Goal: Task Accomplishment & Management: Manage account settings

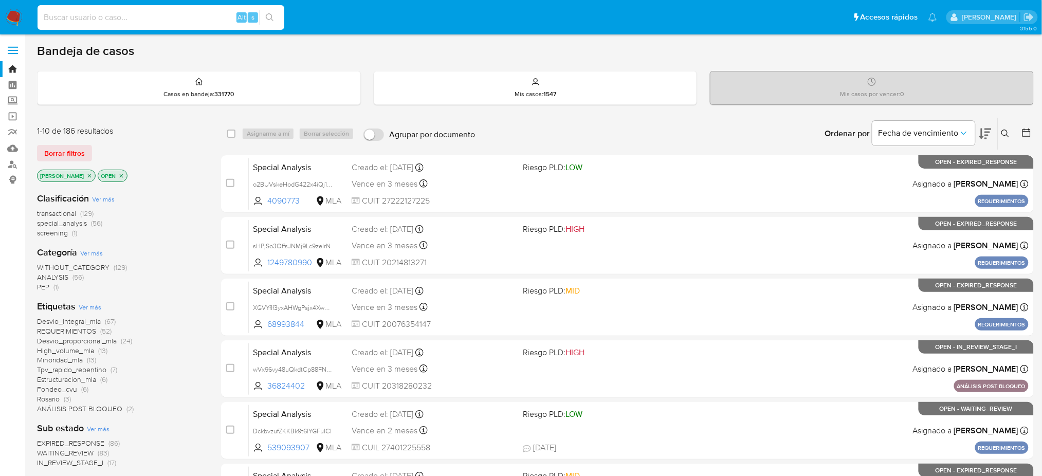
click at [185, 17] on input at bounding box center [161, 17] width 247 height 13
paste input "dtlJYUomsYkd4G8qvfCE6SDK"
type input "dtlJYUomsYkd4G8qvfCE6SDK"
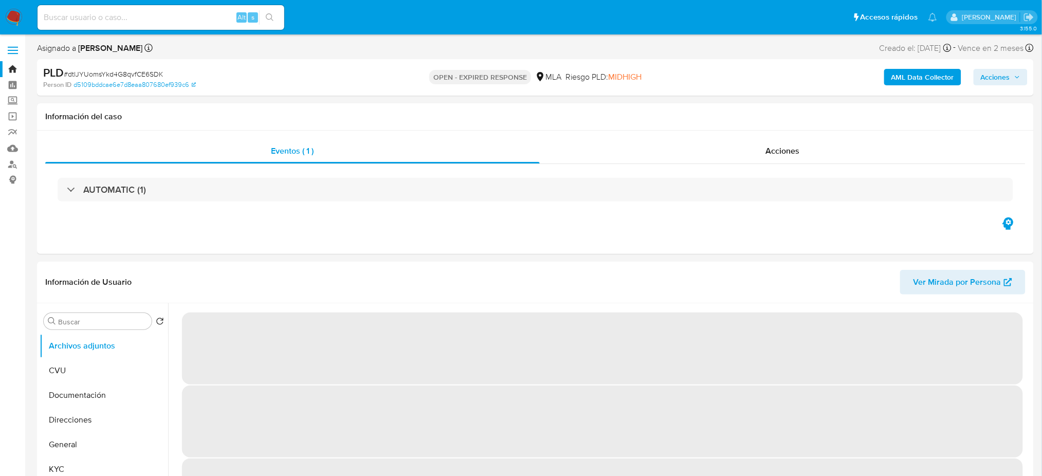
select select "10"
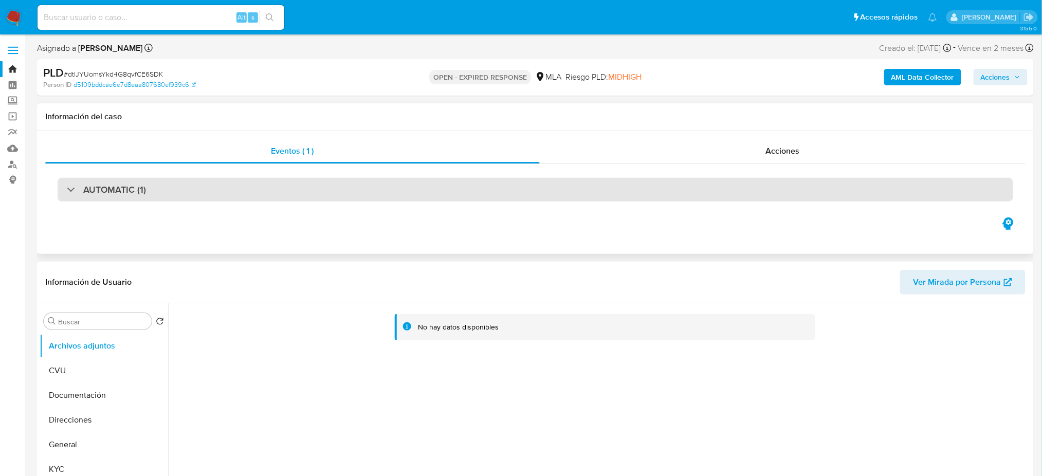
scroll to position [137, 0]
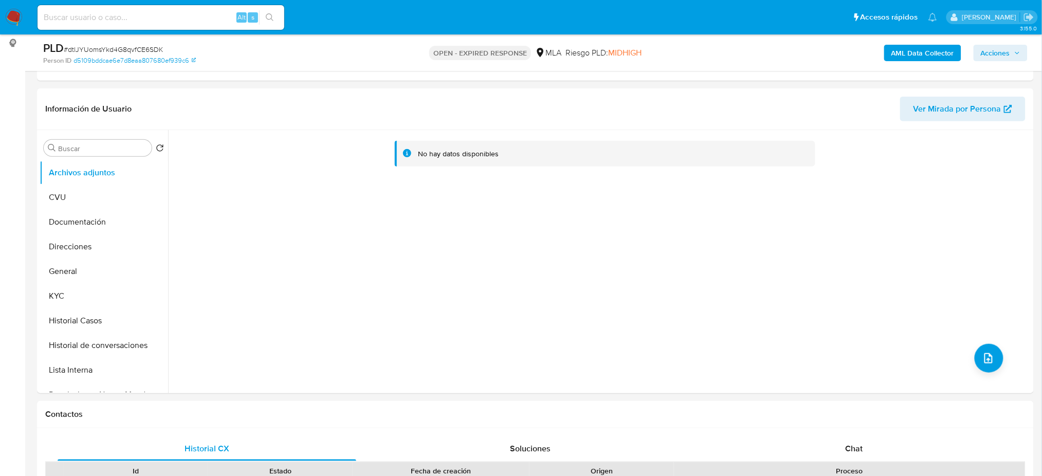
click at [76, 297] on button "KYC" at bounding box center [104, 296] width 129 height 25
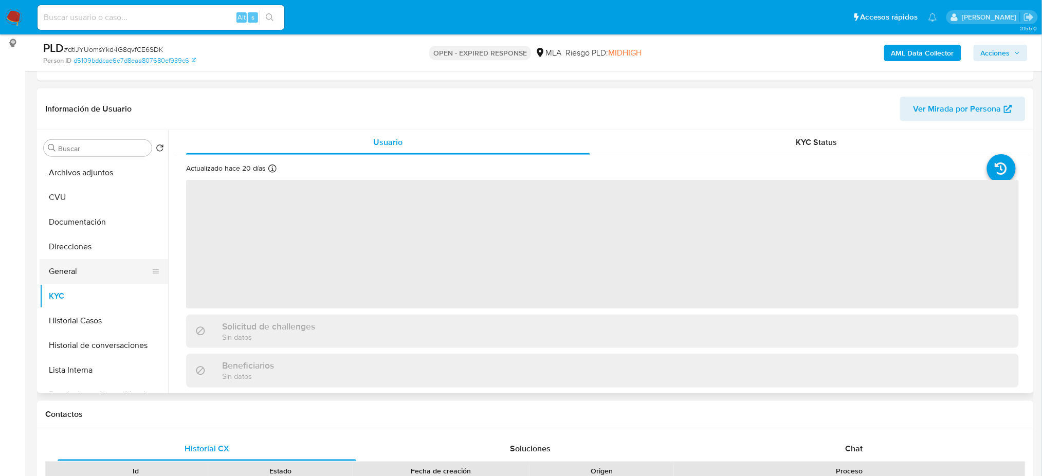
click at [89, 283] on button "General" at bounding box center [100, 271] width 120 height 25
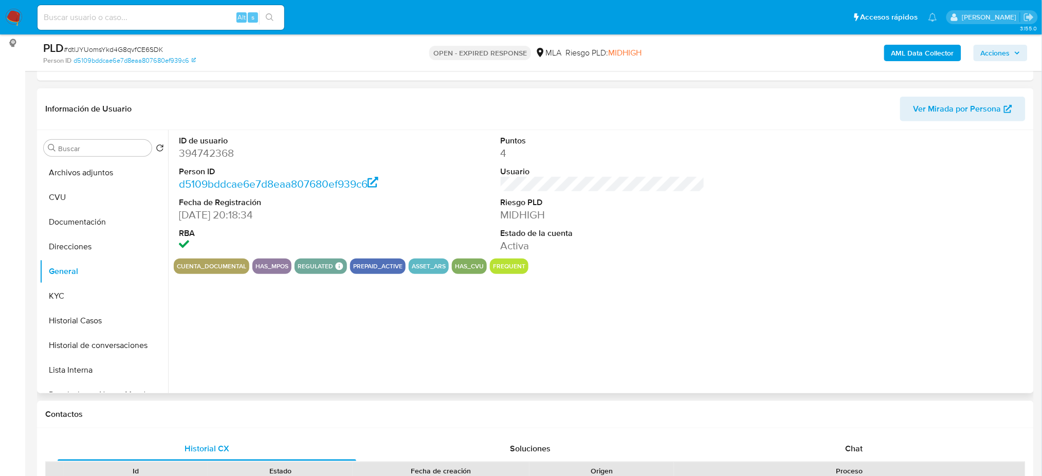
click at [194, 151] on dd "394742368" at bounding box center [281, 153] width 204 height 14
copy dd "394742368"
click at [76, 285] on button "KYC" at bounding box center [100, 296] width 120 height 25
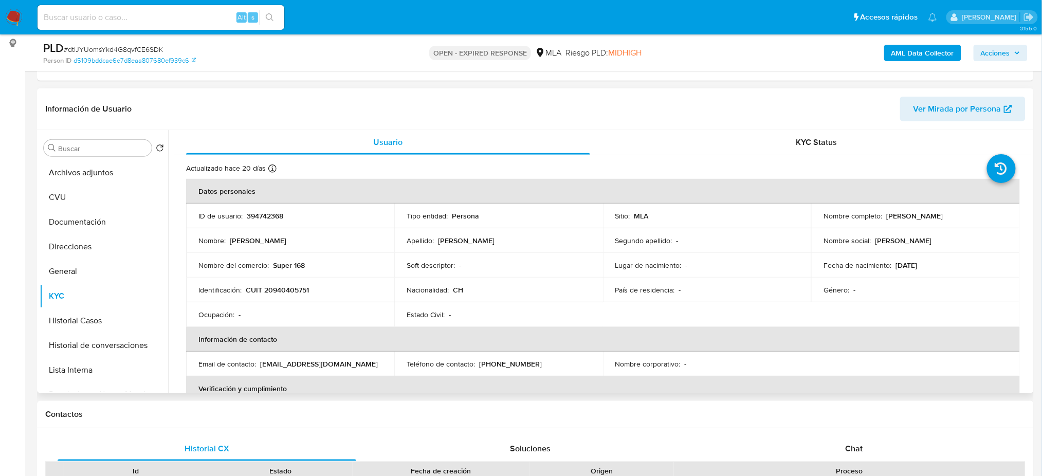
click at [275, 292] on p "CUIT 20940405751" at bounding box center [277, 289] width 63 height 9
copy p "20940405751"
click at [319, 297] on td "Identificación : CUIT 20940405751" at bounding box center [290, 290] width 208 height 25
drag, startPoint x: 270, startPoint y: 292, endPoint x: 305, endPoint y: 295, distance: 35.6
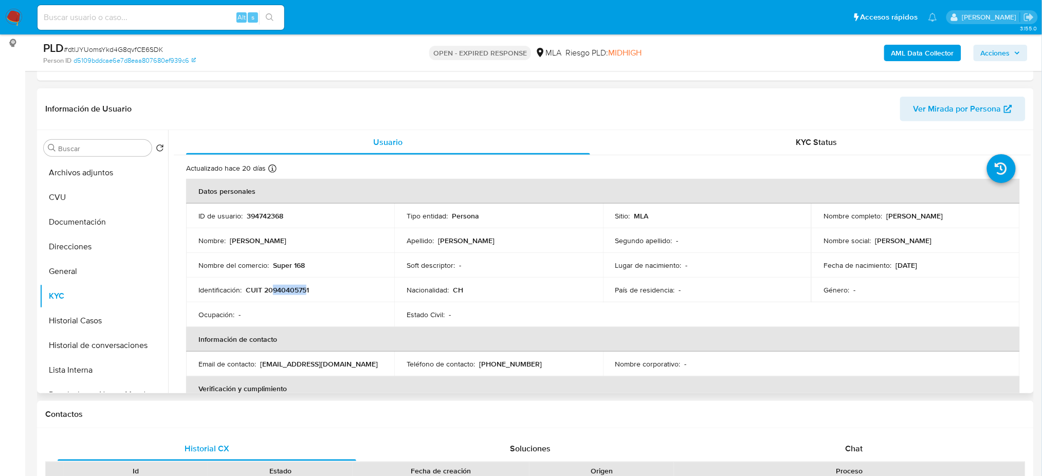
click at [305, 295] on td "Identificación : CUIT 20940405751" at bounding box center [290, 290] width 208 height 25
copy p "94040575"
click at [260, 279] on td "Identificación : CUIT 20940405751" at bounding box center [290, 290] width 208 height 25
click at [272, 287] on p "CUIT 20940405751" at bounding box center [277, 289] width 63 height 9
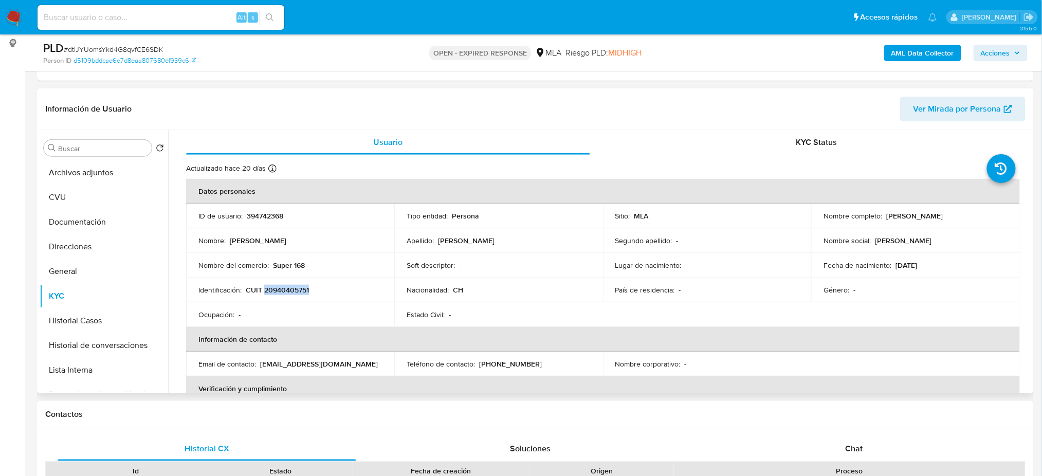
copy p "20940405751"
drag, startPoint x: 886, startPoint y: 216, endPoint x: 958, endPoint y: 216, distance: 72.0
click at [958, 216] on div "Nombre completo : Xiong Lin" at bounding box center [916, 215] width 184 height 9
copy p "Xiong Lin"
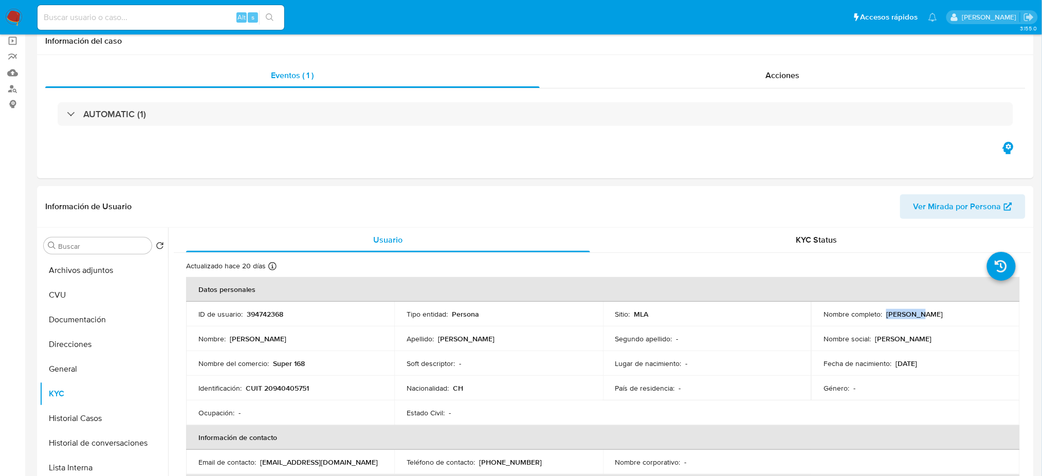
scroll to position [0, 0]
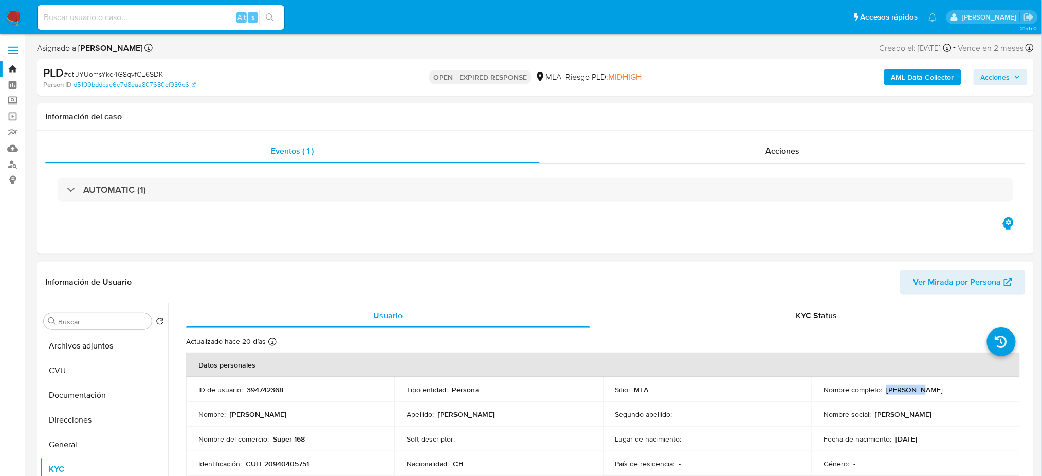
click at [965, 284] on span "Ver Mirada por Persona" at bounding box center [958, 282] width 88 height 25
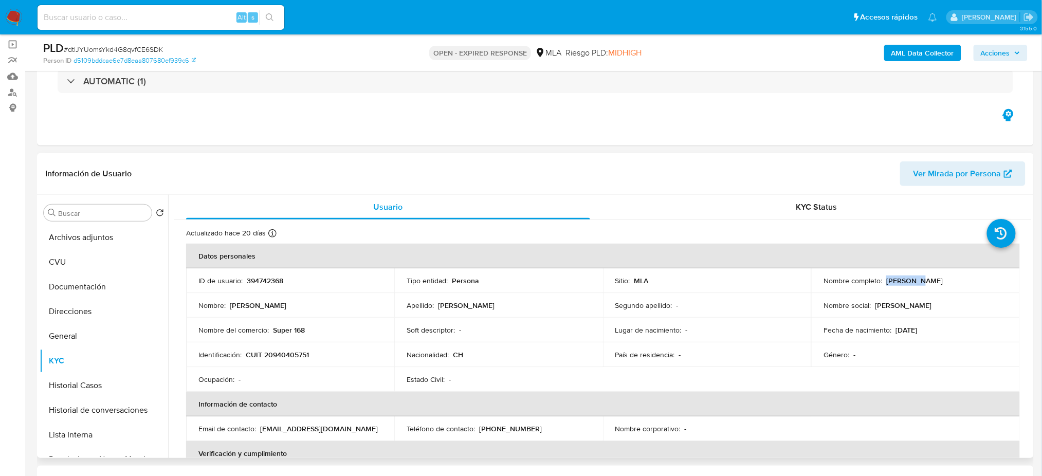
scroll to position [137, 0]
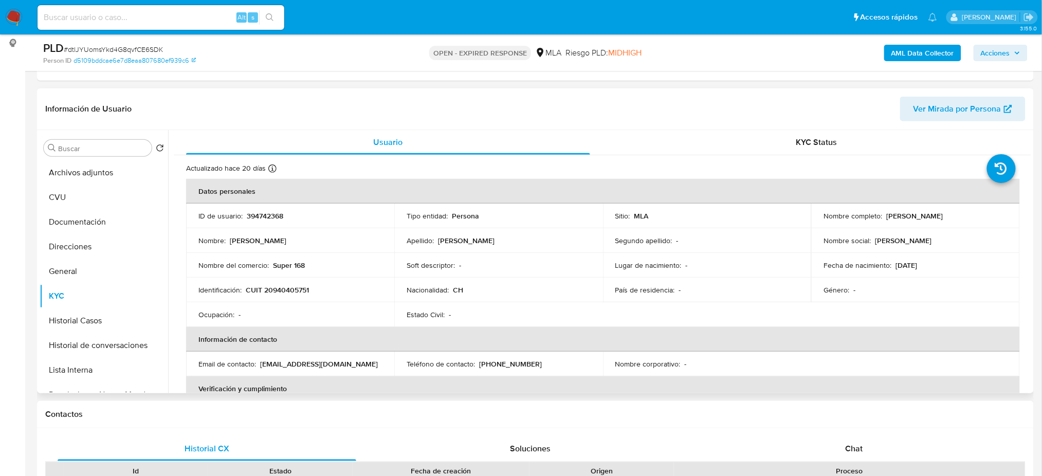
click at [293, 268] on p "Super 168" at bounding box center [289, 265] width 32 height 9
click at [282, 288] on p "CUIT 20940405751" at bounding box center [277, 289] width 63 height 9
copy p "20940405751"
click at [83, 242] on button "Direcciones" at bounding box center [100, 246] width 120 height 25
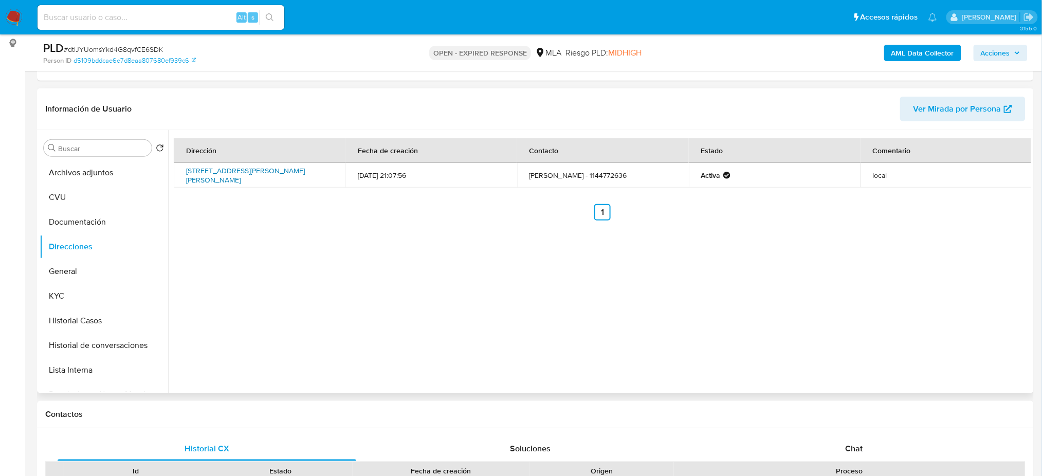
click at [239, 180] on link "Avenida Juan Bautista Alberdi 2416, Flores, Capital Federal, 1406, Argentina 24…" at bounding box center [245, 176] width 119 height 20
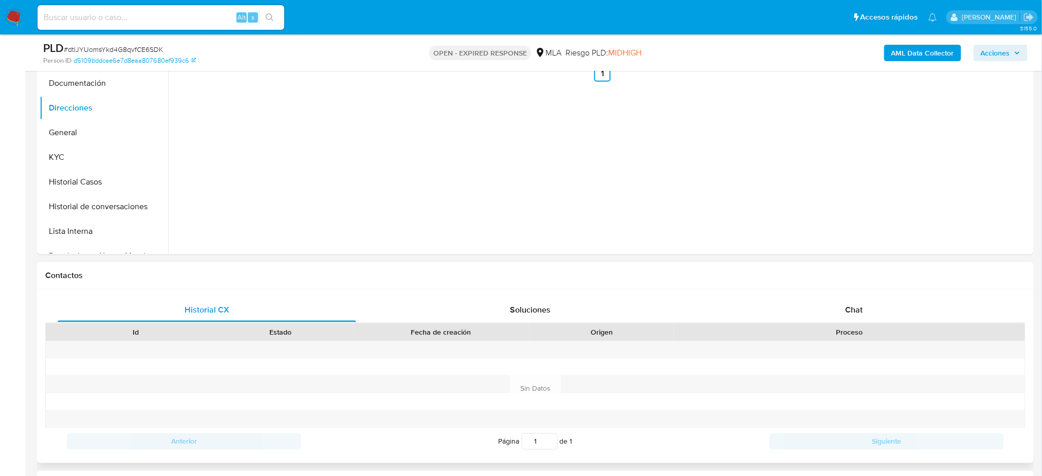
scroll to position [411, 0]
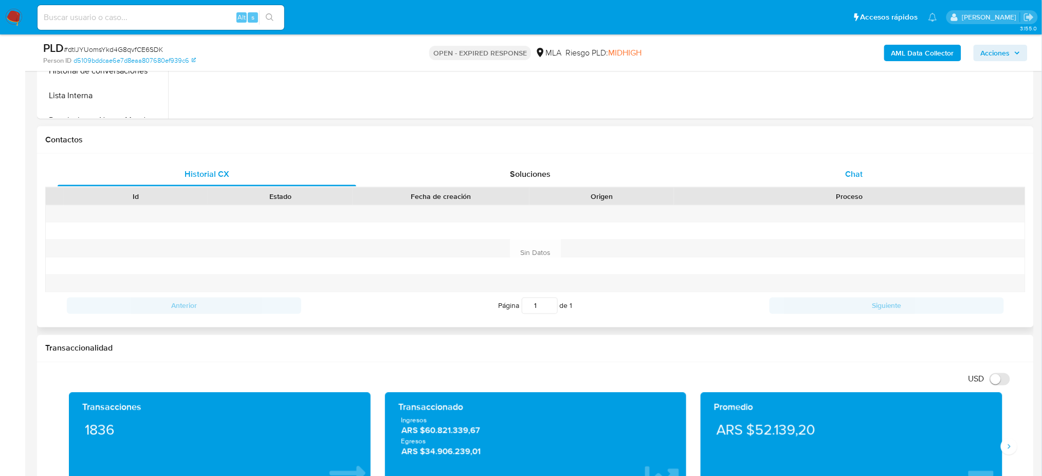
click at [888, 170] on div "Chat" at bounding box center [854, 174] width 299 height 25
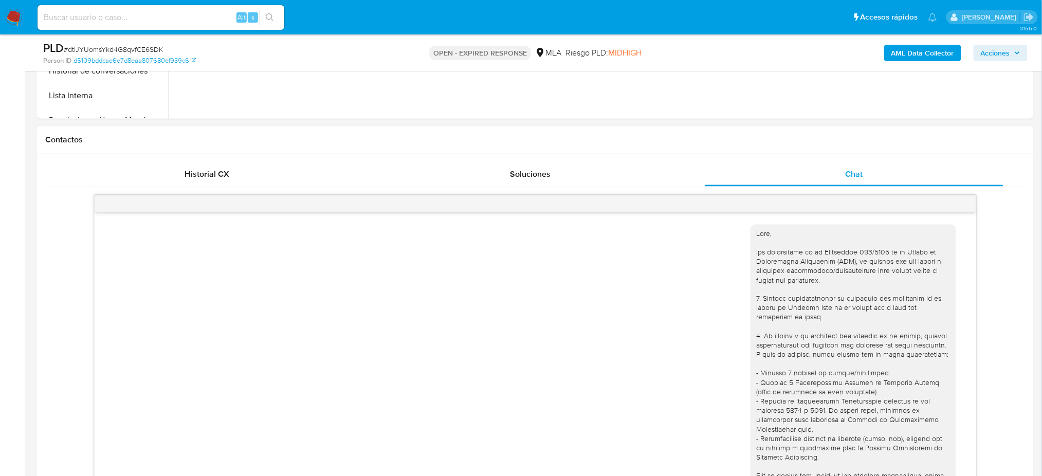
scroll to position [538, 0]
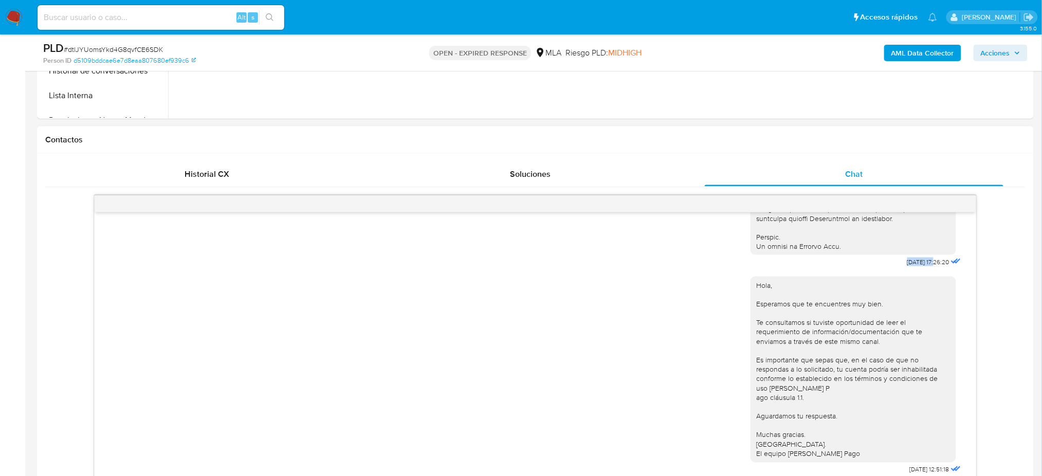
drag, startPoint x: 878, startPoint y: 257, endPoint x: 916, endPoint y: 258, distance: 38.1
copy span "18/08/2025"
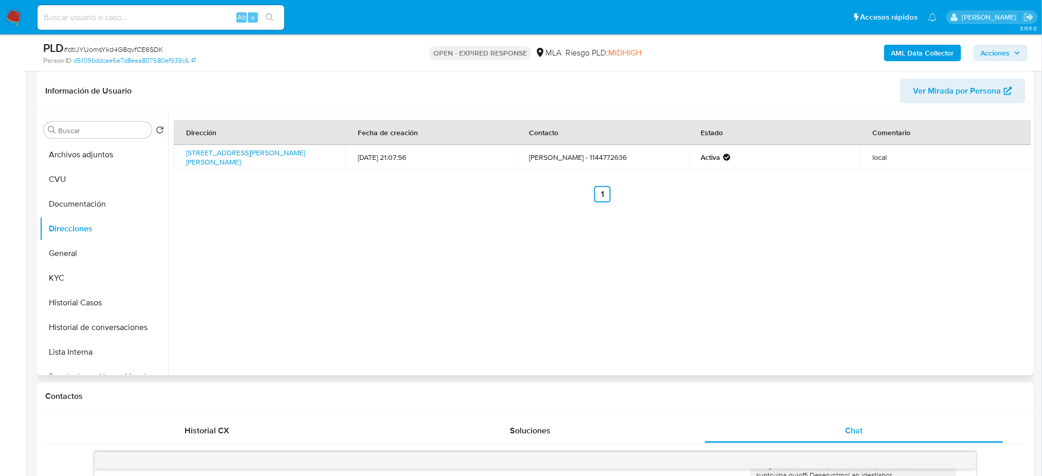
scroll to position [137, 0]
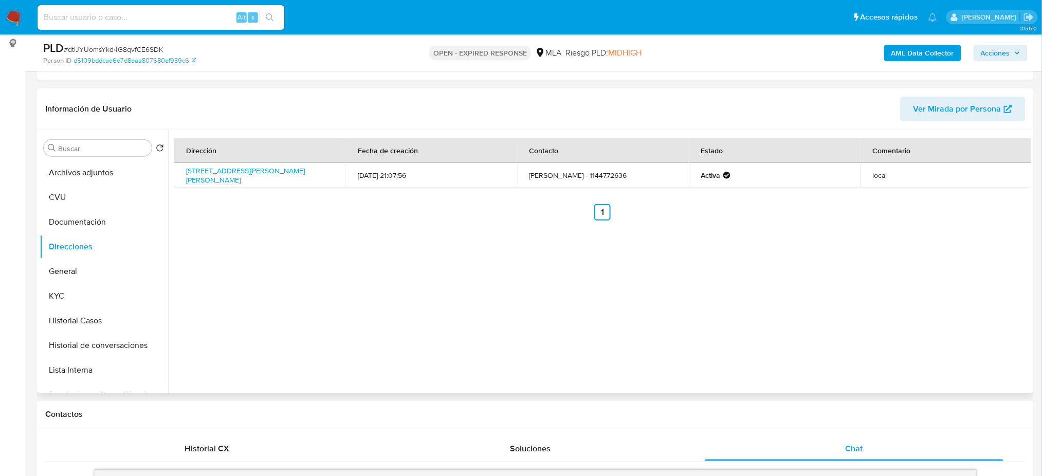
drag, startPoint x: 319, startPoint y: 184, endPoint x: 180, endPoint y: 171, distance: 139.5
click at [180, 171] on td "Avenida Juan Bautista Alberdi 2416, Flores, Capital Federal, 1406, Argentina 24…" at bounding box center [260, 175] width 172 height 25
copy link "Avenida Juan Bautista Alberdi 2416, Flores, Capital Federal, 1406, Argentina 24…"
click at [122, 43] on div "PLD # dtlJYUomsYkd4G8qvfCE6SDK" at bounding box center [205, 48] width 324 height 15
click at [122, 44] on div "PLD # dtlJYUomsYkd4G8qvfCE6SDK" at bounding box center [205, 48] width 324 height 15
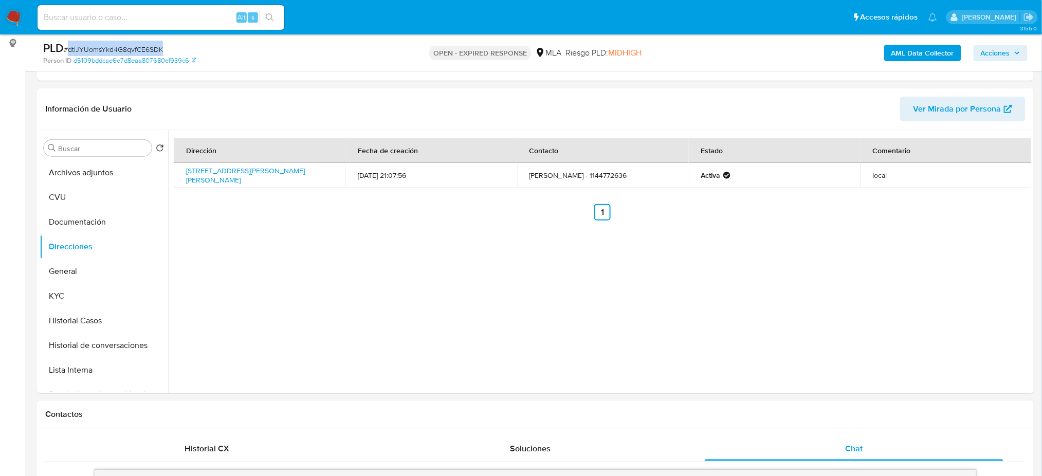
copy span "dtlJYUomsYkd4G8qvfCE6SDK"
click at [13, 14] on img at bounding box center [13, 17] width 17 height 17
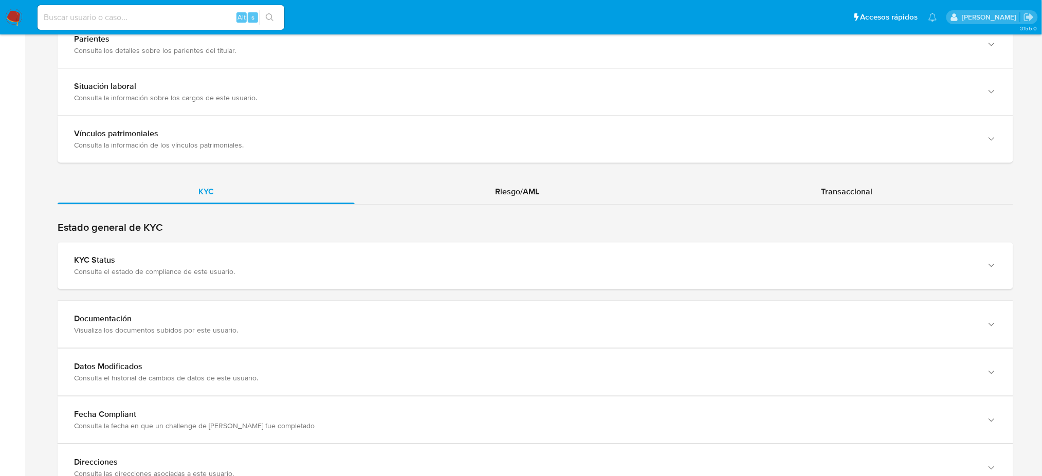
scroll to position [858, 0]
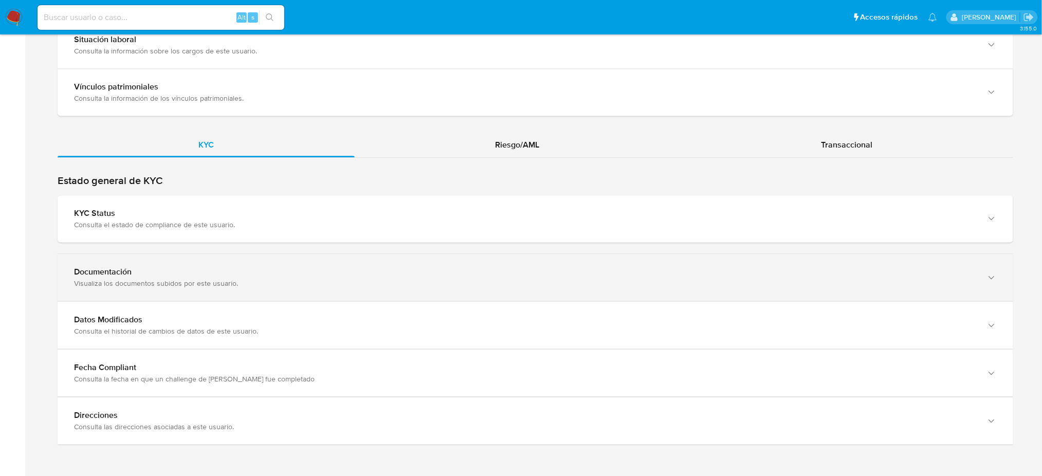
click at [143, 282] on div "Visualiza los documentos subidos por este usuario." at bounding box center [525, 283] width 902 height 9
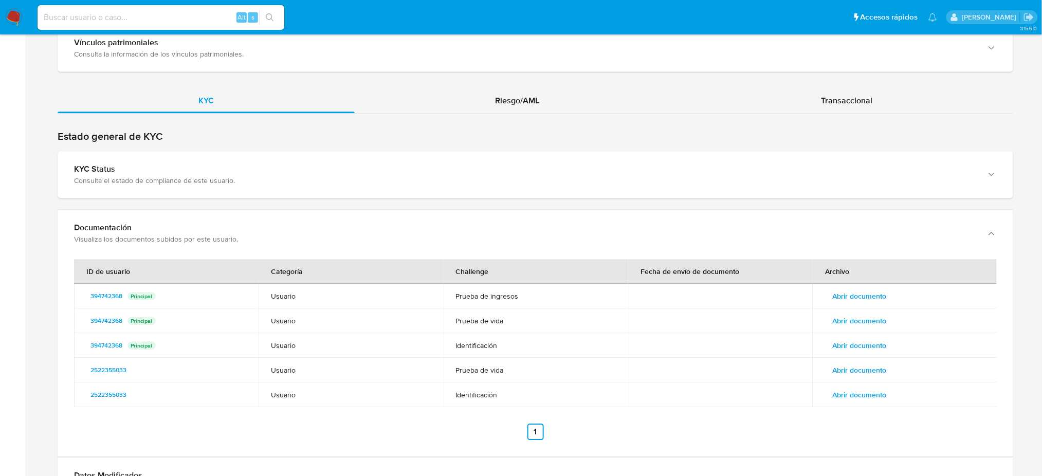
scroll to position [926, 0]
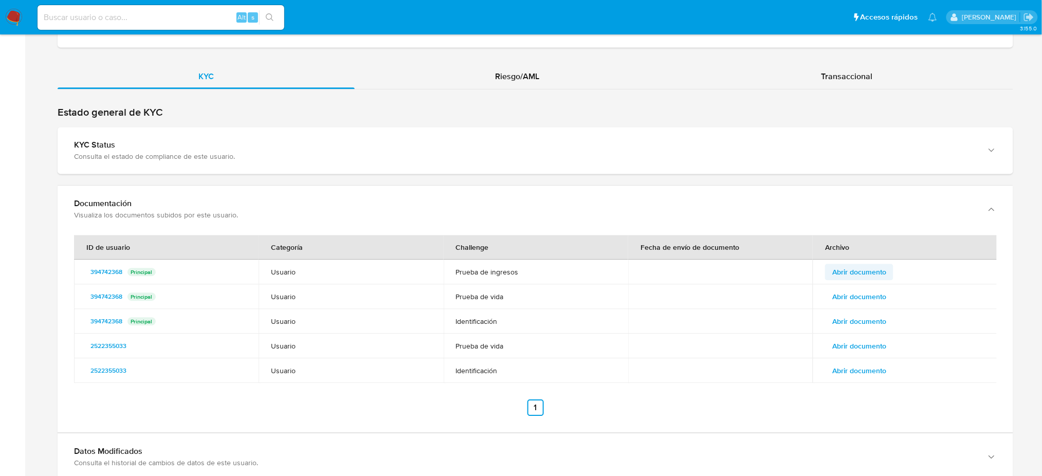
click at [850, 275] on span "Abrir documento" at bounding box center [860, 272] width 54 height 14
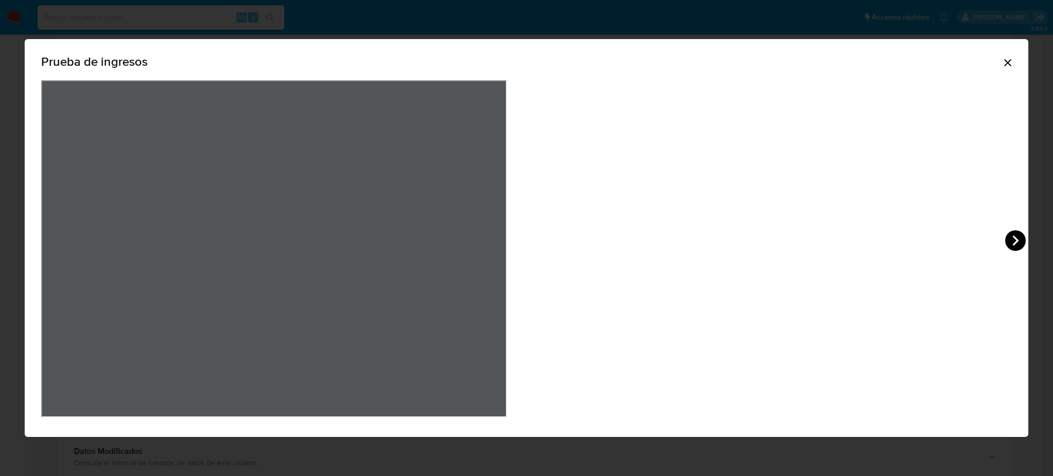
click at [1005, 245] on icon "View Document Modal" at bounding box center [1015, 240] width 21 height 21
click at [1002, 68] on icon "Cerrar" at bounding box center [1008, 63] width 12 height 12
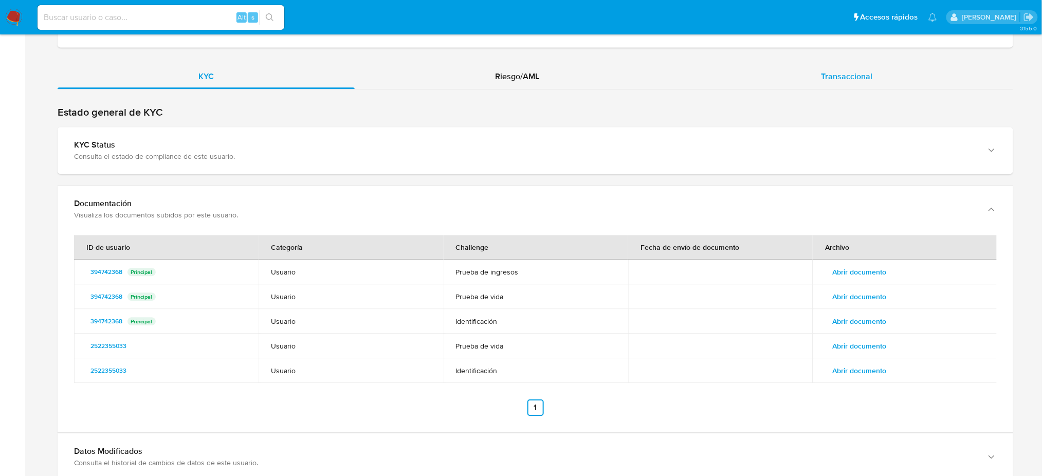
click at [810, 75] on div "Transaccional" at bounding box center [846, 76] width 333 height 25
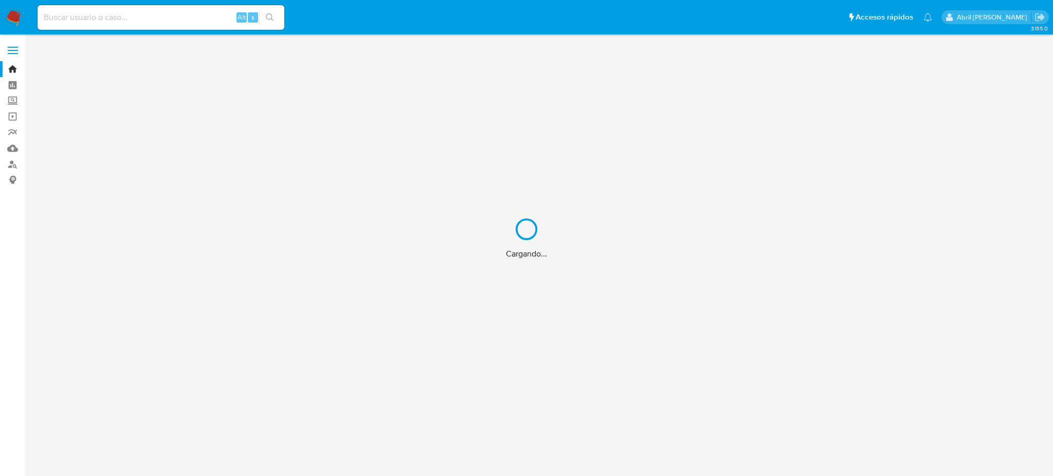
click at [10, 165] on div "Cargando..." at bounding box center [526, 238] width 1053 height 476
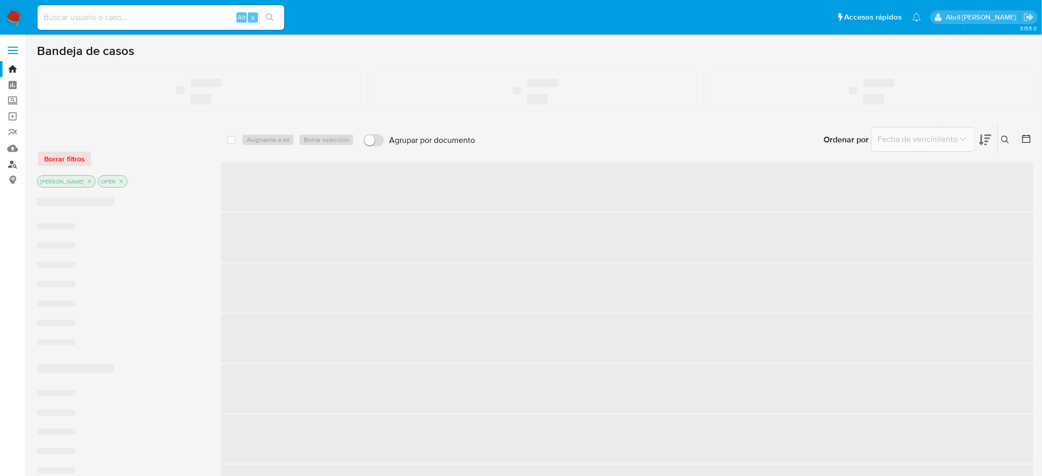
click at [10, 165] on link "Buscador de personas" at bounding box center [61, 164] width 122 height 16
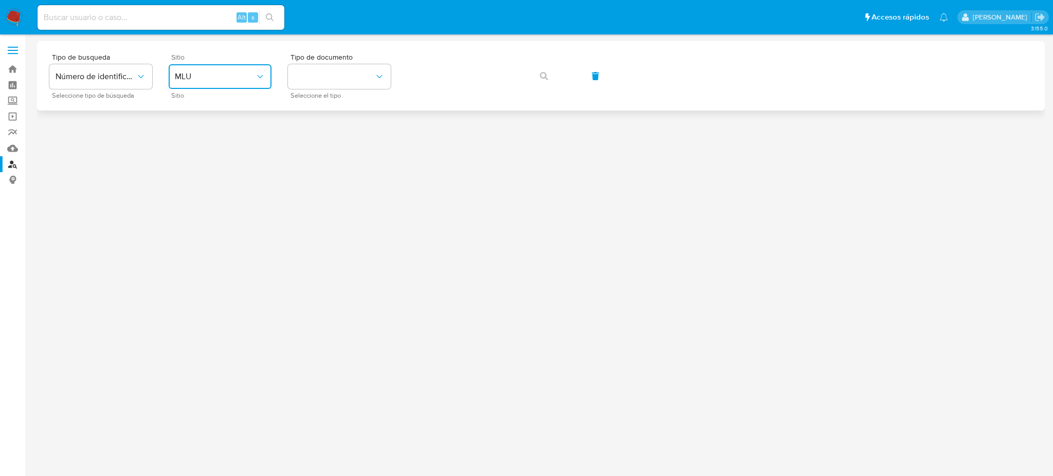
click at [263, 78] on icon "site_id" at bounding box center [260, 76] width 10 height 10
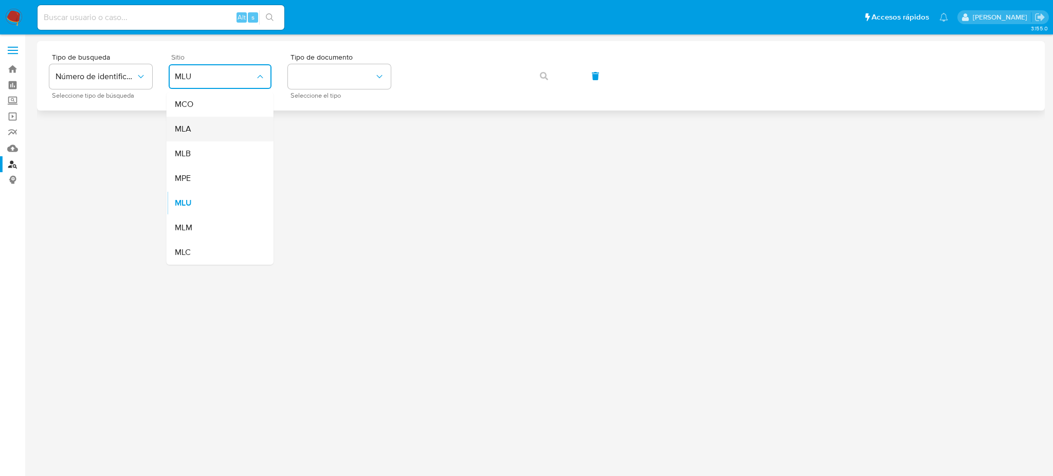
click at [251, 133] on div "MLA" at bounding box center [217, 129] width 84 height 25
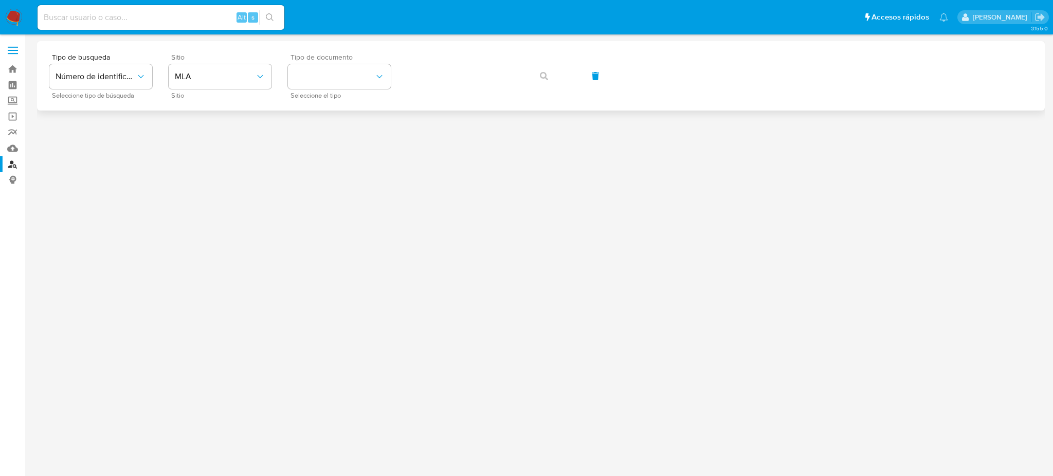
click at [384, 63] on div "Tipo de documento Seleccione el tipo" at bounding box center [339, 75] width 103 height 45
click at [376, 79] on icon "identificationType" at bounding box center [379, 76] width 10 height 10
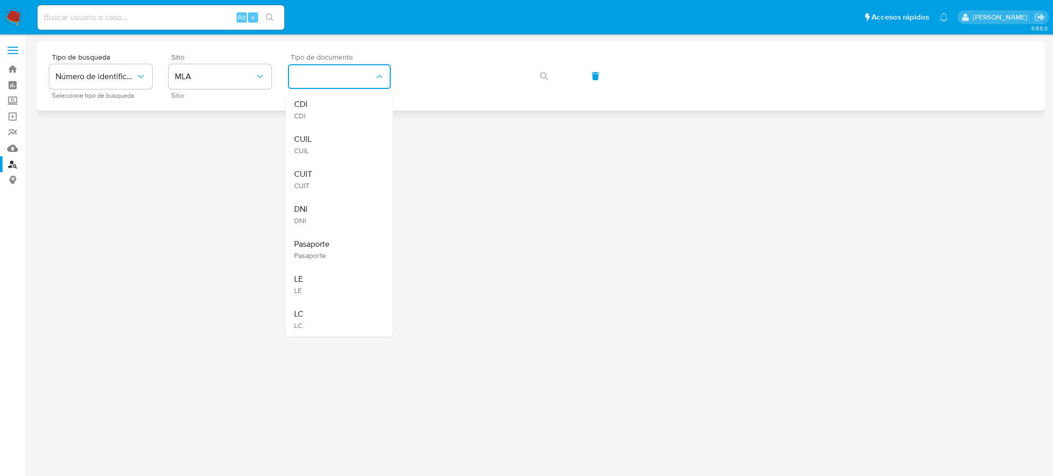
click at [351, 140] on div "CUIL CUIL" at bounding box center [336, 144] width 84 height 35
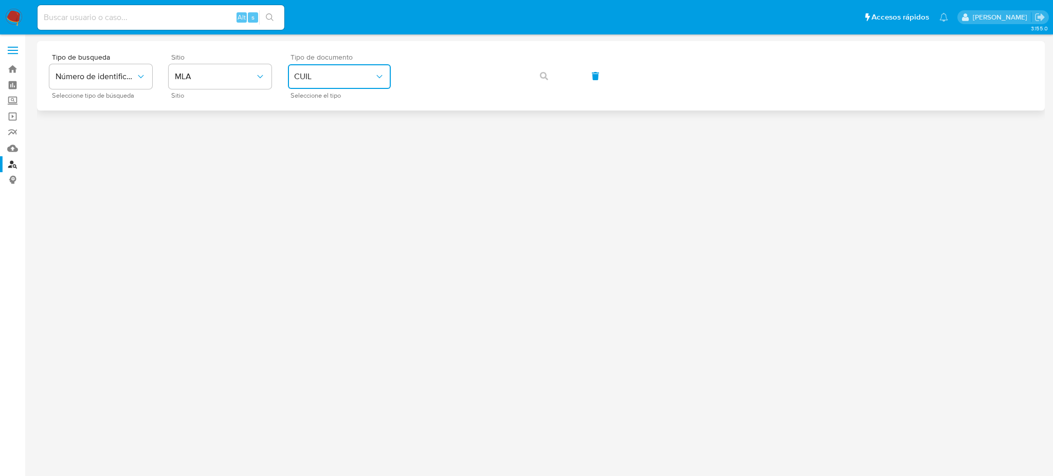
click at [387, 82] on button "CUIL" at bounding box center [339, 76] width 103 height 25
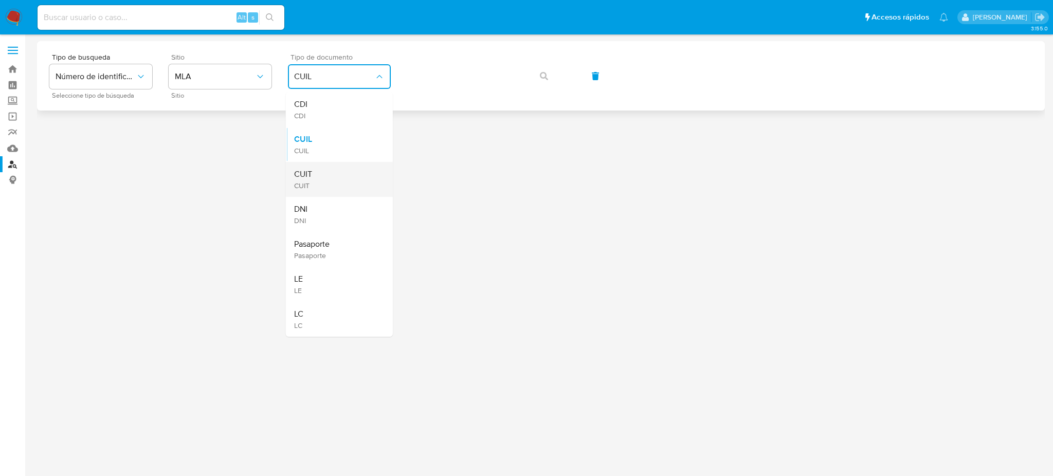
click at [340, 176] on div "CUIT CUIT" at bounding box center [336, 179] width 84 height 35
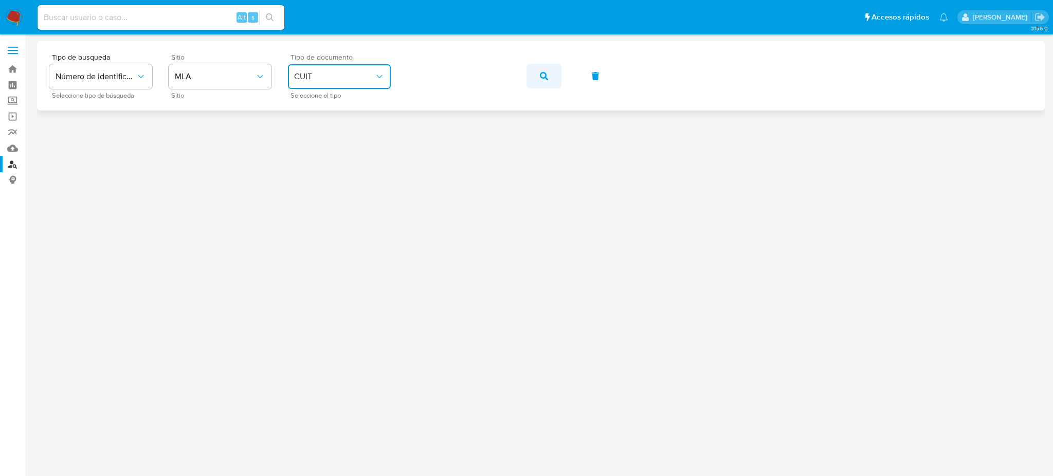
click at [545, 77] on icon "button" at bounding box center [544, 76] width 8 height 8
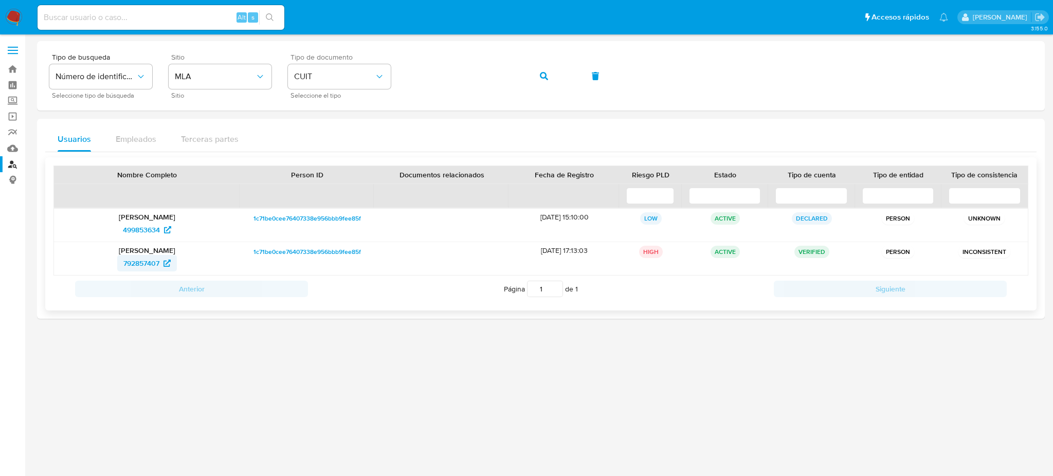
click at [157, 260] on span "792857407" at bounding box center [141, 263] width 36 height 16
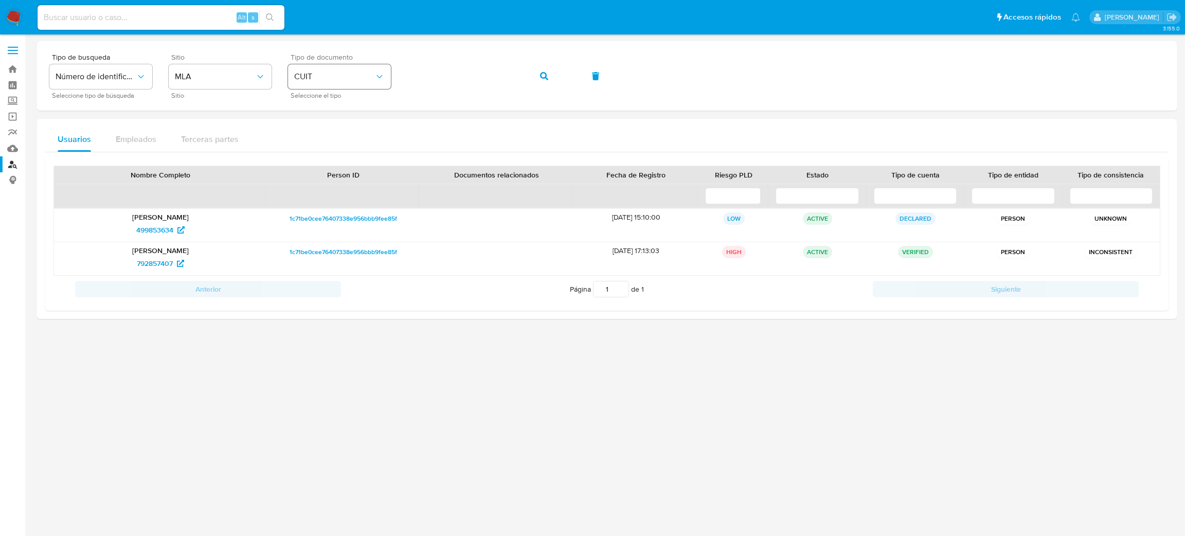
click at [383, 83] on div "Tipo de busqueda Número de identificación Seleccione tipo de búsqueda Sitio MLA…" at bounding box center [606, 75] width 1115 height 45
click at [541, 80] on span "button" at bounding box center [544, 76] width 8 height 23
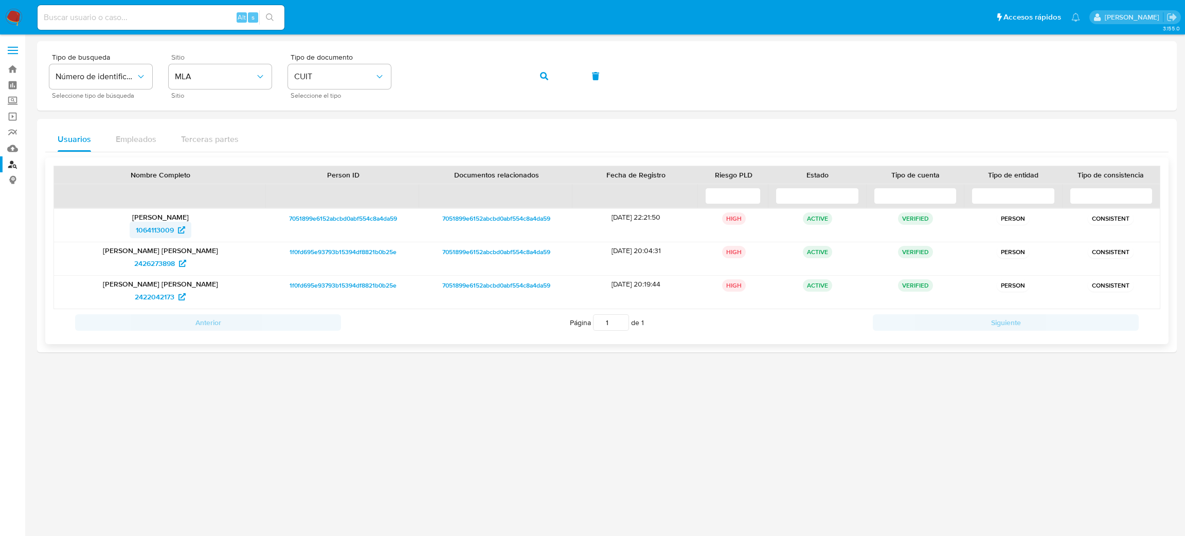
click at [147, 229] on span "1064113009" at bounding box center [155, 230] width 38 height 16
click at [371, 83] on div "Tipo de busqueda Número de identificación Seleccione tipo de búsqueda Sitio MLA…" at bounding box center [606, 75] width 1115 height 45
click at [543, 75] on icon "button" at bounding box center [544, 76] width 8 height 8
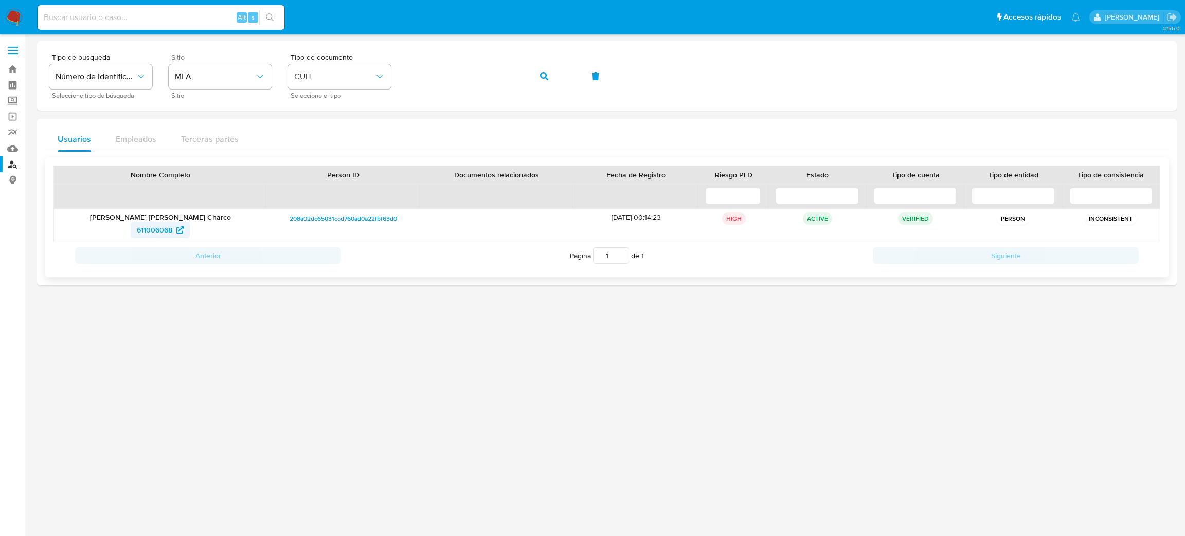
click at [150, 228] on span "611006068" at bounding box center [154, 230] width 35 height 16
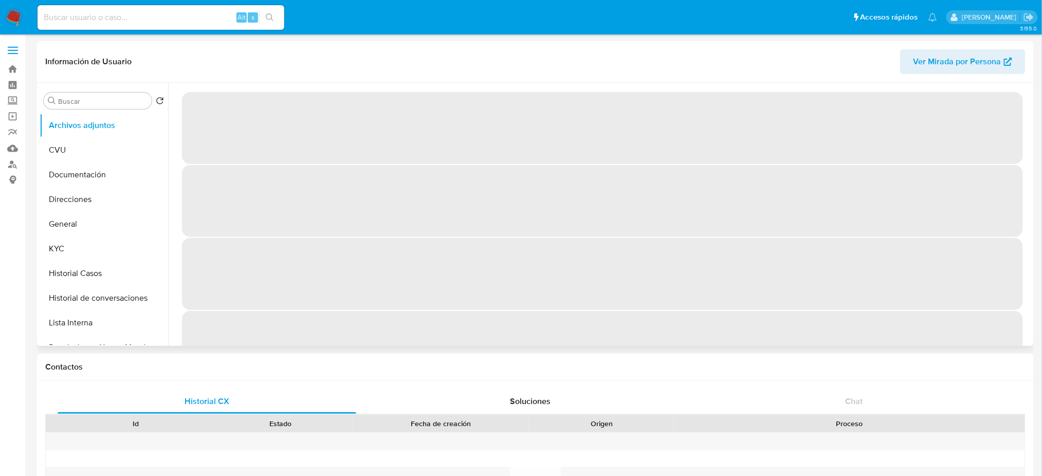
select select "10"
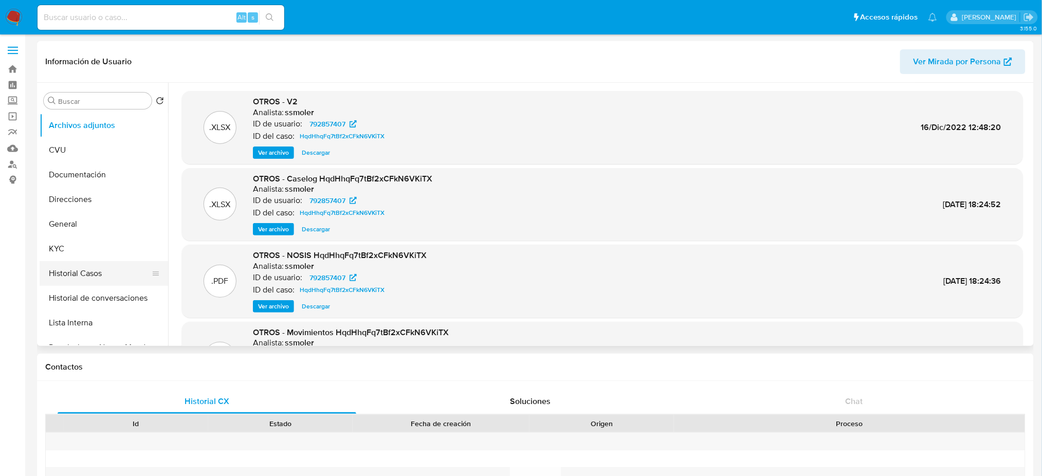
click at [87, 266] on button "Historial Casos" at bounding box center [100, 273] width 120 height 25
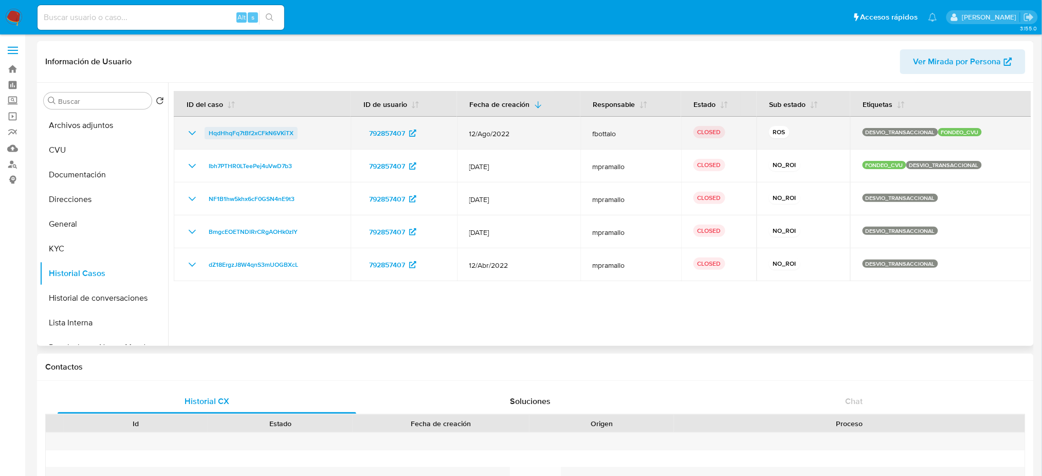
click at [216, 133] on span "HqdHhqFq7tBf2xCFkN6VKiTX" at bounding box center [251, 133] width 85 height 12
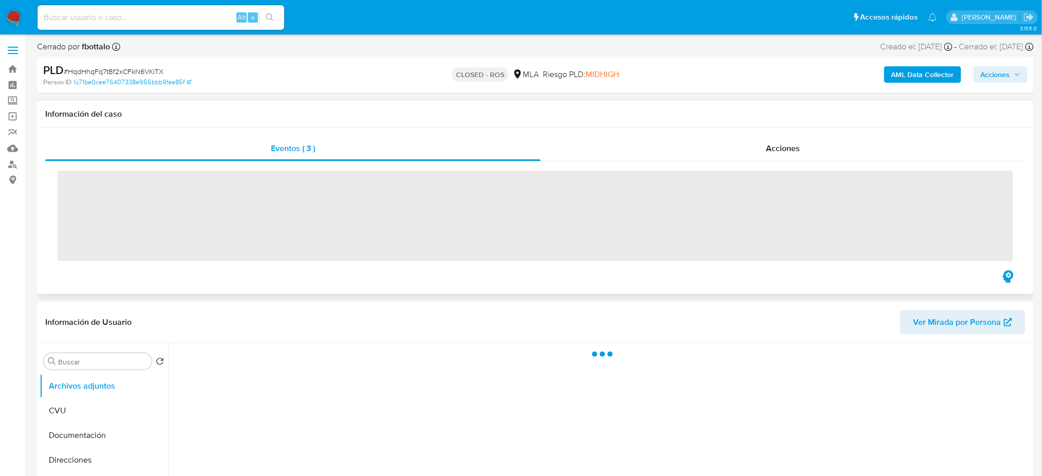
click at [815, 164] on div "‌" at bounding box center [535, 214] width 981 height 107
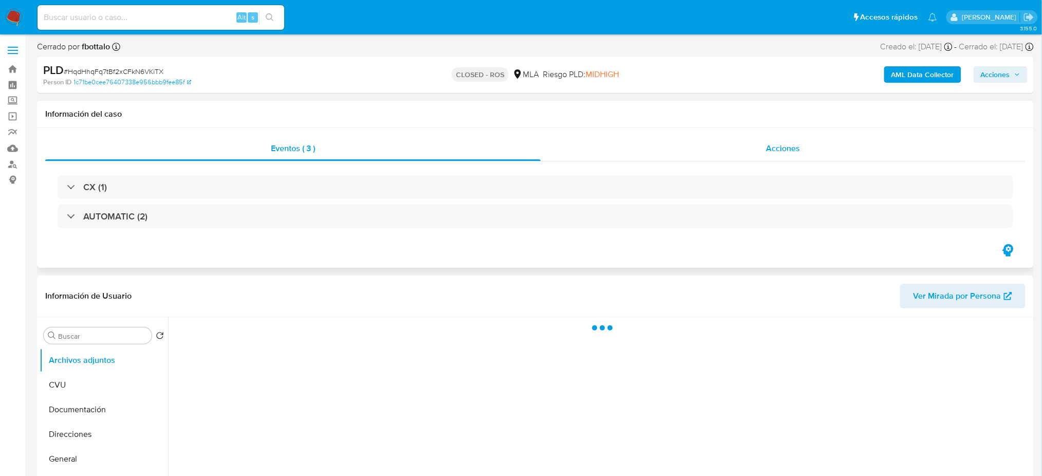
drag, startPoint x: 809, startPoint y: 154, endPoint x: 745, endPoint y: 165, distance: 65.3
click at [806, 154] on div "Acciones" at bounding box center [783, 148] width 485 height 25
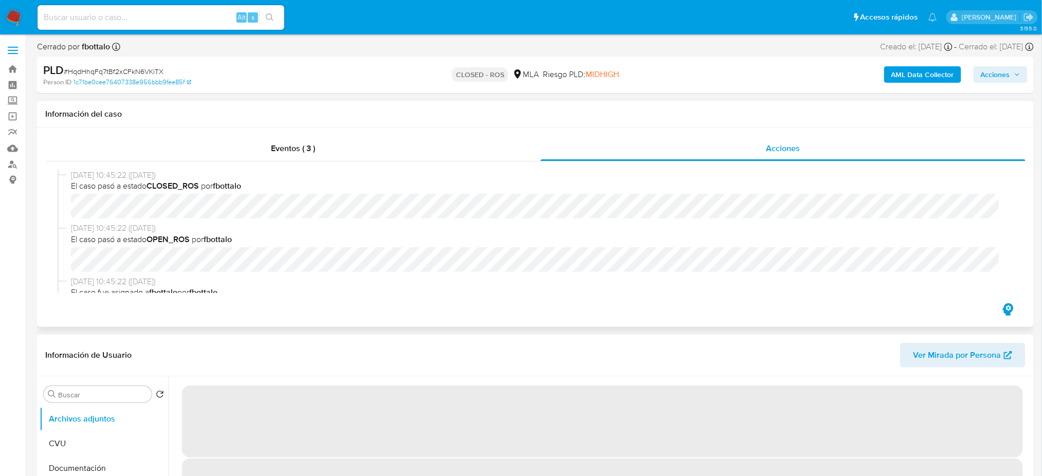
select select "10"
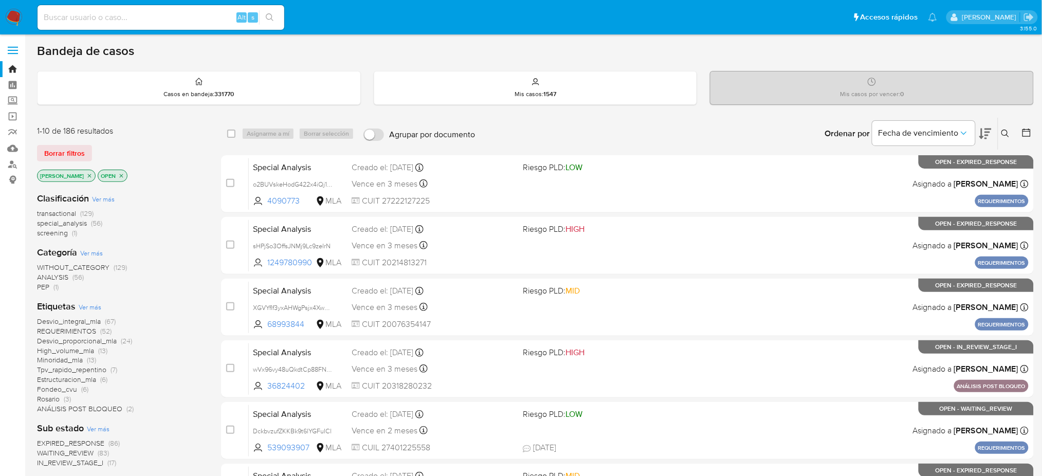
click at [1003, 131] on icon at bounding box center [1006, 134] width 8 height 8
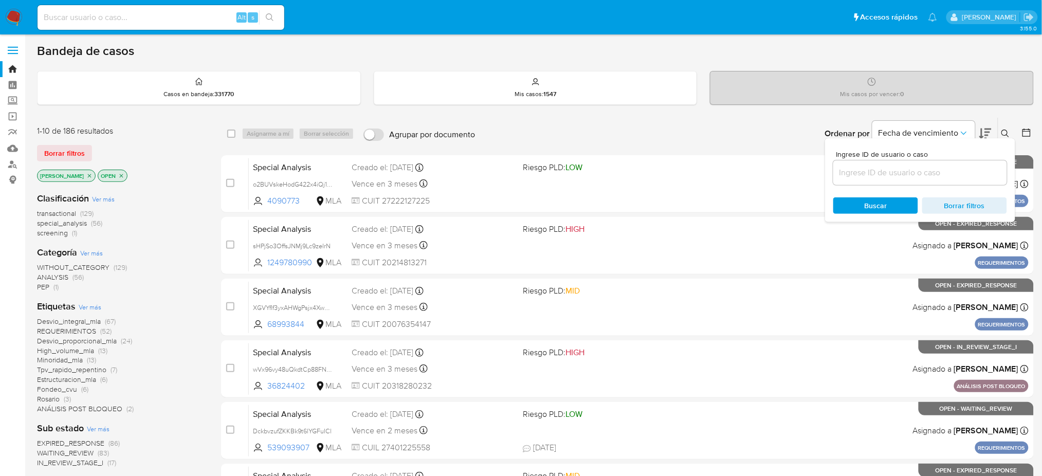
click at [932, 181] on div at bounding box center [921, 172] width 174 height 25
click at [928, 177] on input at bounding box center [921, 172] width 174 height 13
paste input "dtlJYUomsYkd4G8qvfCE6SDK"
type input "dtlJYUomsYkd4G8qvfCE6SDK"
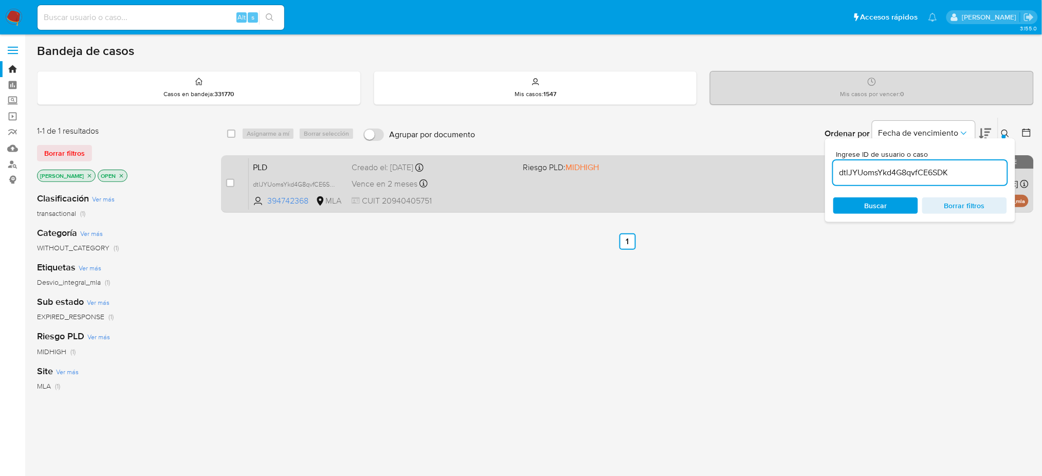
click at [226, 187] on div "case-item-checkbox" at bounding box center [230, 183] width 8 height 10
click at [228, 184] on input "checkbox" at bounding box center [230, 183] width 8 height 8
checkbox input "true"
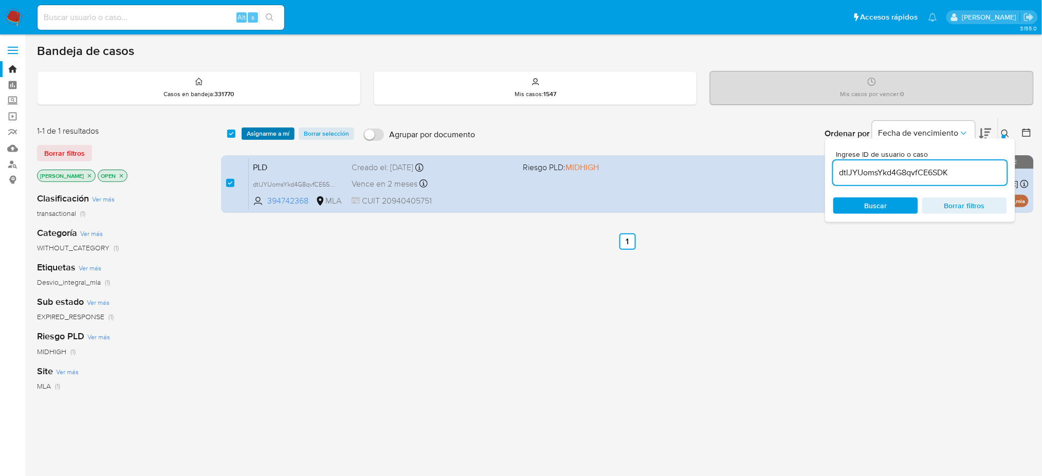
click at [269, 134] on span "Asignarme a mí" at bounding box center [268, 134] width 43 height 10
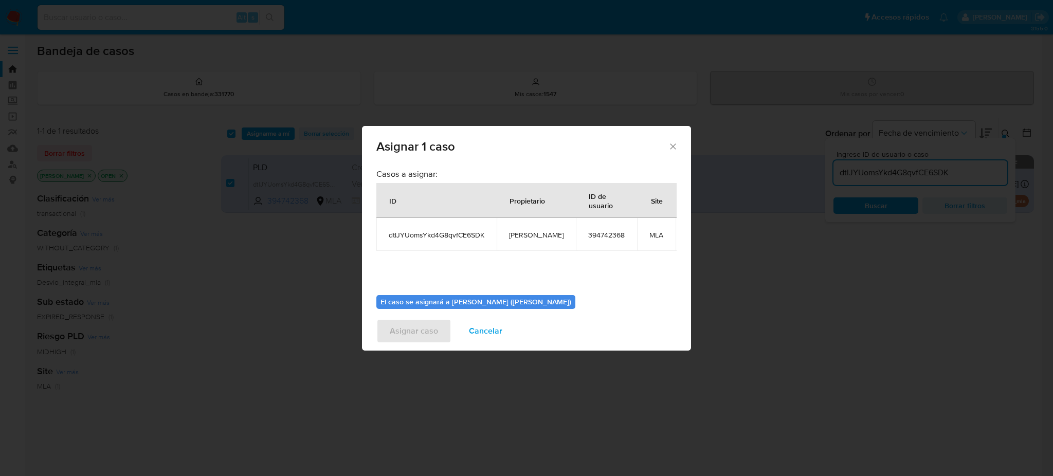
click at [526, 235] on span "[PERSON_NAME]" at bounding box center [536, 234] width 55 height 9
copy span "[PERSON_NAME]"
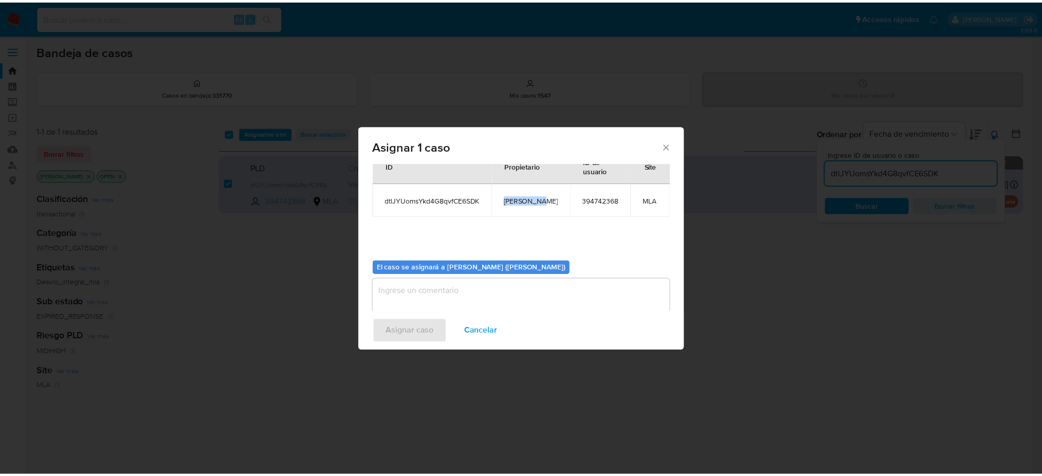
scroll to position [52, 0]
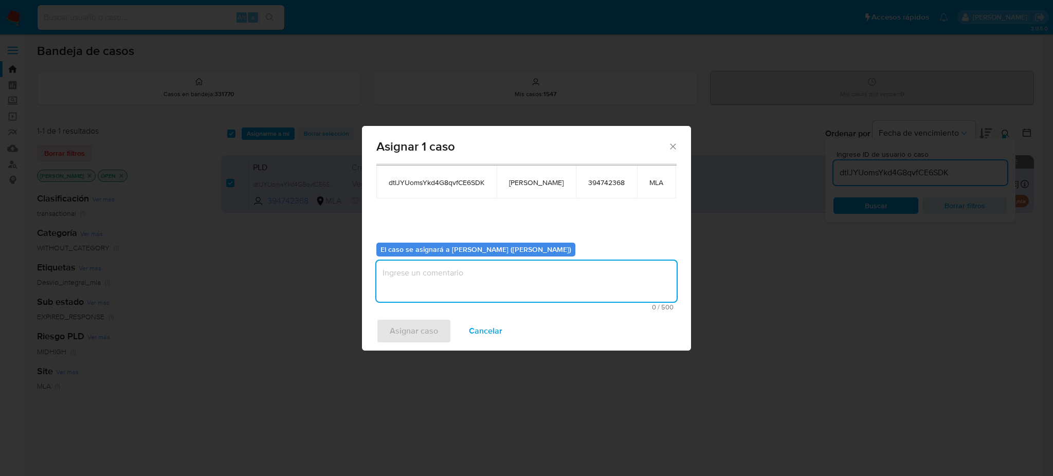
drag, startPoint x: 449, startPoint y: 284, endPoint x: 446, endPoint y: 289, distance: 5.6
click at [449, 285] on textarea "assign-modal" at bounding box center [526, 281] width 300 height 41
paste textarea "[PERSON_NAME]"
type textarea "[PERSON_NAME]"
click at [422, 328] on span "Asignar caso" at bounding box center [414, 331] width 48 height 23
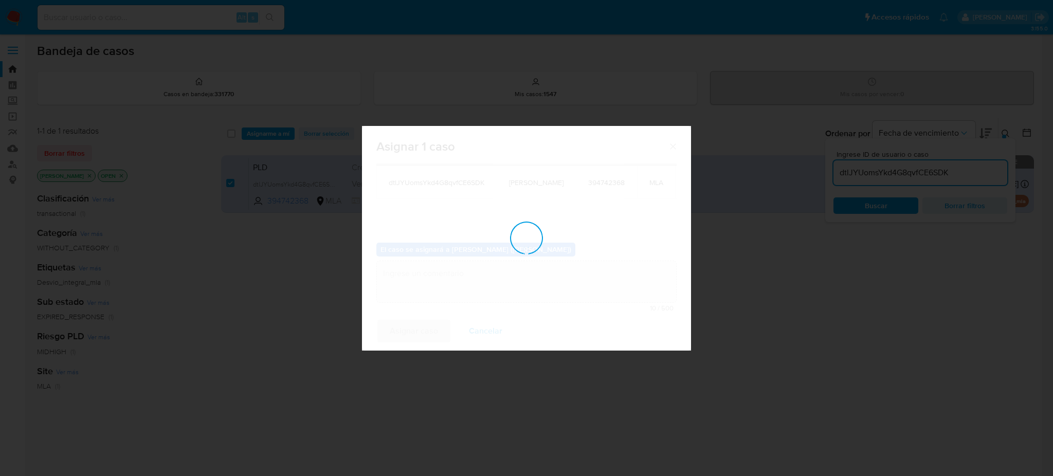
checkbox input "false"
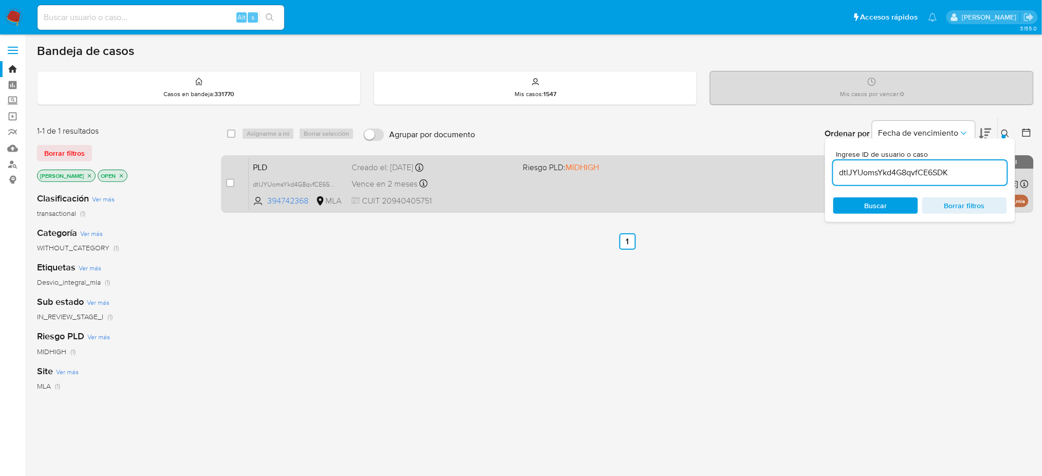
click at [447, 205] on span "CUIT 20940405751" at bounding box center [433, 200] width 163 height 11
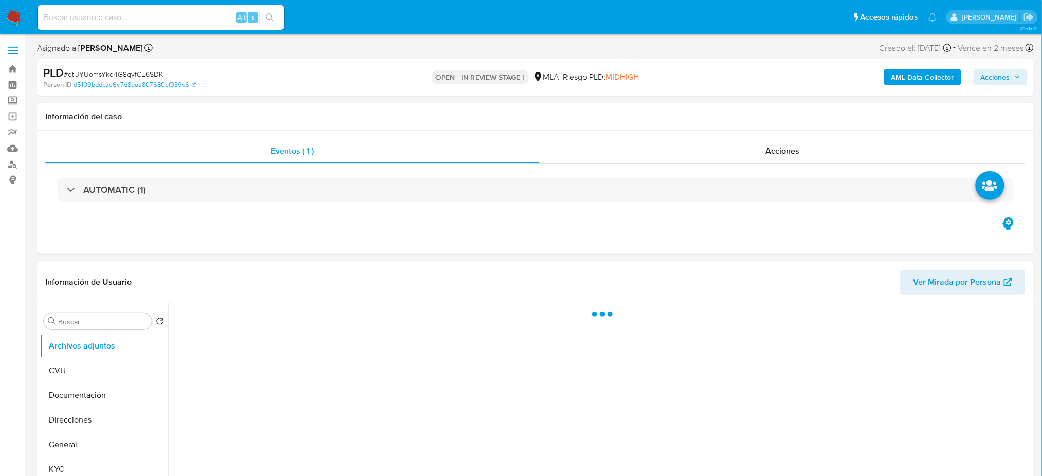
select select "10"
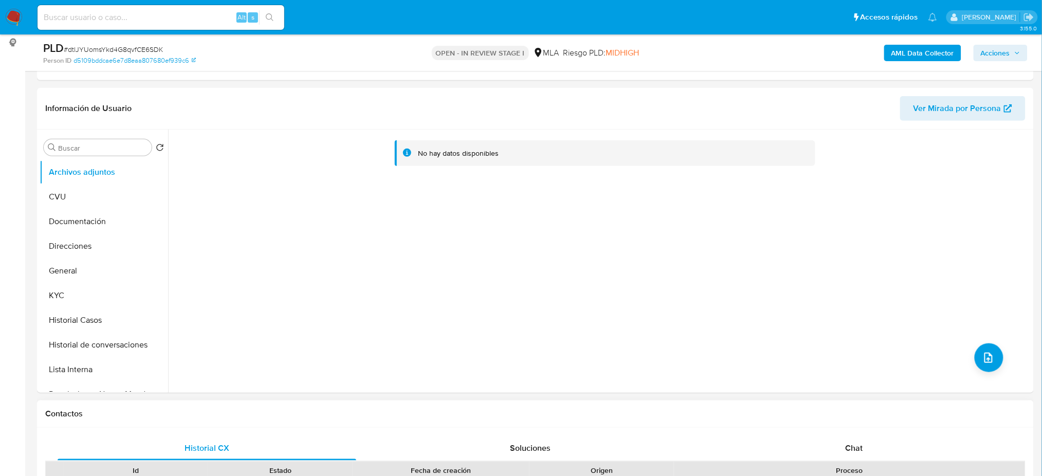
scroll to position [342, 0]
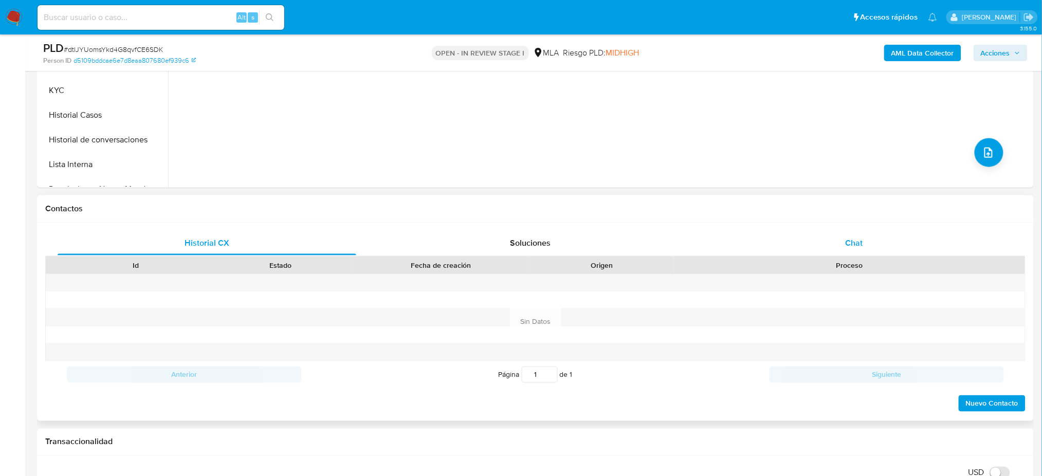
click at [856, 245] on span "Chat" at bounding box center [853, 243] width 17 height 12
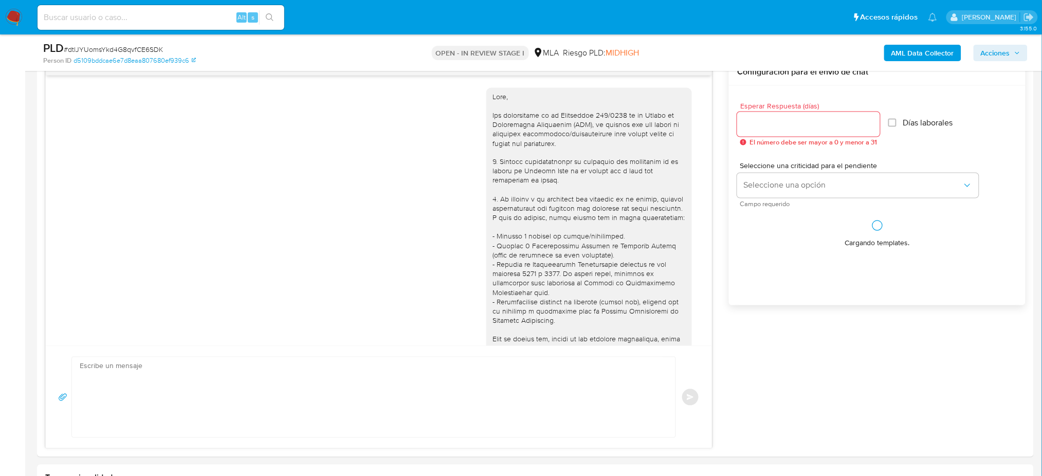
scroll to position [538, 0]
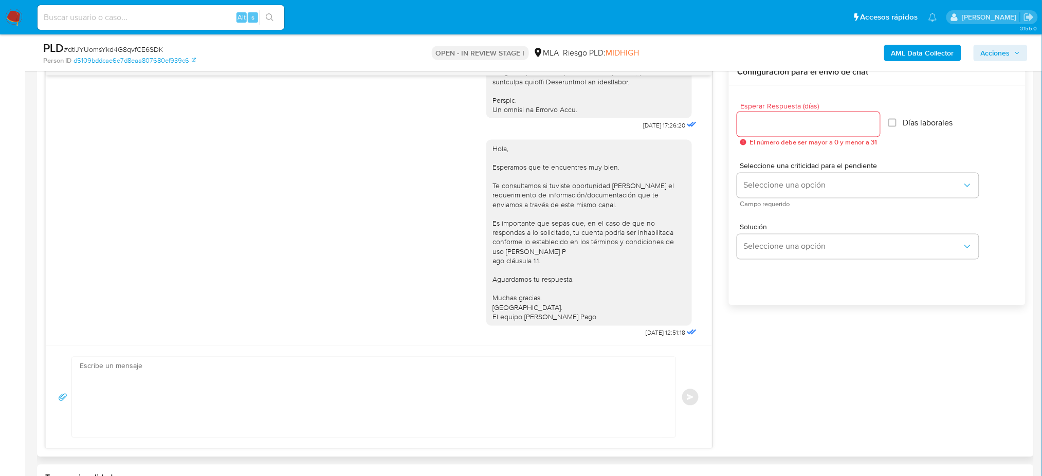
click at [113, 383] on textarea at bounding box center [371, 397] width 583 height 80
paste textarea "Hola, Esperamos que te encuentres muy bien. Te consultamos si tuviste oportunid…"
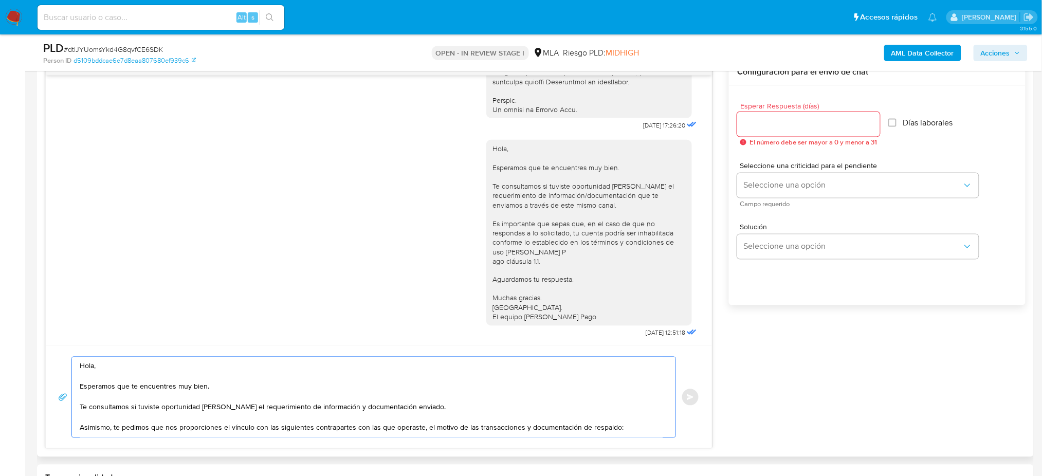
scroll to position [130, 0]
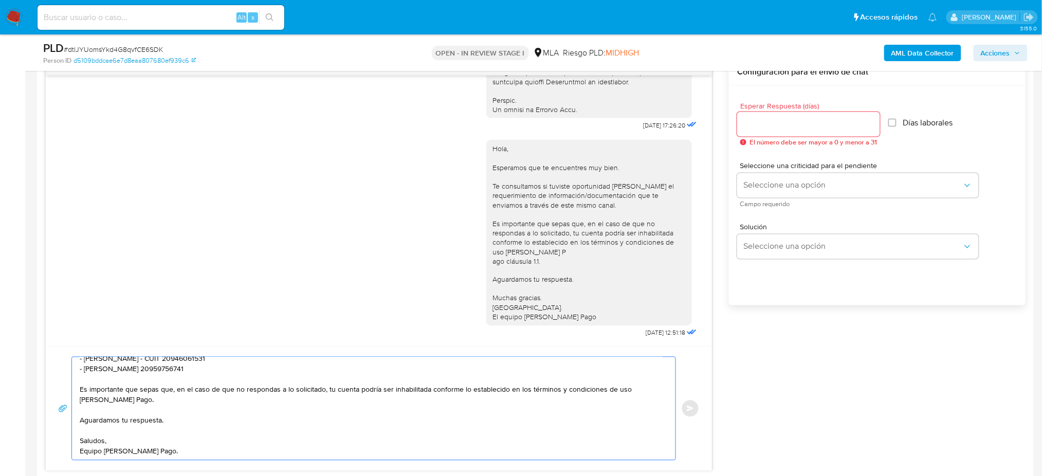
type textarea "Hola, Esperamos que te encuentres muy bien. Te consultamos si tuviste oportunid…"
click at [779, 114] on div at bounding box center [808, 124] width 143 height 25
click at [779, 122] on input "Esperar Respuesta (días)" at bounding box center [808, 124] width 143 height 13
type input "2"
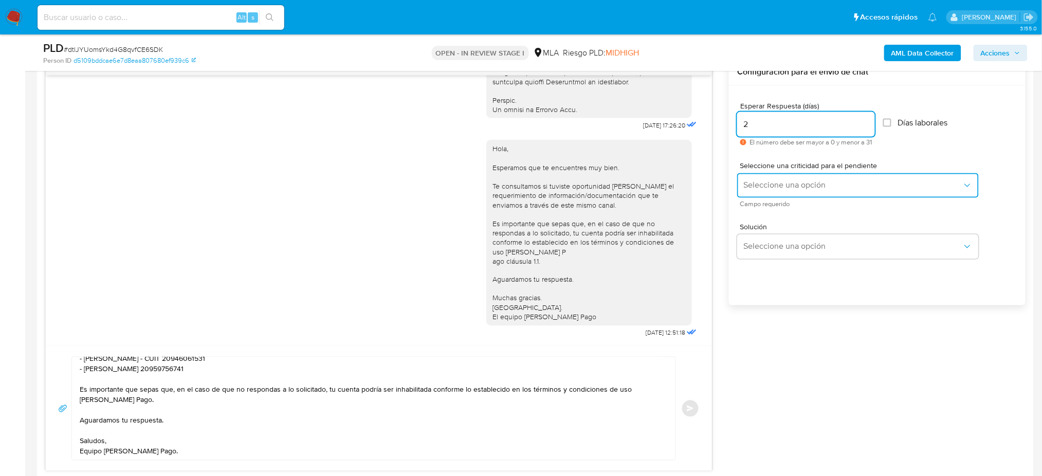
click at [775, 182] on span "Seleccione una opción" at bounding box center [853, 185] width 219 height 10
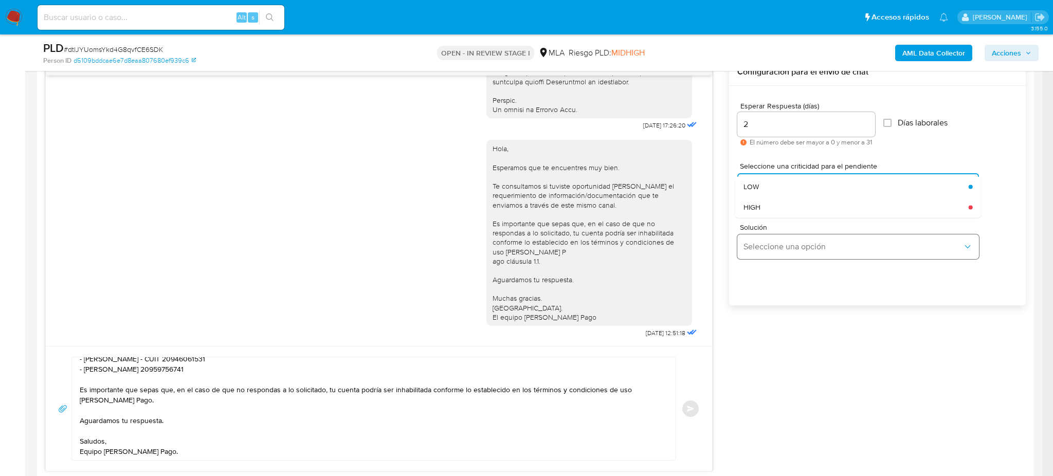
drag, startPoint x: 775, startPoint y: 207, endPoint x: 766, endPoint y: 238, distance: 32.2
click at [775, 208] on div "HIGH" at bounding box center [853, 207] width 219 height 21
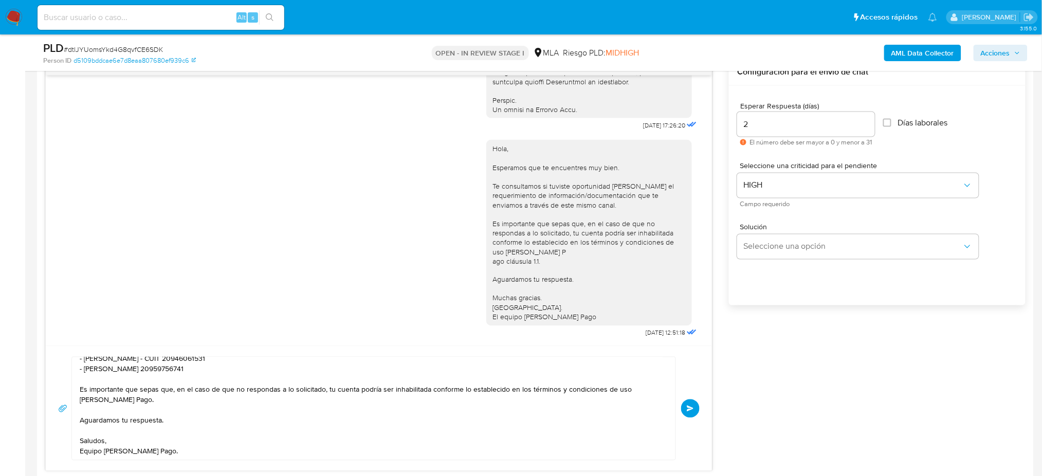
click at [697, 406] on button "Enviar" at bounding box center [690, 409] width 19 height 19
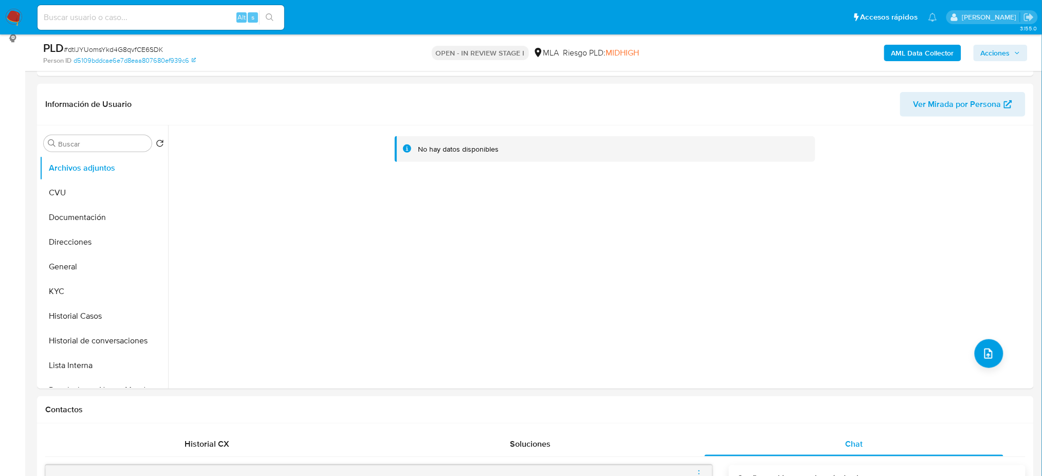
scroll to position [137, 0]
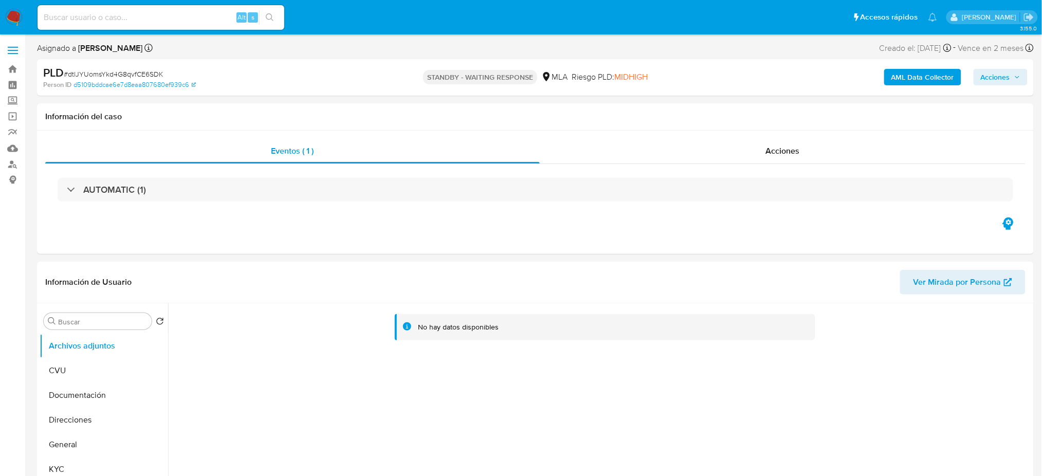
select select "10"
click at [150, 75] on span "# dtlJYUomsYkd4G8qvfCE6SDK" at bounding box center [113, 74] width 99 height 10
copy span "dtlJYUomsYkd4G8qvfCE6SDK"
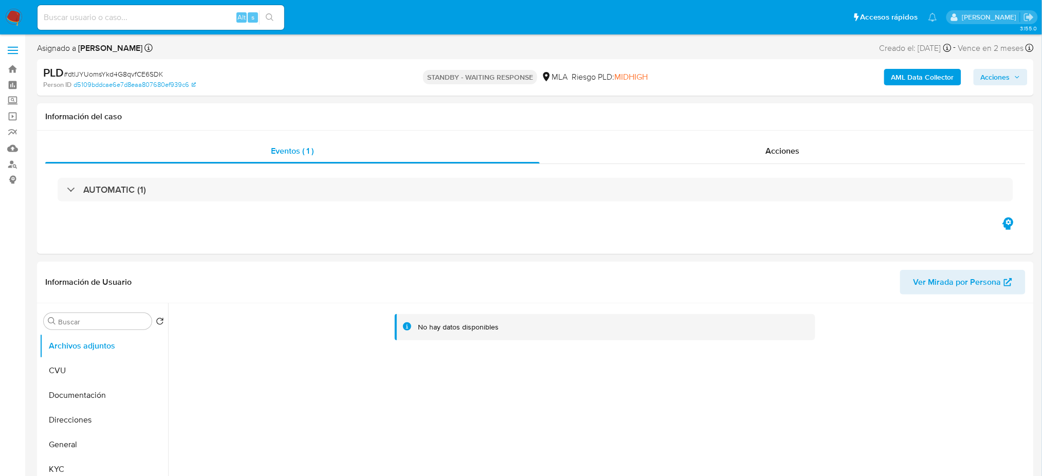
click at [170, 13] on input at bounding box center [161, 17] width 247 height 13
paste input "FvC3umajULCCYhf8h2u2DzCB"
type input "FvC3umajULCCYhf8h2u2DzCB"
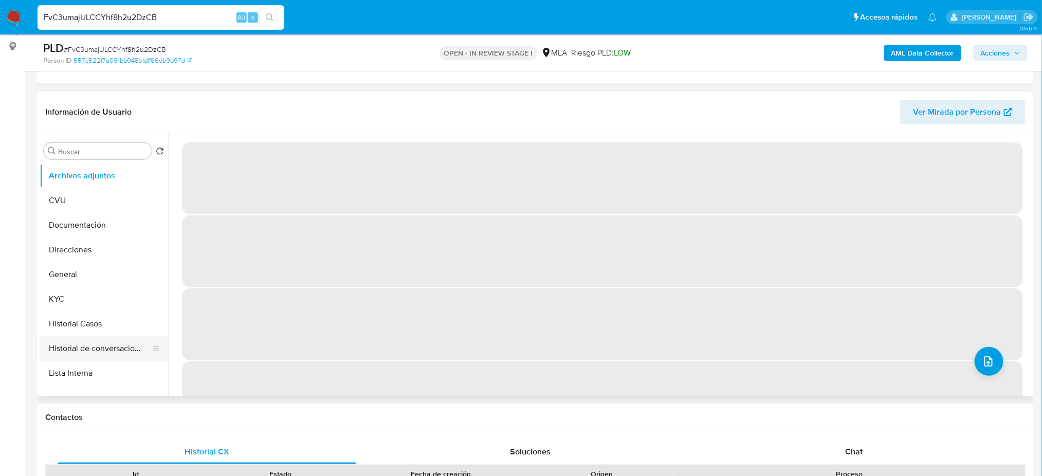
scroll to position [137, 0]
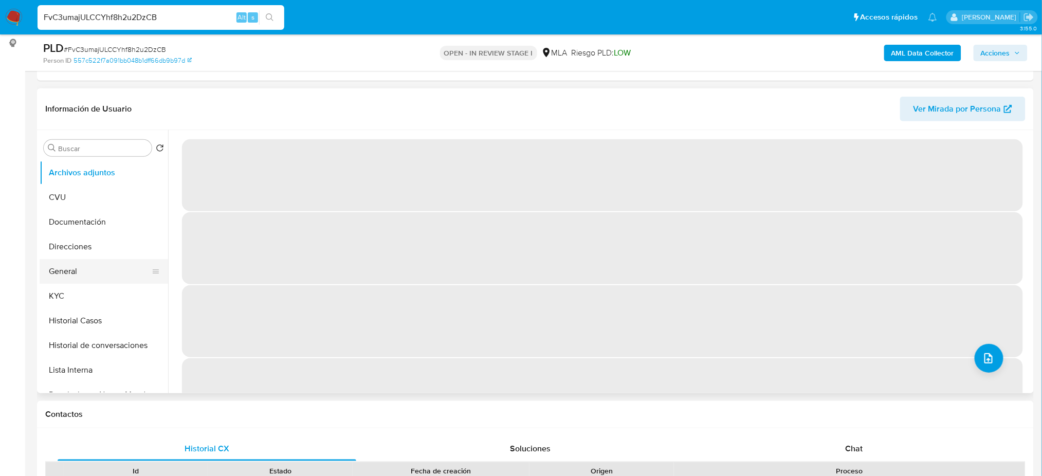
select select "10"
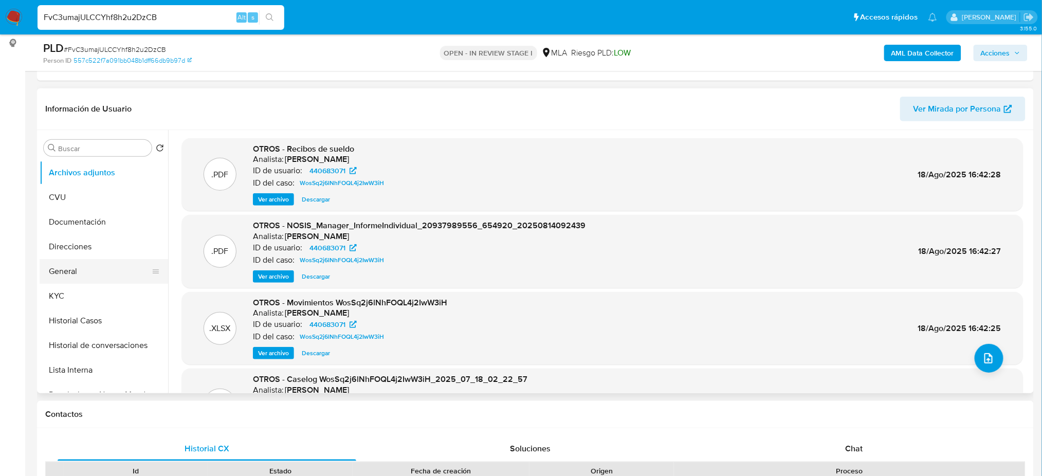
click at [110, 259] on button "General" at bounding box center [100, 271] width 120 height 25
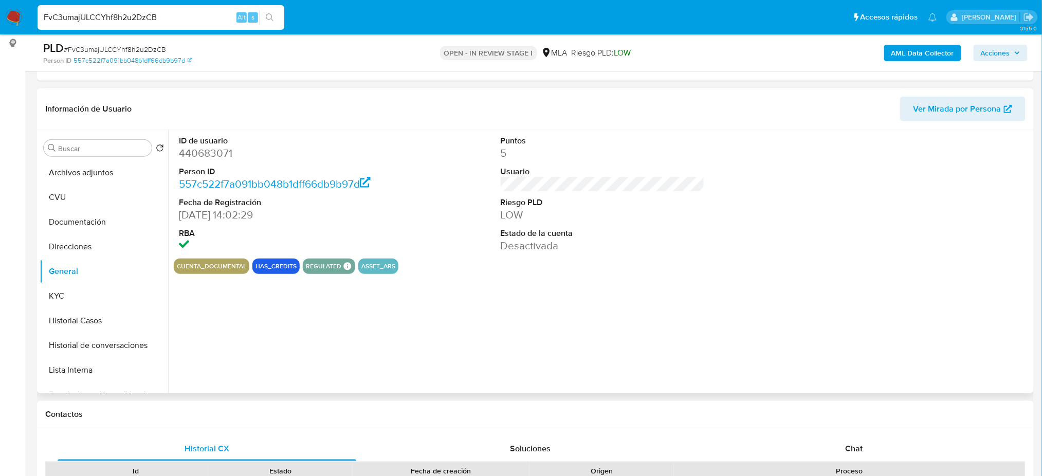
click at [207, 157] on dd "440683071" at bounding box center [281, 153] width 204 height 14
copy dd "440683071"
click at [75, 323] on button "Historial Casos" at bounding box center [100, 321] width 120 height 25
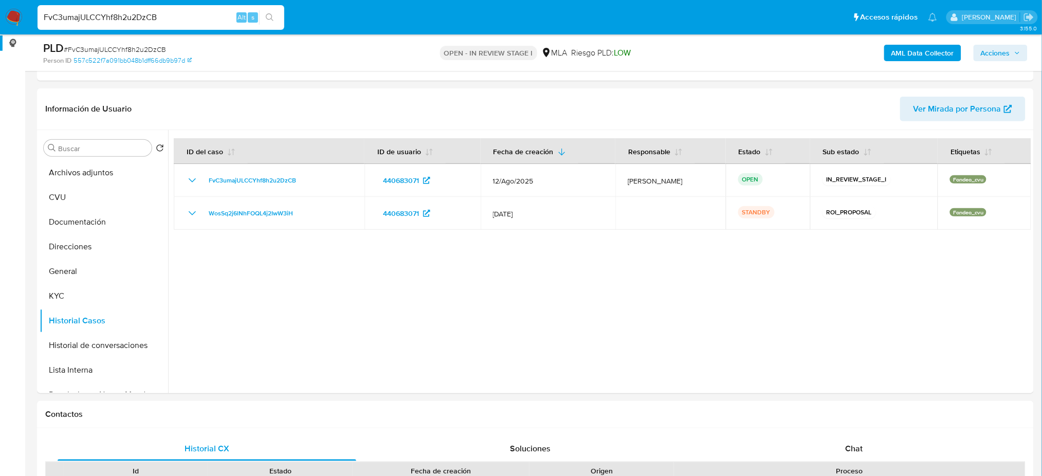
drag, startPoint x: 192, startPoint y: 16, endPoint x: 0, endPoint y: 42, distance: 194.0
paste input "wxPMLfrJ2xObyCcNc7QQmHbb"
type input "wxPMLfrJ2xObyCcNc7QQmHbb"
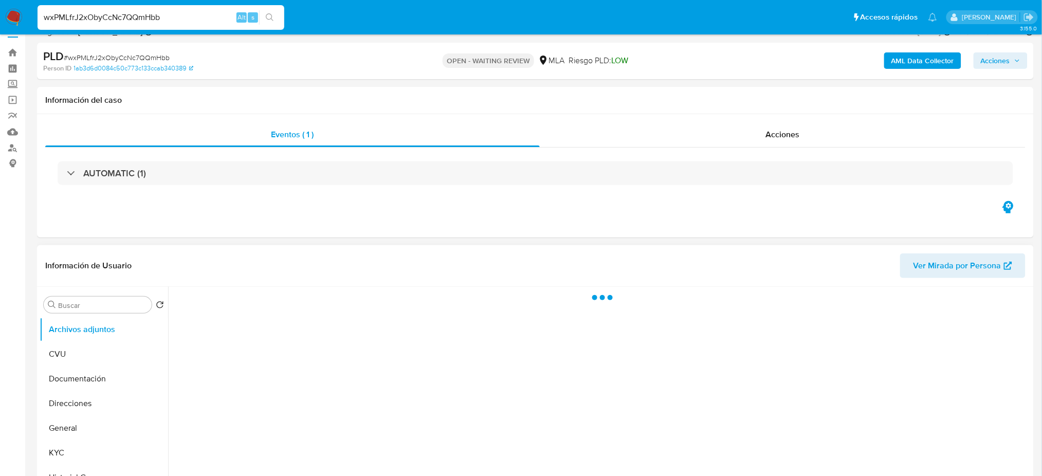
scroll to position [137, 0]
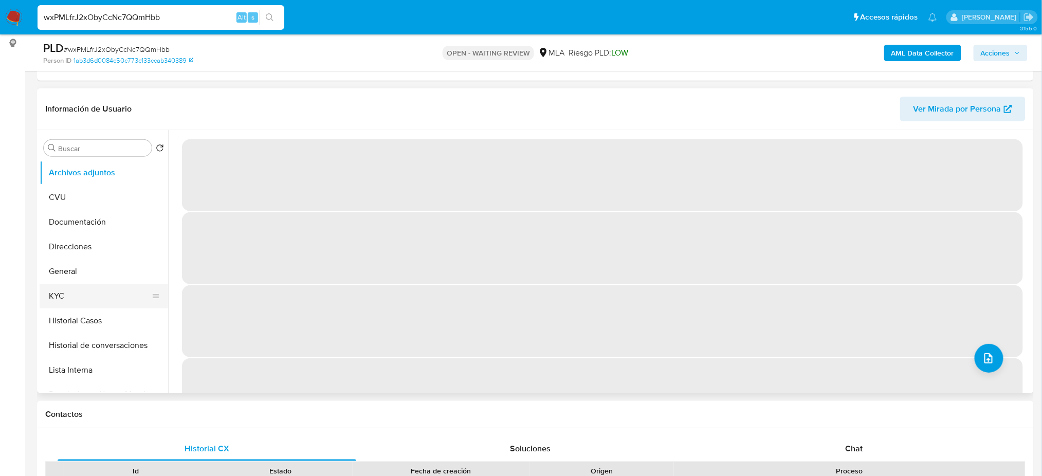
drag, startPoint x: 100, startPoint y: 305, endPoint x: 98, endPoint y: 311, distance: 6.7
click at [100, 305] on button "KYC" at bounding box center [104, 296] width 129 height 25
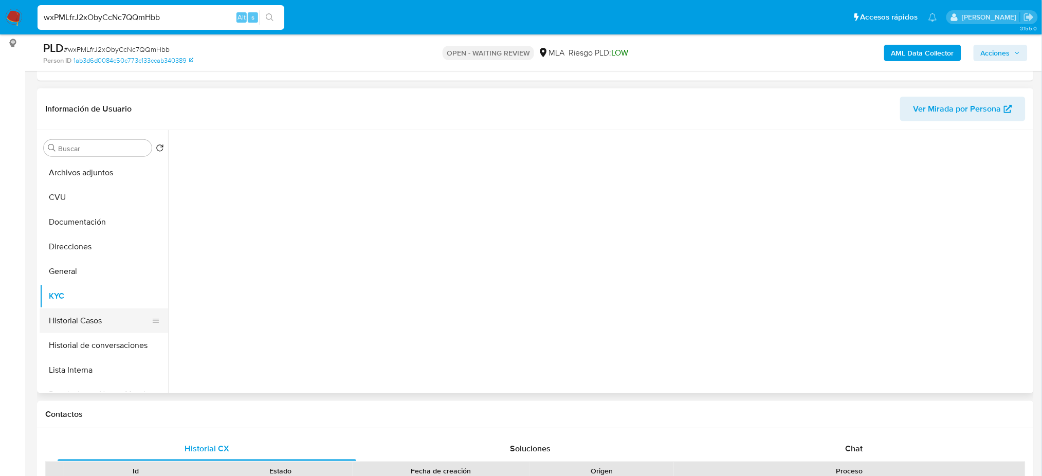
click at [97, 313] on button "Historial Casos" at bounding box center [100, 321] width 120 height 25
select select "10"
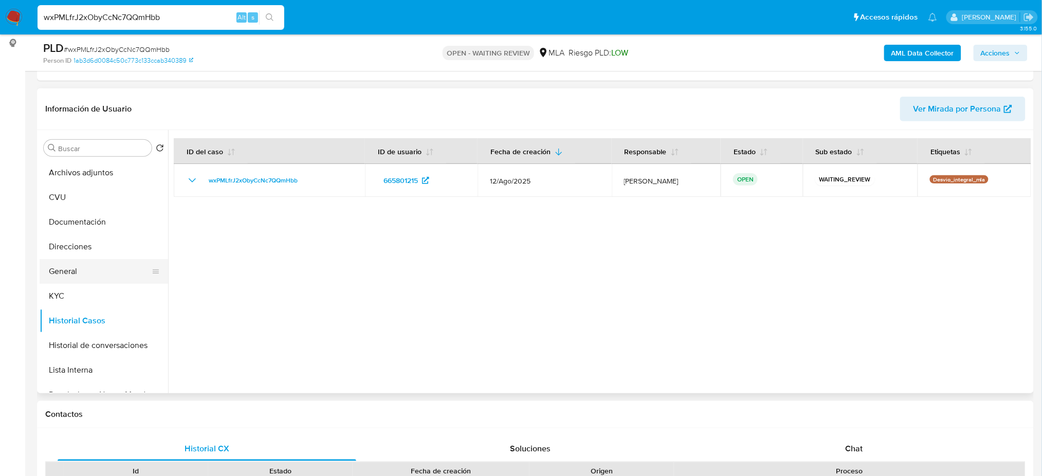
click at [70, 268] on button "General" at bounding box center [100, 271] width 120 height 25
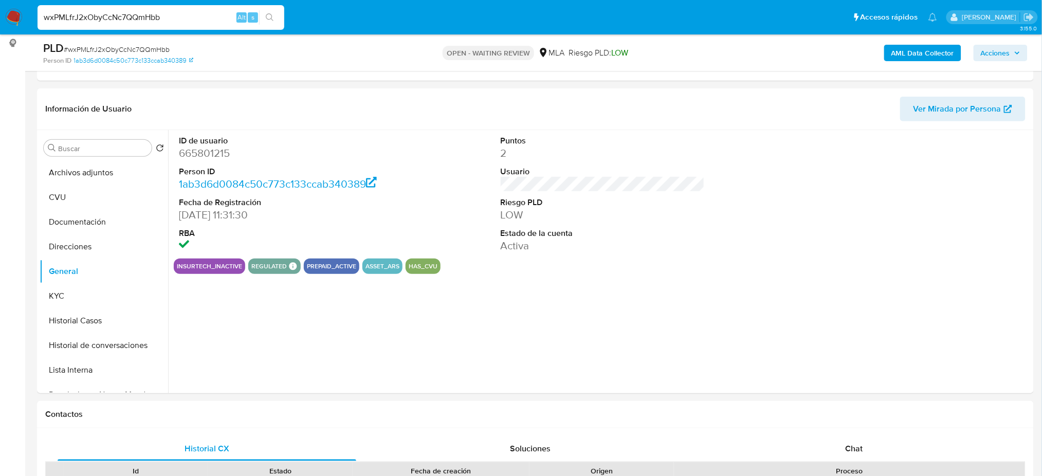
click at [193, 155] on dd "665801215" at bounding box center [281, 153] width 204 height 14
copy dd "665801215"
click at [113, 310] on button "Historial Casos" at bounding box center [100, 321] width 120 height 25
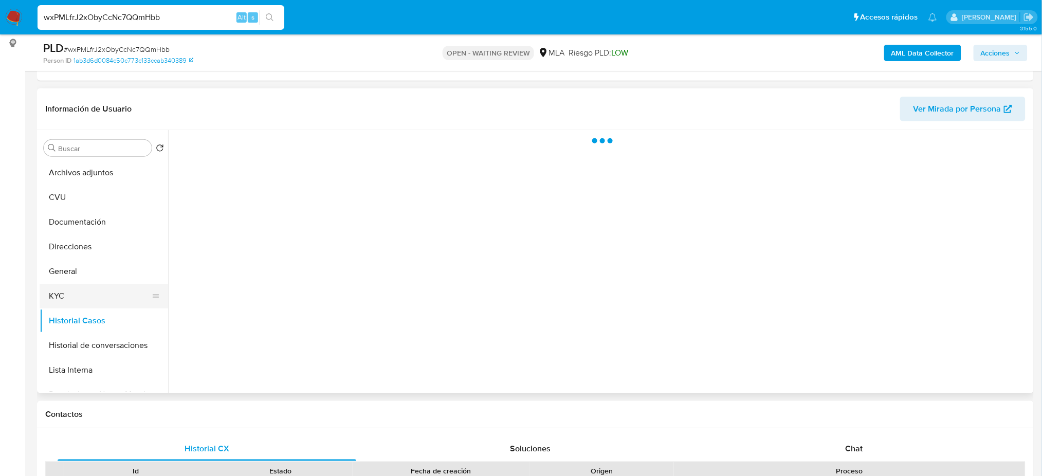
click at [113, 297] on button "KYC" at bounding box center [100, 296] width 120 height 25
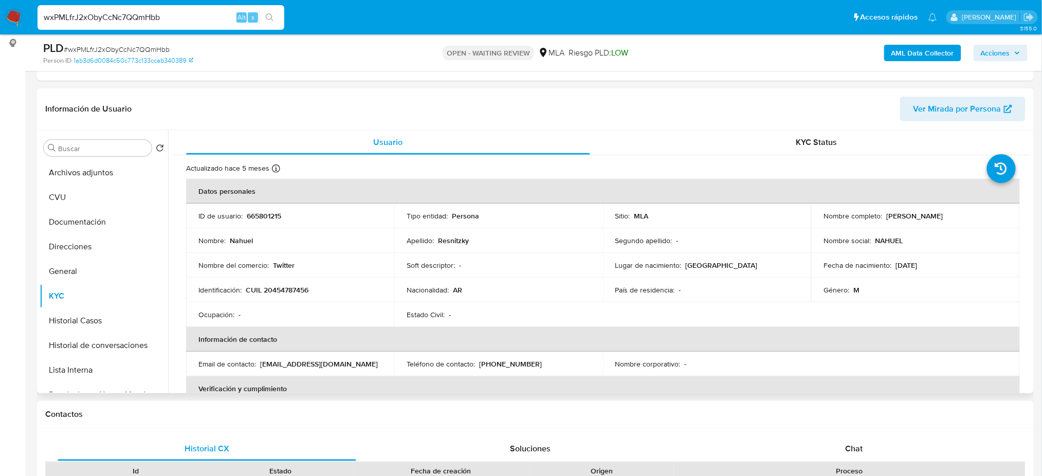
click at [286, 289] on p "CUIL 20454787456" at bounding box center [277, 289] width 63 height 9
copy p "20454787456"
click at [280, 305] on td "Ocupación : -" at bounding box center [290, 314] width 208 height 25
drag, startPoint x: 274, startPoint y: 291, endPoint x: 303, endPoint y: 291, distance: 29.3
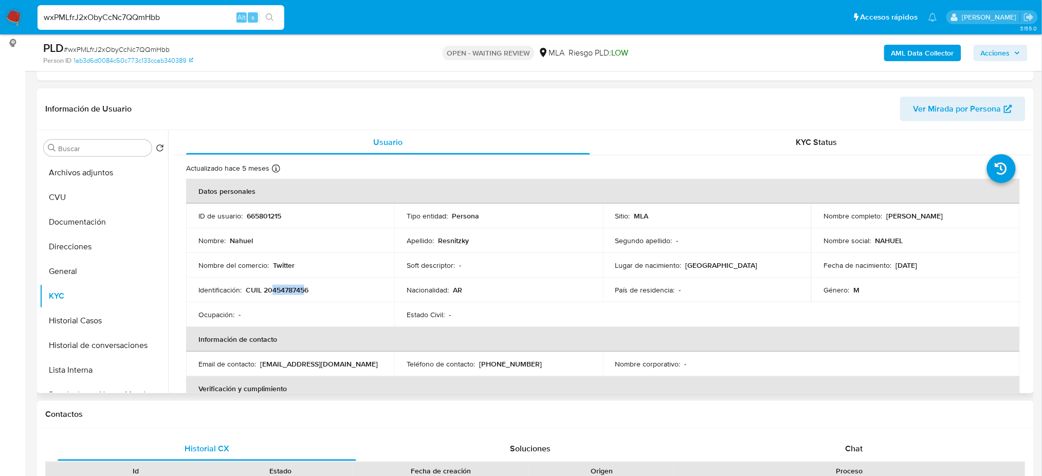
click at [303, 291] on p "CUIL 20454787456" at bounding box center [277, 289] width 63 height 9
copy p "45478745"
click at [836, 447] on div "Chat" at bounding box center [854, 449] width 299 height 25
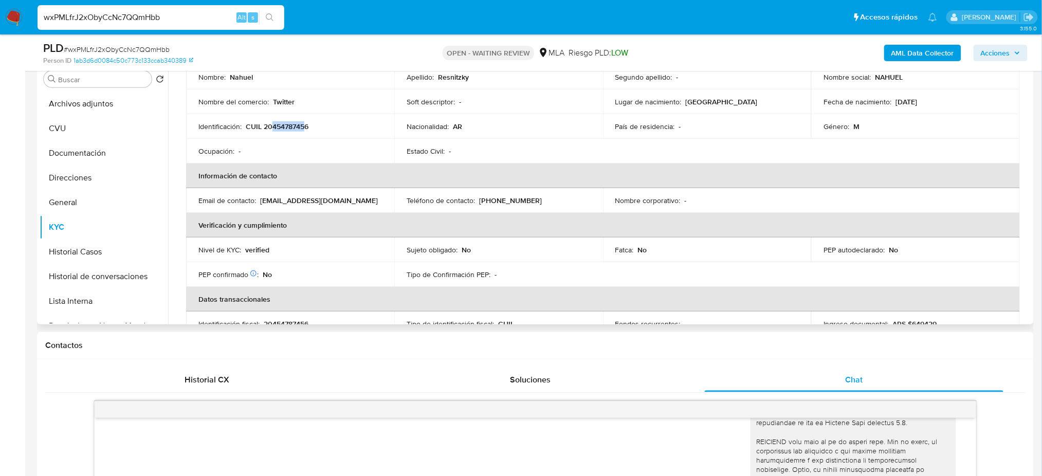
scroll to position [0, 0]
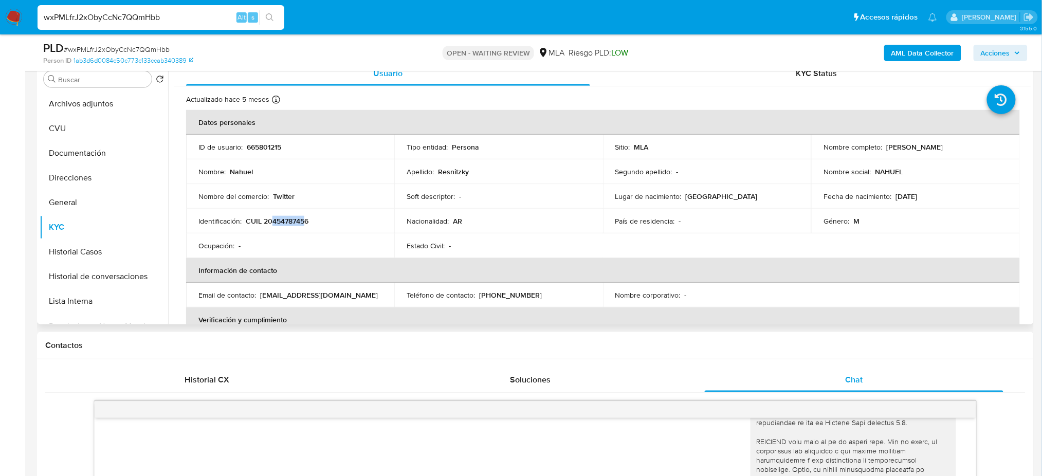
click at [293, 223] on p "CUIL 20454787456" at bounding box center [277, 220] width 63 height 9
click at [293, 224] on p "CUIL 20454787456" at bounding box center [277, 220] width 63 height 9
drag, startPoint x: 885, startPoint y: 148, endPoint x: 1066, endPoint y: 69, distance: 196.7
click at [961, 149] on div "Nombre completo : Nahuel Resnitzky" at bounding box center [916, 146] width 184 height 9
copy p "Nahuel Resnitzky"
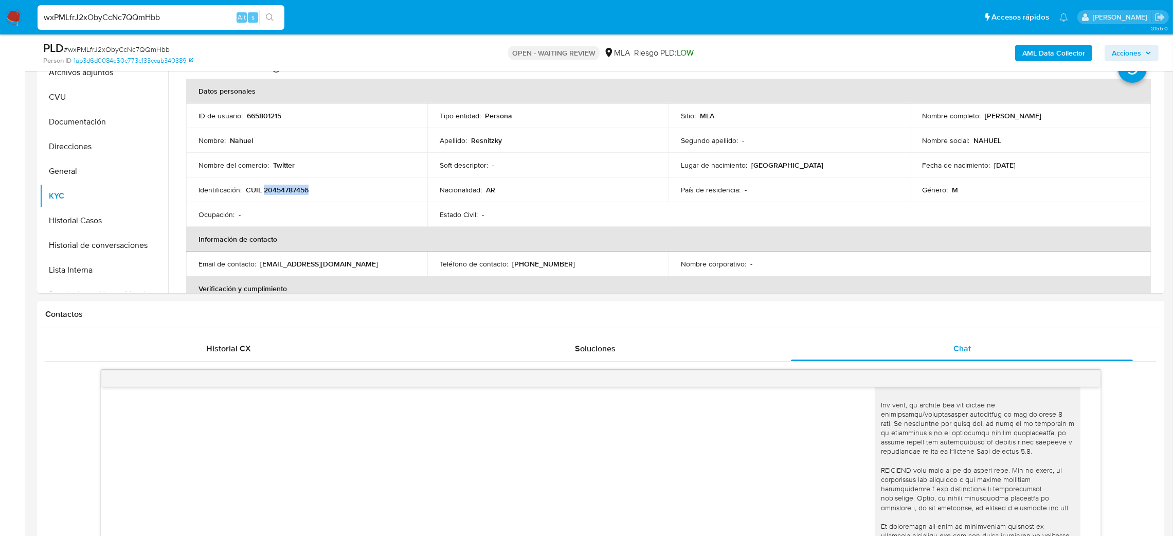
scroll to position [462, 0]
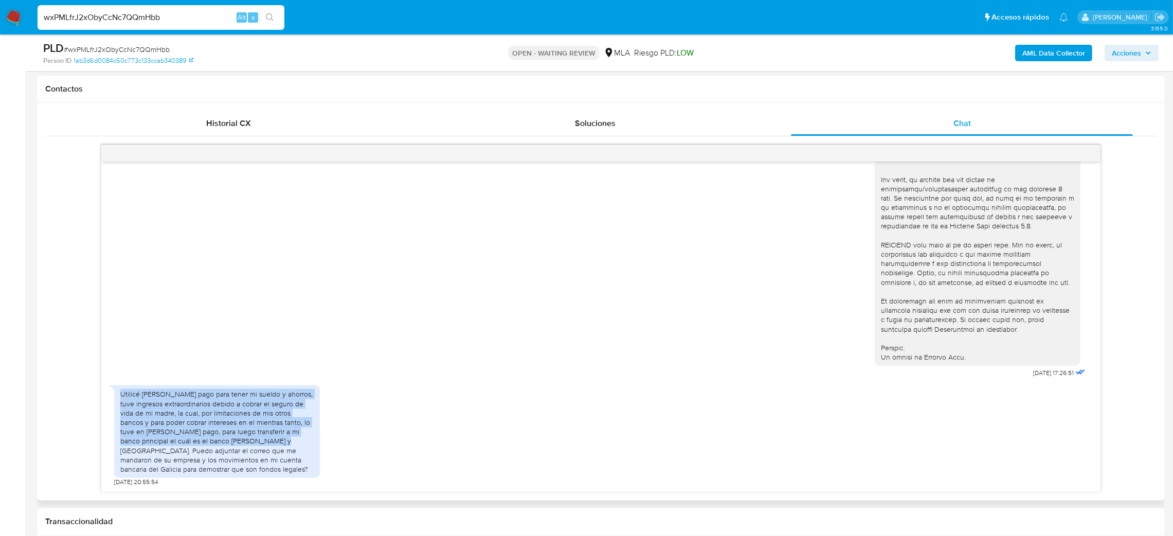
drag, startPoint x: 129, startPoint y: 398, endPoint x: 257, endPoint y: 445, distance: 136.5
click at [257, 445] on div "Utilicé mercado pago para tener mi sueldo y ahorros, tuve ingresos extraordinar…" at bounding box center [217, 431] width 206 height 93
copy div "Utilicé mercado pago para tener mi sueldo y ahorros, tuve ingresos extraordinar…"
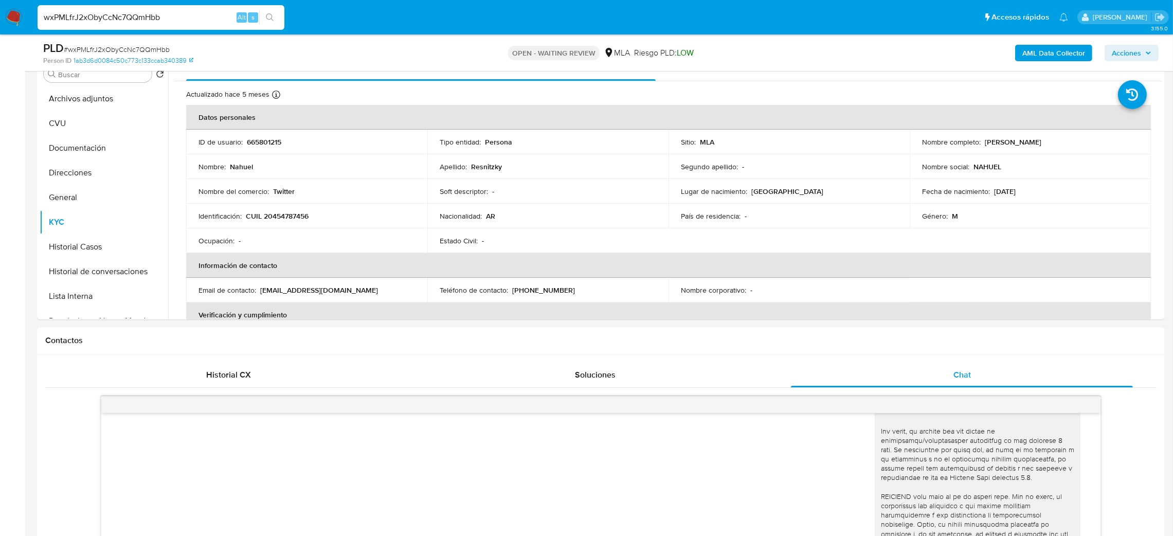
scroll to position [77, 0]
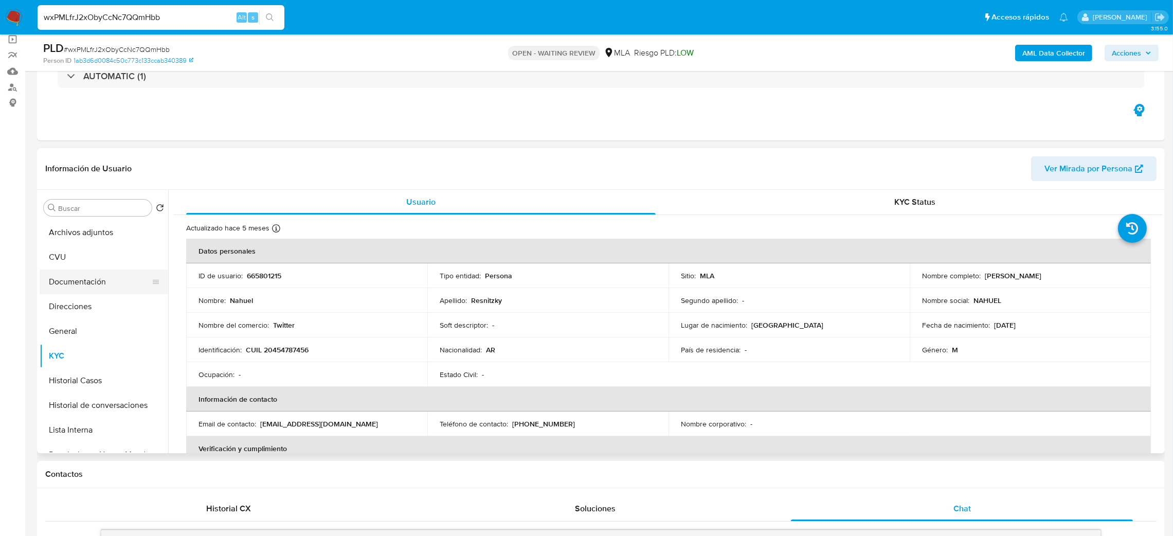
click at [79, 283] on button "Documentación" at bounding box center [100, 281] width 120 height 25
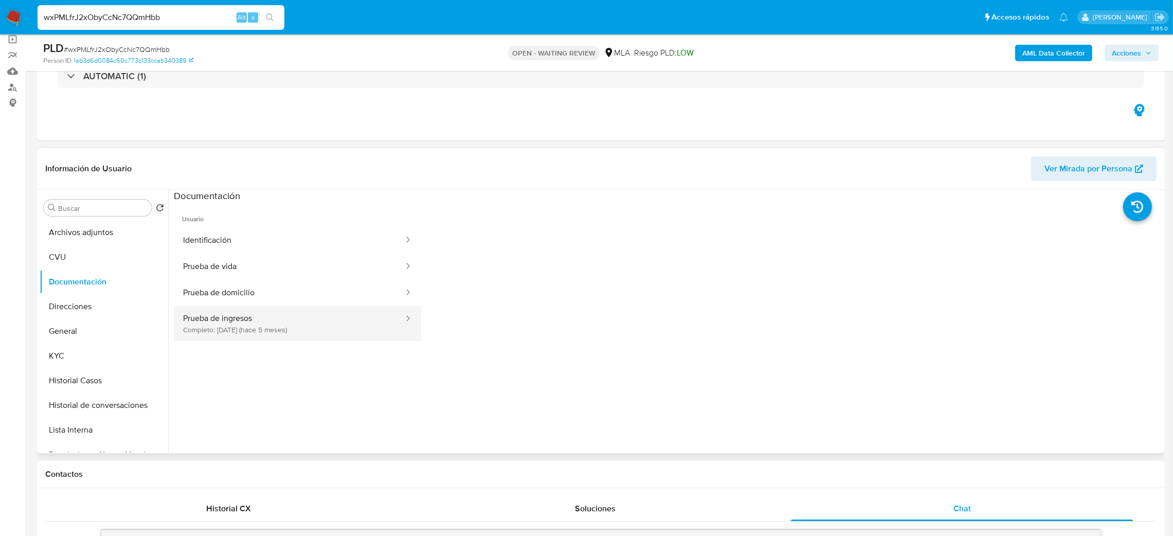
click at [291, 333] on button "Prueba de ingresos Completo: 08/04/2025 (hace 5 meses)" at bounding box center [289, 323] width 231 height 35
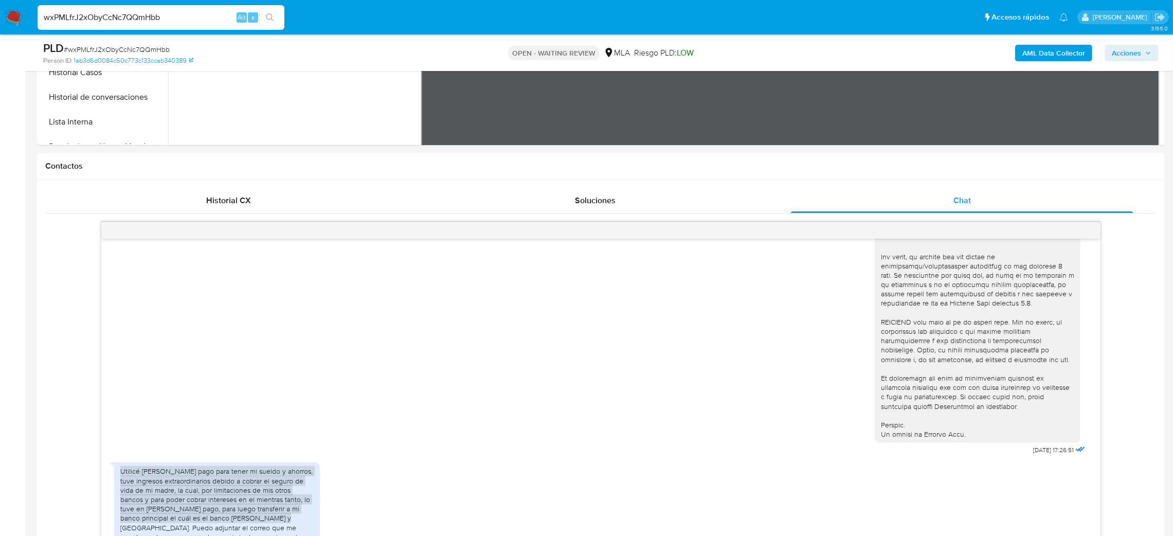
scroll to position [540, 0]
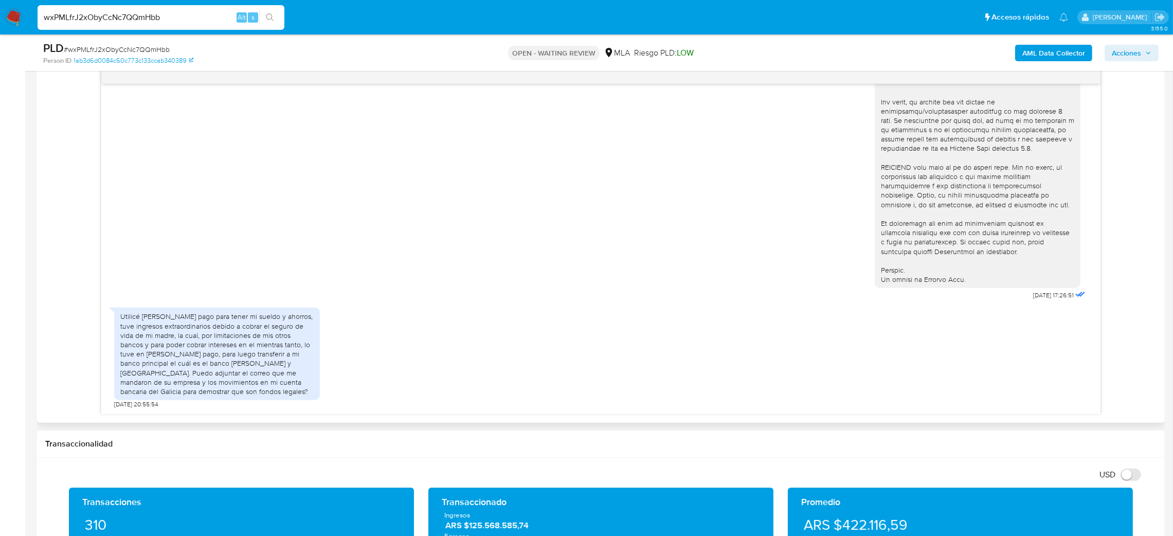
click at [182, 372] on div "Utilicé mercado pago para tener mi sueldo y ahorros, tuve ingresos extraordinar…" at bounding box center [216, 354] width 193 height 84
click at [203, 391] on div "Utilicé mercado pago para tener mi sueldo y ahorros, tuve ingresos extraordinar…" at bounding box center [216, 354] width 193 height 84
click at [146, 49] on span "# wxPMLfrJ2xObyCcNc7QQmHbb" at bounding box center [117, 49] width 106 height 10
copy span "wxPMLfrJ2xObyCcNc7QQmHbb"
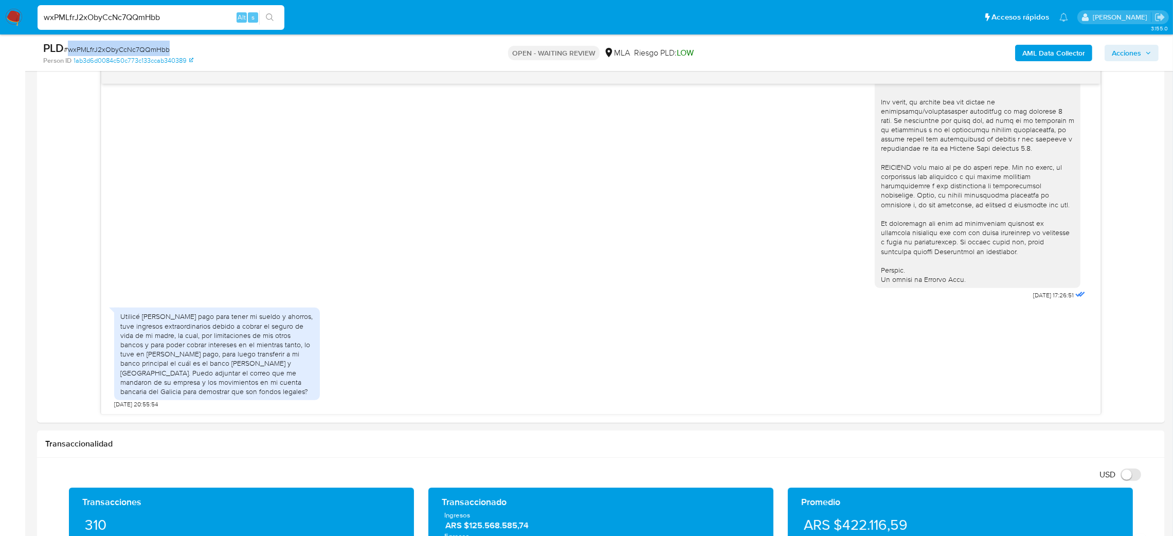
click at [5, 20] on img at bounding box center [13, 17] width 17 height 17
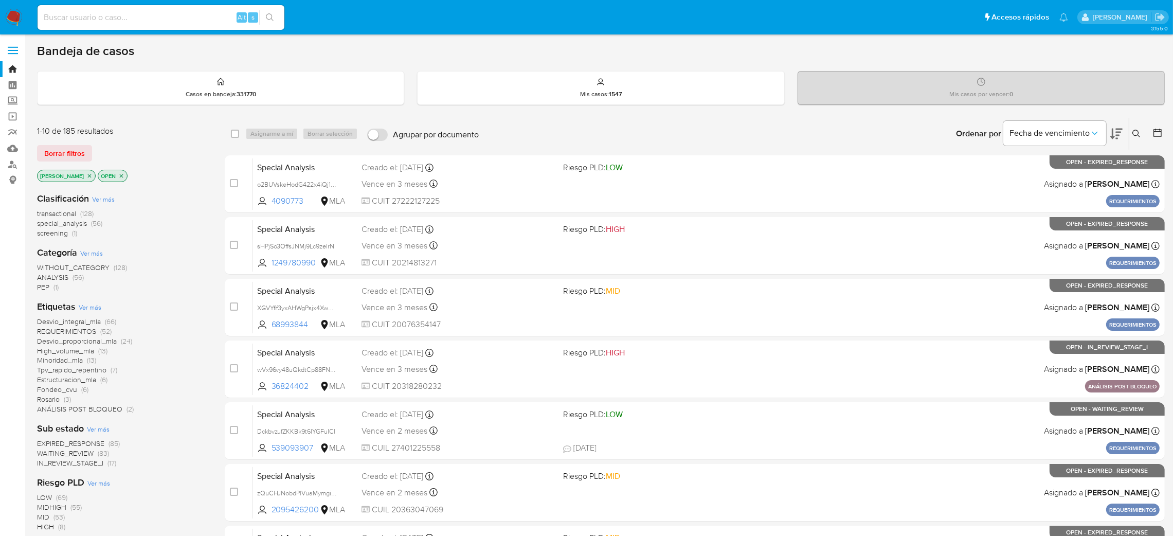
click at [1135, 135] on icon at bounding box center [1136, 134] width 8 height 8
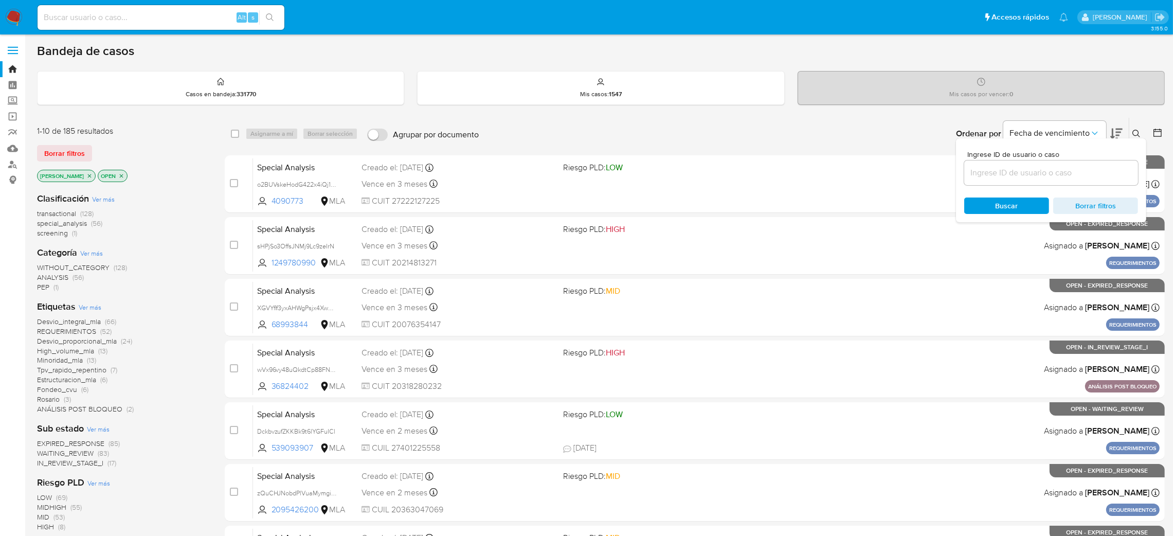
click at [1073, 178] on input at bounding box center [1051, 172] width 174 height 13
type input "wxPMLfrJ2xObyCcNc7QQmHbb"
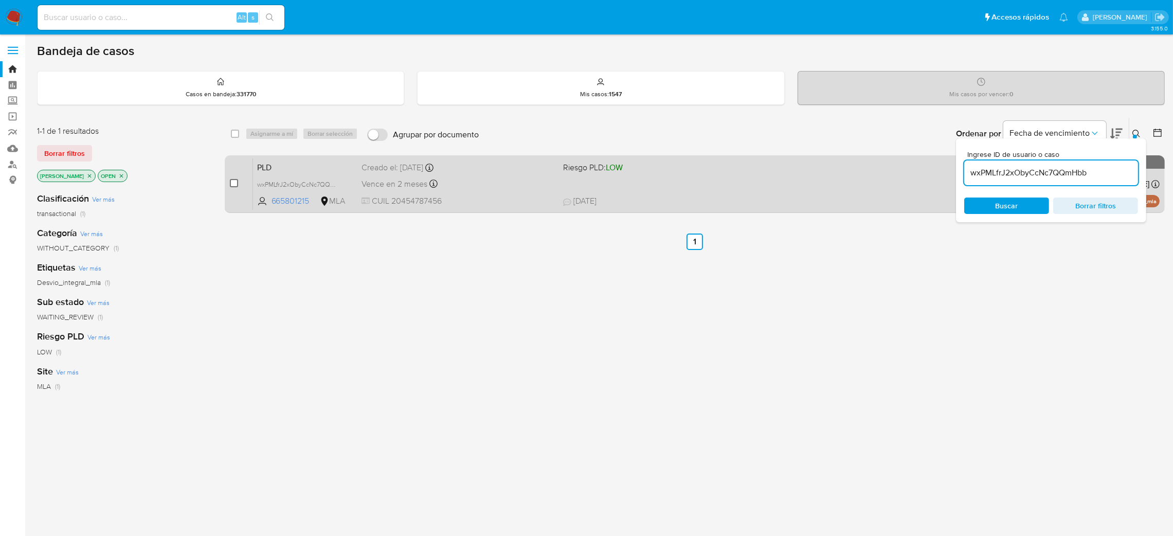
click at [233, 182] on input "checkbox" at bounding box center [234, 183] width 8 height 8
checkbox input "true"
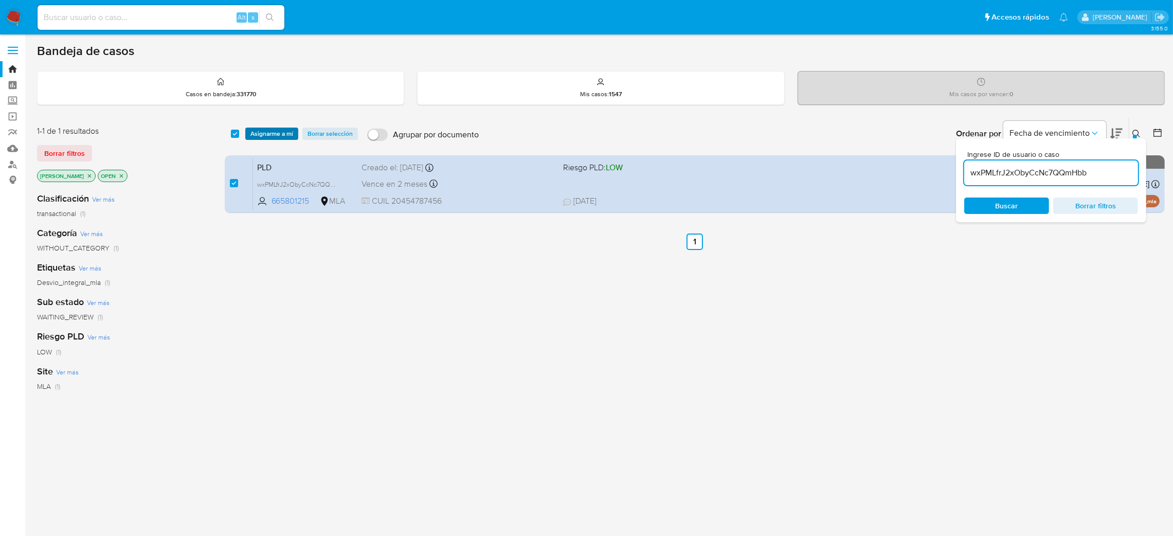
click at [270, 131] on span "Asignarme a mí" at bounding box center [271, 134] width 43 height 10
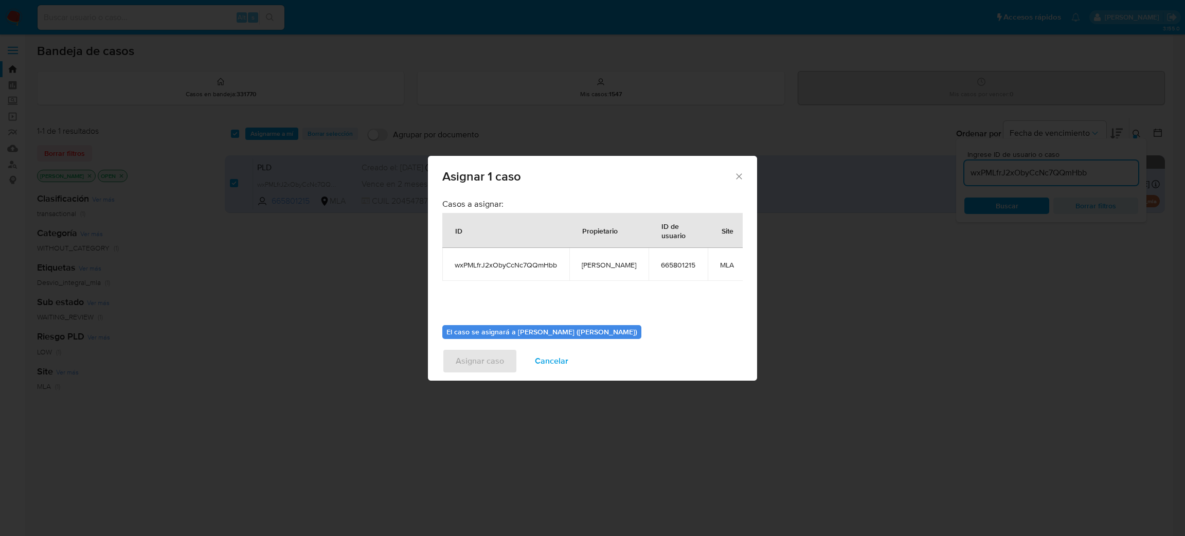
click at [599, 267] on span "[PERSON_NAME]" at bounding box center [609, 264] width 55 height 9
copy span "[PERSON_NAME]"
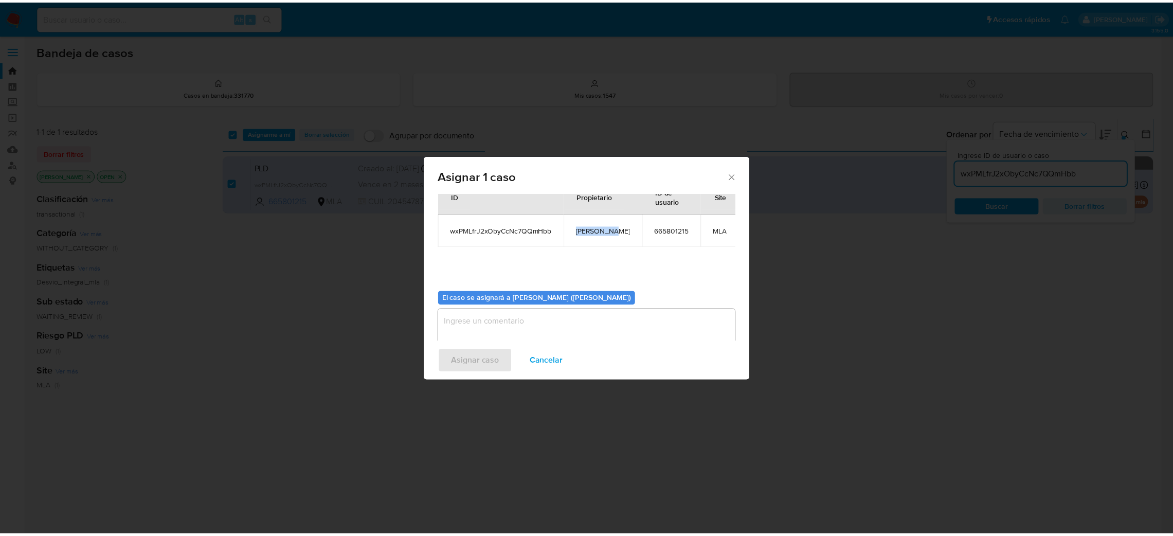
scroll to position [53, 0]
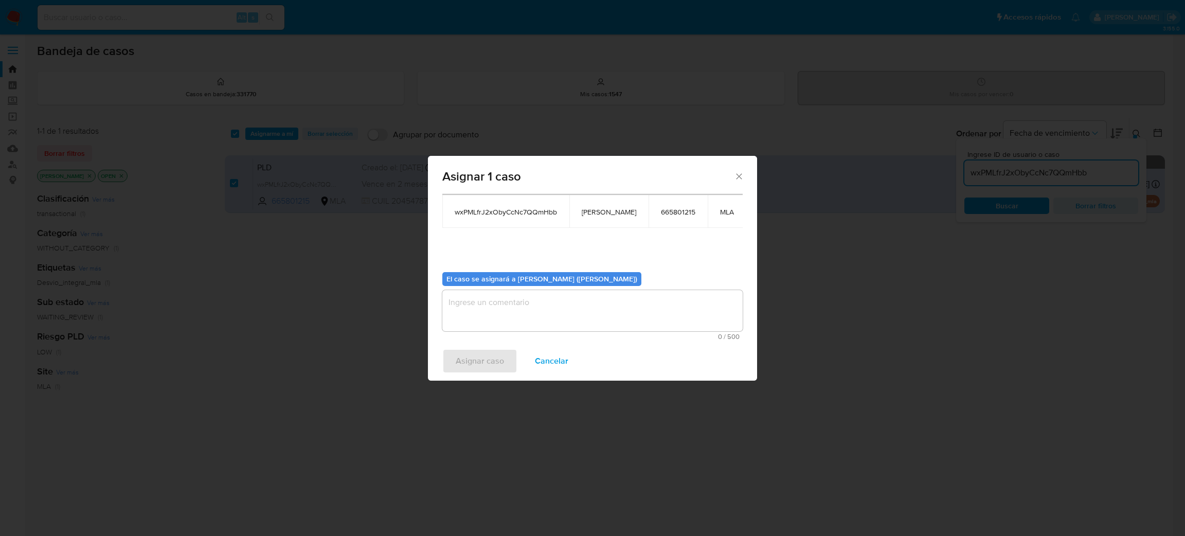
drag, startPoint x: 545, startPoint y: 297, endPoint x: 526, endPoint y: 330, distance: 37.3
click at [544, 297] on textarea "assign-modal" at bounding box center [592, 310] width 300 height 41
paste textarea "[PERSON_NAME]"
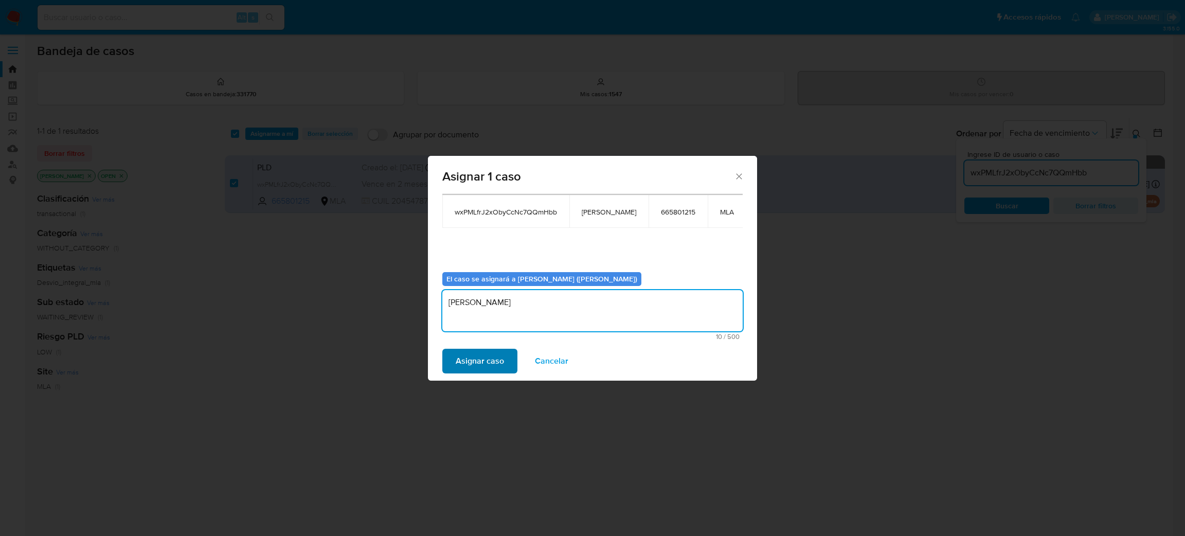
type textarea "[PERSON_NAME]"
click at [490, 361] on span "Asignar caso" at bounding box center [480, 361] width 48 height 23
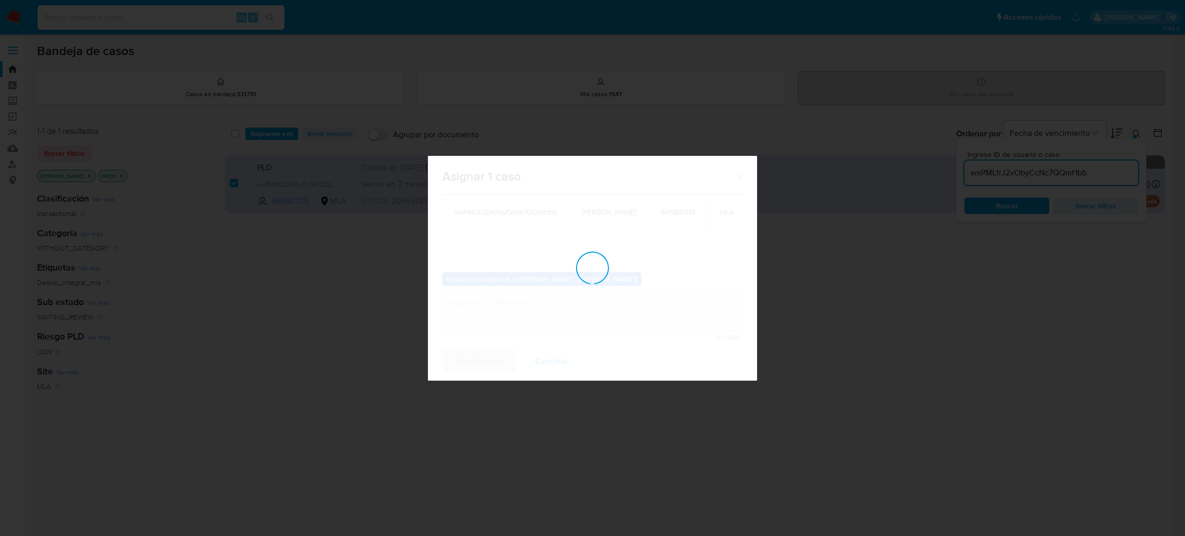
checkbox input "false"
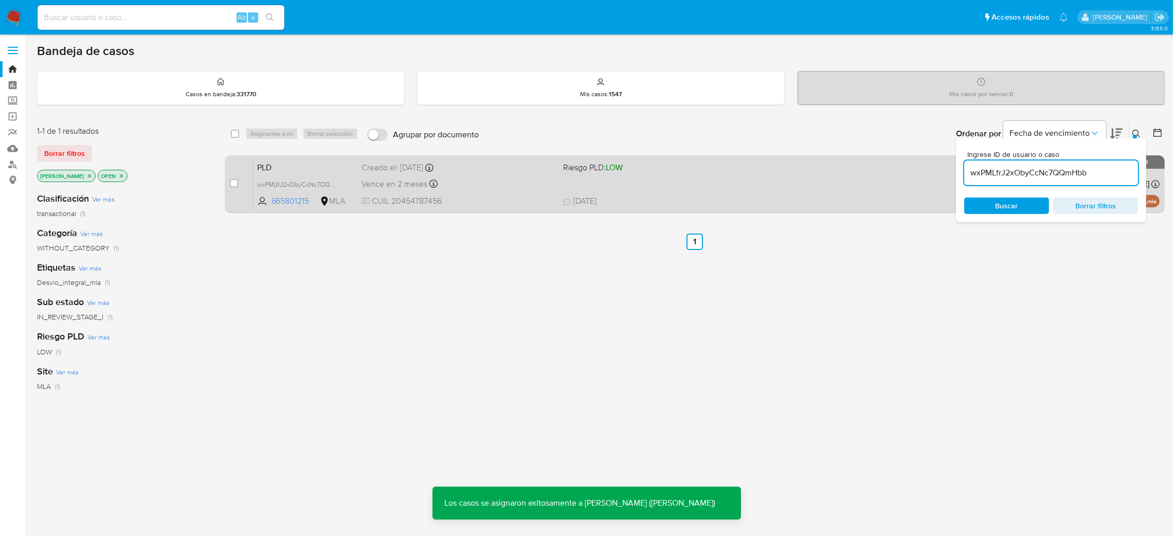
click at [343, 163] on span "PLD" at bounding box center [305, 166] width 97 height 13
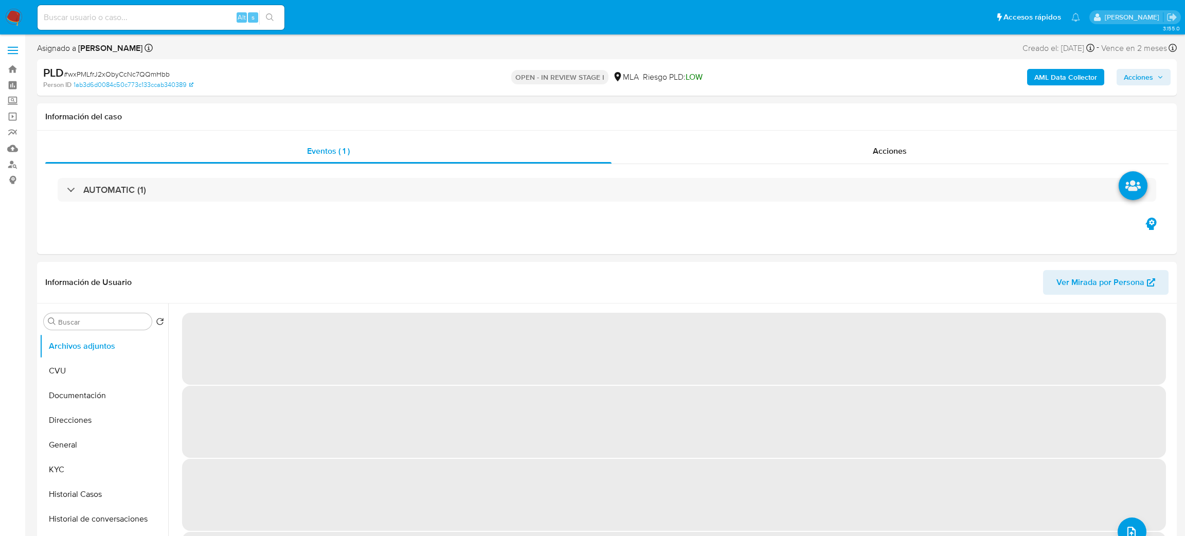
select select "10"
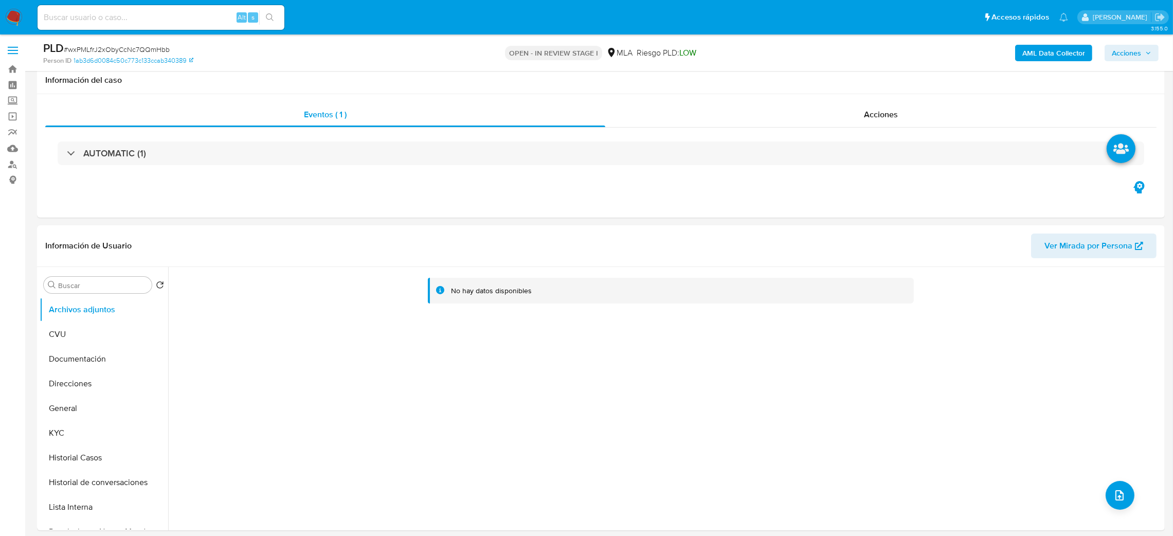
scroll to position [462, 0]
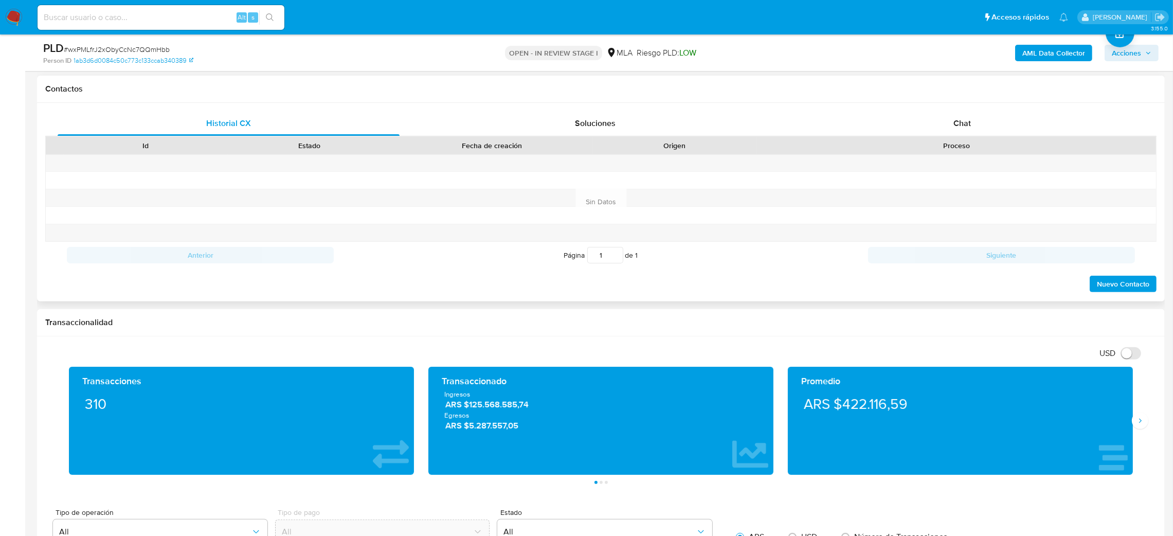
drag, startPoint x: 988, startPoint y: 129, endPoint x: 920, endPoint y: 141, distance: 69.4
click at [988, 129] on div "Chat" at bounding box center [962, 123] width 342 height 25
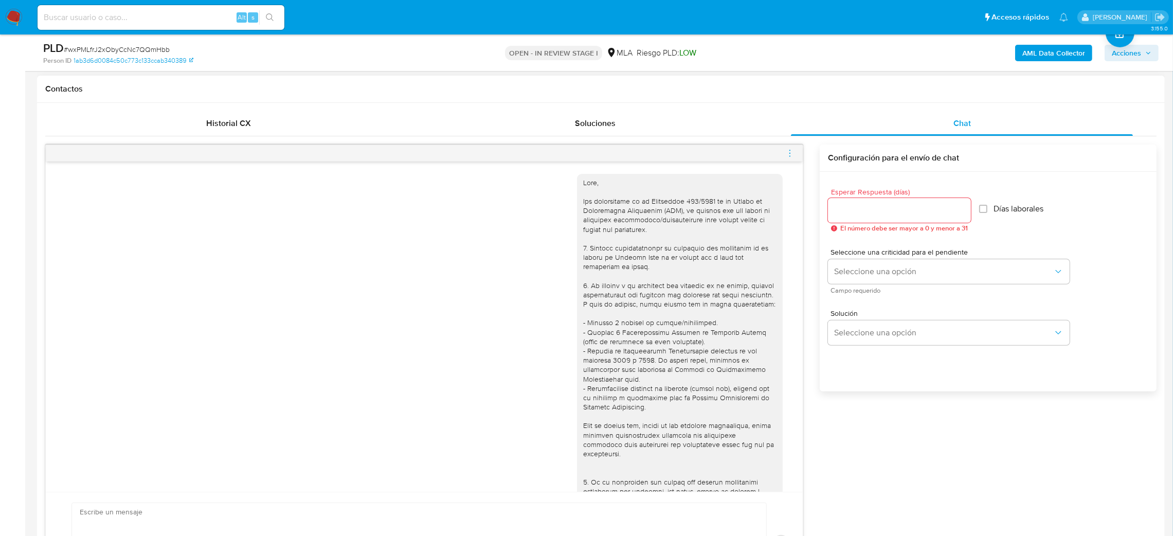
scroll to position [368, 0]
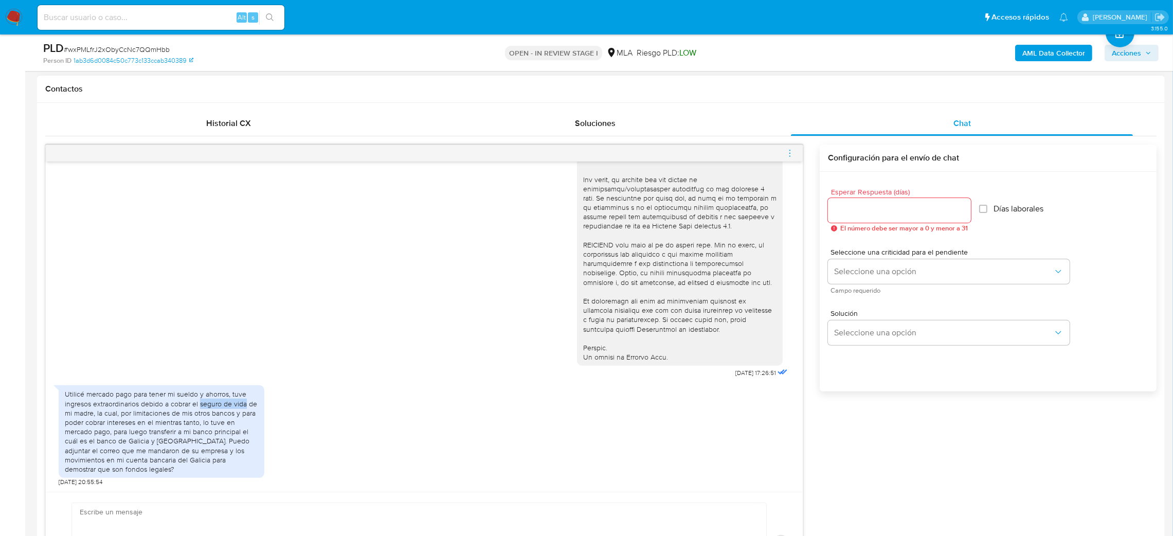
drag, startPoint x: 202, startPoint y: 403, endPoint x: 246, endPoint y: 402, distance: 44.8
click at [246, 402] on div "Utilicé mercado pago para tener mi sueldo y ahorros, tuve ingresos extraordinar…" at bounding box center [161, 431] width 193 height 84
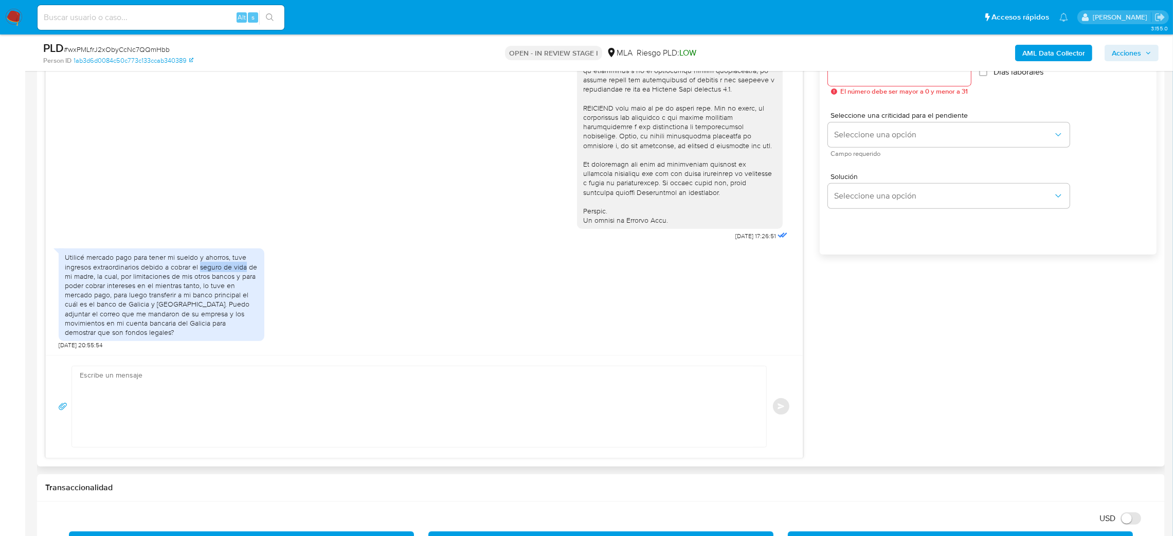
scroll to position [617, 0]
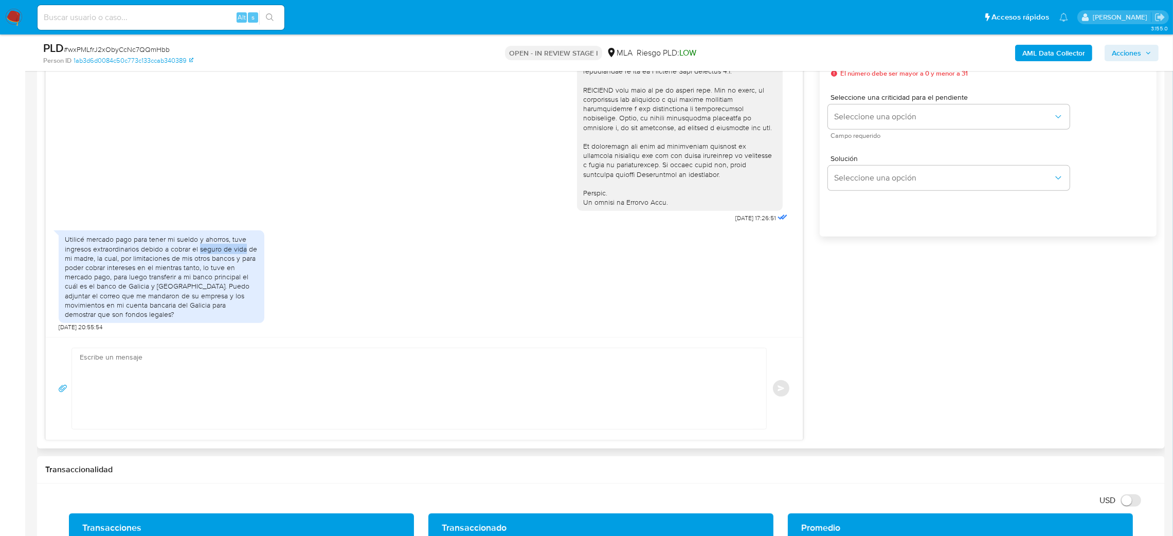
click at [133, 370] on textarea at bounding box center [417, 388] width 674 height 81
paste textarea "Hola, ¡Muchas gracias por tu respuesta! Te pedimos que nos envíes los últimos 3…"
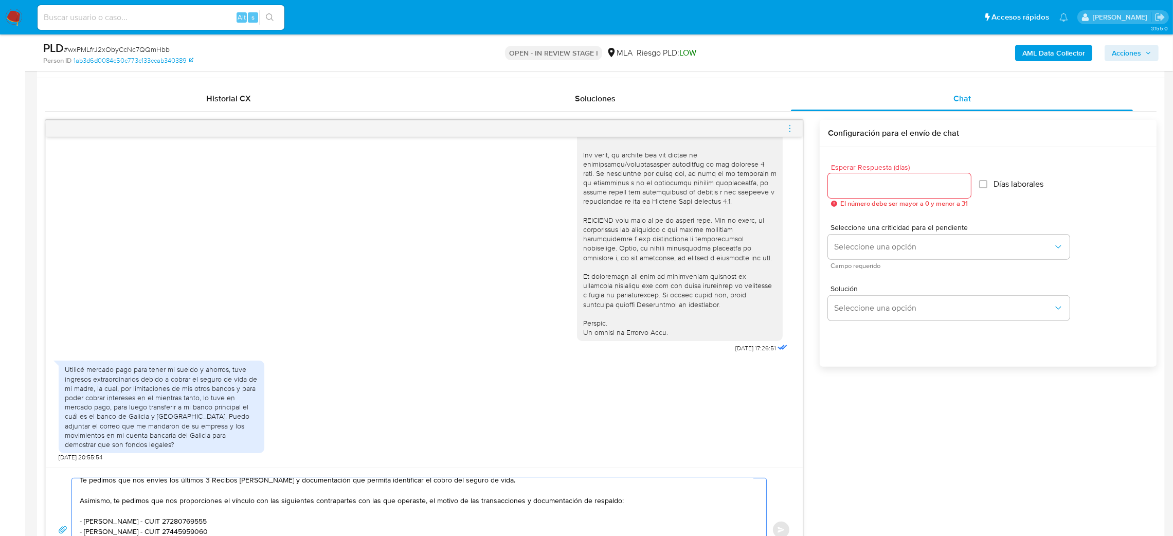
scroll to position [462, 0]
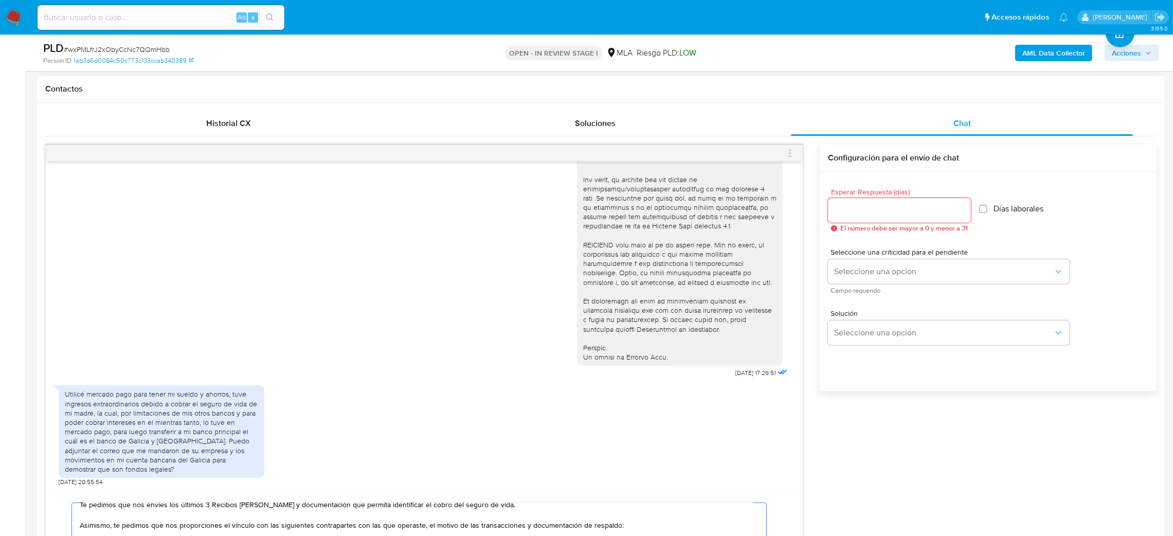
type textarea "Hola, ¡Muchas gracias por tu respuesta! Te pedimos que nos envíes los últimos 3…"
click at [863, 216] on input "Esperar Respuesta (días)" at bounding box center [899, 210] width 143 height 13
type input "2"
click at [852, 258] on div "Seleccione una criticidad para el pendiente Seleccione una opción Campo requeri…" at bounding box center [949, 270] width 242 height 45
click at [856, 275] on span "Seleccione una opción" at bounding box center [943, 271] width 219 height 10
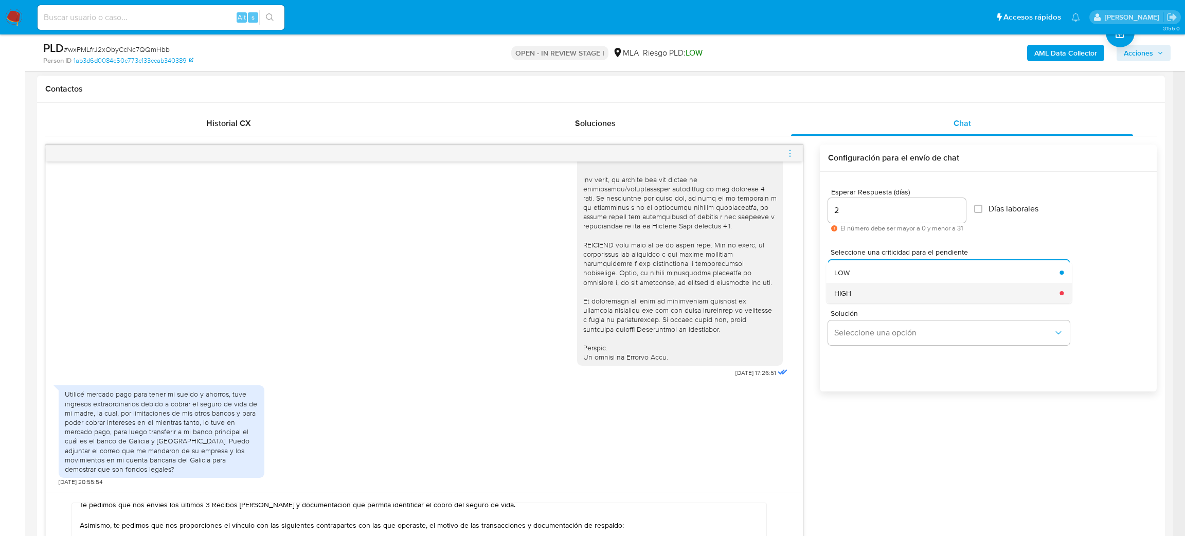
click at [862, 302] on div "HIGH" at bounding box center [943, 293] width 219 height 21
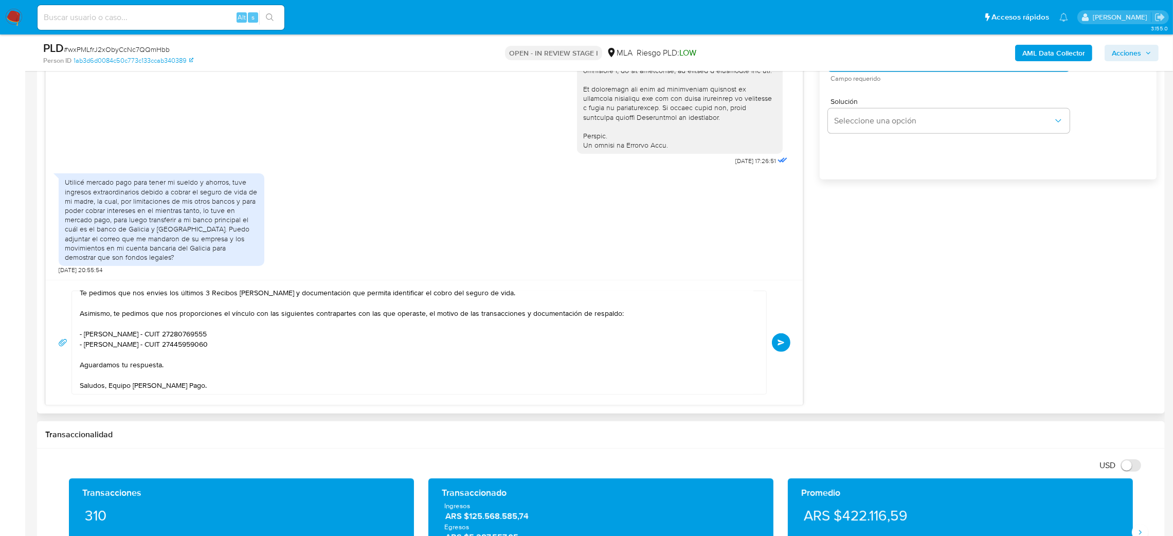
scroll to position [694, 0]
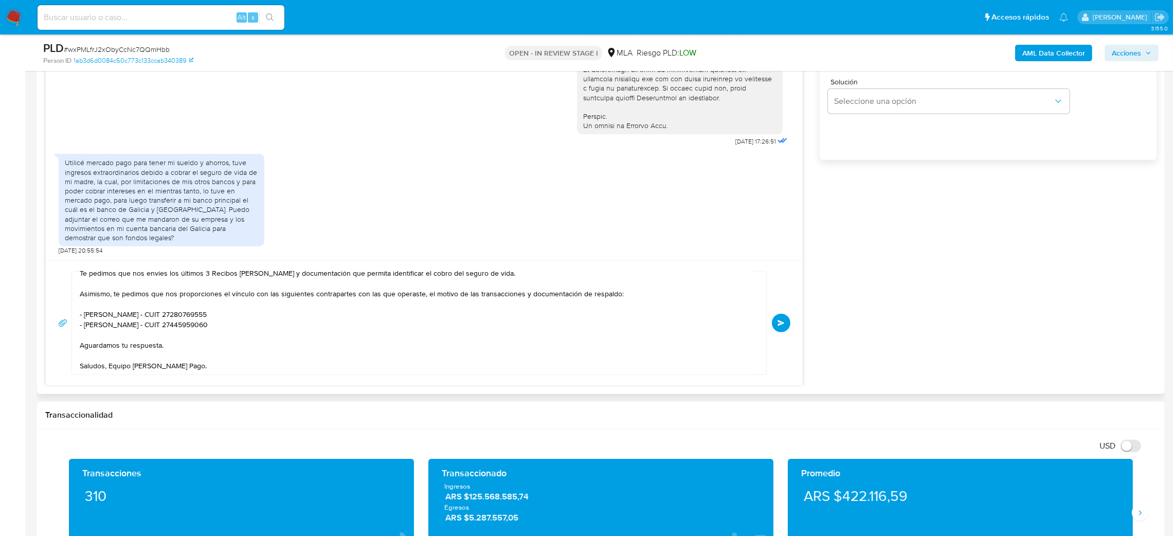
click at [786, 324] on button "Enviar" at bounding box center [781, 323] width 19 height 19
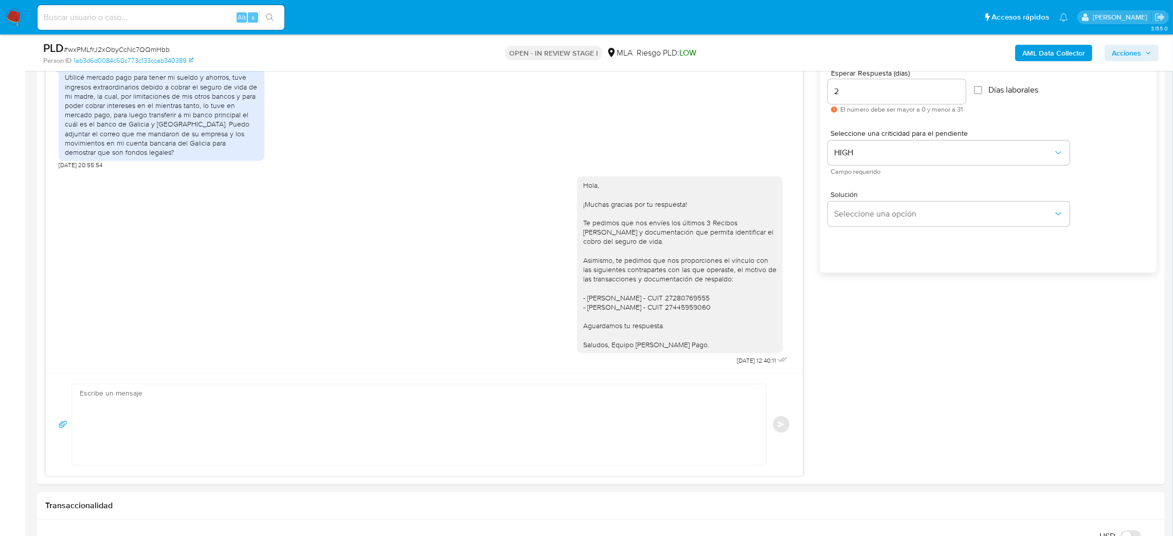
scroll to position [231, 0]
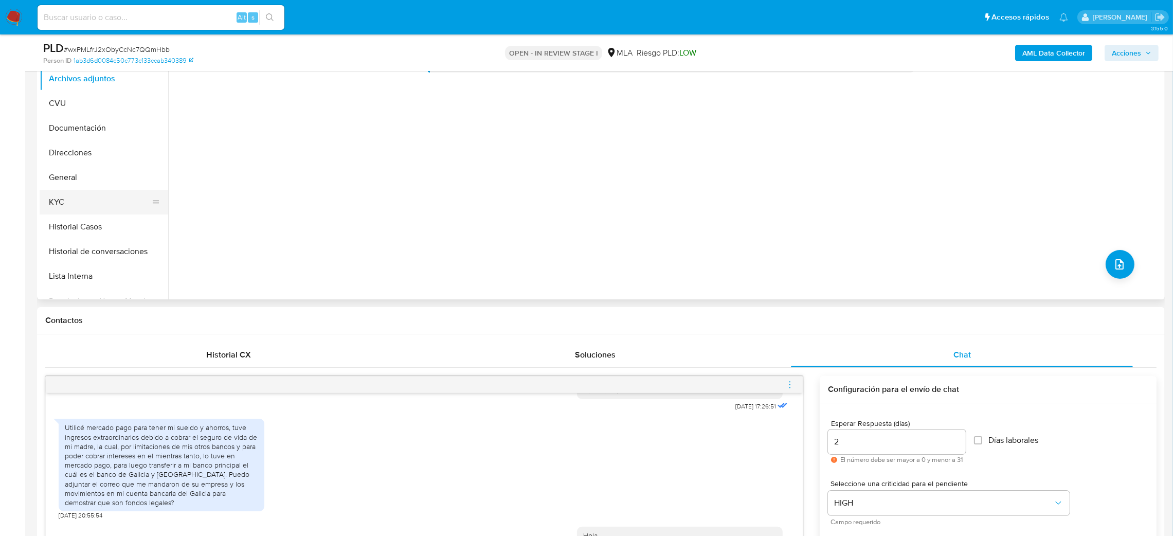
click at [50, 197] on button "KYC" at bounding box center [100, 202] width 120 height 25
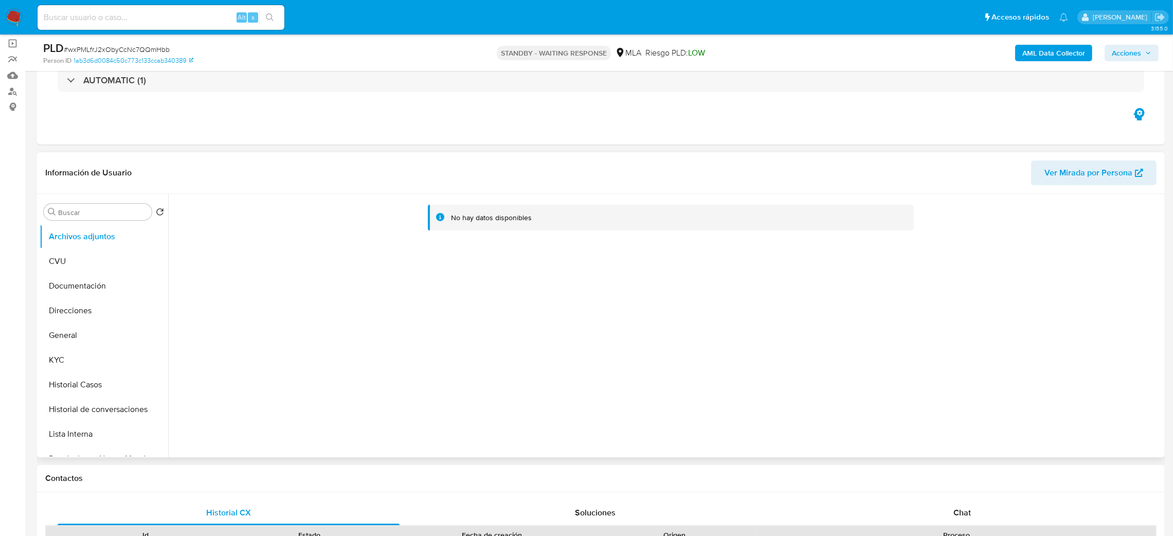
scroll to position [77, 0]
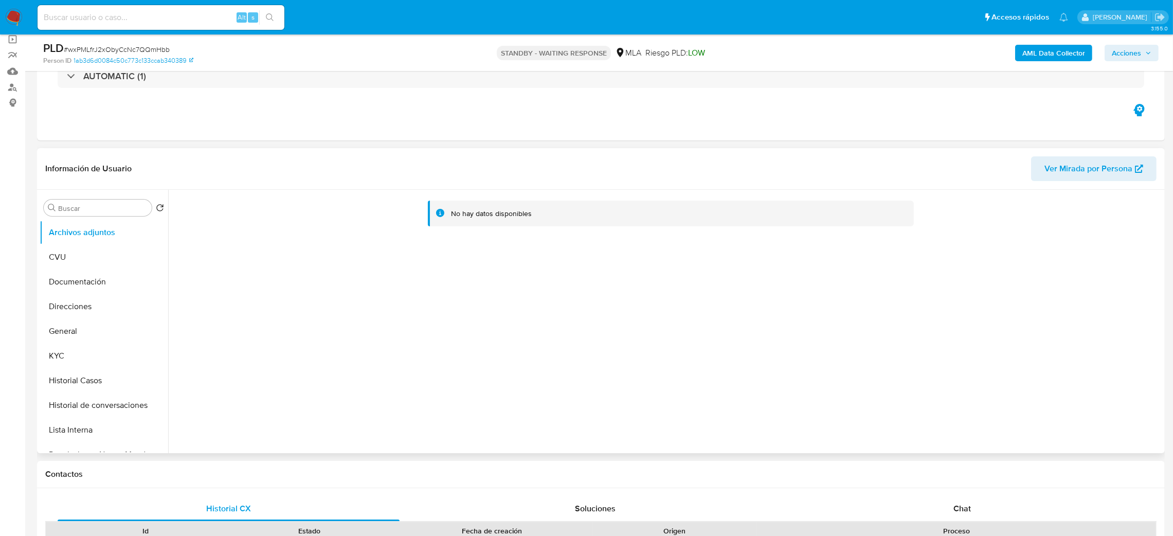
select select "10"
click at [91, 360] on button "KYC" at bounding box center [100, 356] width 120 height 25
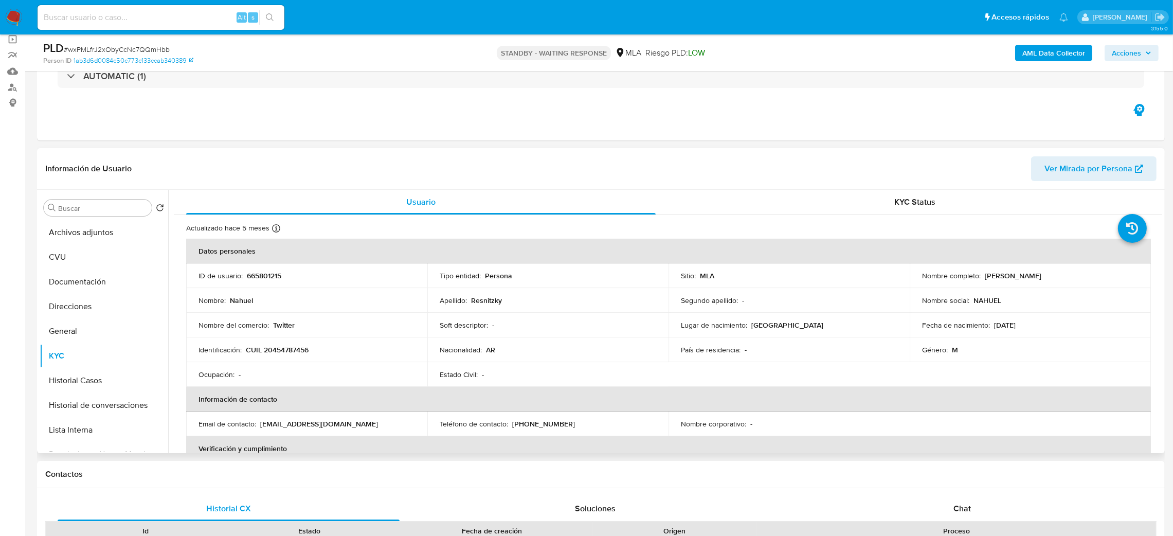
scroll to position [532, 0]
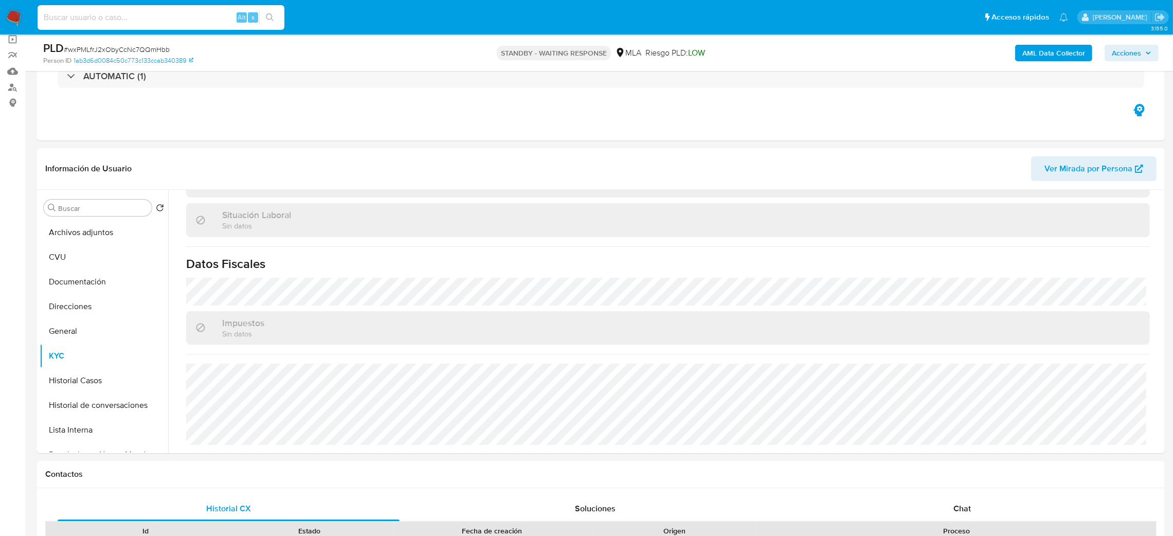
click at [115, 19] on input at bounding box center [161, 17] width 247 height 13
paste input "hjkLYDwbjmp20ZjOjs0SQ3lK"
type input "hjkLYDwbjmp20ZjOjs0SQ3lK"
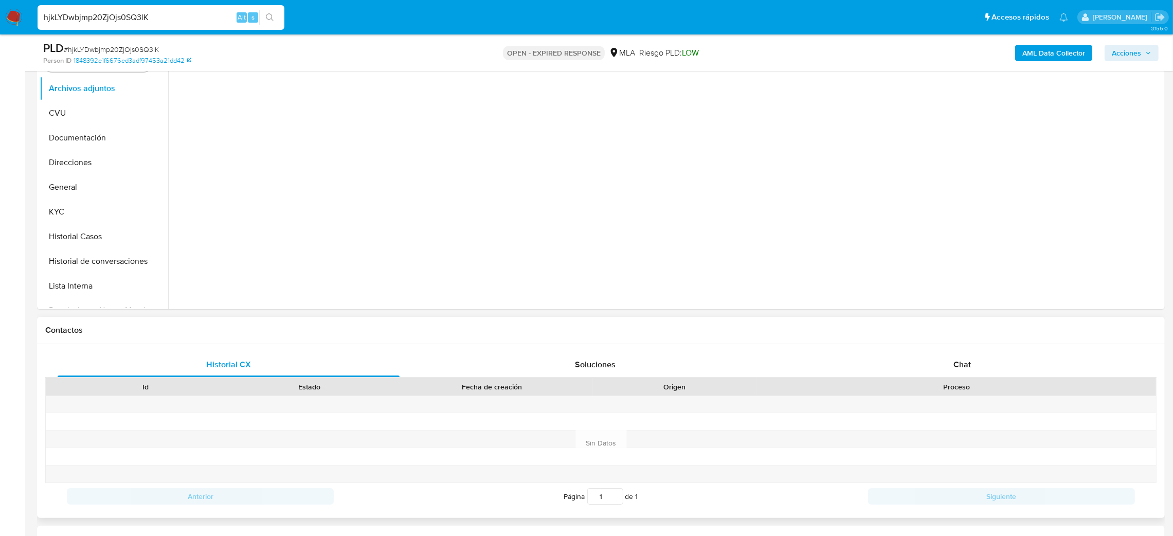
scroll to position [231, 0]
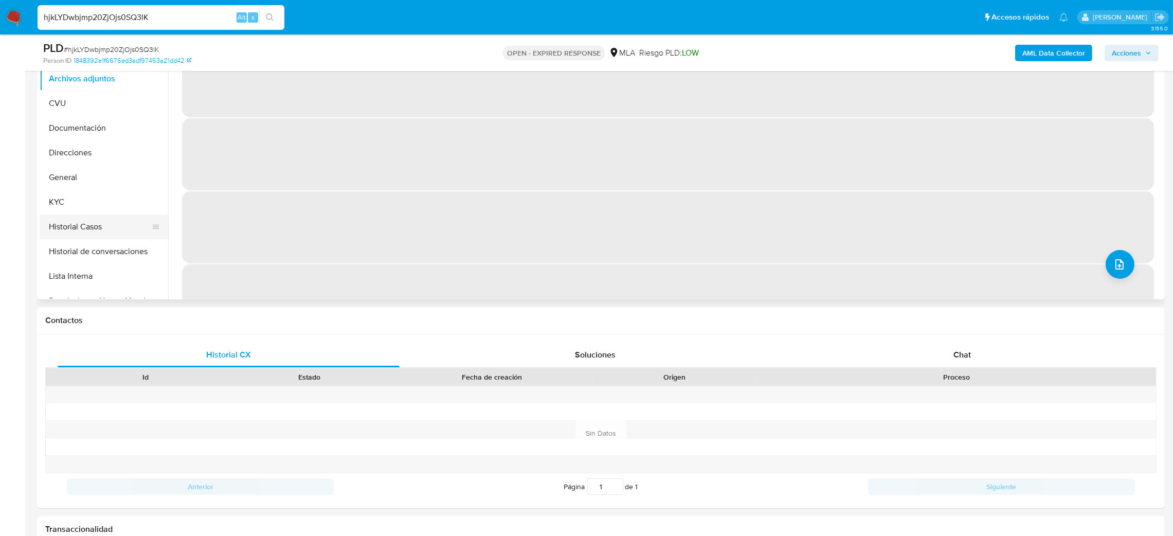
select select "10"
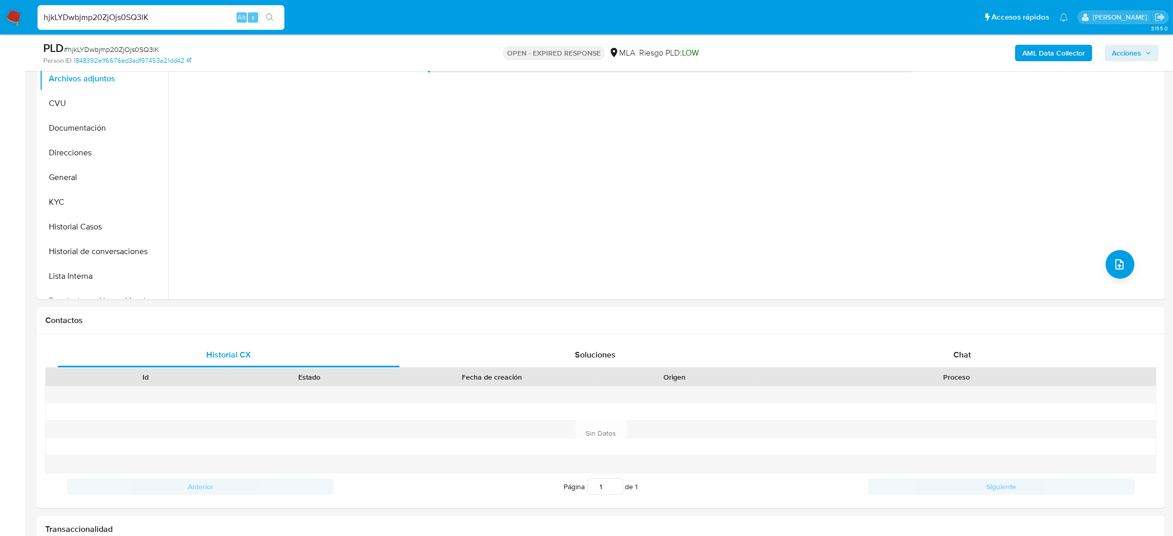
drag, startPoint x: 109, startPoint y: 228, endPoint x: 12, endPoint y: 246, distance: 98.9
click at [109, 228] on button "Historial Casos" at bounding box center [104, 226] width 129 height 25
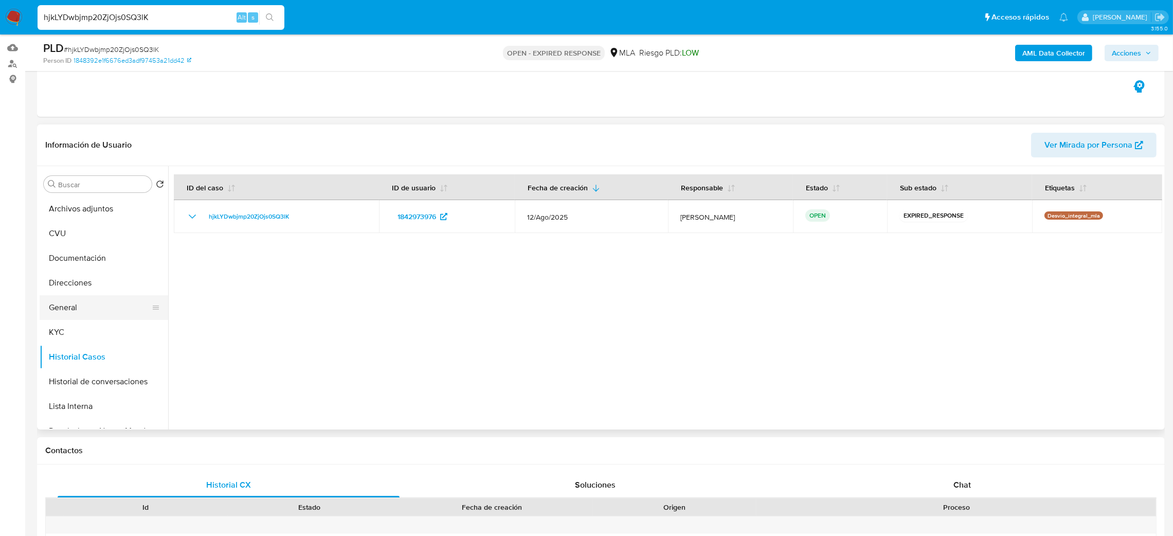
scroll to position [77, 0]
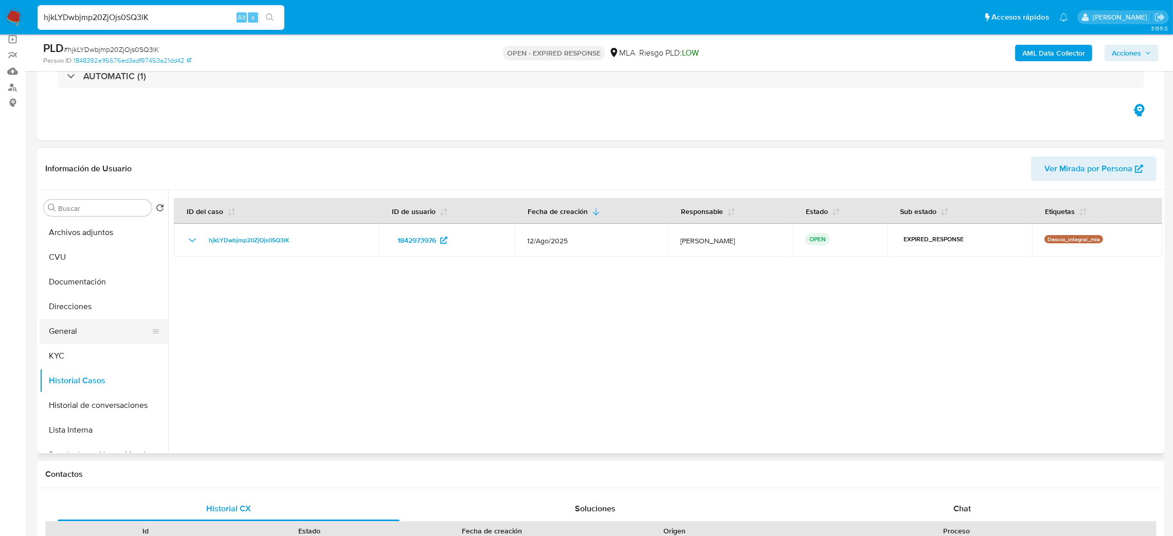
click at [66, 333] on button "General" at bounding box center [100, 331] width 120 height 25
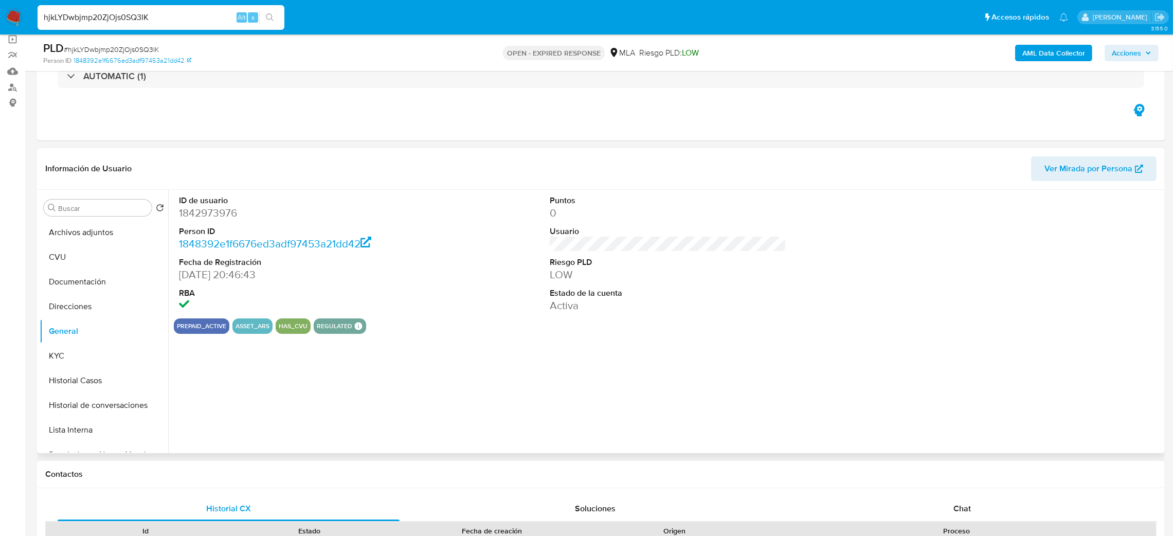
click at [190, 206] on dd "1842973976" at bounding box center [297, 213] width 237 height 14
copy dd "1842973976"
click at [81, 366] on button "KYC" at bounding box center [100, 356] width 120 height 25
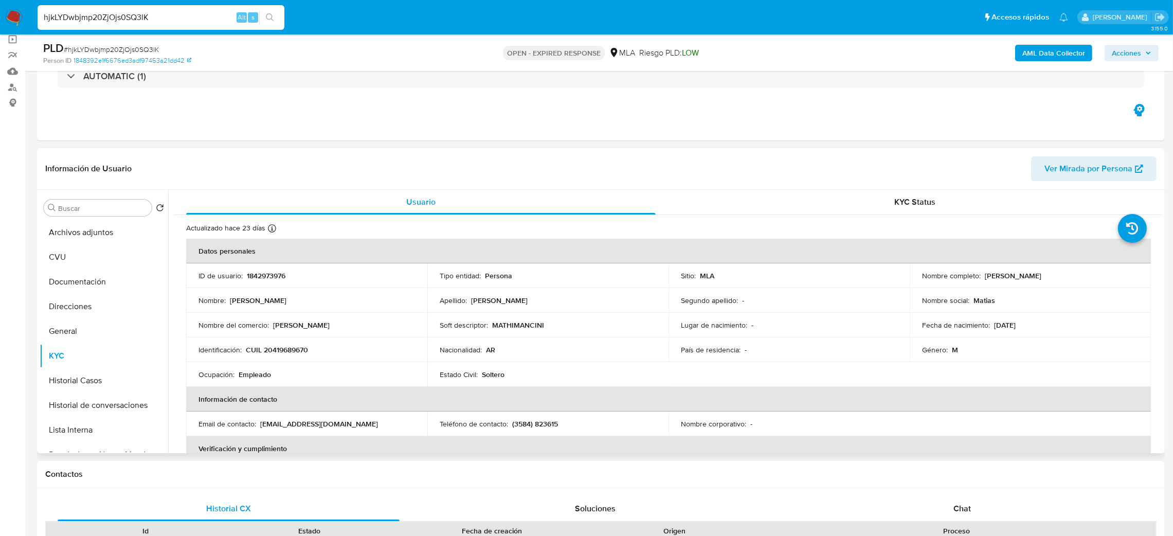
click at [286, 351] on p "CUIL 20419689670" at bounding box center [277, 349] width 62 height 9
copy p "20419689670"
click at [300, 313] on tbody "ID de usuario : 1842973976 Tipo entidad : Persona Sitio : MLA Nombre completo :…" at bounding box center [668, 324] width 965 height 123
drag, startPoint x: 272, startPoint y: 353, endPoint x: 304, endPoint y: 354, distance: 31.9
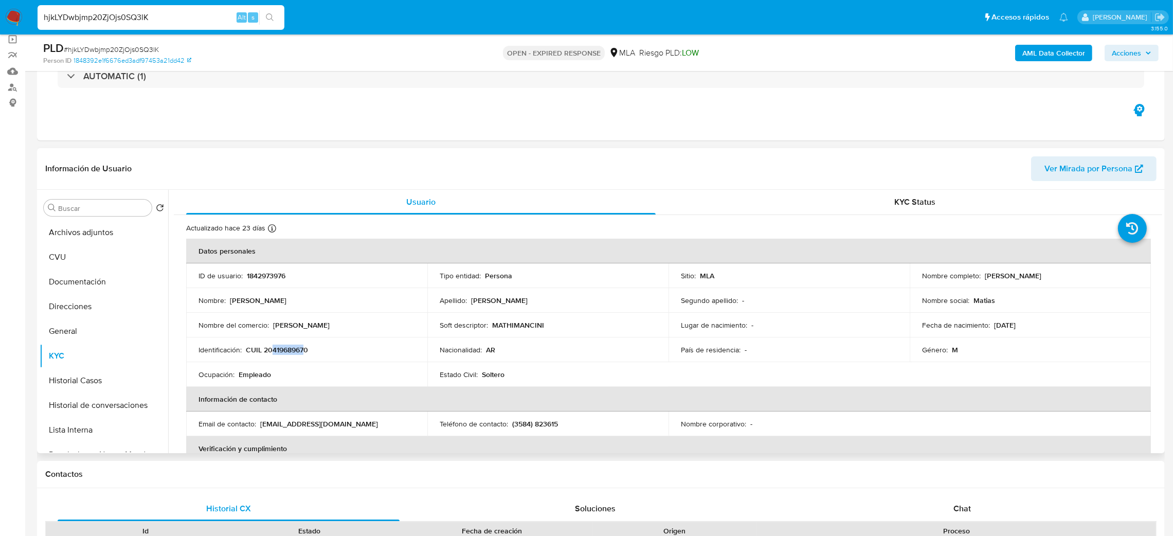
click at [304, 354] on p "CUIL 20419689670" at bounding box center [277, 349] width 62 height 9
copy p "41968967"
drag, startPoint x: 738, startPoint y: 348, endPoint x: 1005, endPoint y: 270, distance: 277.5
click at [745, 345] on div "País de residencia : -" at bounding box center [789, 349] width 216 height 9
drag, startPoint x: 983, startPoint y: 272, endPoint x: 1079, endPoint y: 275, distance: 96.7
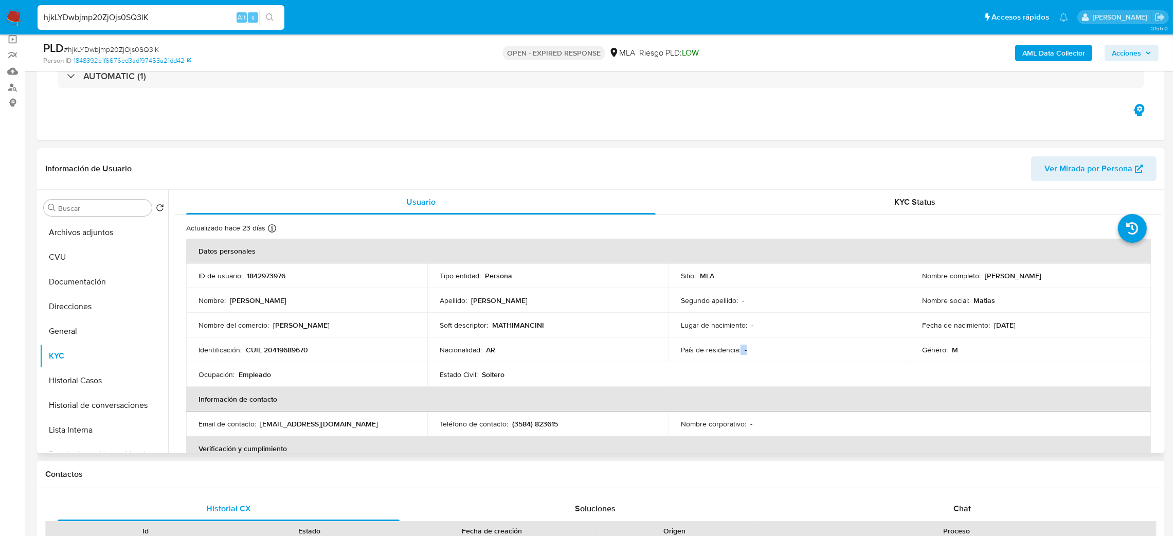
click at [1079, 275] on div "Nombre completo : Matías Nicolás Mancini" at bounding box center [1030, 275] width 216 height 9
copy p "[PERSON_NAME]"
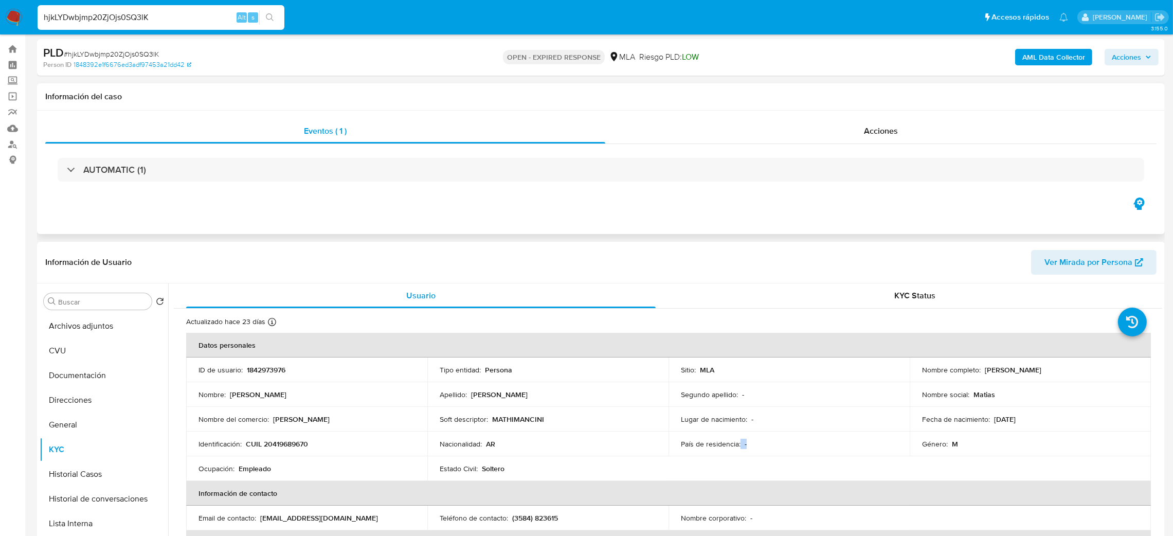
scroll to position [0, 0]
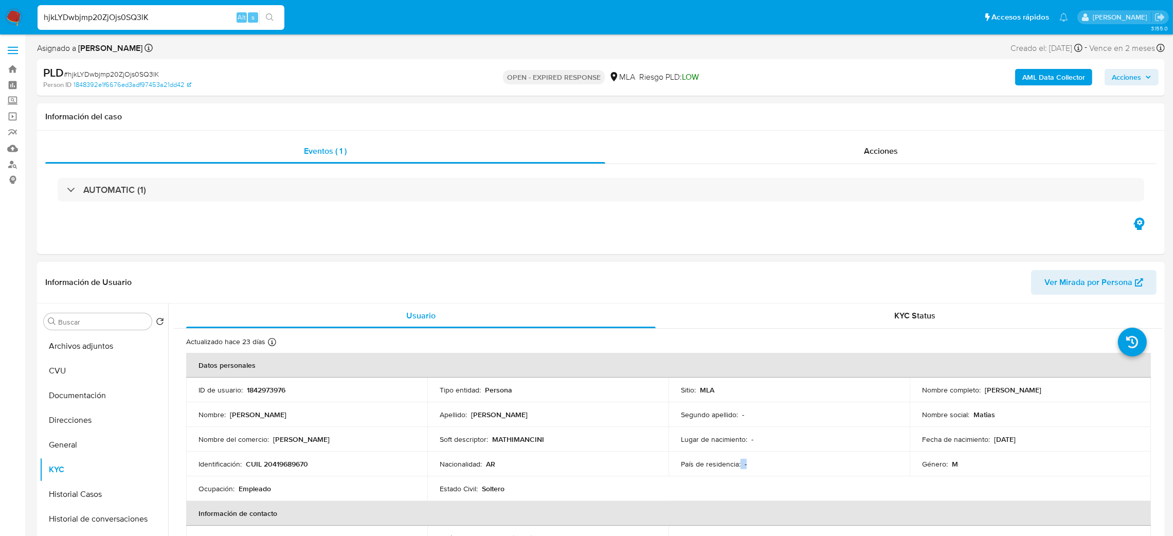
click at [1088, 281] on span "Ver Mirada por Persona" at bounding box center [1088, 282] width 88 height 25
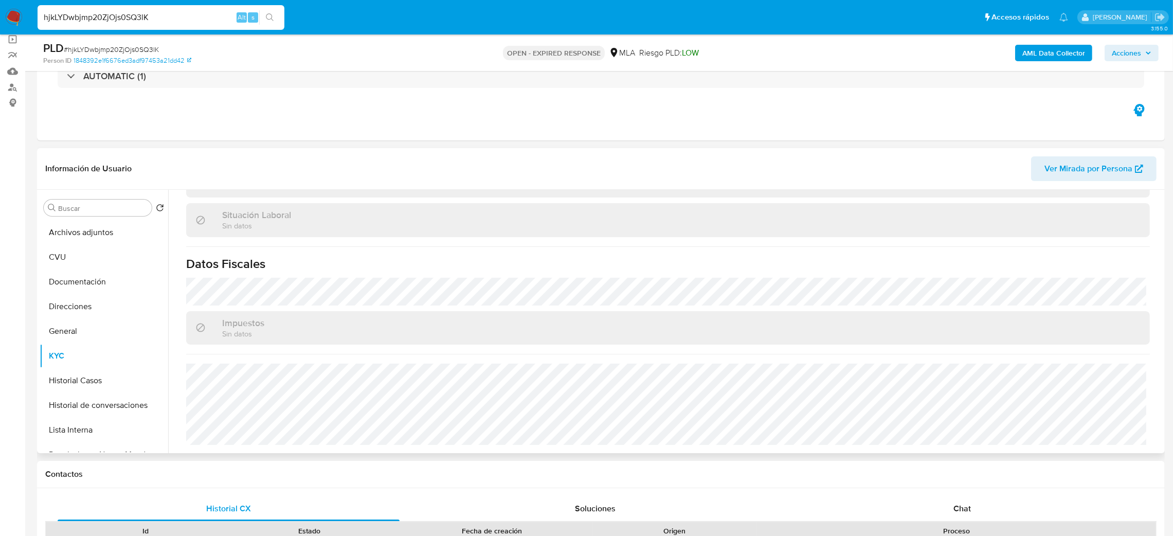
scroll to position [69, 0]
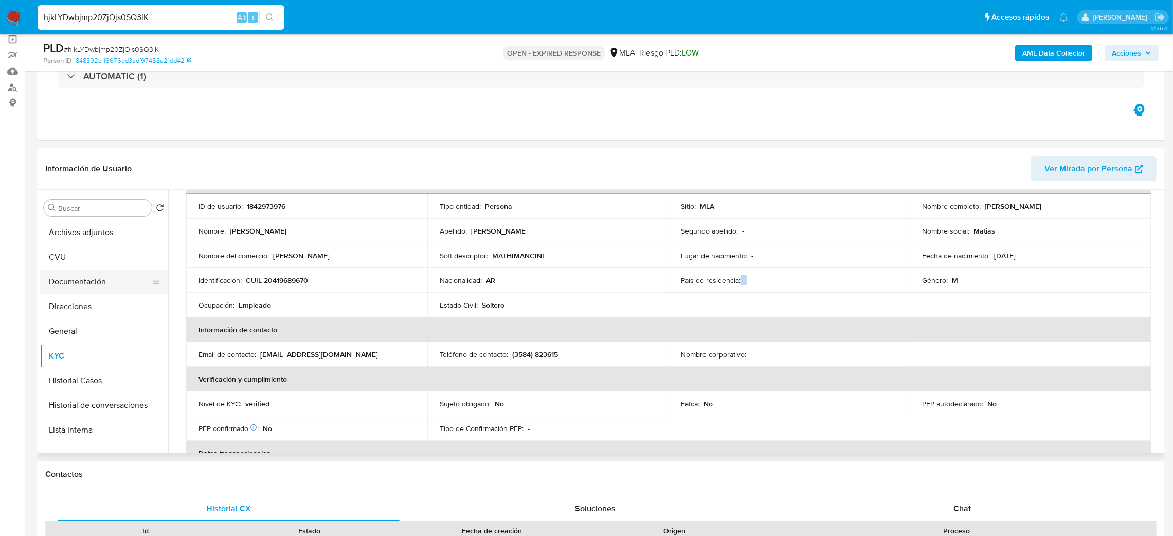
click at [104, 286] on button "Documentación" at bounding box center [100, 281] width 120 height 25
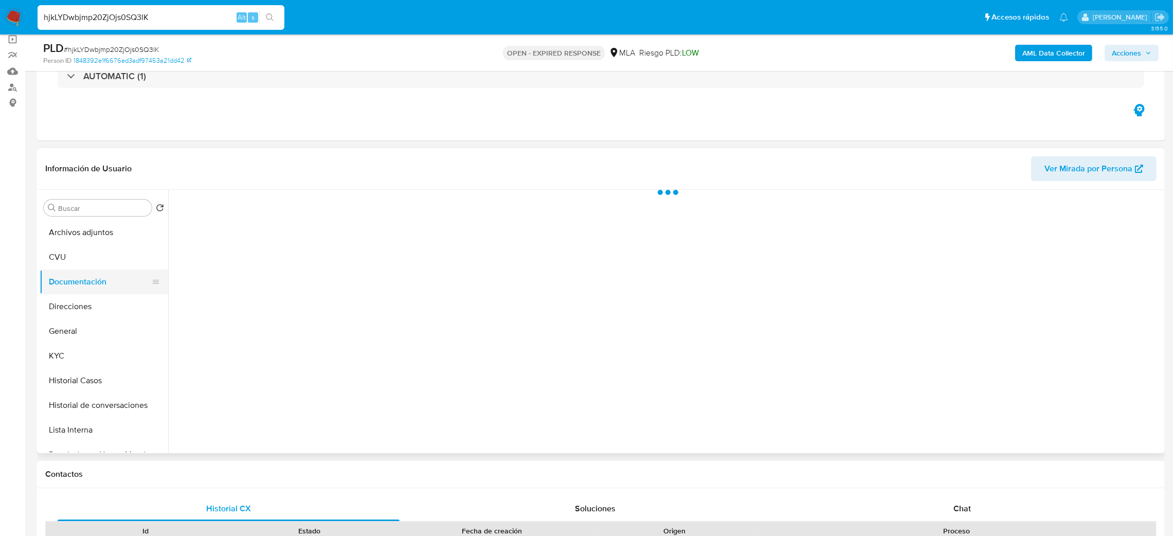
scroll to position [0, 0]
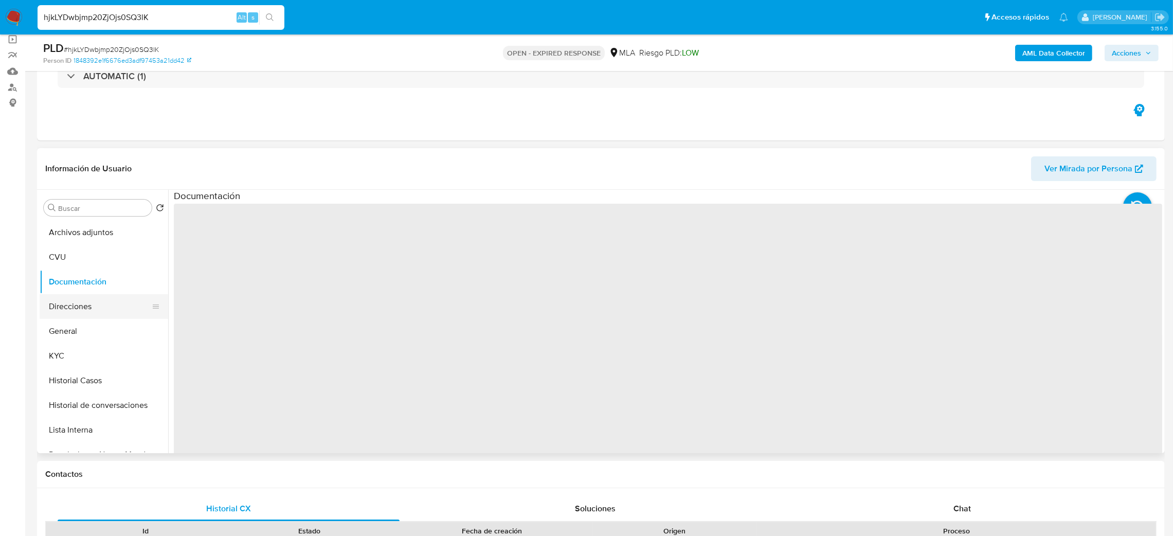
click at [99, 310] on button "Direcciones" at bounding box center [100, 306] width 120 height 25
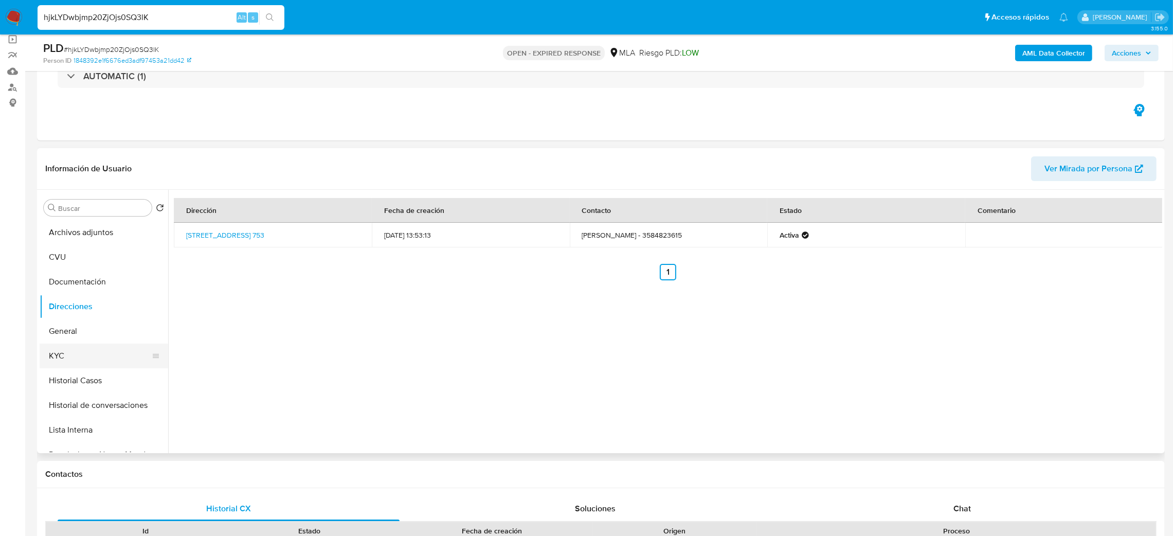
drag, startPoint x: 112, startPoint y: 360, endPoint x: 143, endPoint y: 347, distance: 34.6
click at [111, 360] on button "KYC" at bounding box center [100, 356] width 120 height 25
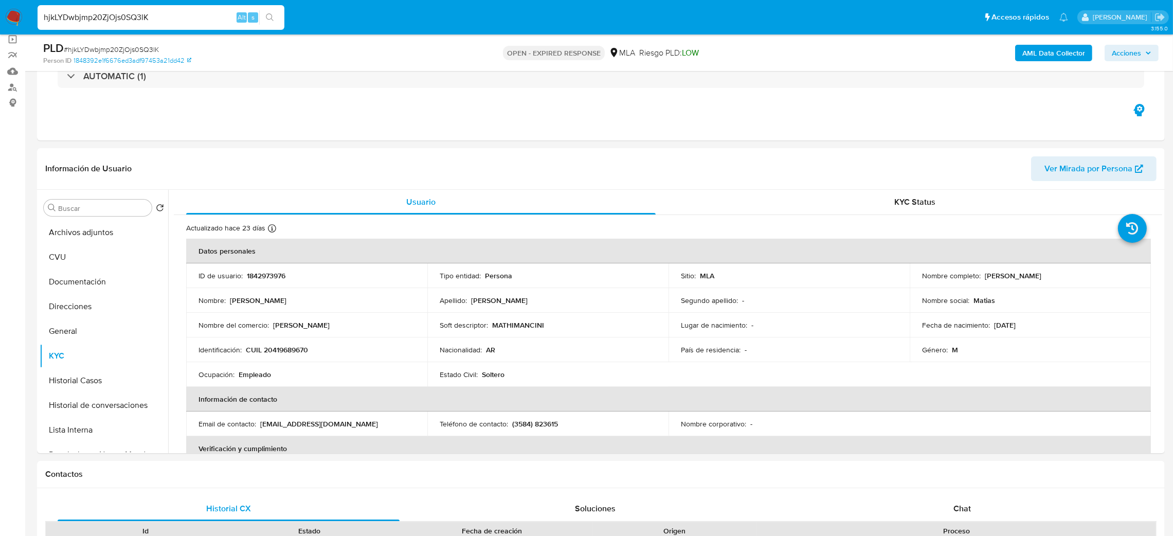
click at [124, 46] on span "# hjkLYDwbjmp20ZjOjs0SQ3lK" at bounding box center [111, 49] width 95 height 10
copy span "hjkLYDwbjmp20ZjOjs0SQ3lK"
click at [14, 17] on img at bounding box center [13, 17] width 17 height 17
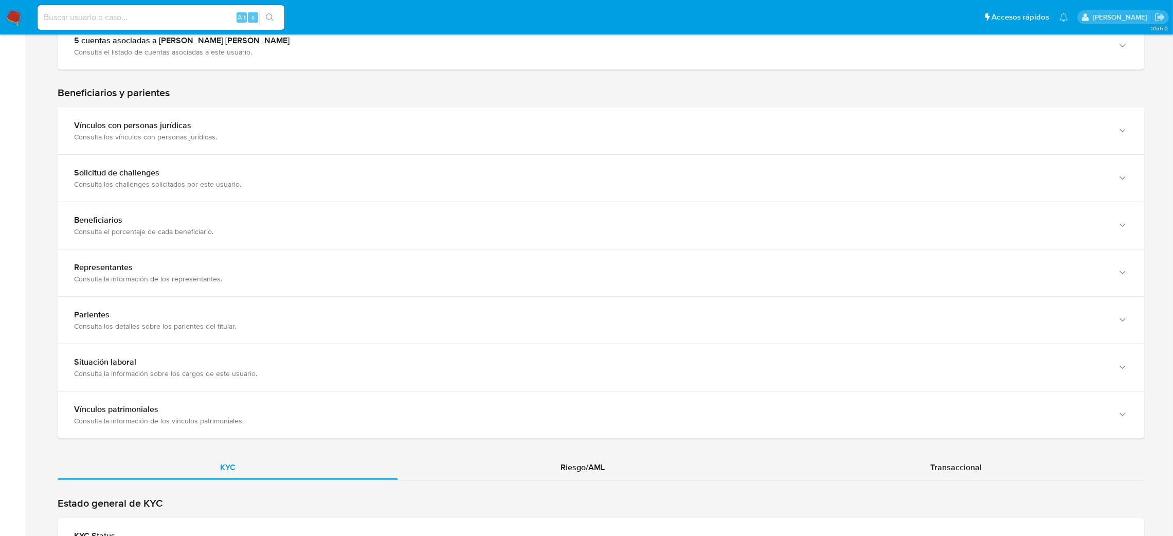
scroll to position [771, 0]
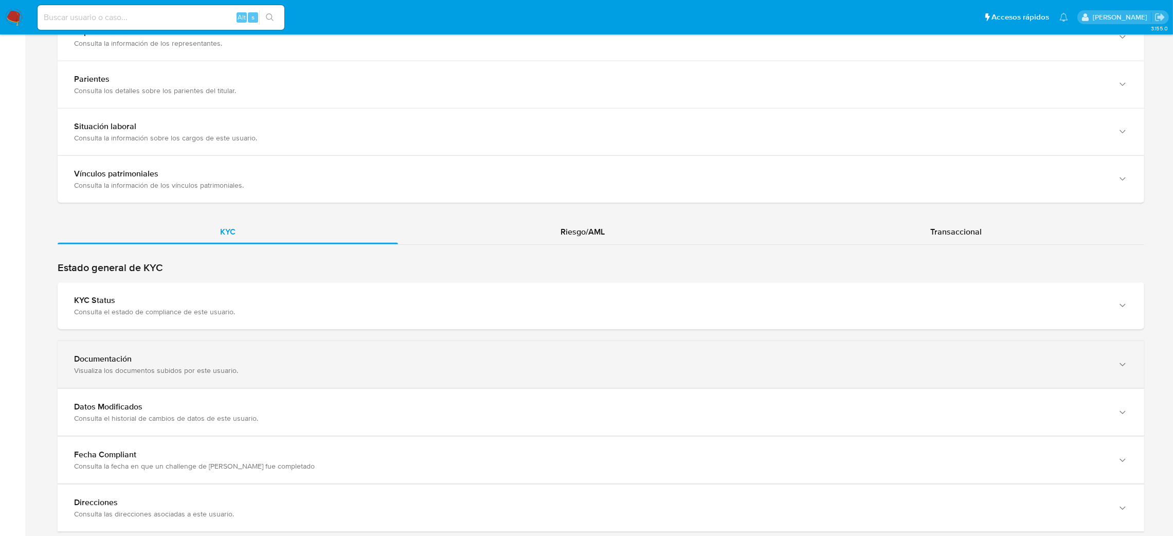
click at [482, 372] on div "Visualiza los documentos subidos por este usuario." at bounding box center [590, 370] width 1033 height 9
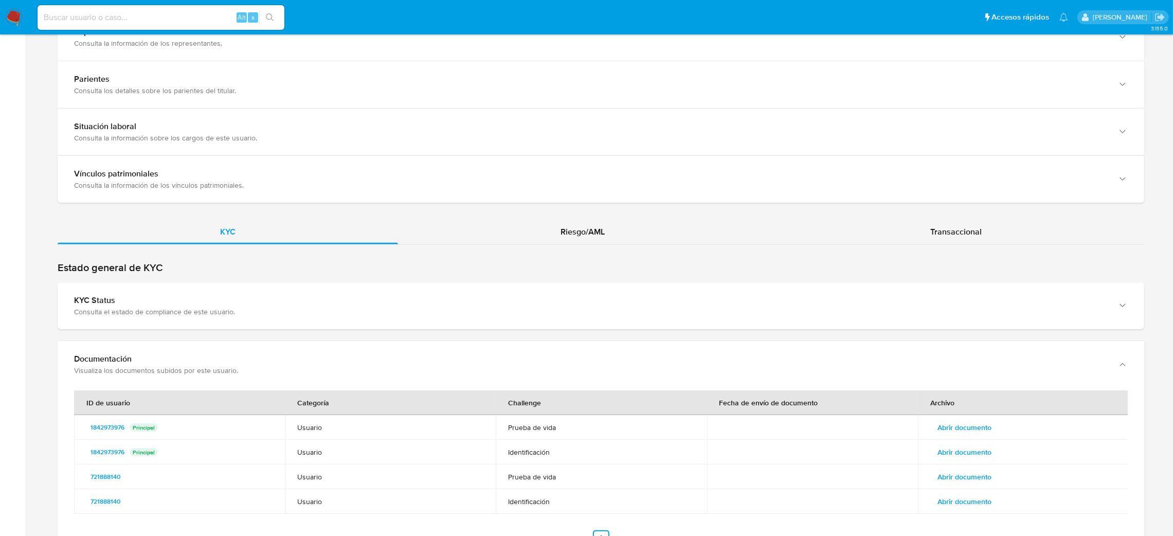
click at [959, 218] on div "KYC Riesgo/AML Transaccional" at bounding box center [601, 28] width 1087 height 1358
click at [924, 231] on div "Transaccional" at bounding box center [956, 232] width 376 height 25
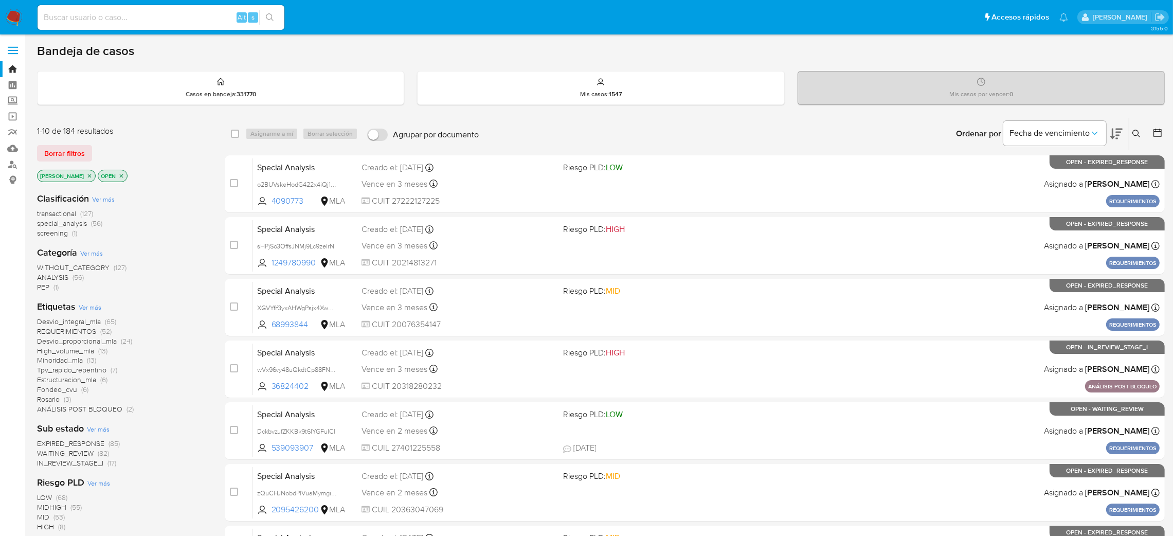
click at [1137, 132] on icon at bounding box center [1136, 134] width 8 height 8
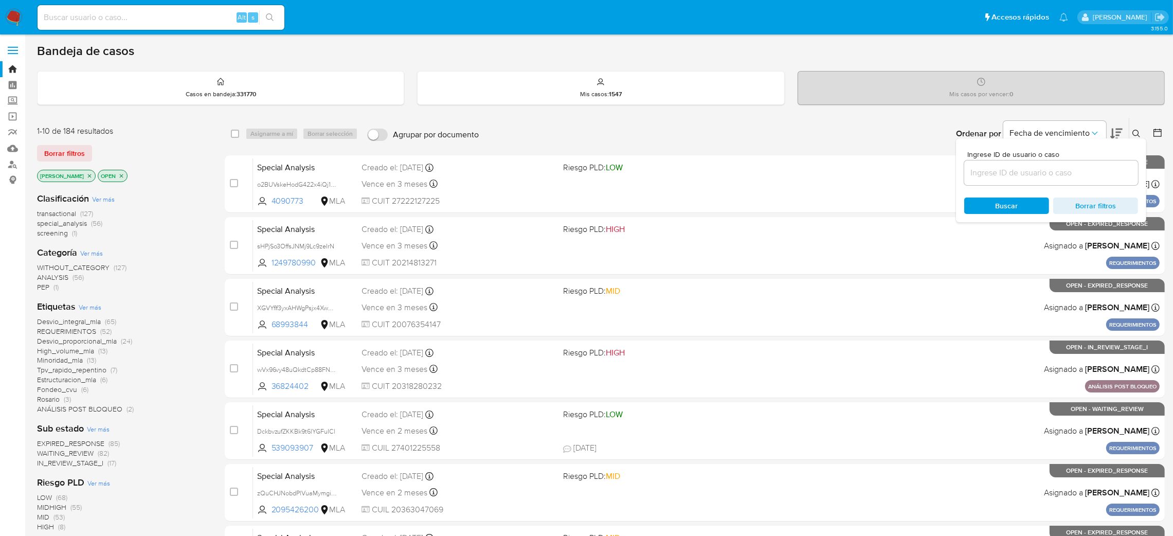
click at [1078, 178] on input at bounding box center [1051, 172] width 174 height 13
type input "hjkLYDwbjmp20ZjOjs0SQ3lK"
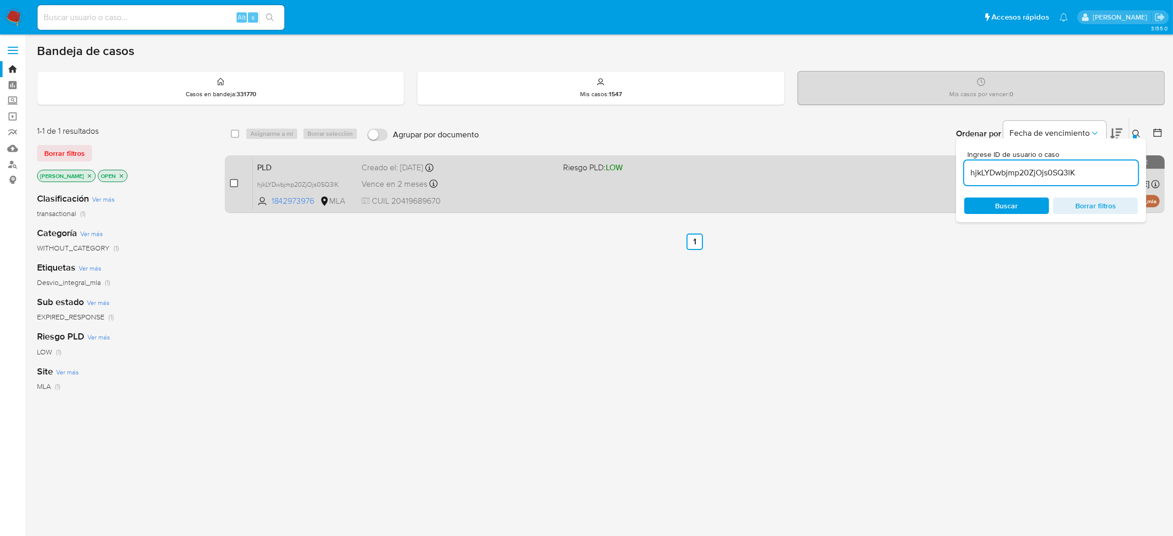
click at [237, 182] on input "checkbox" at bounding box center [234, 183] width 8 height 8
checkbox input "true"
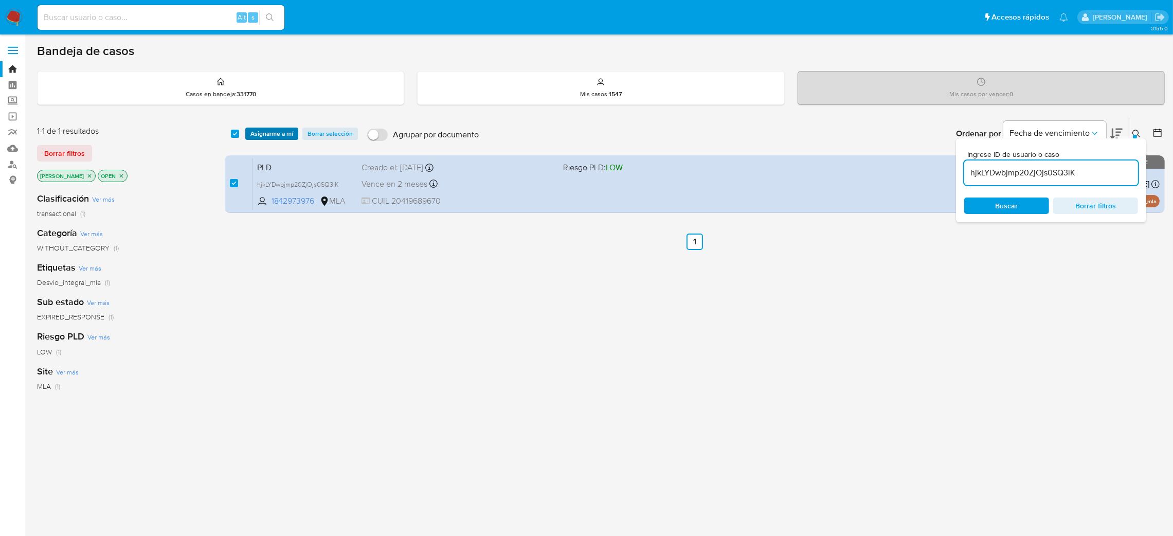
click at [260, 129] on span "Asignarme a mí" at bounding box center [271, 134] width 43 height 10
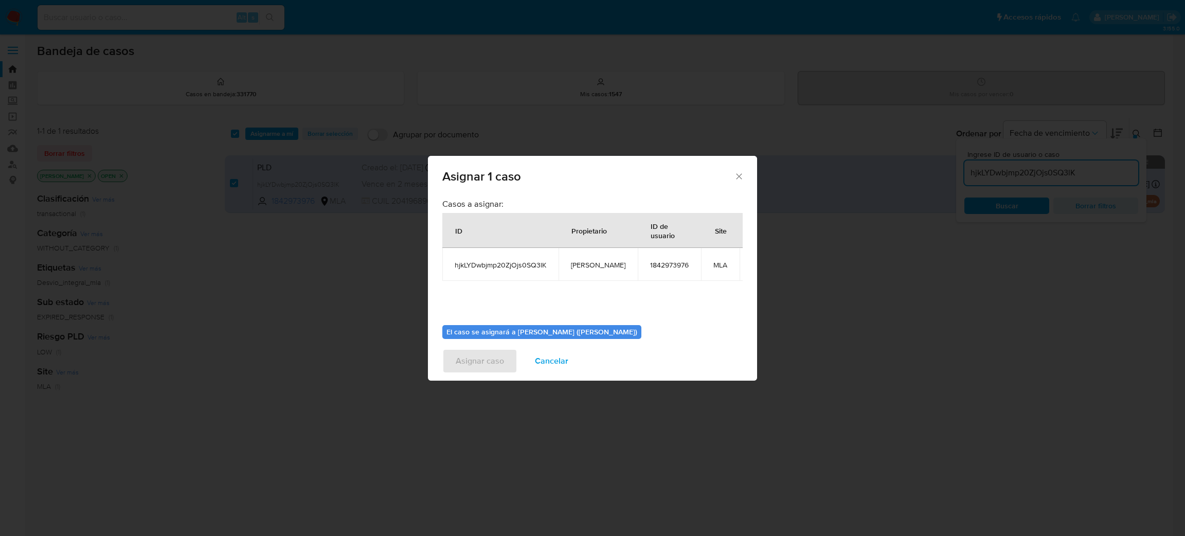
click at [585, 267] on span "amedzovich" at bounding box center [598, 264] width 55 height 9
copy span "amedzovich"
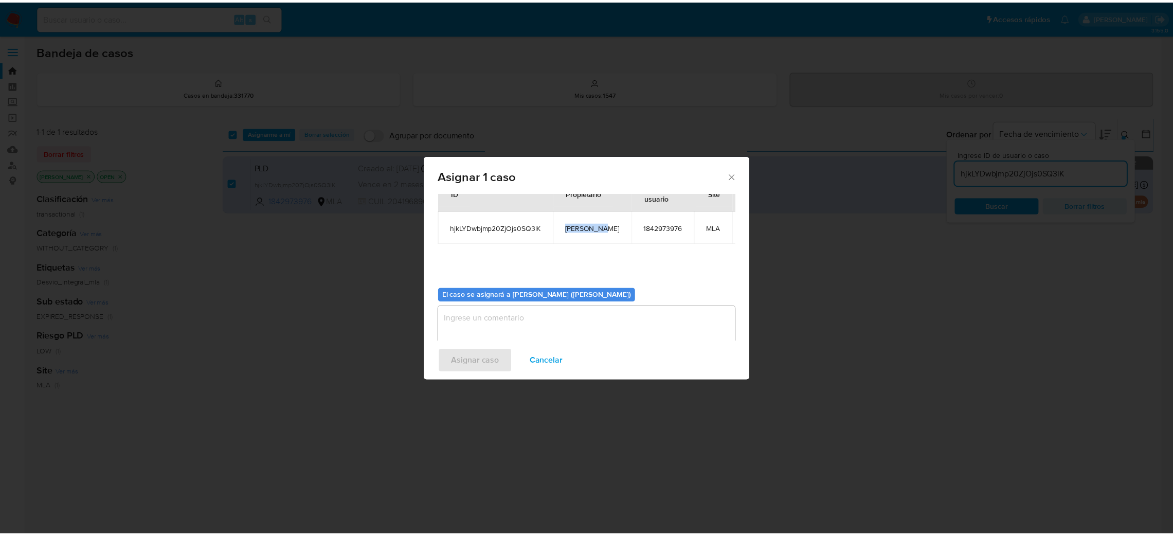
scroll to position [53, 0]
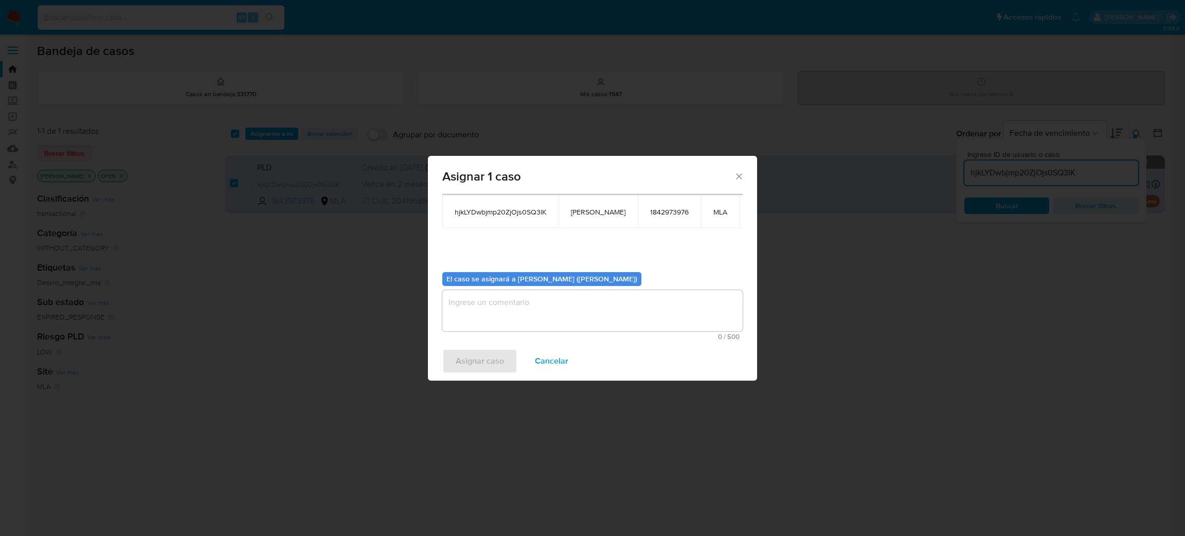
click at [524, 305] on textarea "assign-modal" at bounding box center [592, 310] width 300 height 41
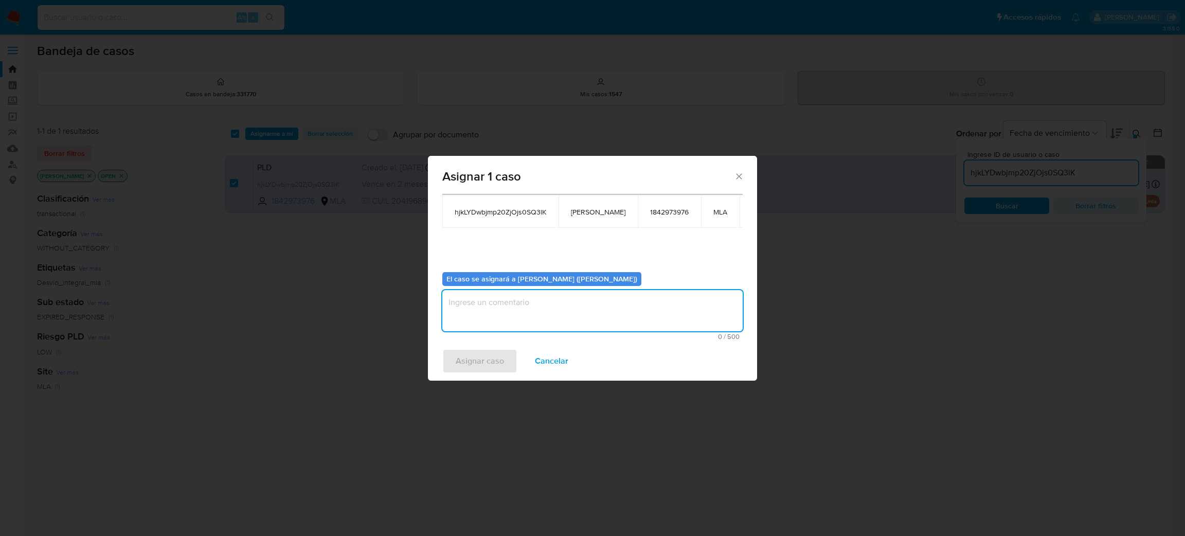
paste textarea "amedzovich"
type textarea "amedzovich"
click at [495, 363] on span "Asignar caso" at bounding box center [480, 361] width 48 height 23
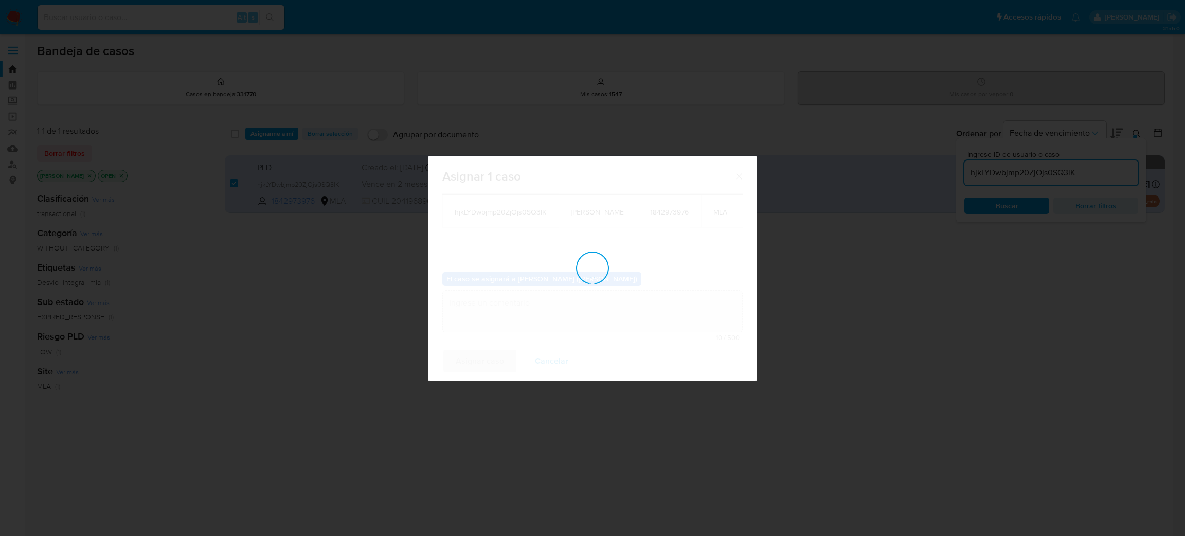
checkbox input "false"
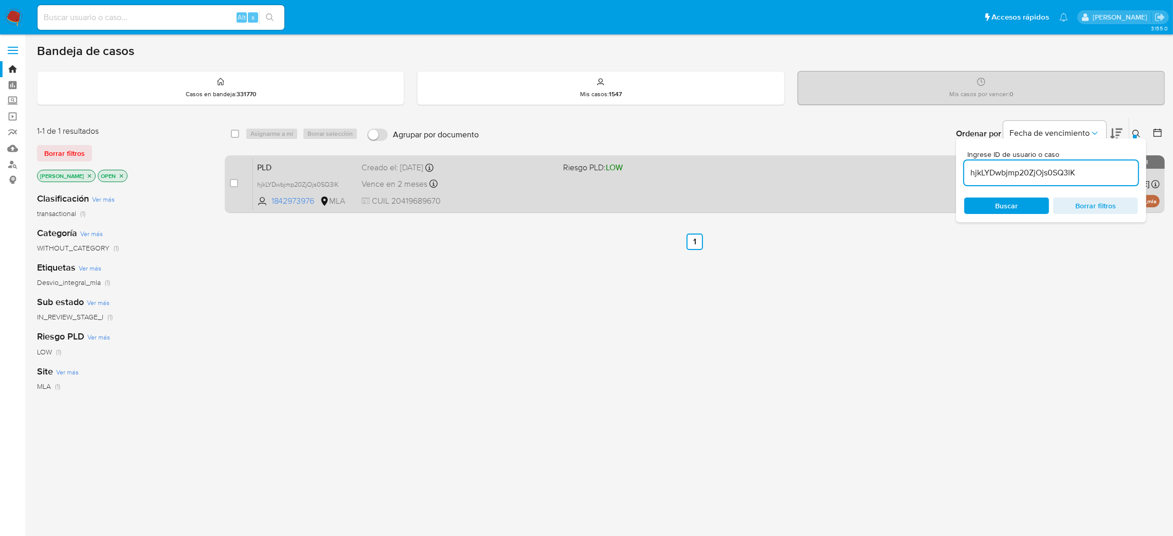
click at [509, 203] on span "CUIL 20419689670" at bounding box center [458, 200] width 193 height 11
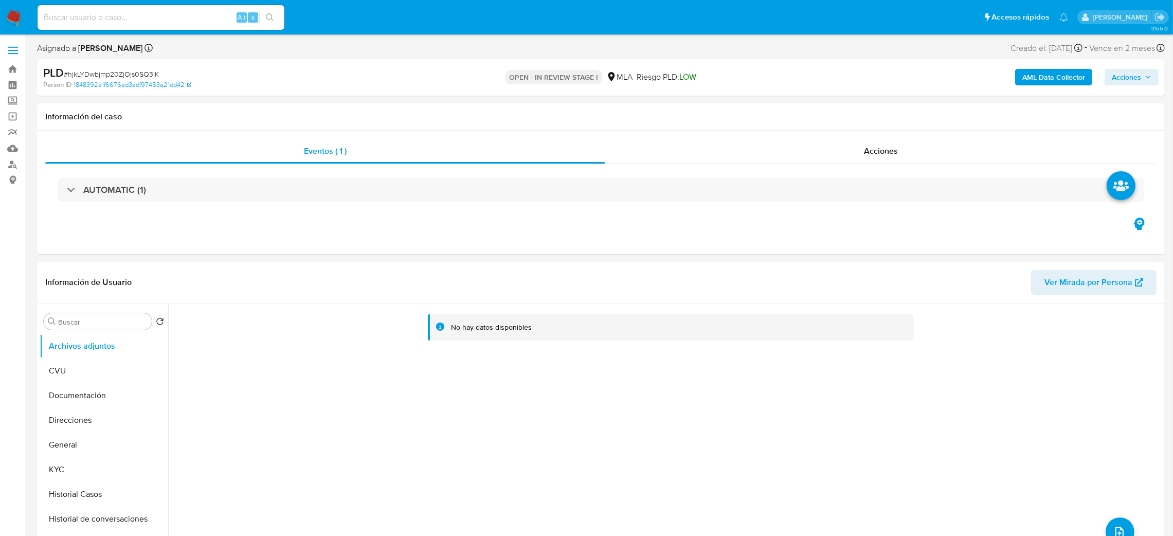
select select "10"
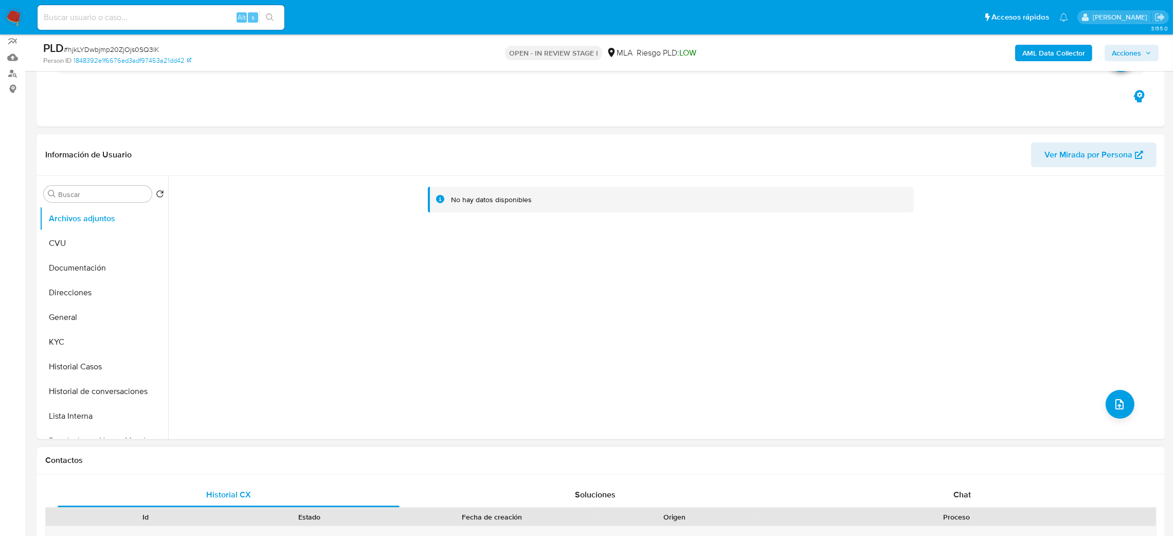
scroll to position [309, 0]
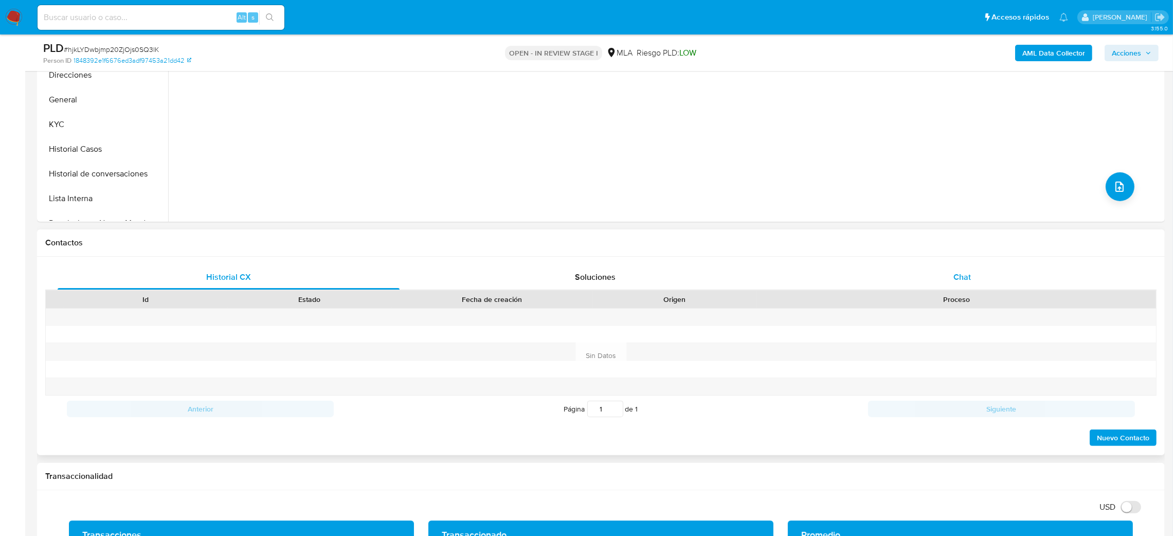
click at [958, 273] on span "Chat" at bounding box center [961, 277] width 17 height 12
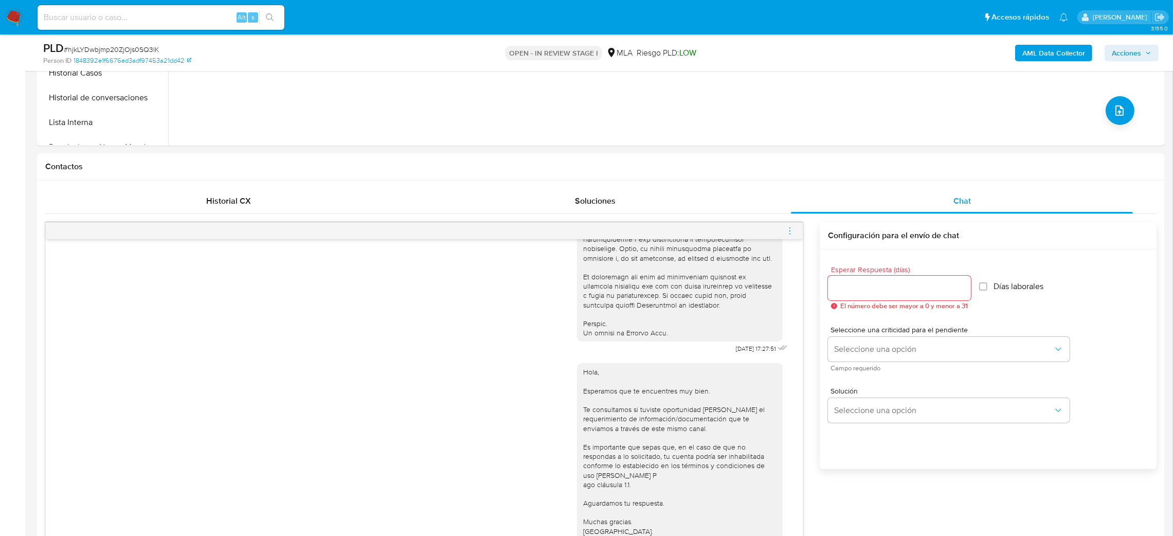
scroll to position [694, 0]
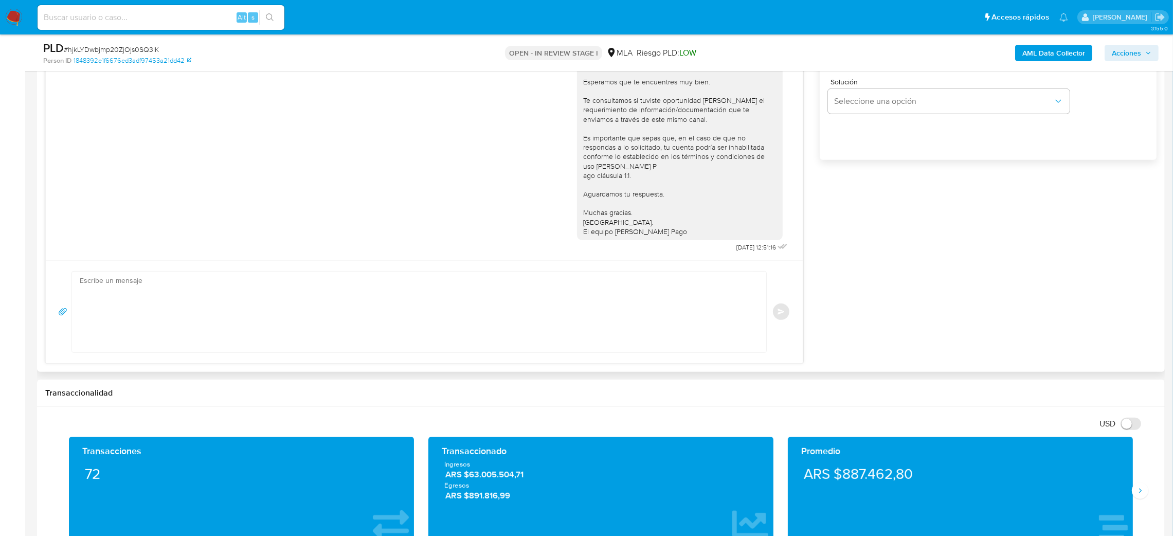
click at [153, 314] on textarea at bounding box center [417, 312] width 674 height 81
paste textarea "Hola, Esperamos que te encuentres muy bien. Te consultamos si tuviste oportunid…"
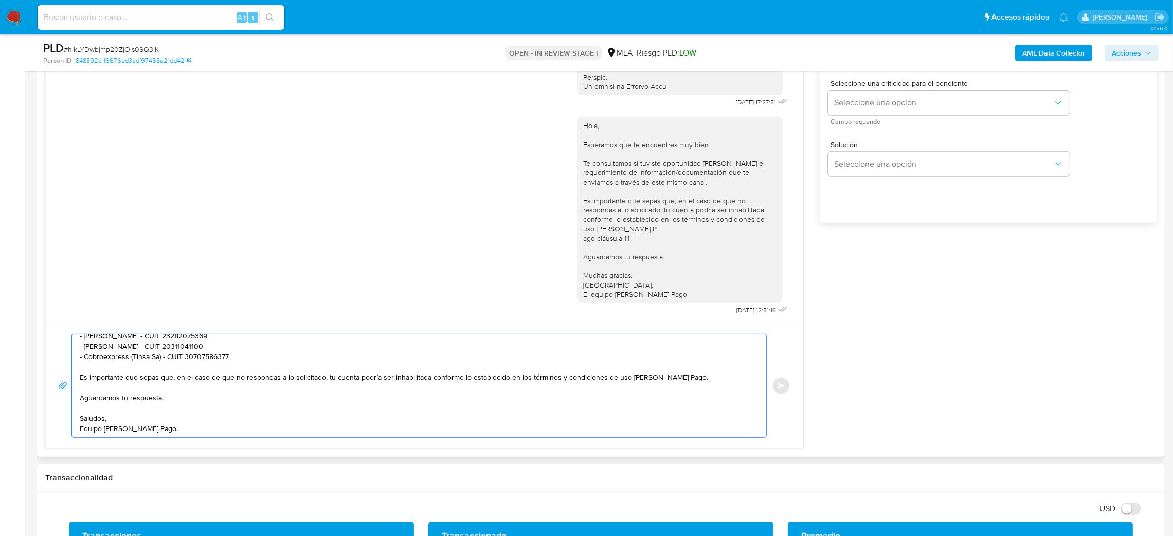
scroll to position [540, 0]
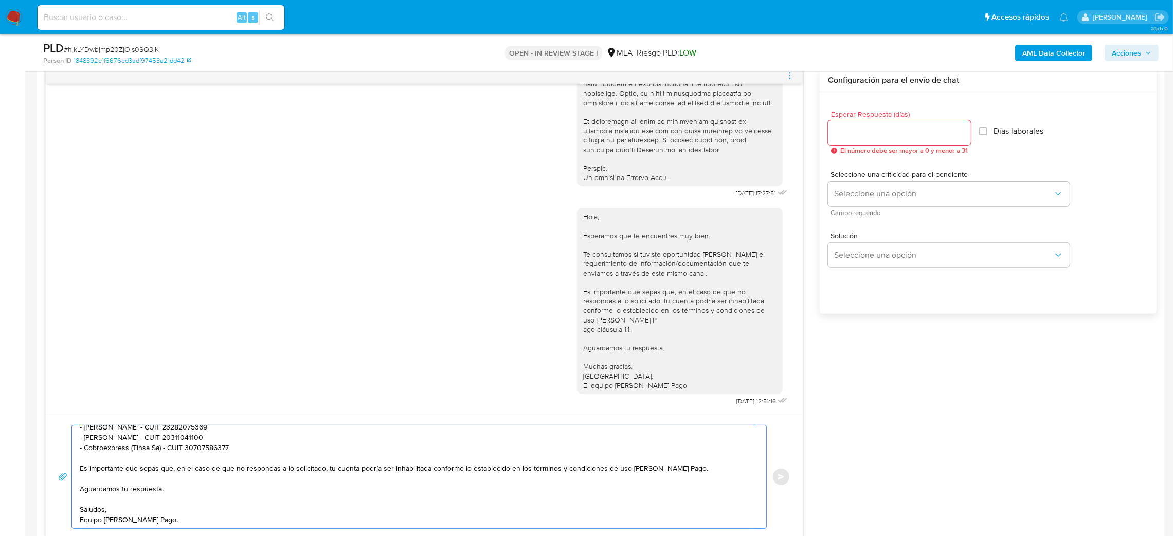
type textarea "Hola, Esperamos que te encuentres muy bien. Te consultamos si tuviste oportunid…"
click at [859, 120] on div at bounding box center [899, 132] width 143 height 25
click at [840, 143] on div at bounding box center [899, 132] width 143 height 25
click at [839, 132] on input "Esperar Respuesta (días)" at bounding box center [899, 132] width 143 height 13
type input "2"
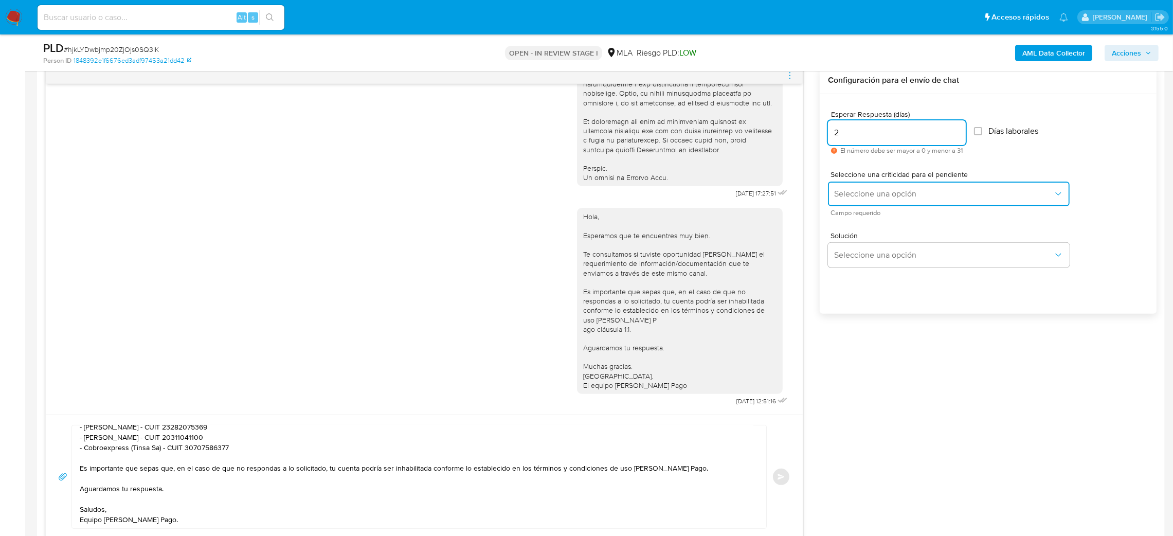
click at [850, 197] on span "Seleccione una opción" at bounding box center [943, 194] width 219 height 10
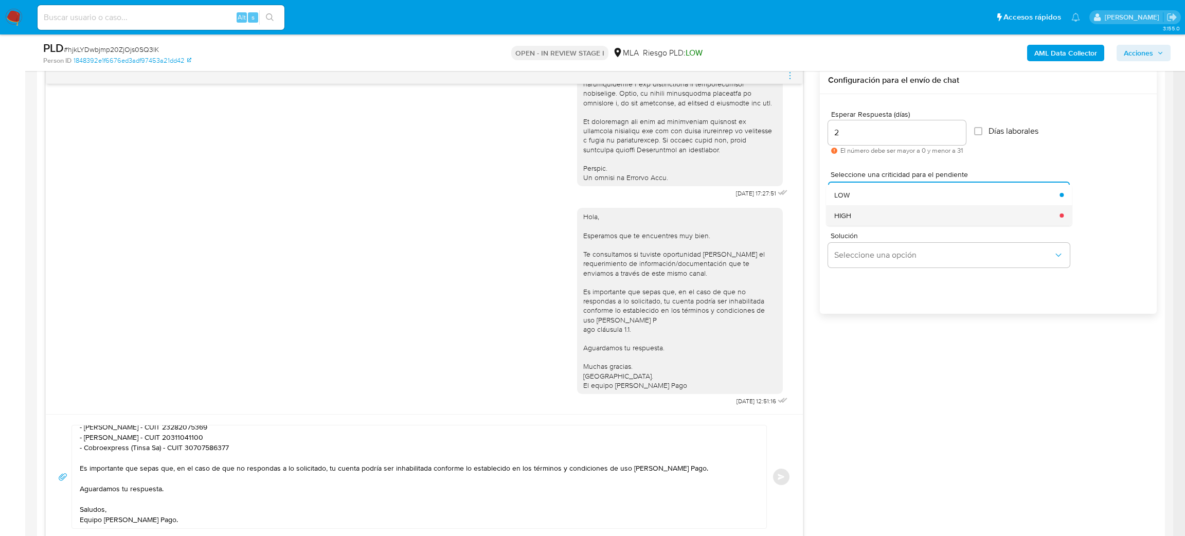
click at [854, 213] on div "HIGH" at bounding box center [943, 215] width 219 height 21
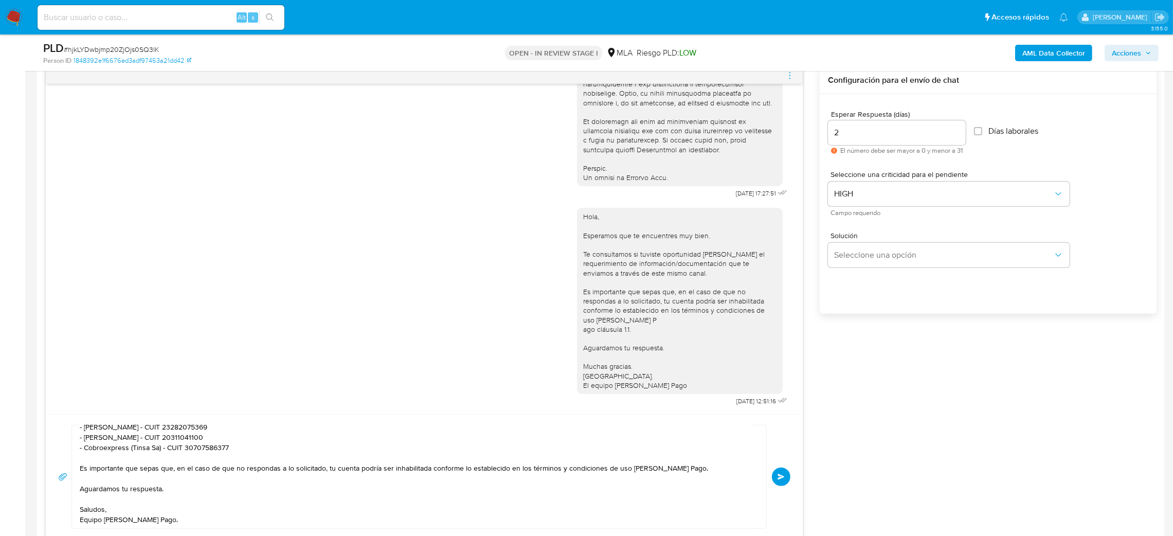
click at [775, 480] on button "Enviar" at bounding box center [781, 476] width 19 height 19
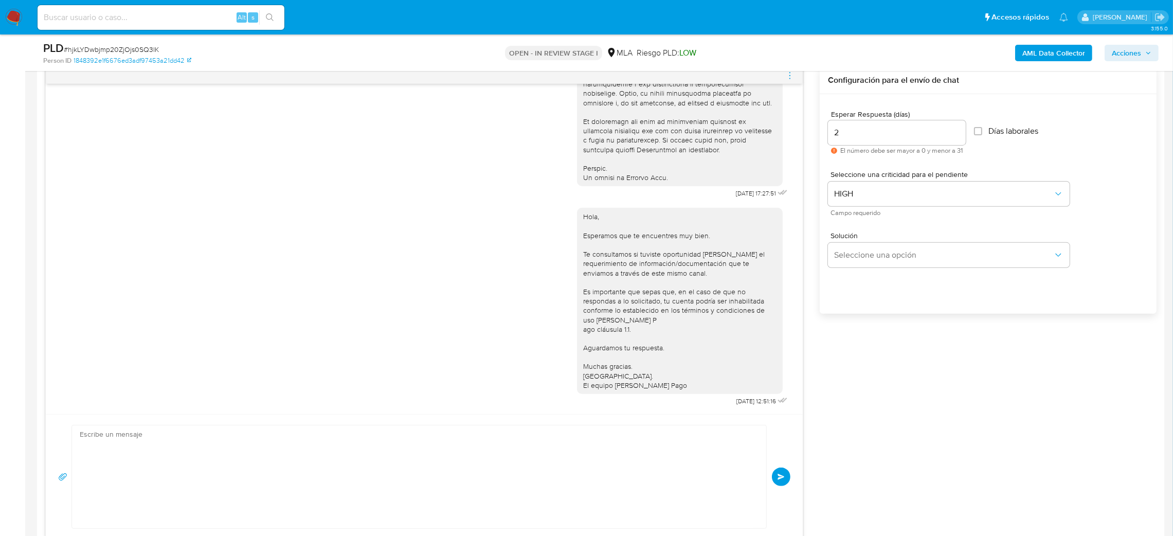
scroll to position [752, 0]
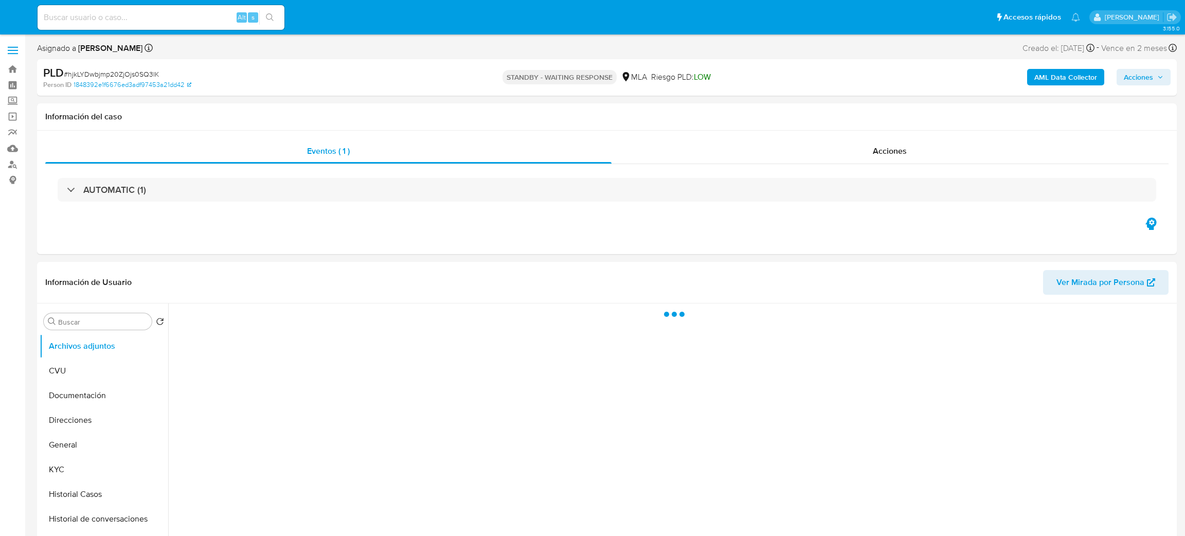
select select "10"
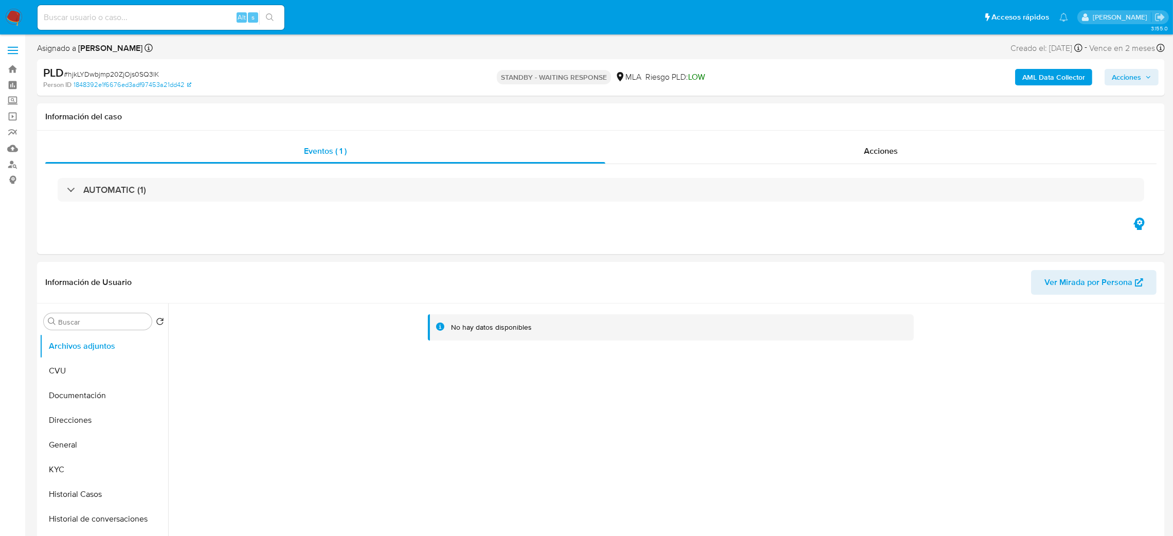
click at [132, 24] on div "Alt s" at bounding box center [161, 17] width 247 height 25
click at [129, 20] on input at bounding box center [161, 17] width 247 height 13
paste input "ss5bSvZcGknyZogd2VR3r7uY"
type input "ss5bSvZcGknyZogd2VR3r7uY"
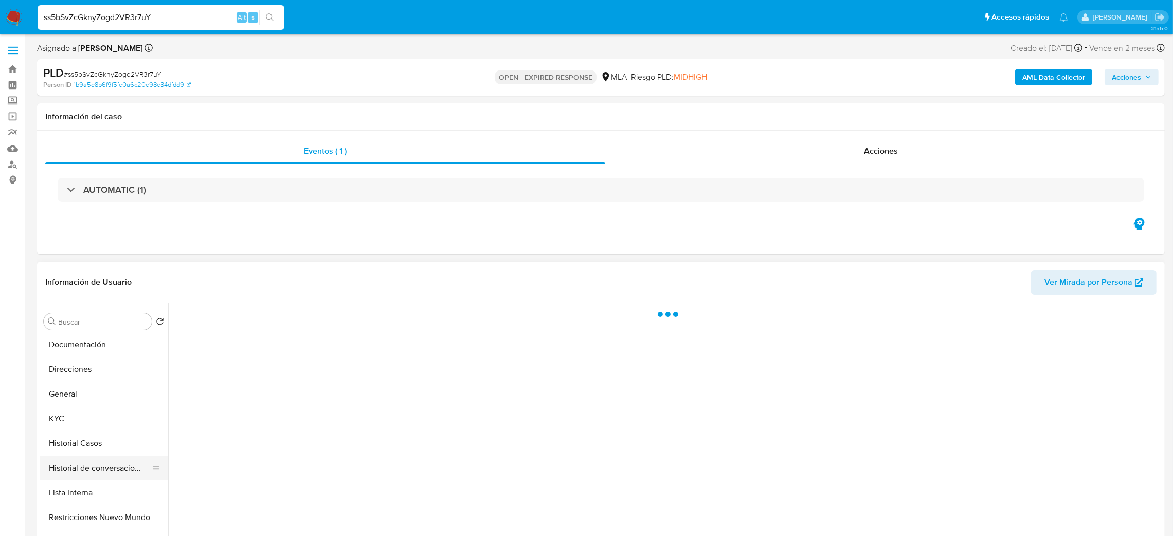
scroll to position [77, 0]
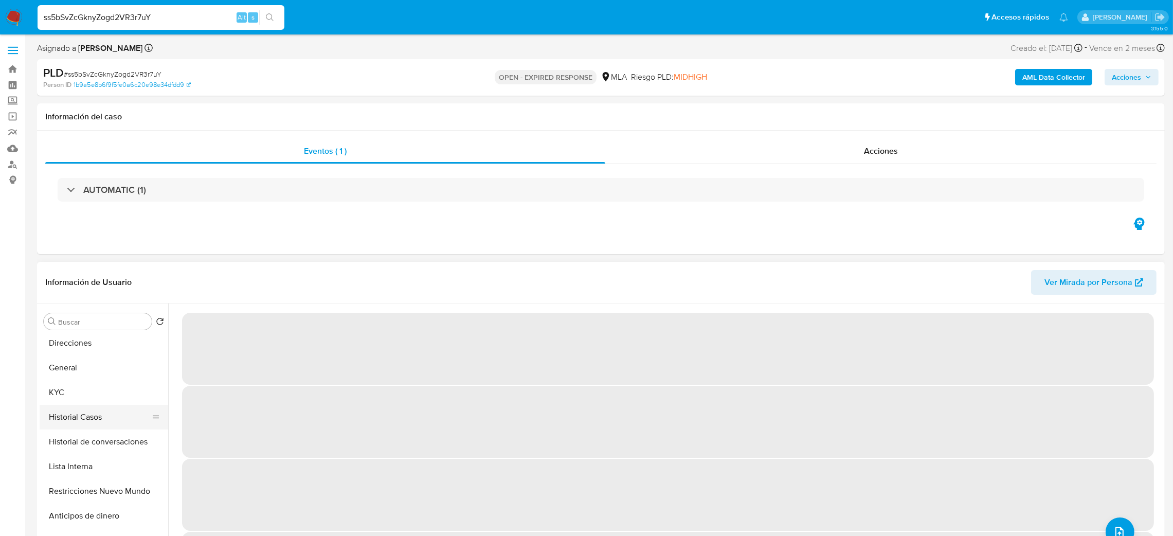
click at [80, 419] on button "Historial Casos" at bounding box center [100, 417] width 120 height 25
select select "10"
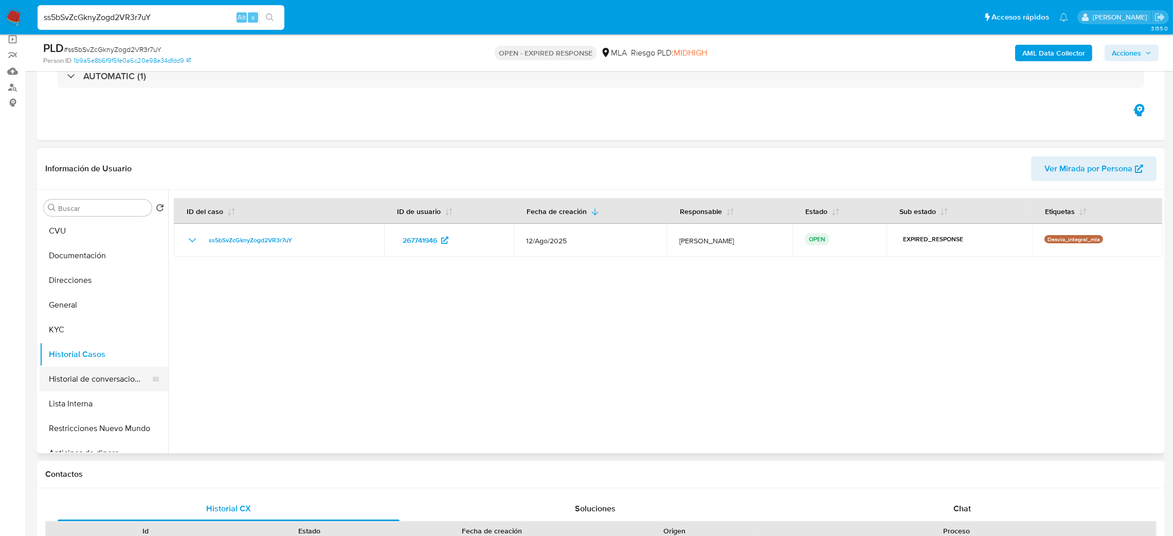
scroll to position [0, 0]
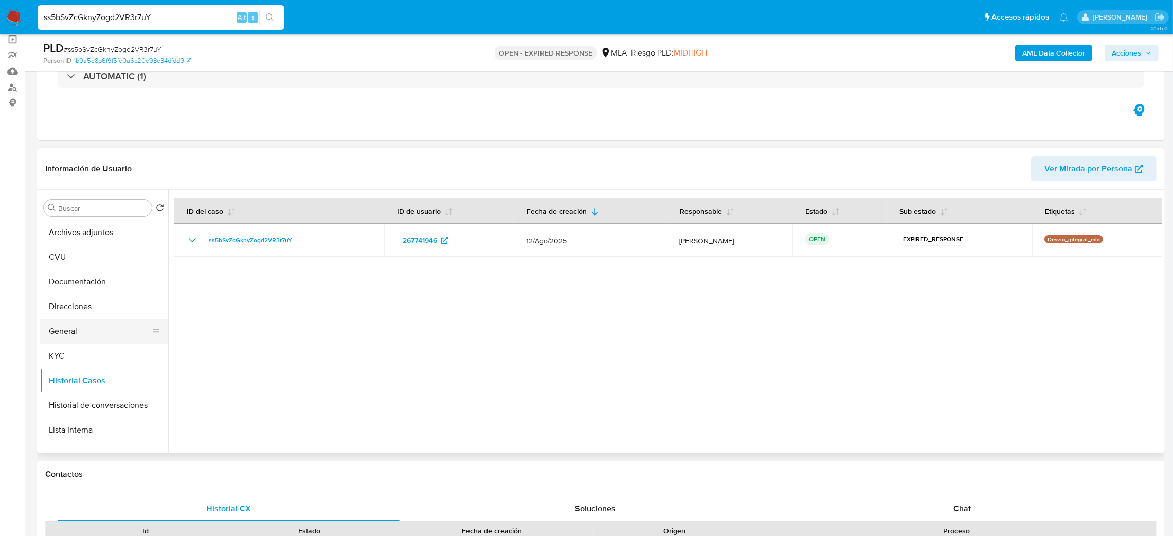
click at [94, 327] on button "General" at bounding box center [100, 331] width 120 height 25
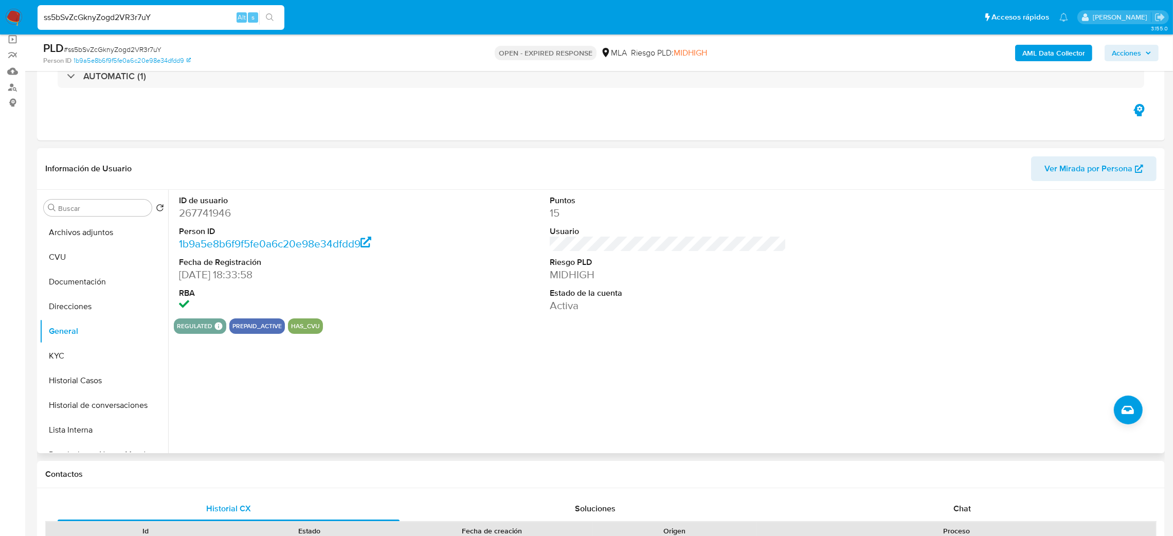
click at [198, 221] on dl "ID de usuario 267741946 Person ID 1b9a5e8b6f9f5fe0a6c20e98e34dfdd9 Fecha de Reg…" at bounding box center [297, 254] width 237 height 118
click at [198, 209] on dd "267741946" at bounding box center [297, 213] width 237 height 14
copy dd "267741946"
click at [99, 364] on button "KYC" at bounding box center [100, 356] width 120 height 25
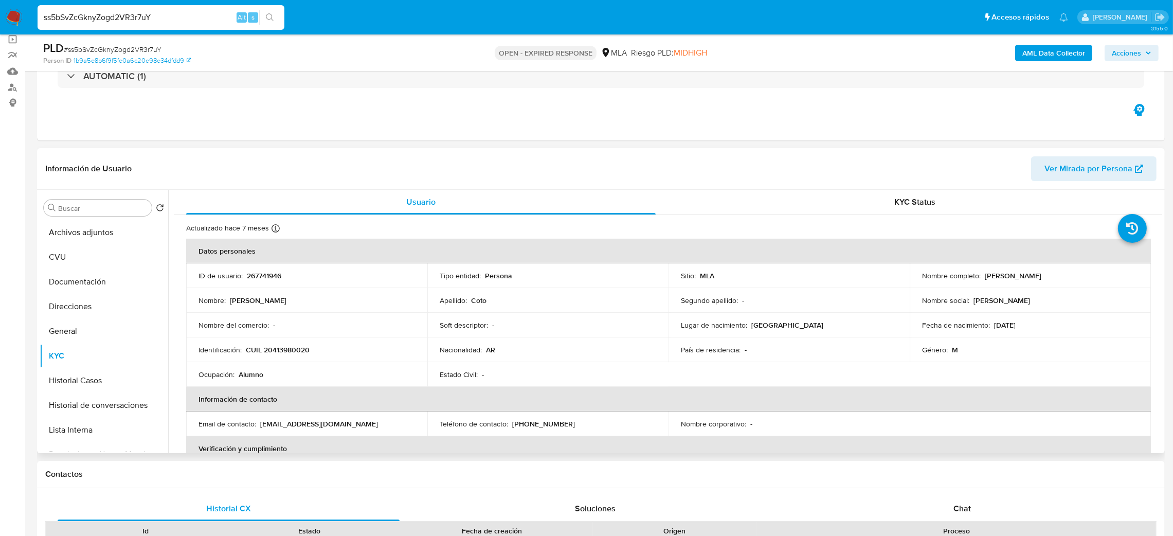
click at [279, 351] on p "CUIL 20413980020" at bounding box center [278, 349] width 64 height 9
copy p "20413980020"
click at [349, 336] on td "Nombre del comercio : -" at bounding box center [306, 325] width 241 height 25
drag, startPoint x: 271, startPoint y: 349, endPoint x: 306, endPoint y: 351, distance: 35.0
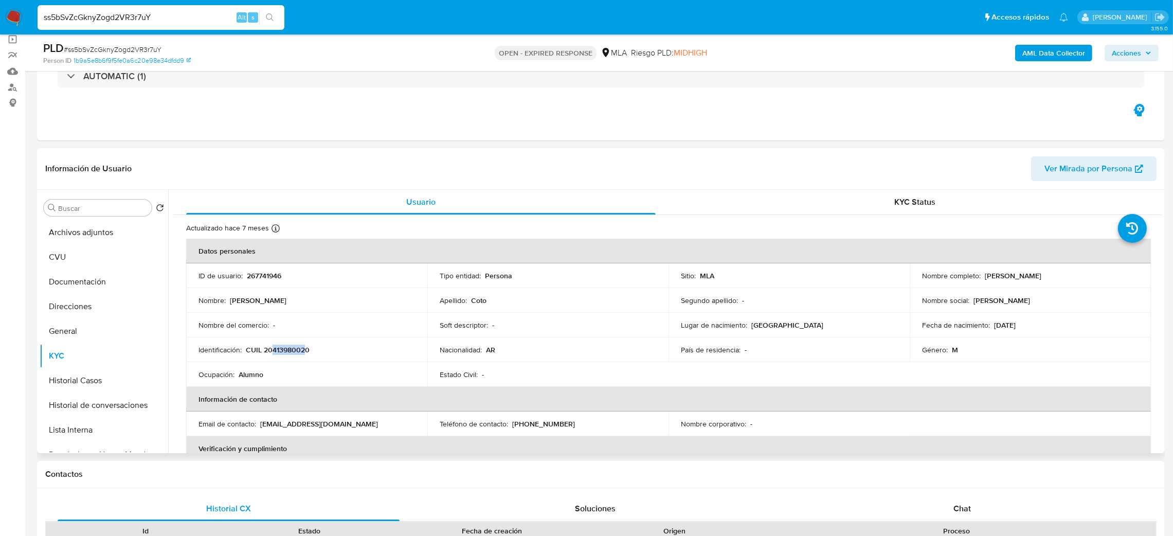
click at [306, 351] on p "CUIL 20413980020" at bounding box center [278, 349] width 64 height 9
copy p "41398002"
drag, startPoint x: 1025, startPoint y: 274, endPoint x: 1056, endPoint y: 276, distance: 31.4
click at [1056, 276] on div "Nombre completo : Mariano Ignacio Coto" at bounding box center [1030, 275] width 216 height 9
copy p "Mariano Ignacio Coto"
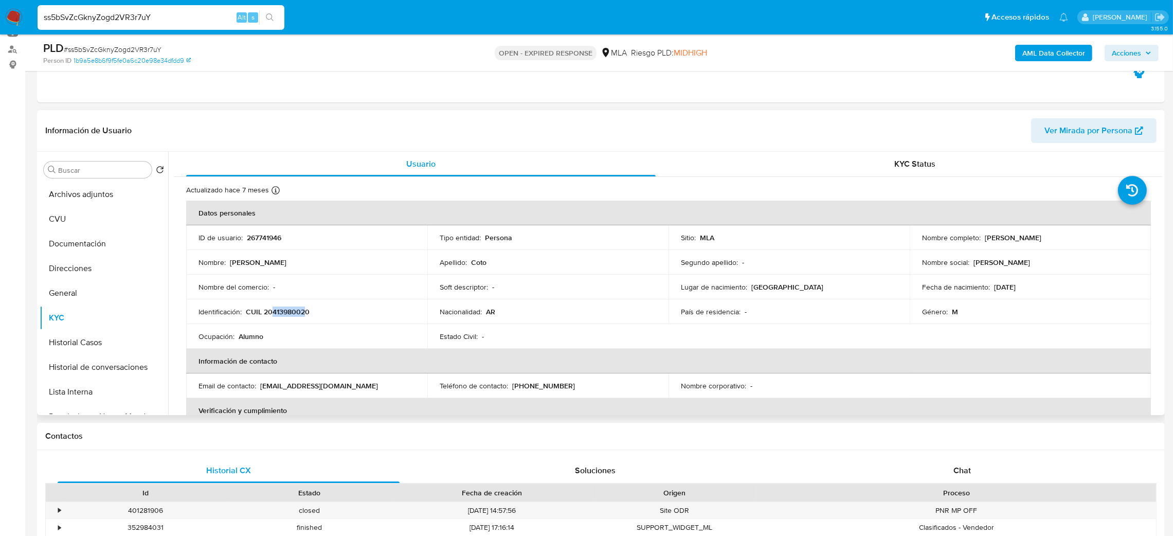
scroll to position [105, 0]
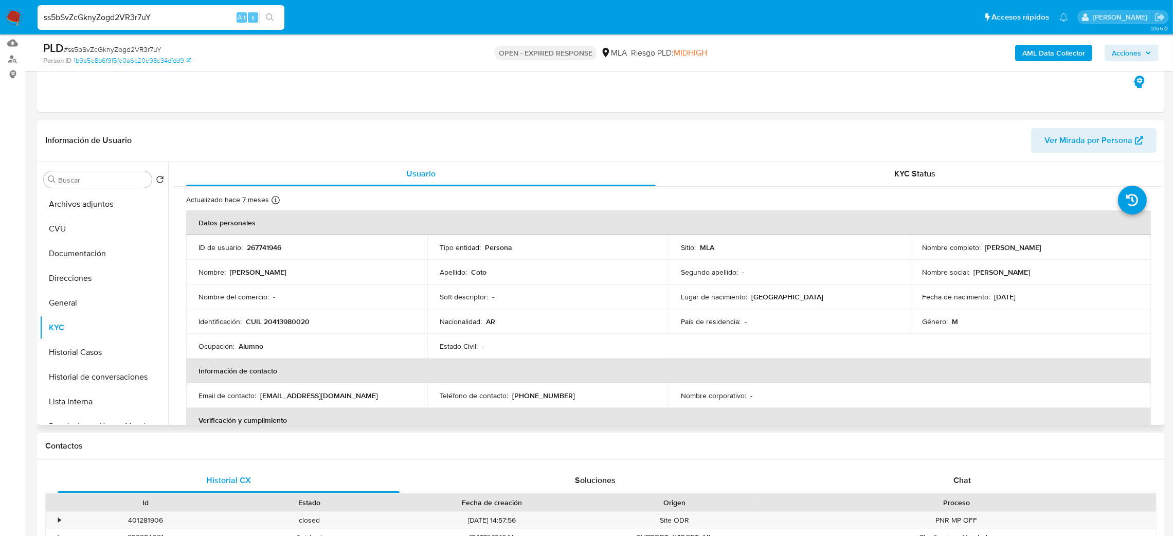
click at [1053, 154] on div "Información de Usuario Ver Mirada por Persona" at bounding box center [601, 141] width 1128 height 42
click at [1054, 148] on span "Ver Mirada por Persona" at bounding box center [1088, 140] width 88 height 25
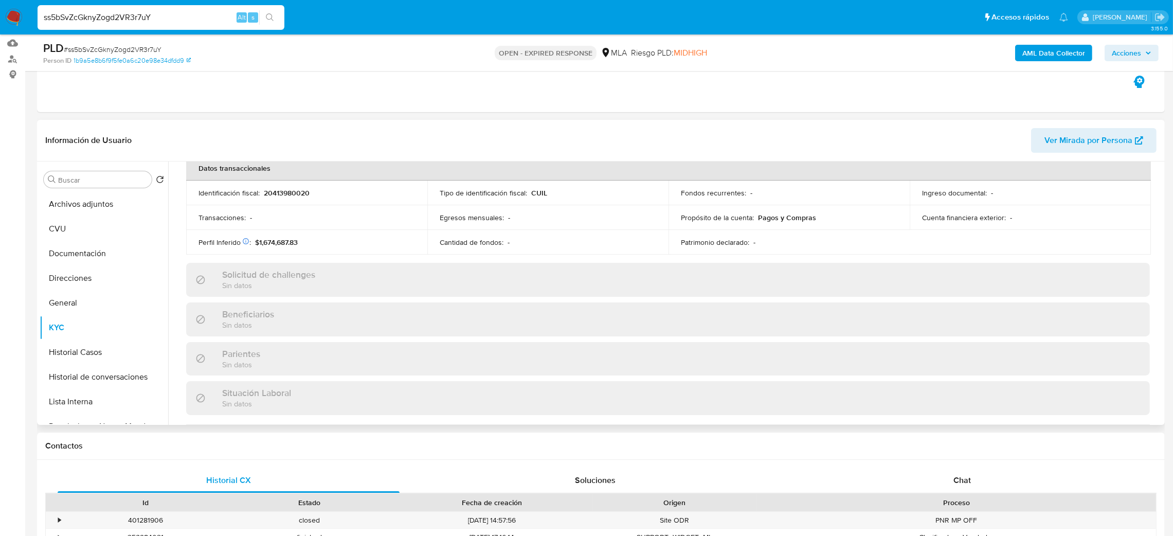
scroll to position [532, 0]
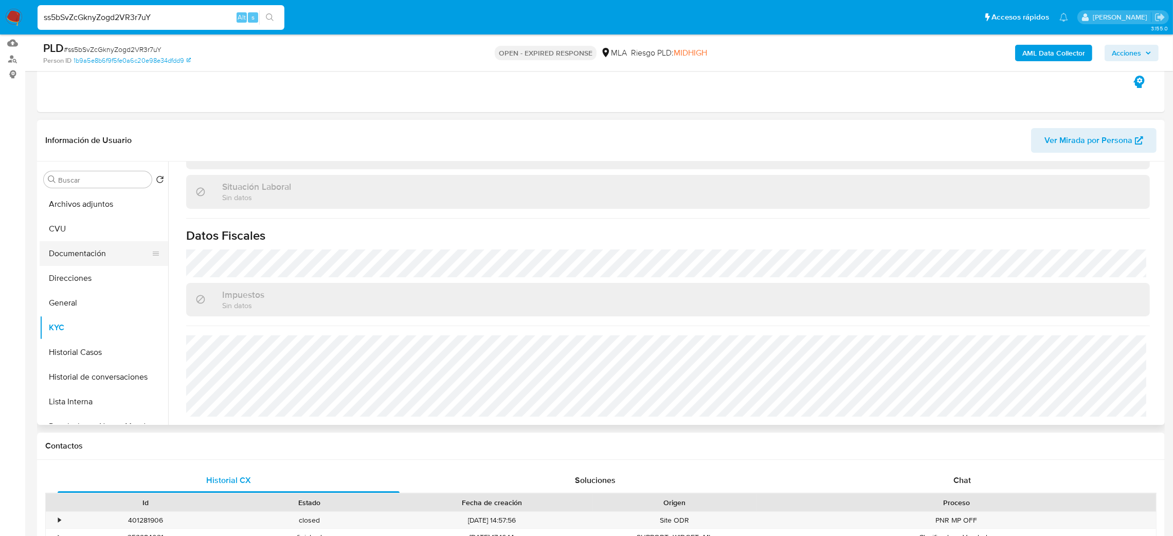
click at [85, 258] on button "Documentación" at bounding box center [100, 253] width 120 height 25
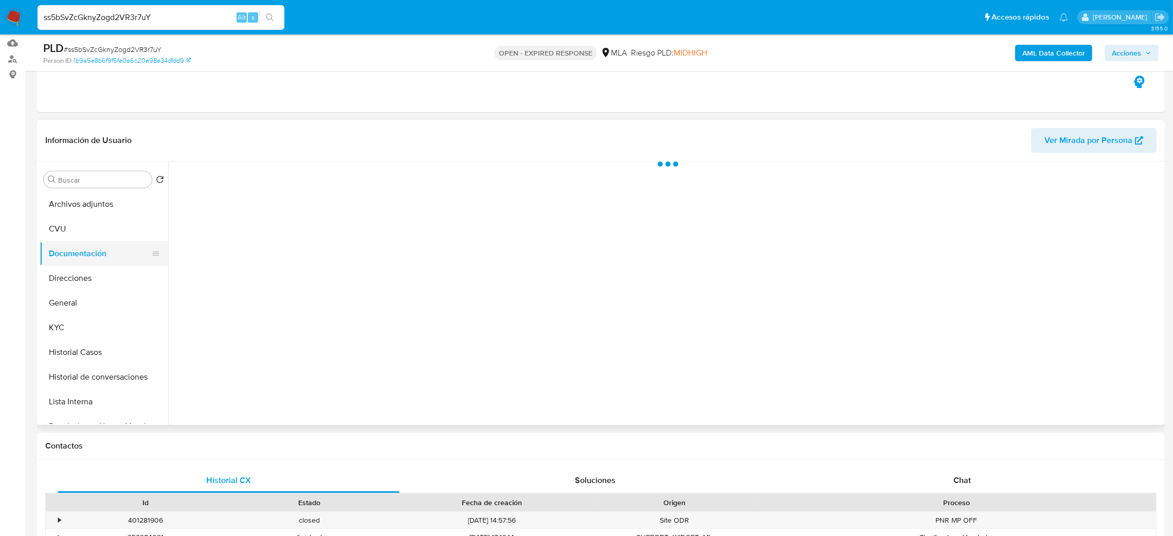
scroll to position [0, 0]
click at [91, 280] on button "Direcciones" at bounding box center [100, 278] width 120 height 25
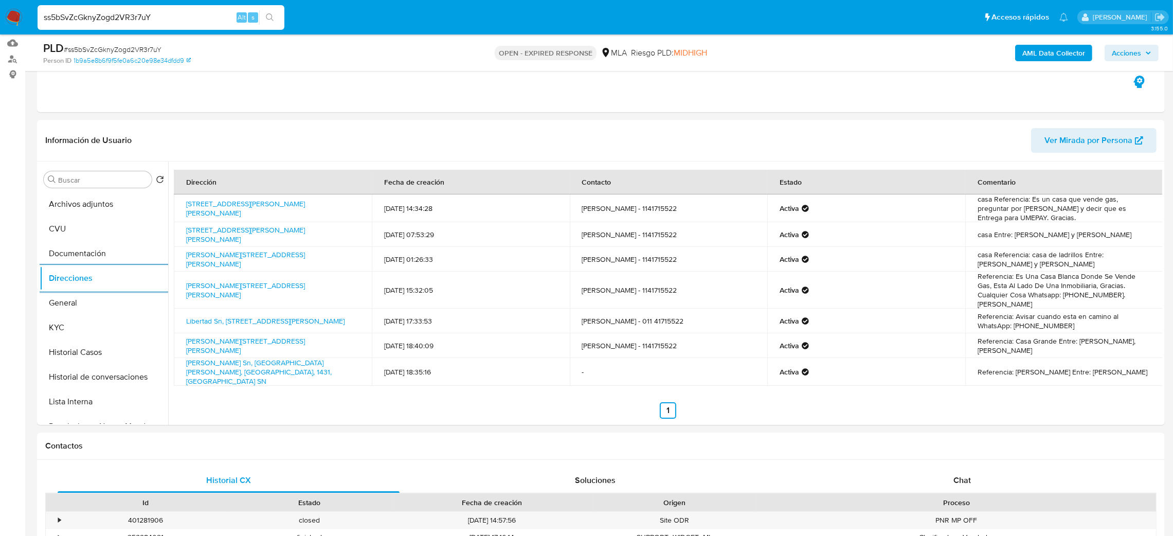
click at [146, 44] on span "# ss5bSvZcGknyZogd2VR3r7uY" at bounding box center [113, 49] width 98 height 10
copy span "ss5bSvZcGknyZogd2VR3r7uY"
click at [10, 14] on img at bounding box center [13, 17] width 17 height 17
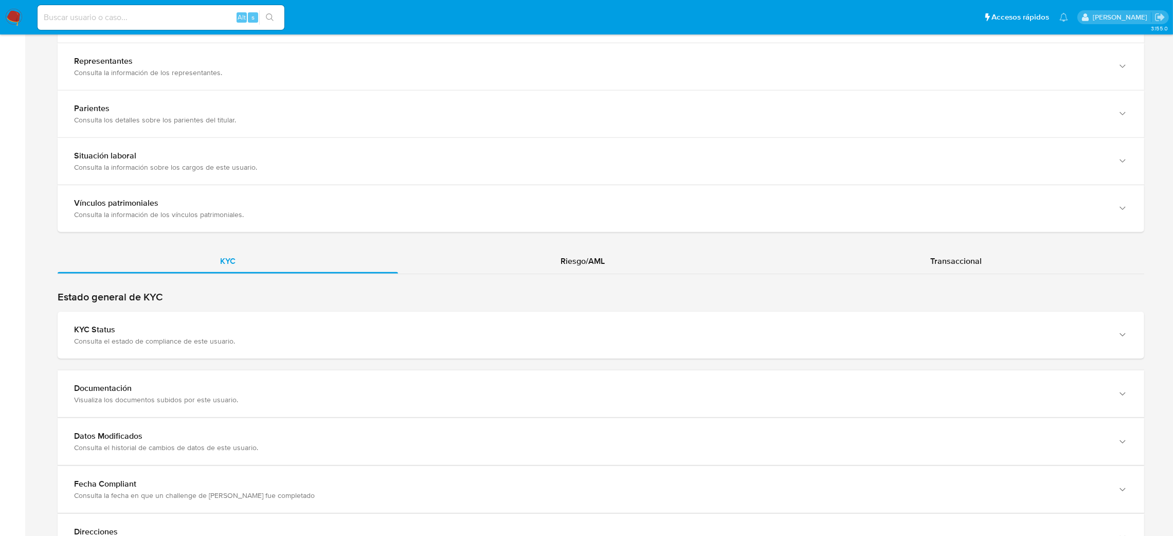
scroll to position [771, 0]
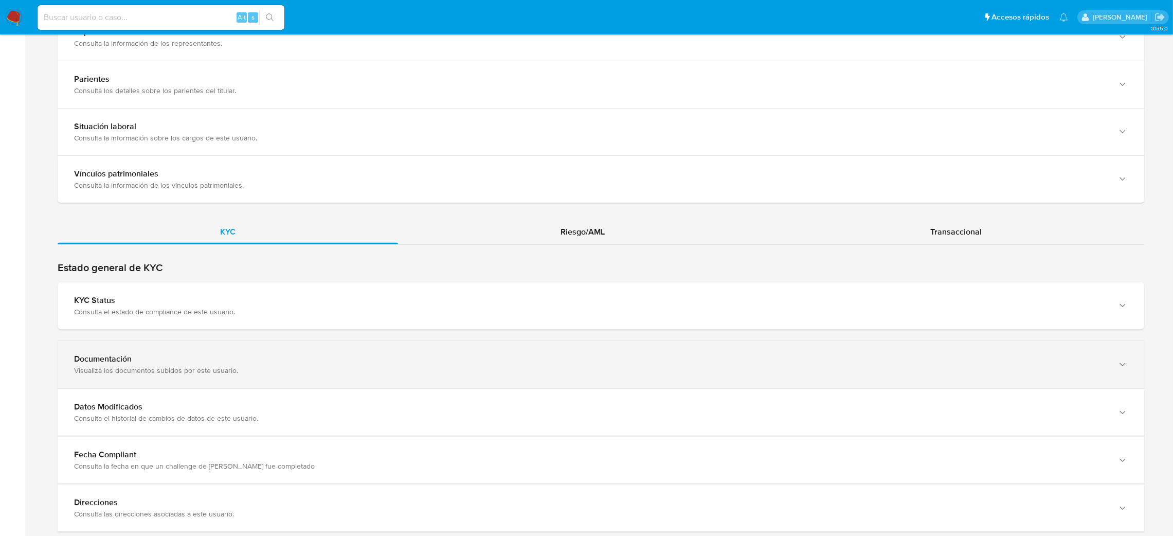
click at [214, 357] on div "Documentación" at bounding box center [590, 359] width 1033 height 10
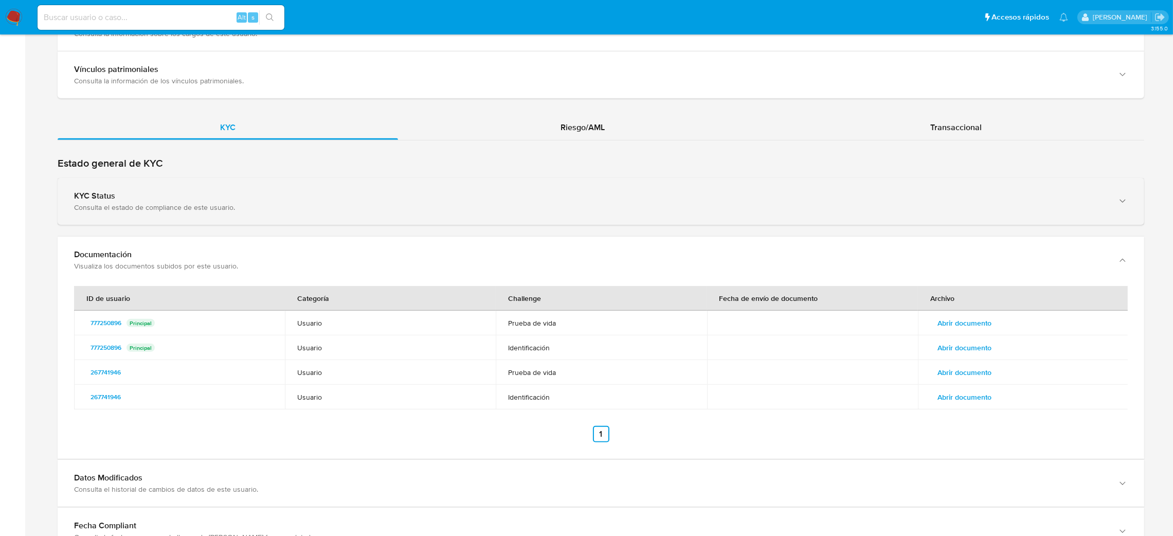
scroll to position [848, 0]
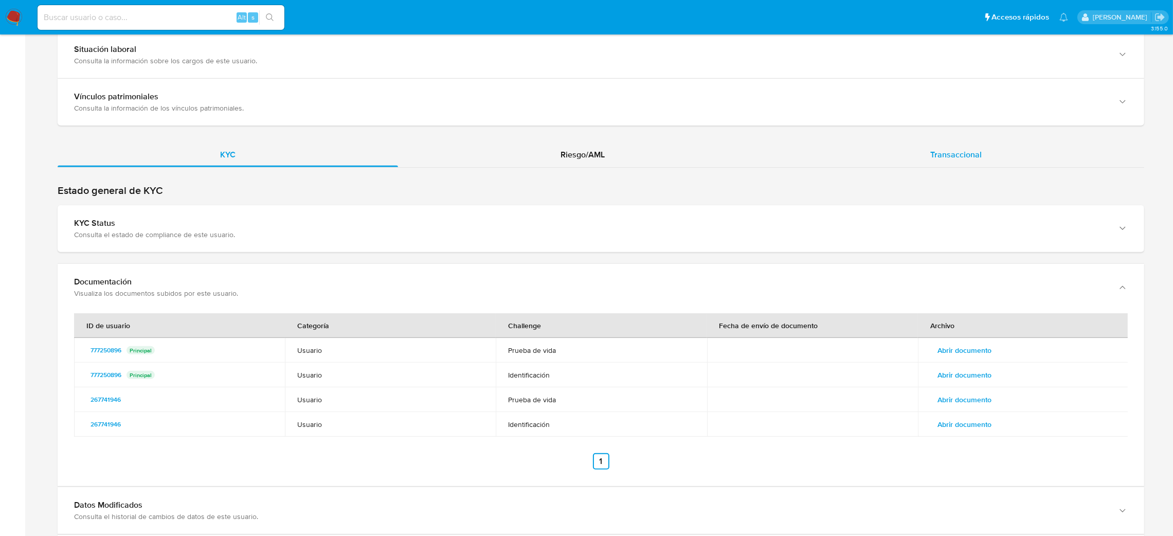
click at [971, 159] on span "Transaccional" at bounding box center [955, 155] width 51 height 12
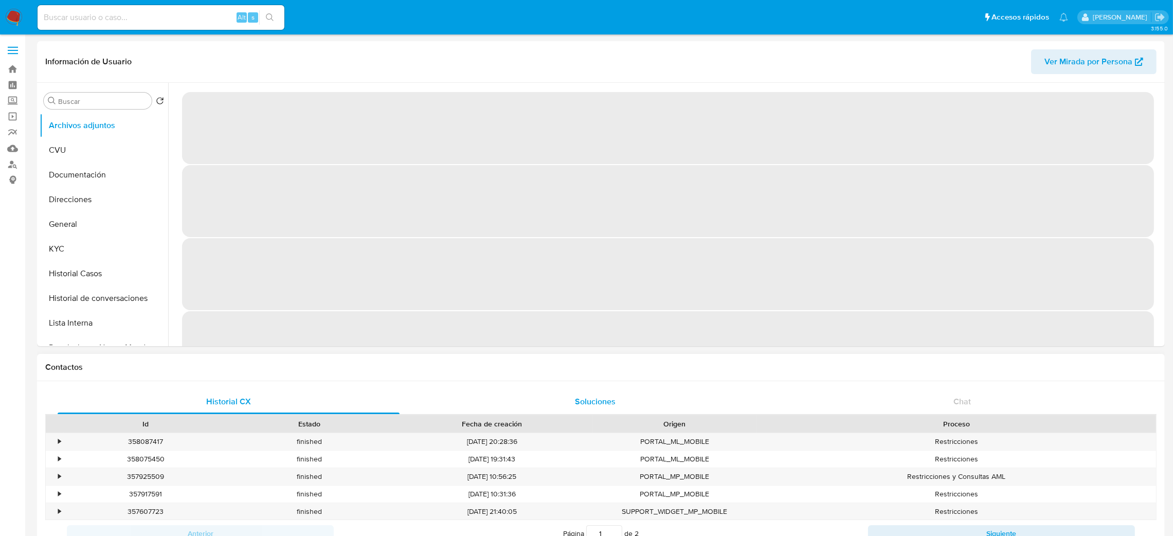
select select "10"
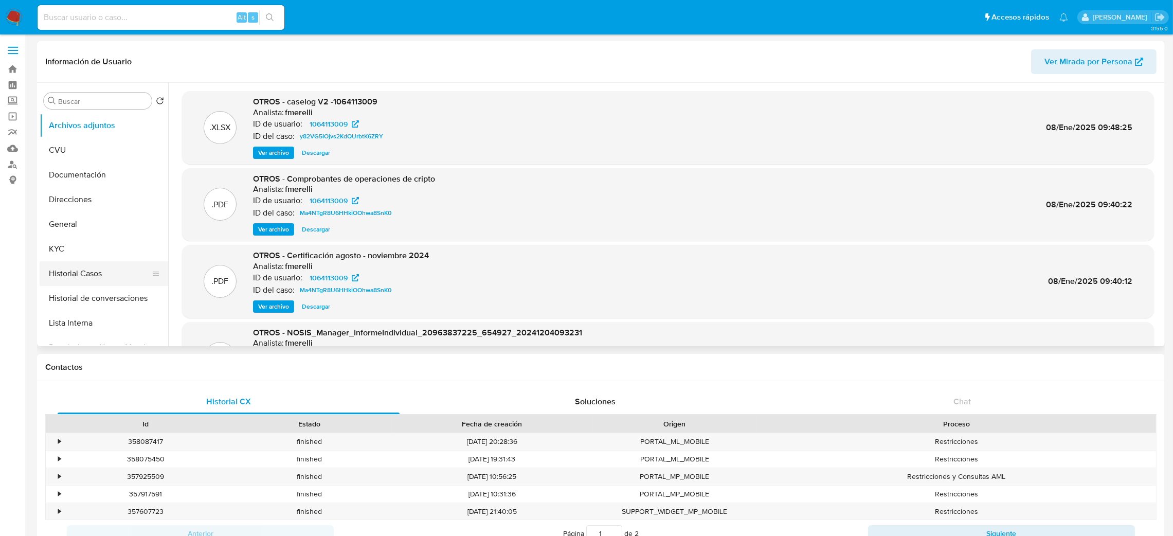
click at [87, 267] on button "Historial Casos" at bounding box center [100, 273] width 120 height 25
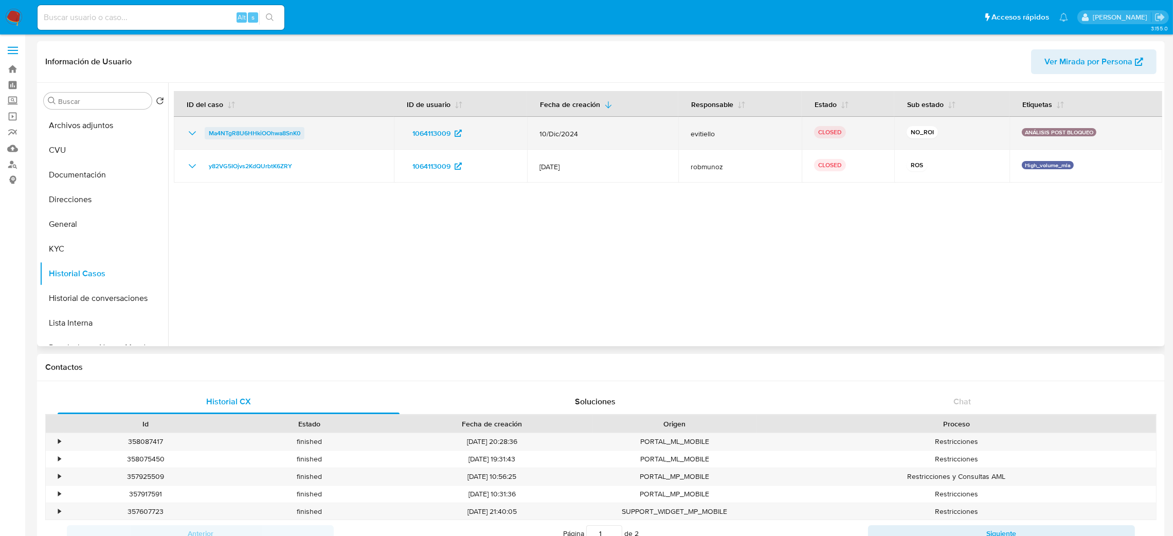
click at [282, 134] on span "Ma4NTgR8U6HHkiOOhwa8SnK0" at bounding box center [255, 133] width 92 height 12
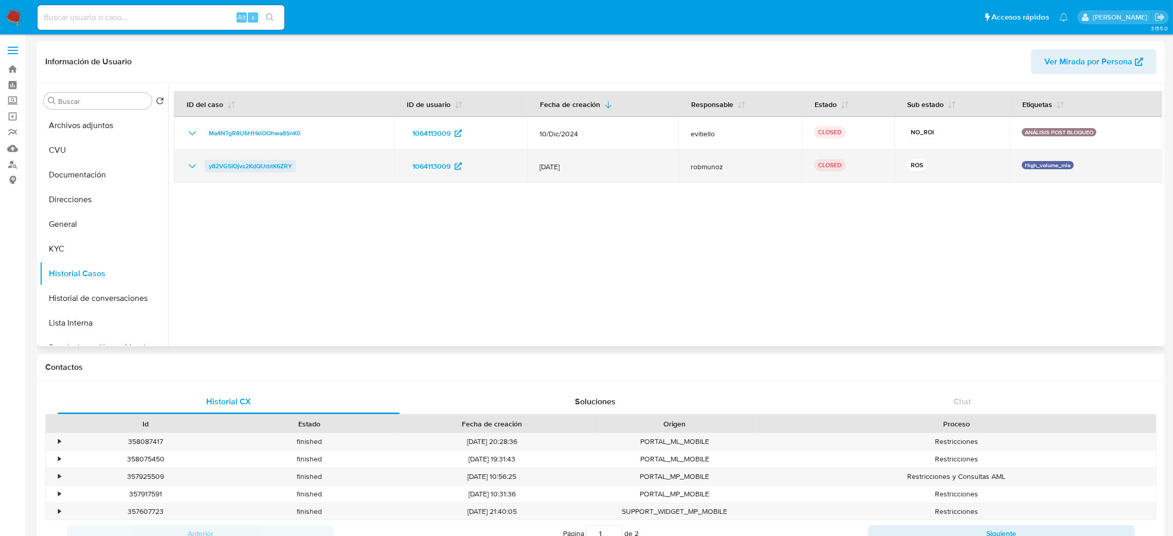
click at [285, 171] on span "y82VG5IOjvs2KdQUrbtK6ZRY" at bounding box center [250, 166] width 83 height 12
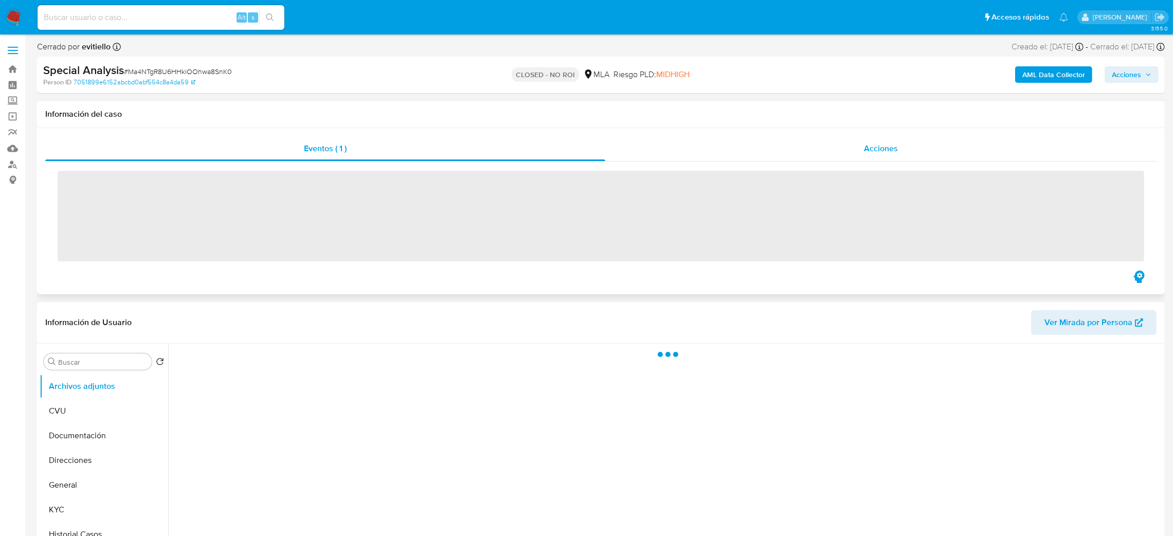
click at [871, 147] on span "Acciones" at bounding box center [881, 148] width 34 height 12
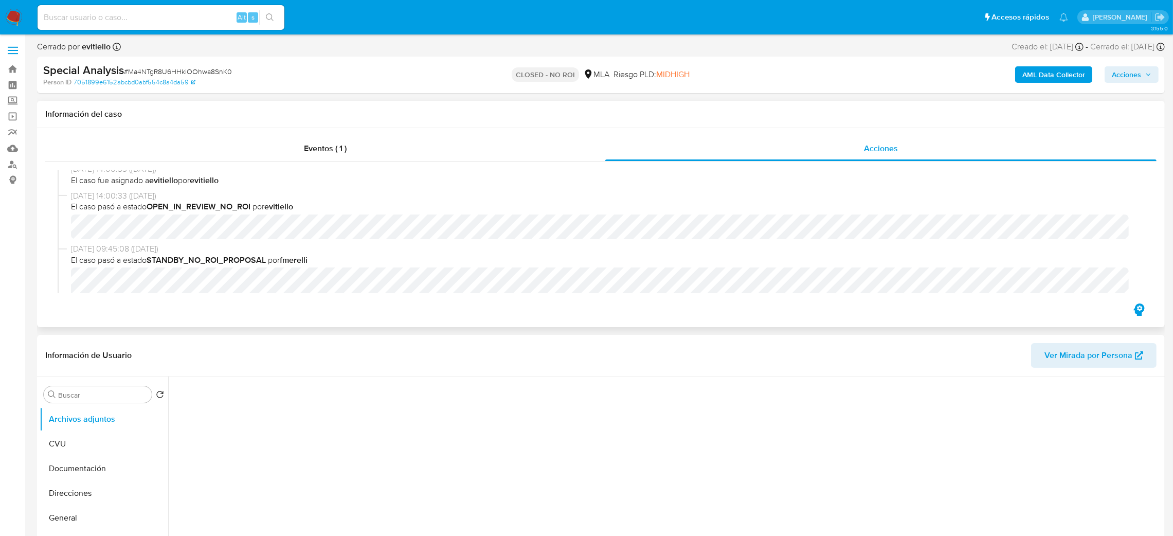
select select "10"
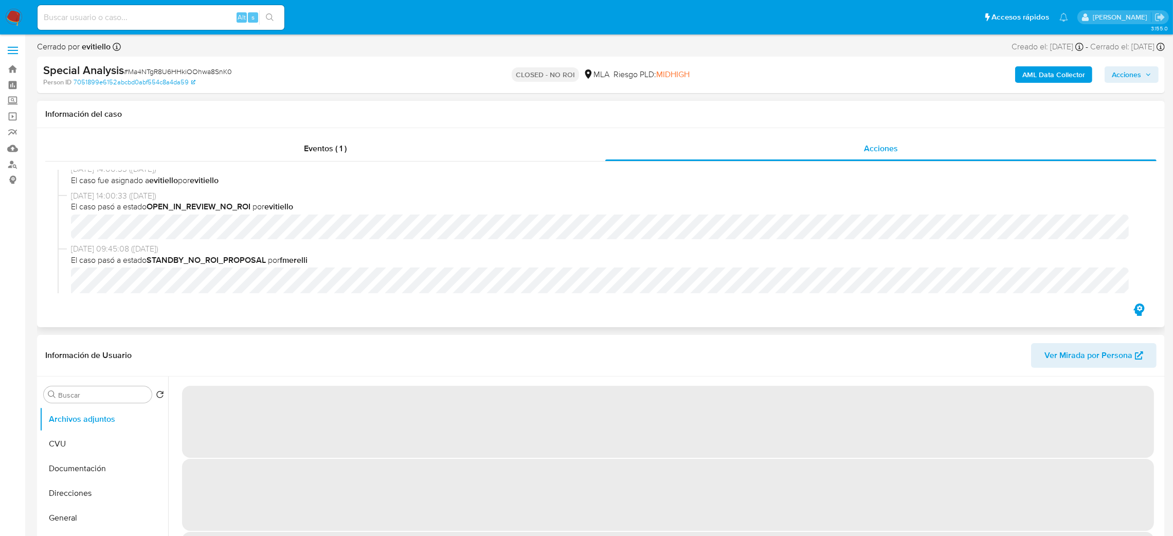
scroll to position [154, 0]
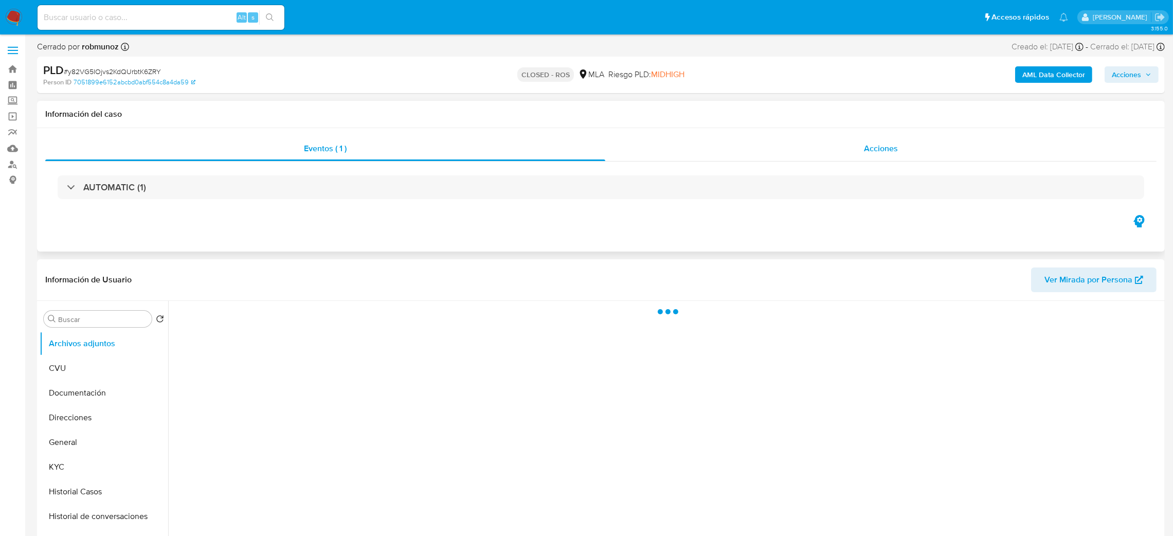
click at [863, 138] on div "Acciones" at bounding box center [880, 148] width 551 height 25
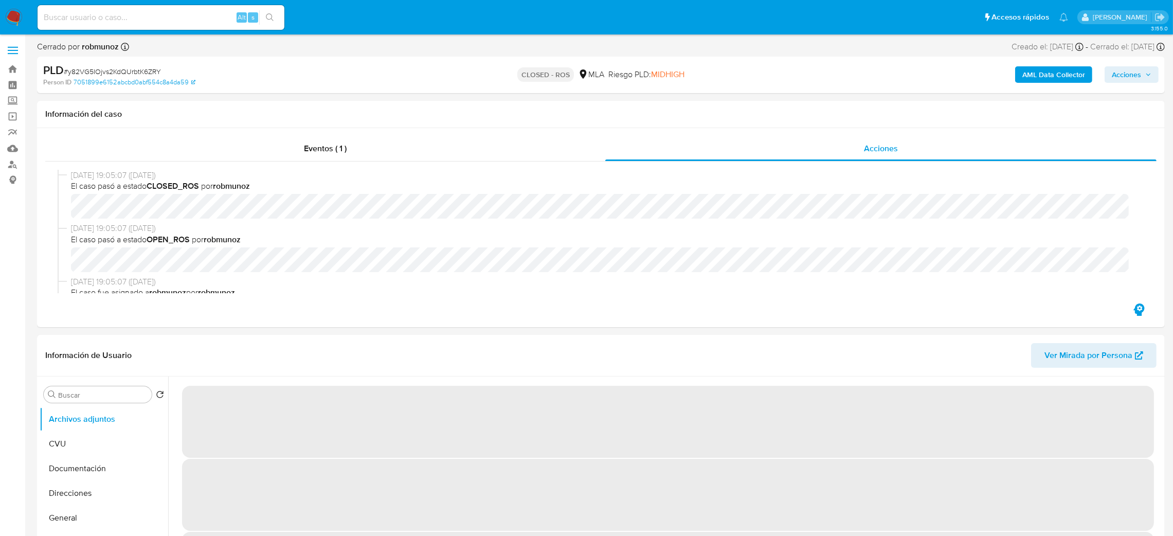
select select "10"
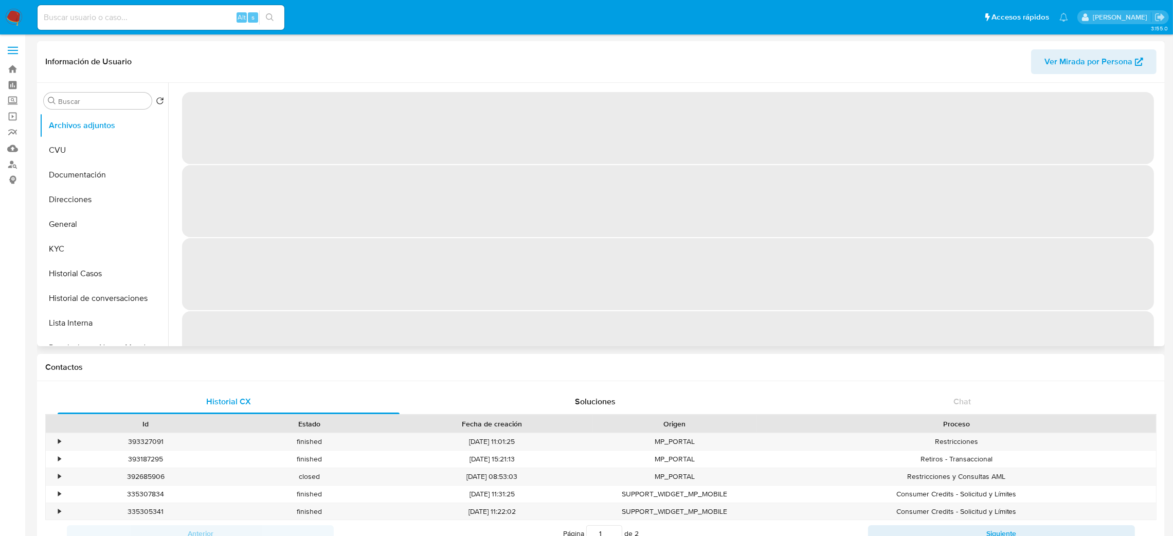
select select "10"
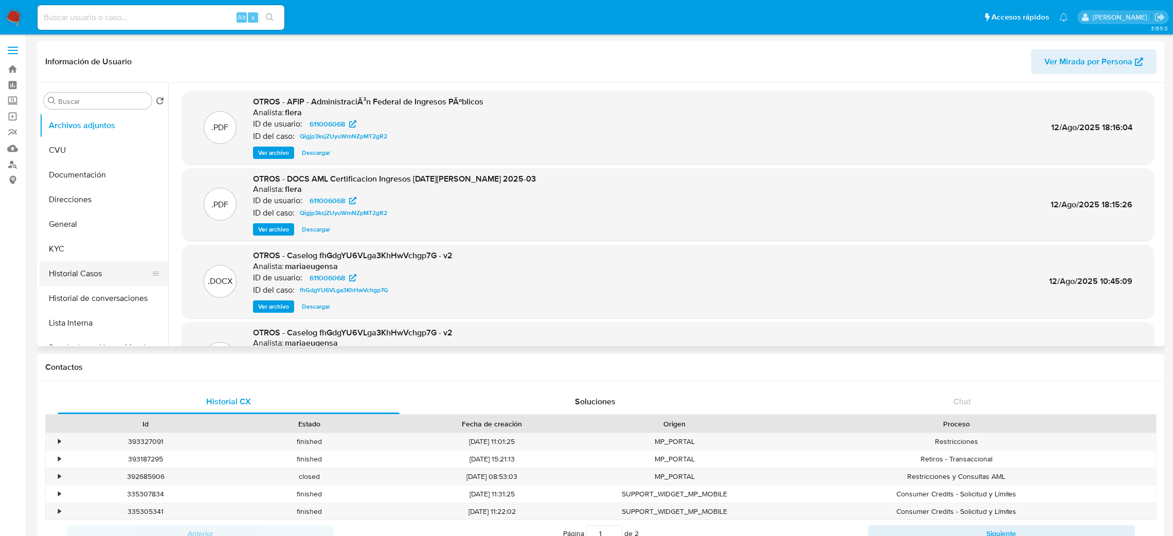
click at [98, 272] on button "Historial Casos" at bounding box center [100, 273] width 120 height 25
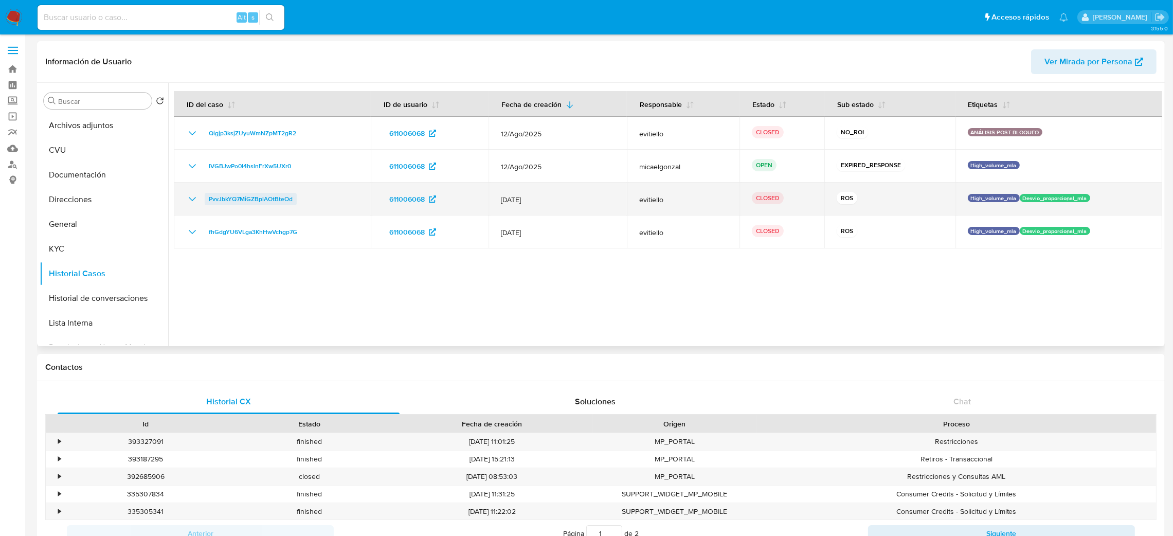
click at [260, 193] on span "PvvJbkYQ7MiGZBplAOtBteOd" at bounding box center [251, 199] width 84 height 12
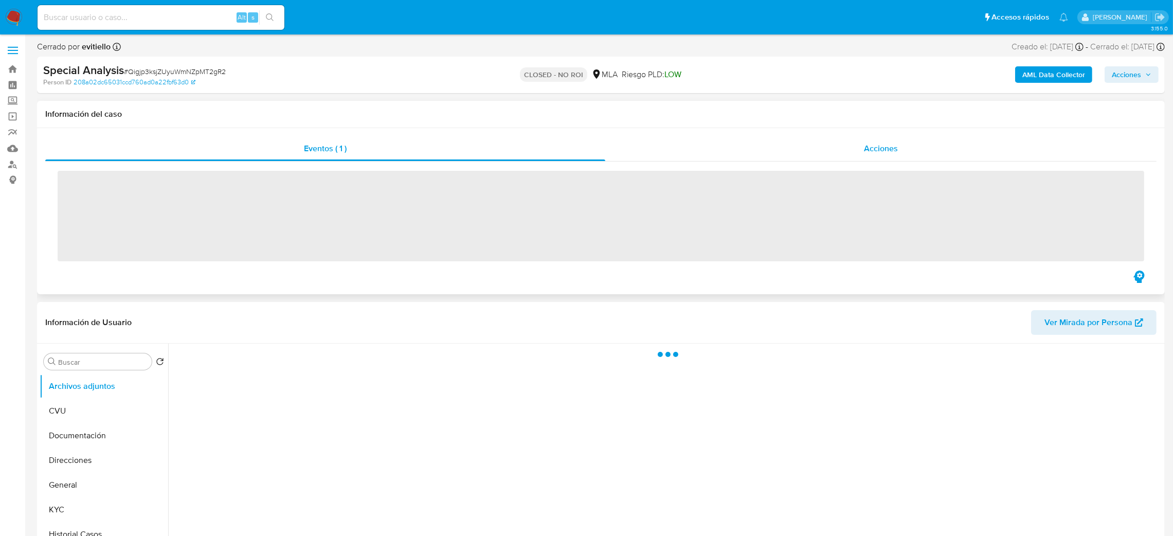
click at [846, 154] on div "Acciones" at bounding box center [880, 148] width 551 height 25
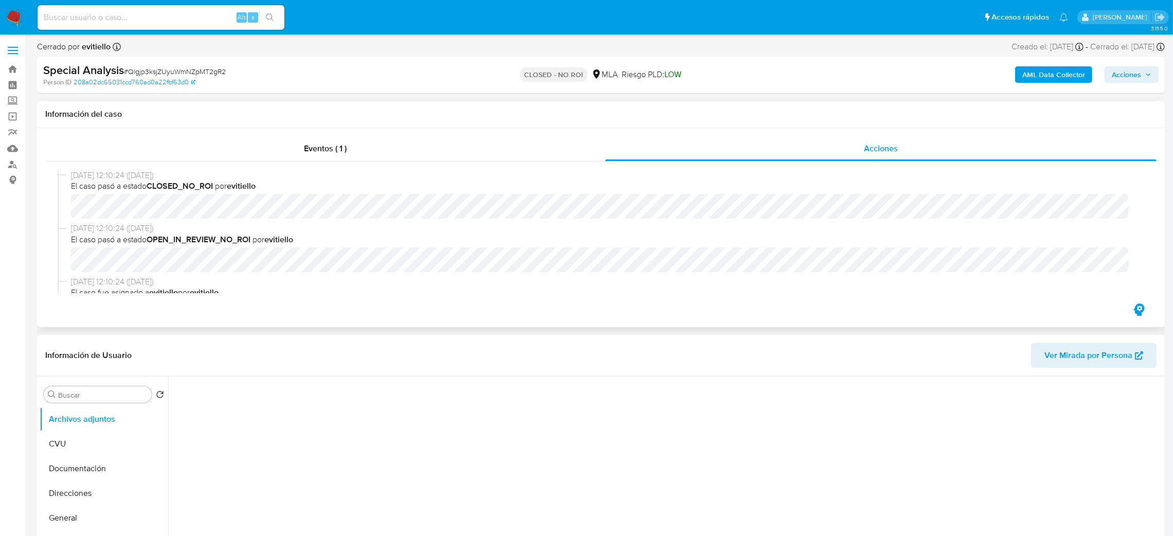
scroll to position [154, 0]
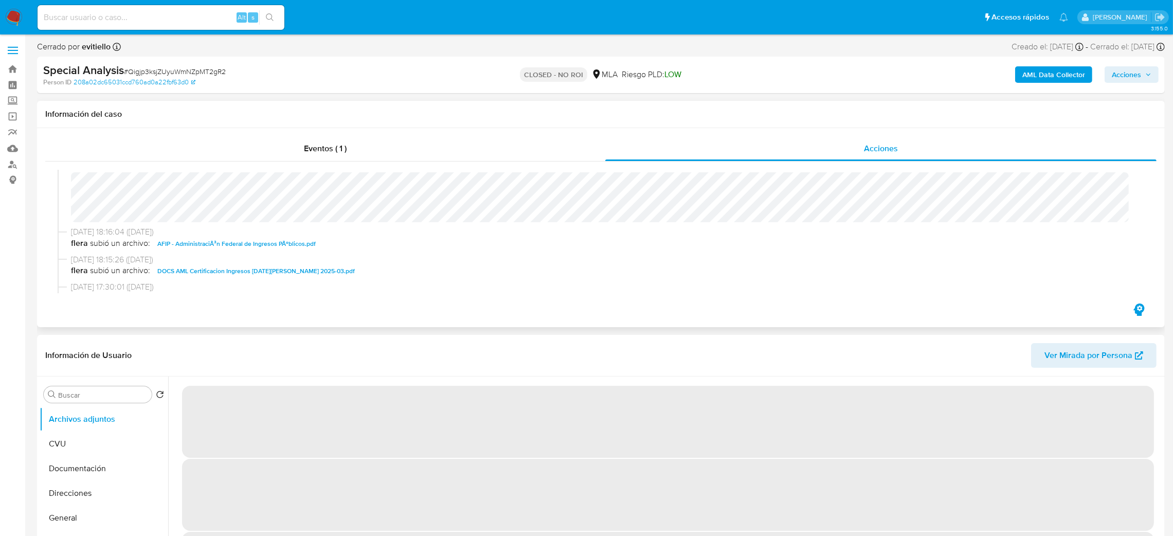
select select "10"
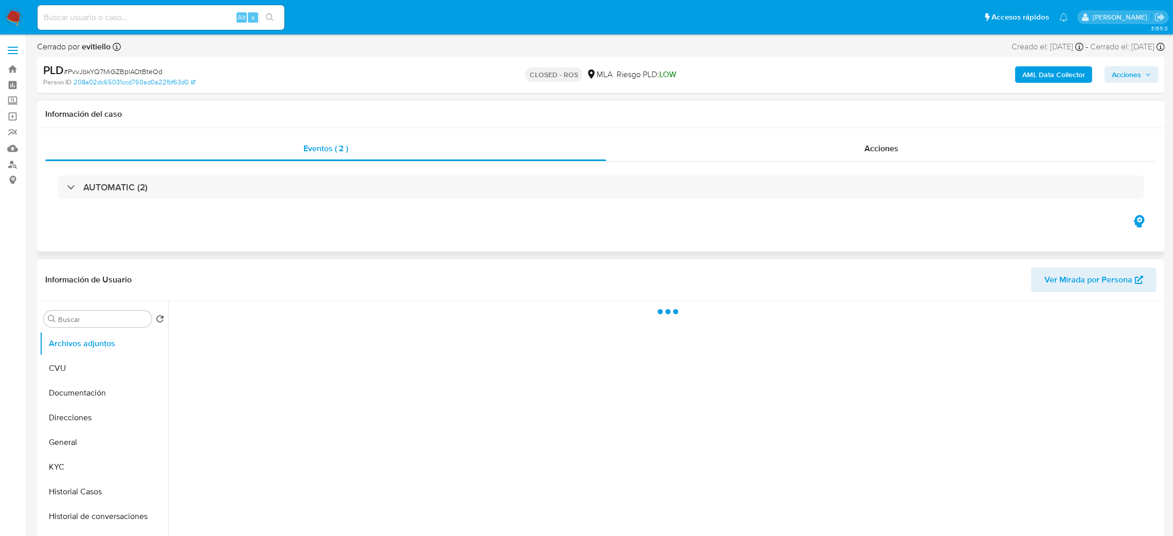
click at [865, 135] on div "Eventos ( 2 ) Acciones AUTOMATIC (2)" at bounding box center [601, 189] width 1128 height 123
click at [870, 140] on div "Acciones" at bounding box center [881, 148] width 550 height 25
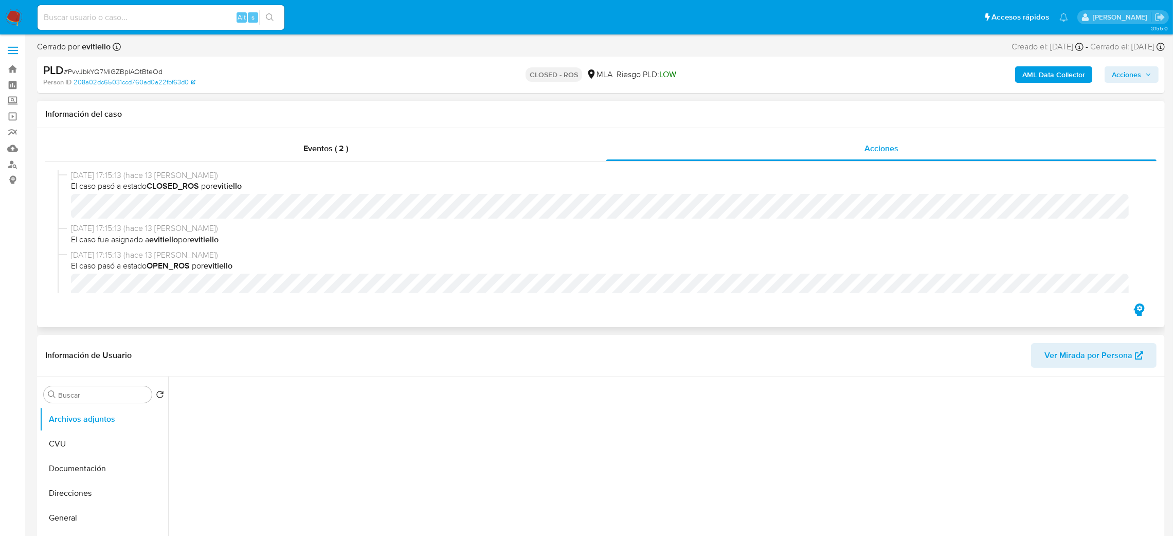
select select "10"
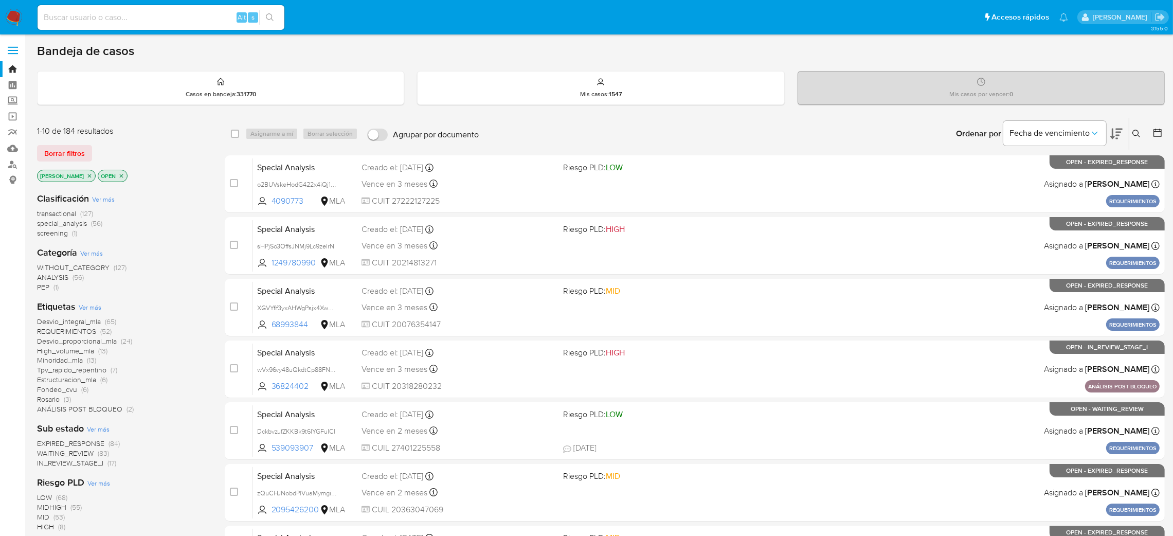
click at [1137, 139] on button at bounding box center [1137, 134] width 17 height 12
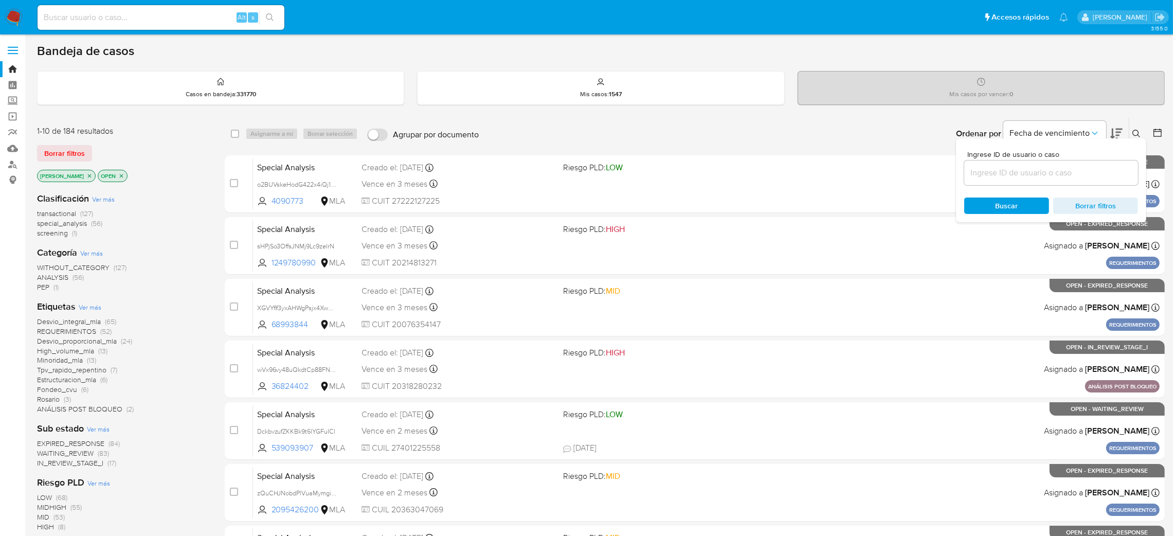
click at [1068, 174] on input at bounding box center [1051, 172] width 174 height 13
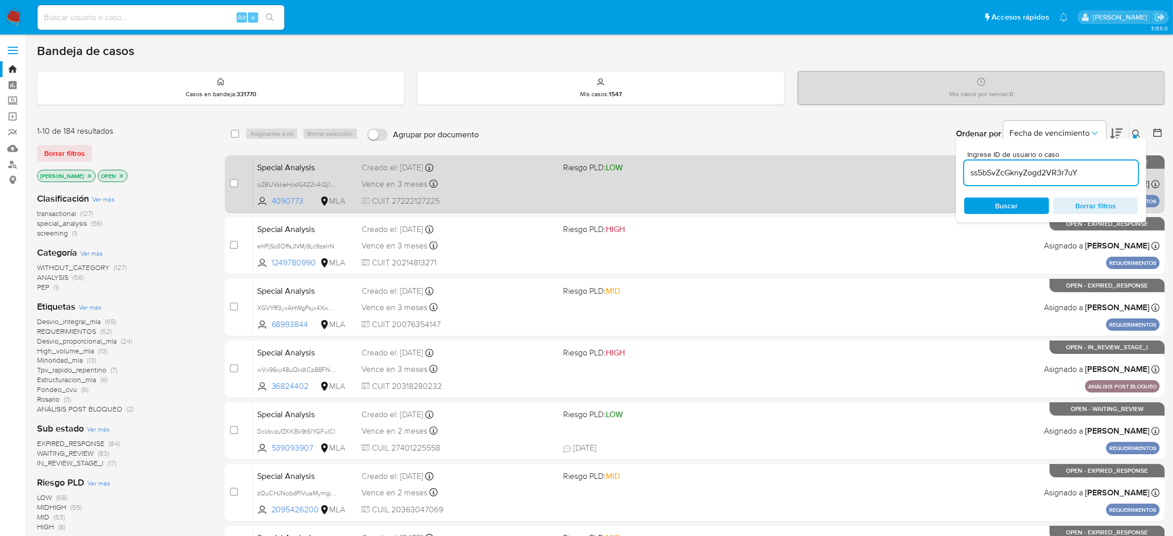
type input "ss5bSvZcGknyZogd2VR3r7uY"
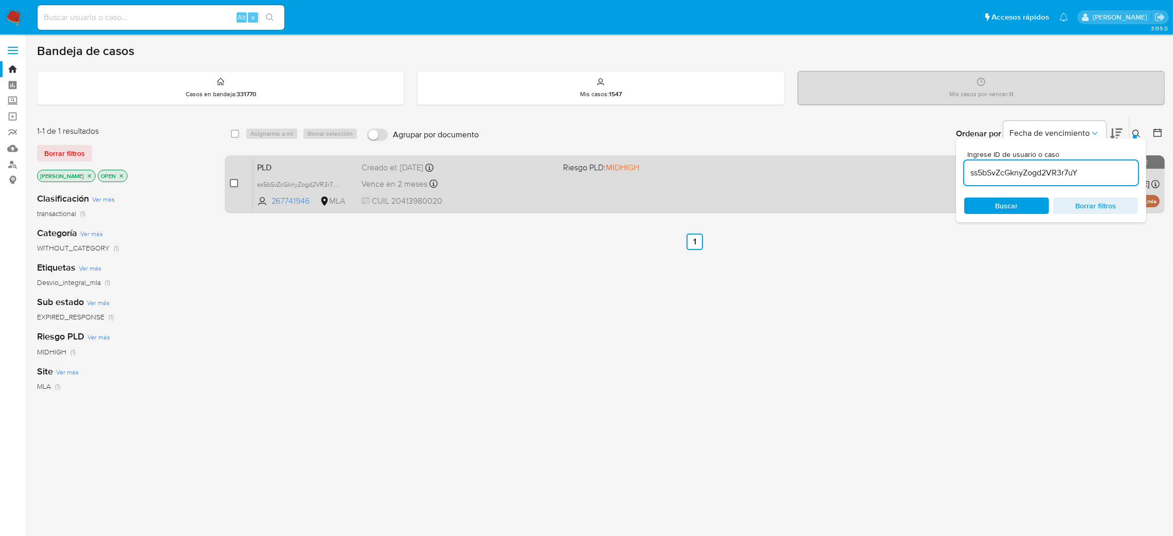
click at [235, 181] on input "checkbox" at bounding box center [234, 183] width 8 height 8
checkbox input "true"
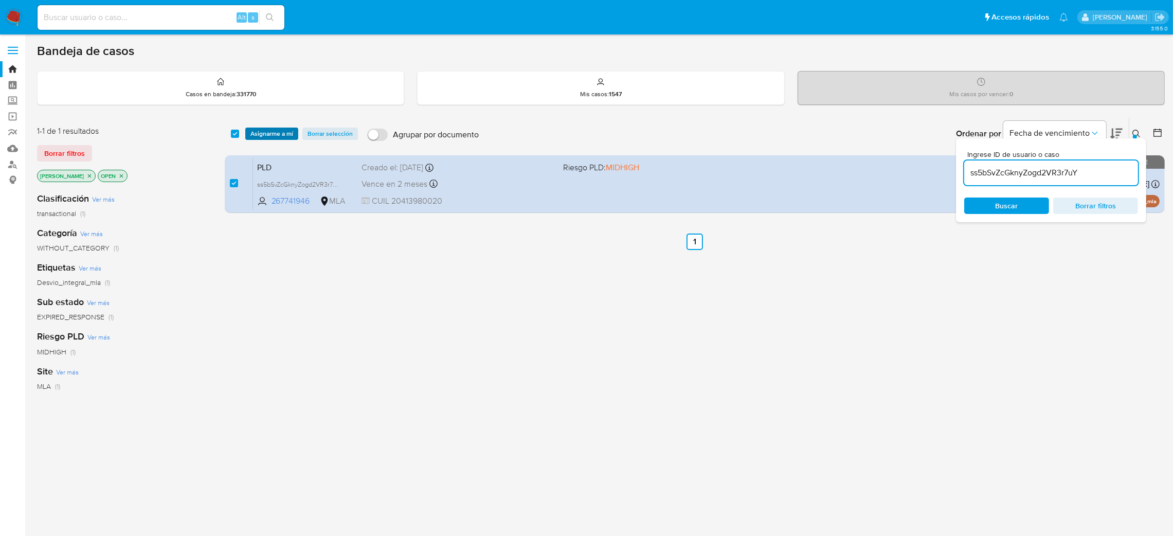
click at [270, 132] on span "Asignarme a mí" at bounding box center [271, 134] width 43 height 10
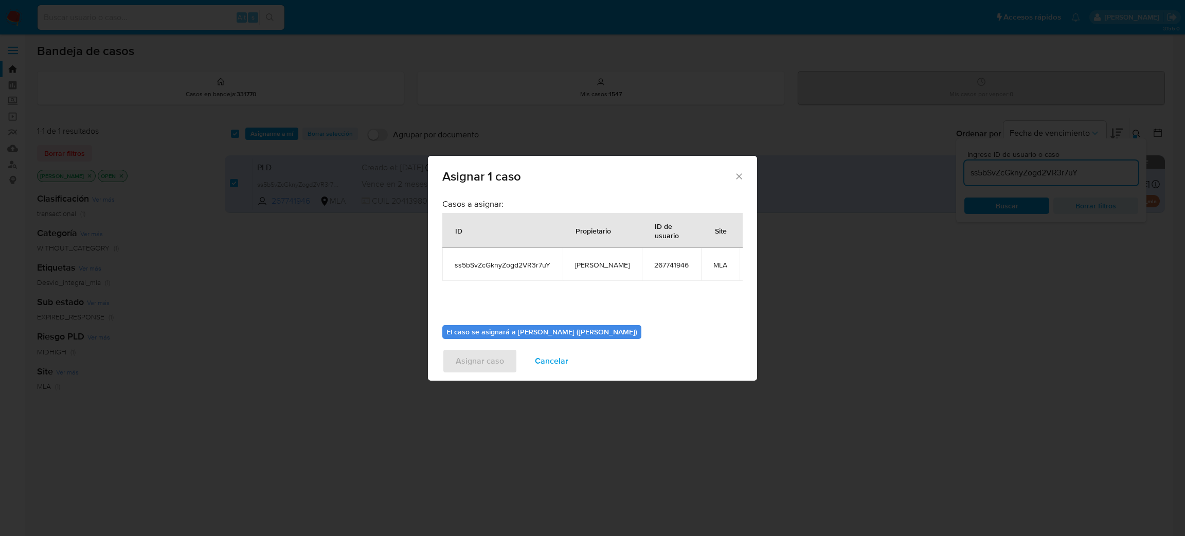
click at [585, 264] on span "[PERSON_NAME]" at bounding box center [602, 264] width 55 height 9
copy span "[PERSON_NAME]"
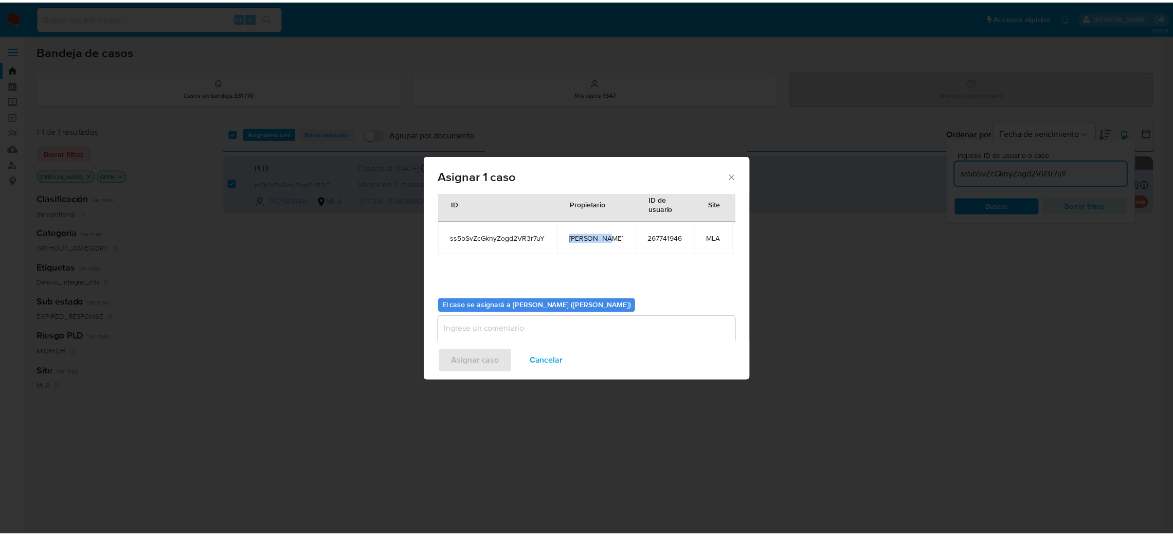
scroll to position [53, 0]
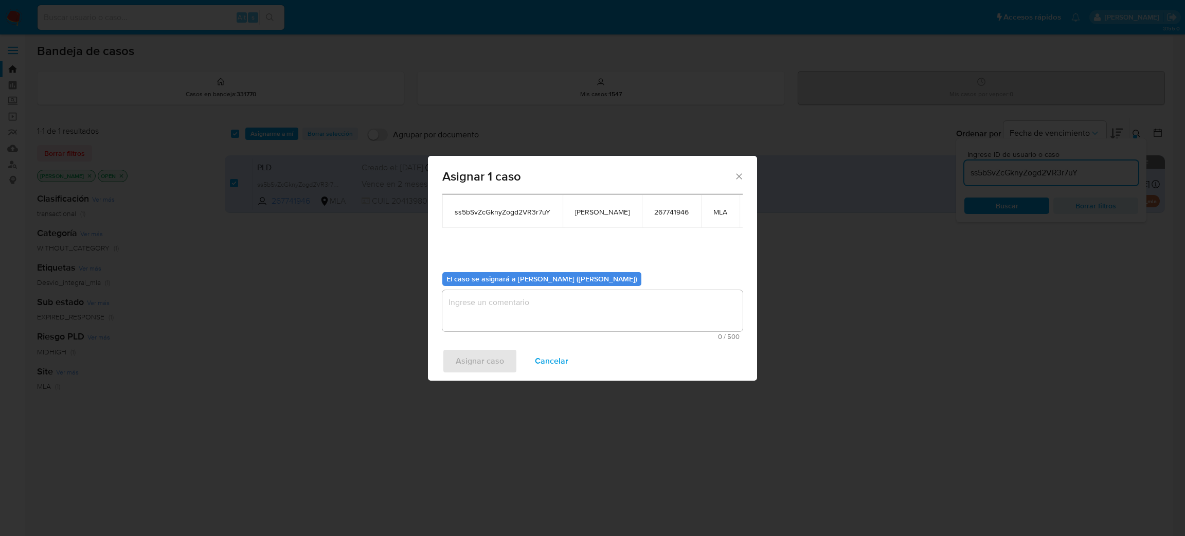
click at [533, 305] on textarea "assign-modal" at bounding box center [592, 310] width 300 height 41
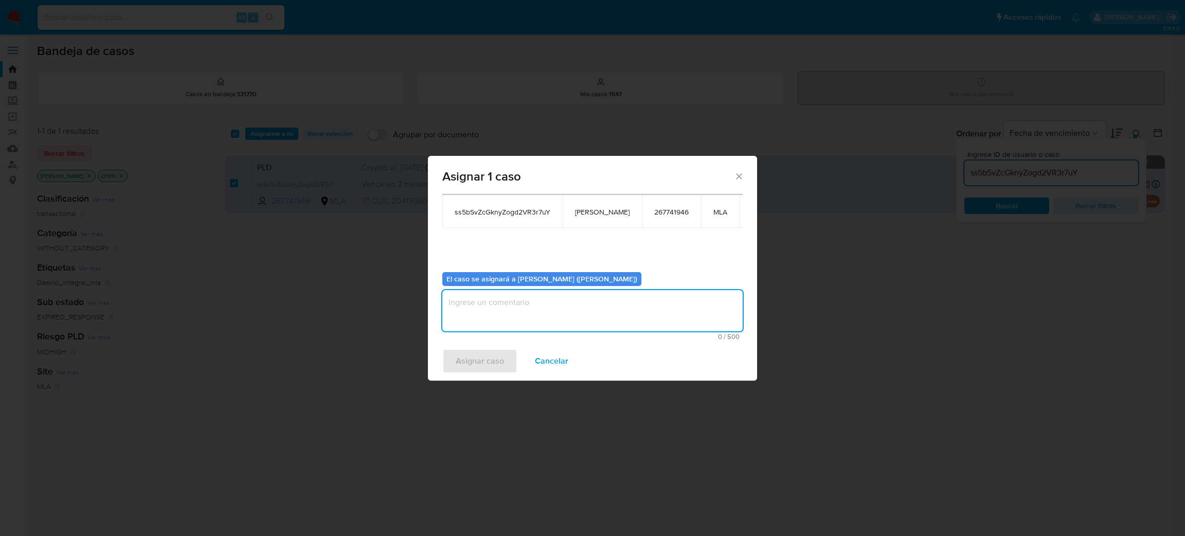
paste textarea "[PERSON_NAME]"
type textarea "[PERSON_NAME]"
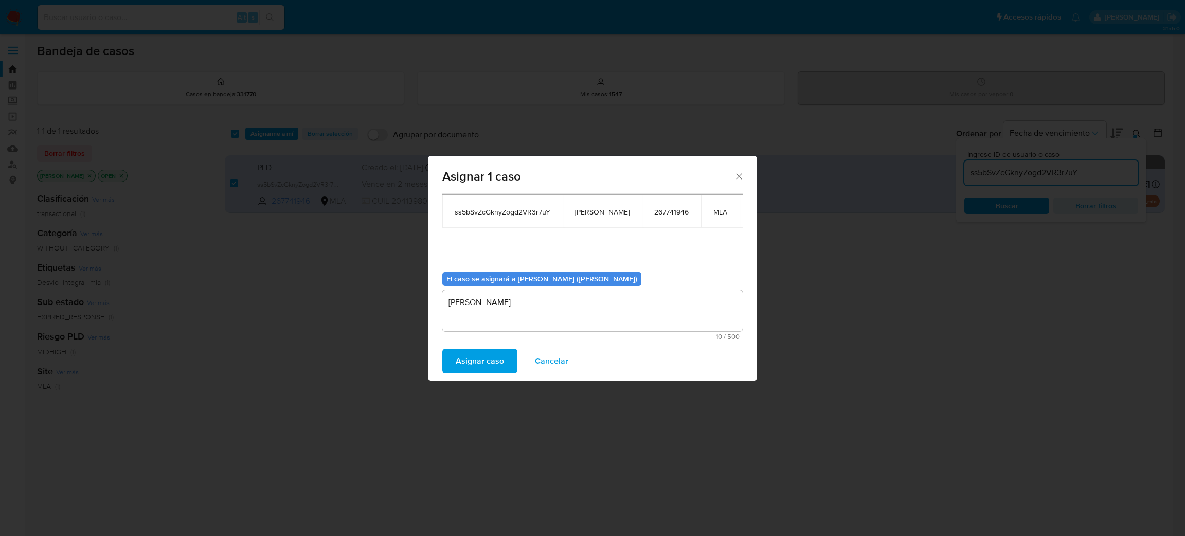
click at [490, 371] on span "Asignar caso" at bounding box center [480, 361] width 48 height 23
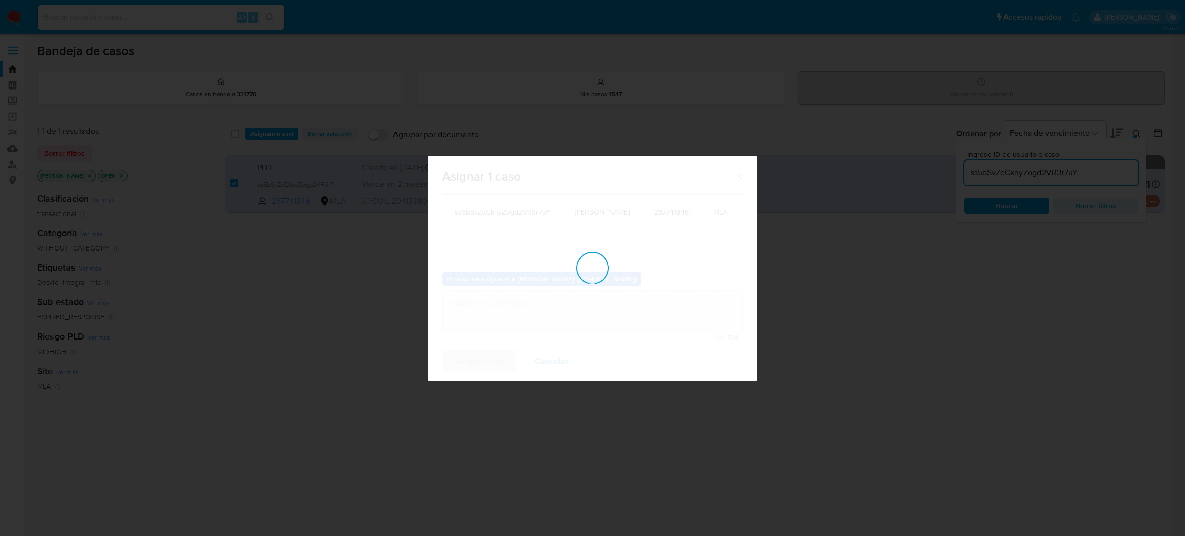
checkbox input "false"
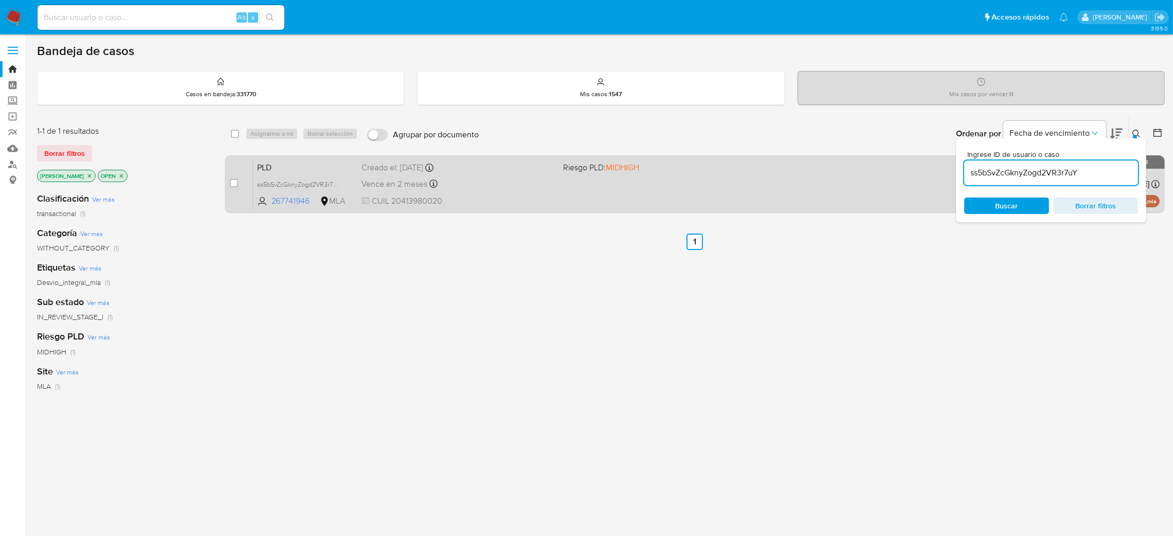
click at [492, 170] on div "Creado el: 12/08/2025 Creado el: 12/08/2025 12:24:48" at bounding box center [458, 167] width 193 height 11
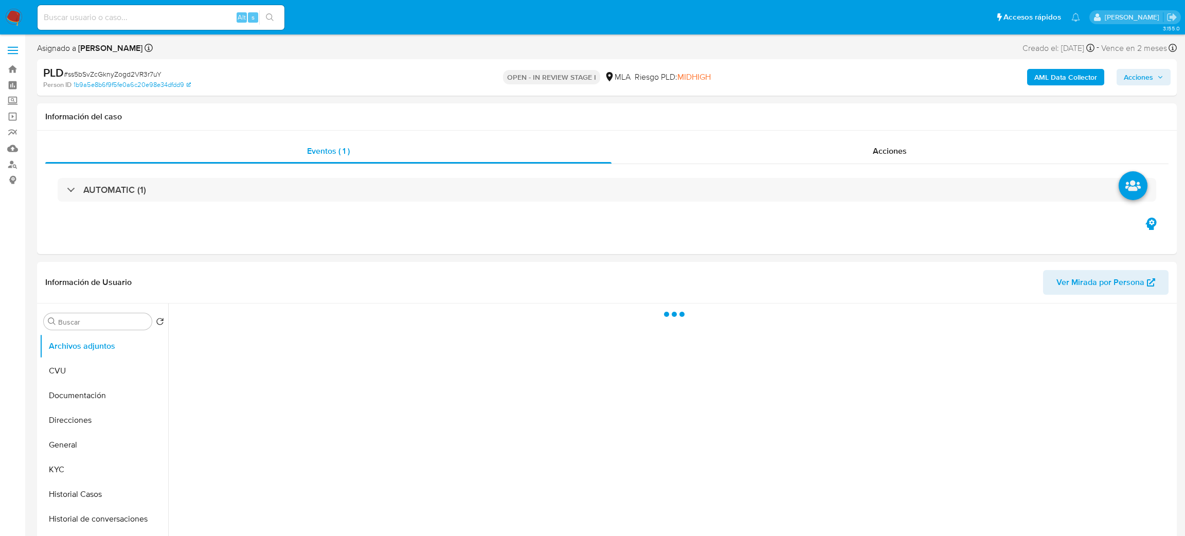
select select "10"
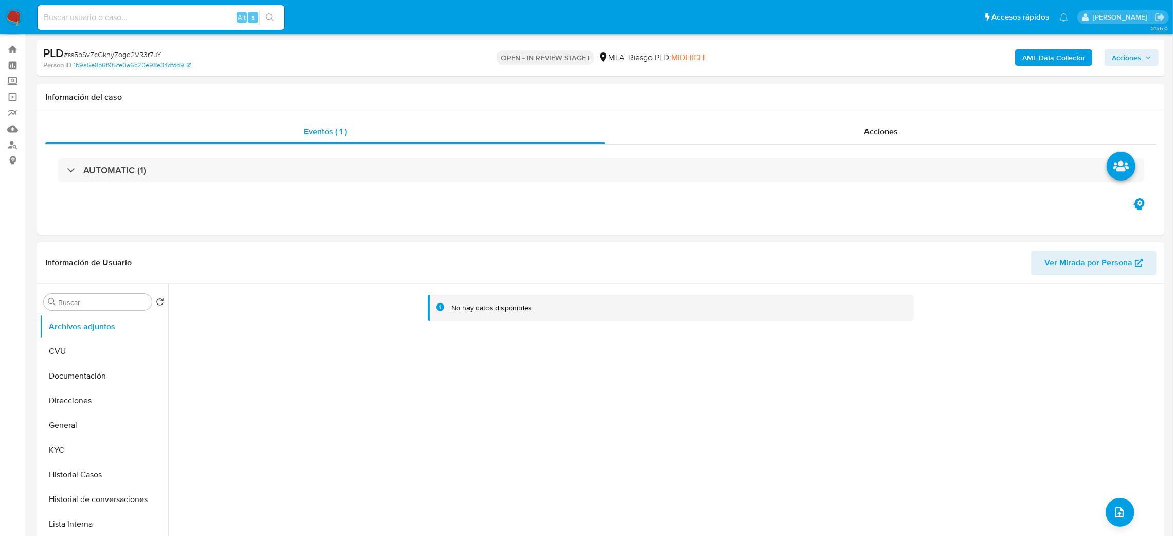
scroll to position [385, 0]
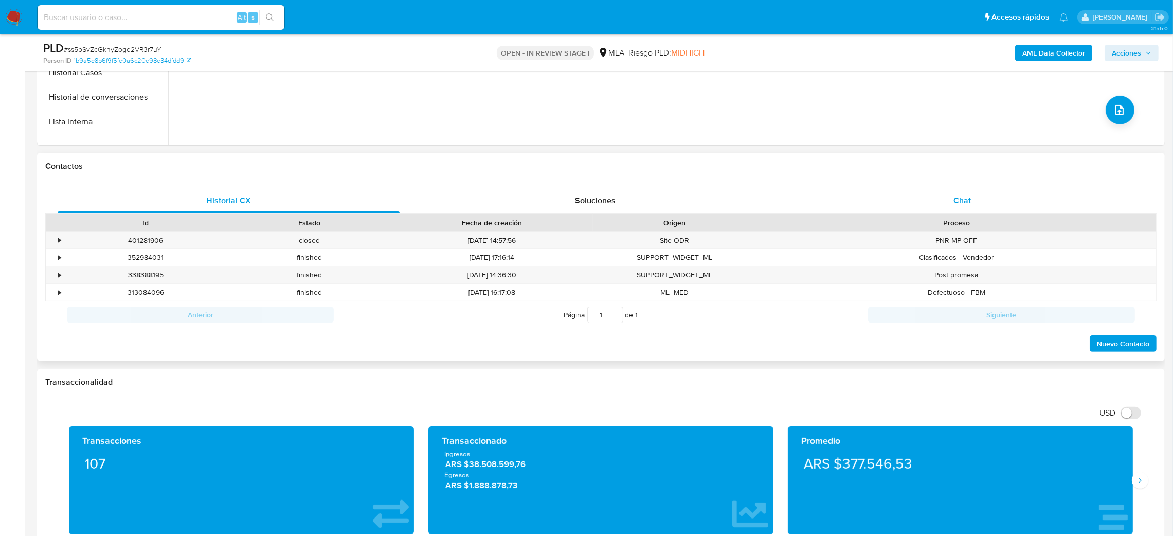
click at [952, 201] on div "Chat" at bounding box center [962, 200] width 342 height 25
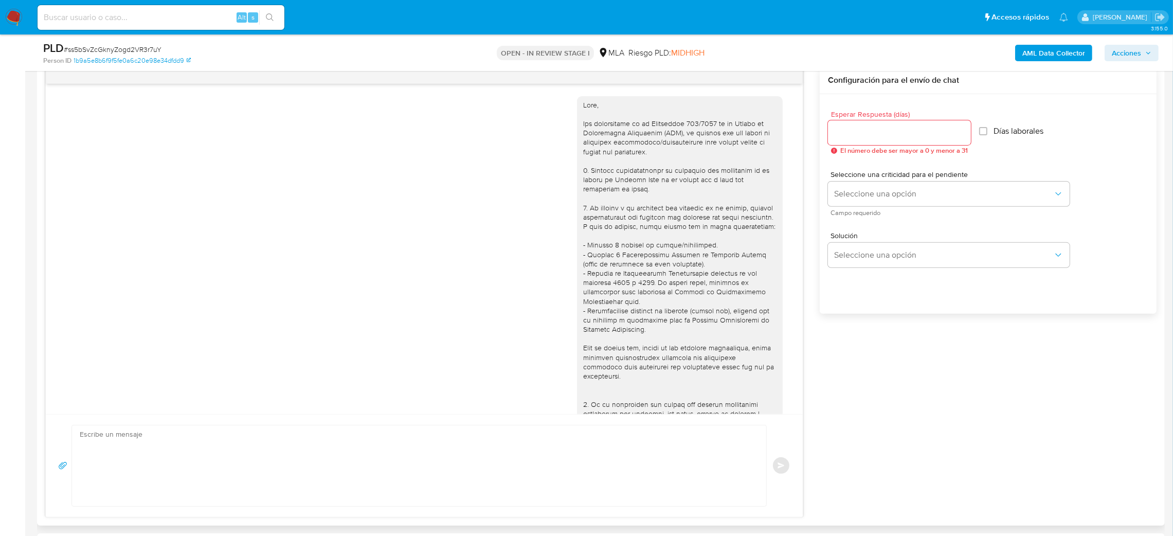
scroll to position [479, 0]
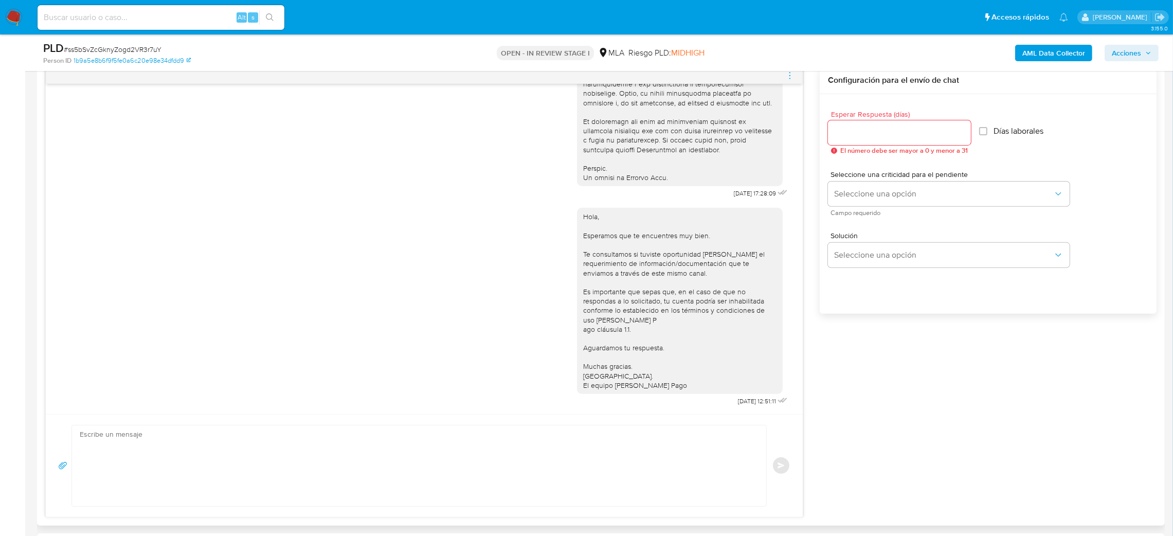
click at [149, 438] on textarea at bounding box center [417, 465] width 674 height 81
paste textarea "Hola, Esperamos que te encuentres muy bien. Te consultamos si tuviste oportunid…"
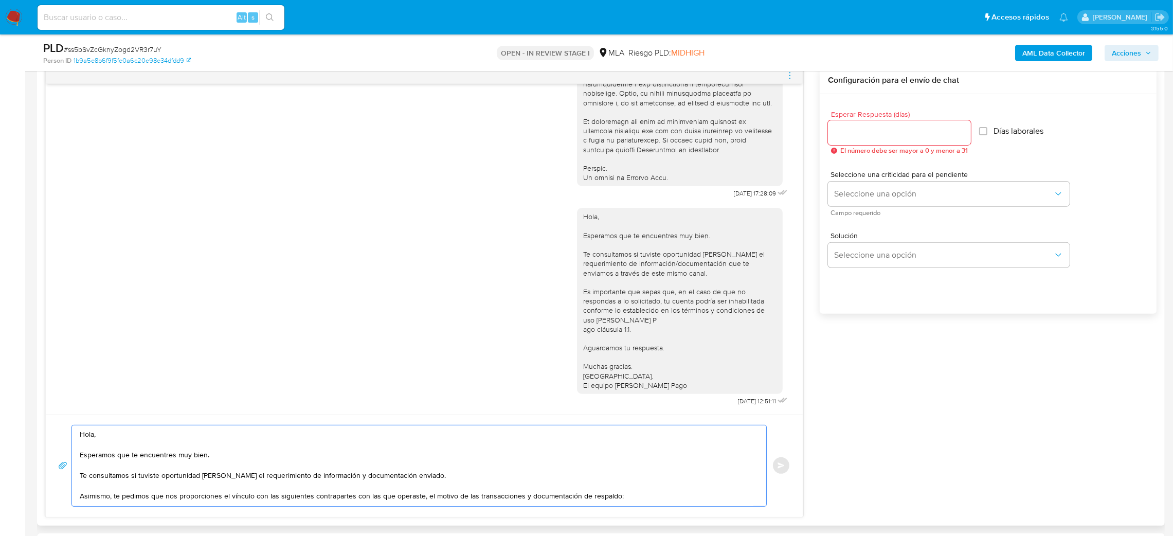
scroll to position [121, 0]
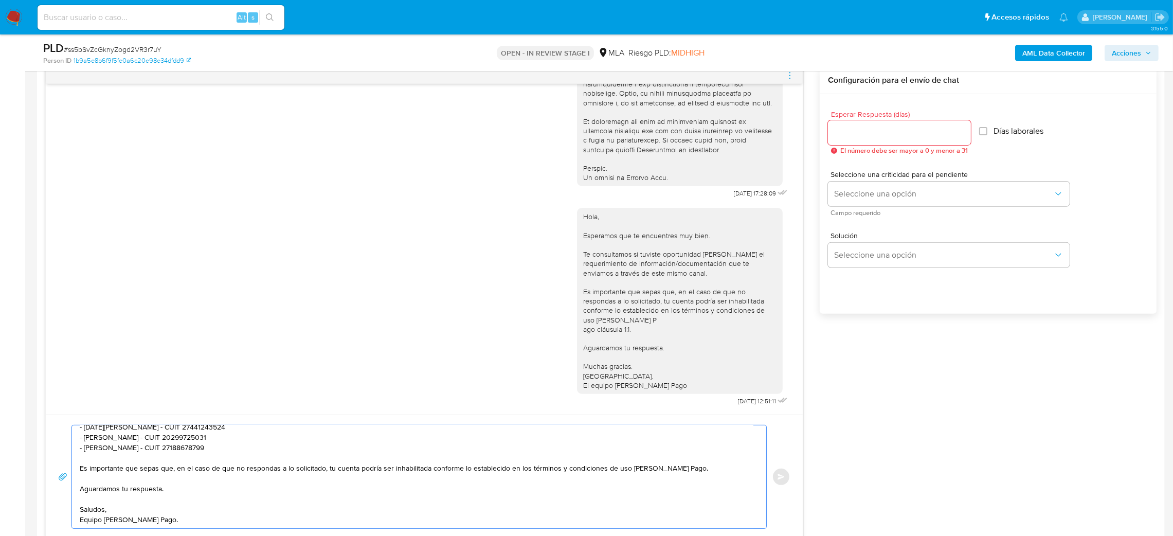
type textarea "Hola, Esperamos que te encuentres muy bien. Te consultamos si tuviste oportunid…"
click at [853, 134] on input "Esperar Respuesta (días)" at bounding box center [899, 132] width 143 height 13
type input "2"
click at [842, 190] on span "Seleccione una opción" at bounding box center [943, 194] width 219 height 10
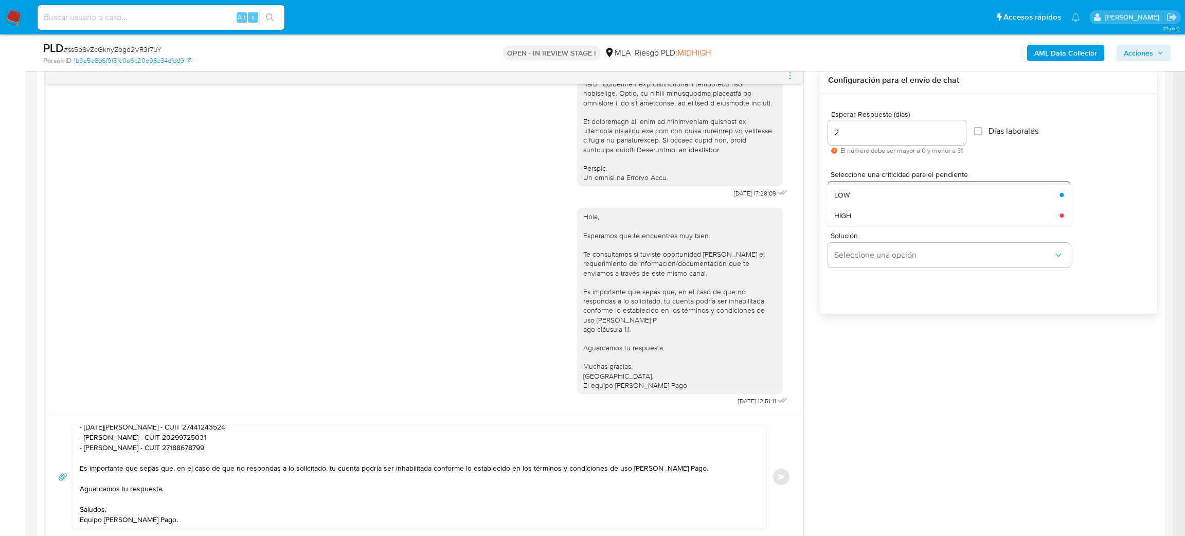
click at [854, 216] on div "HIGH" at bounding box center [943, 215] width 219 height 21
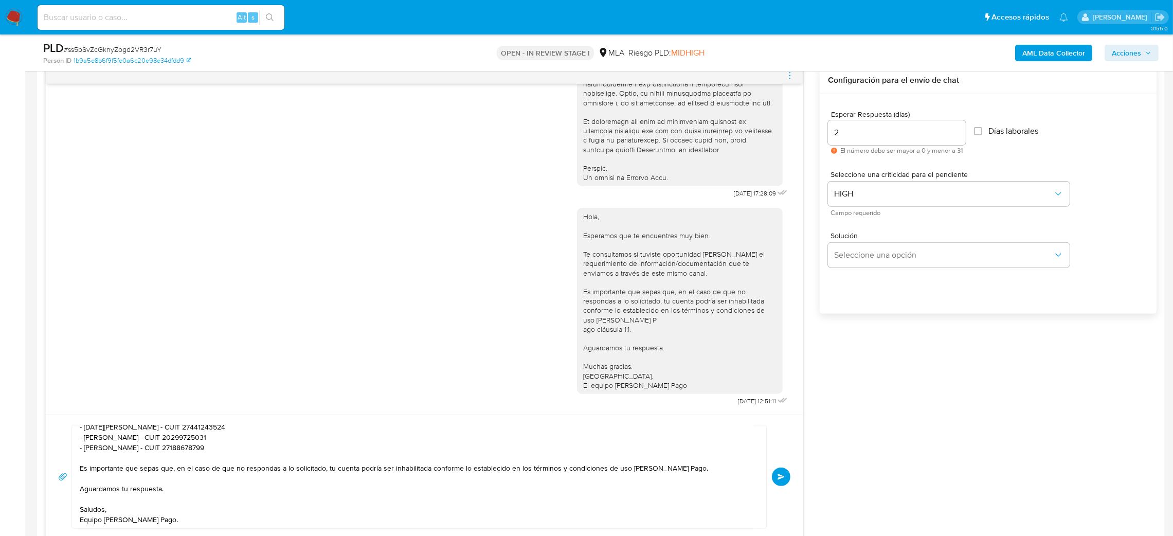
click at [776, 478] on button "Enviar" at bounding box center [781, 476] width 19 height 19
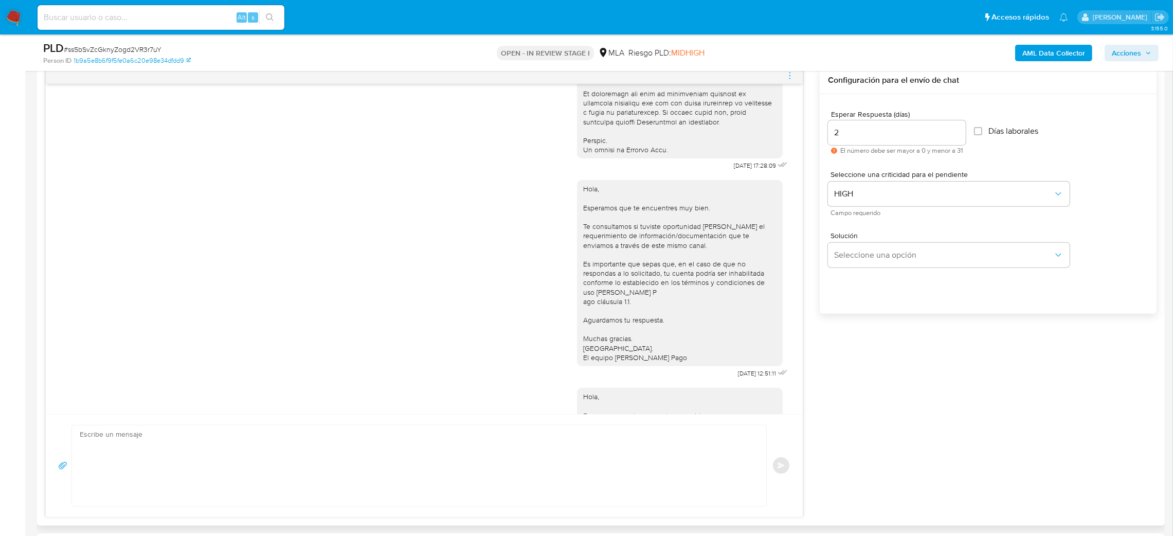
scroll to position [752, 0]
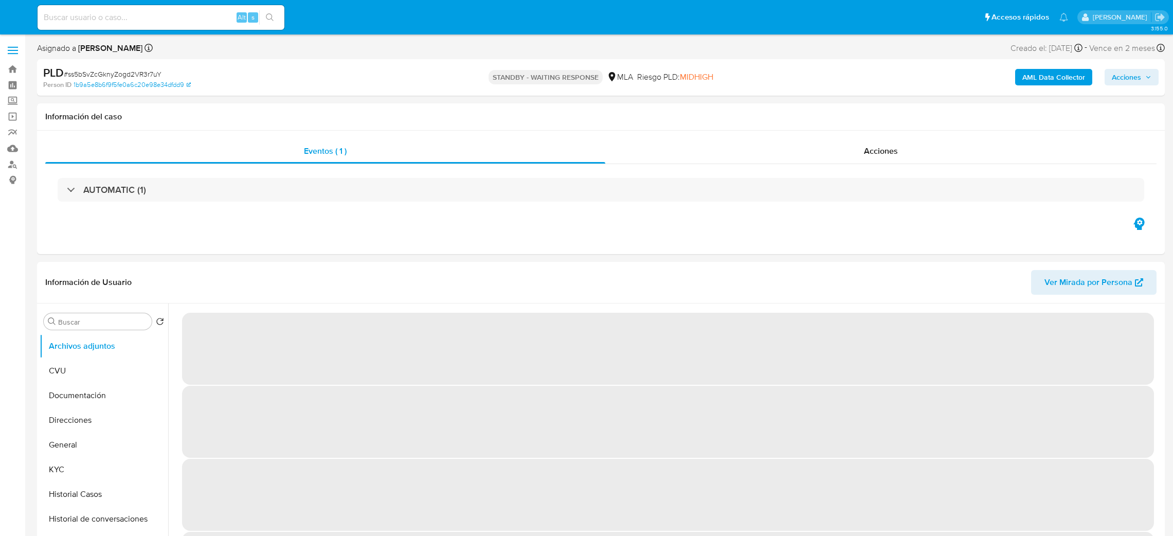
select select "10"
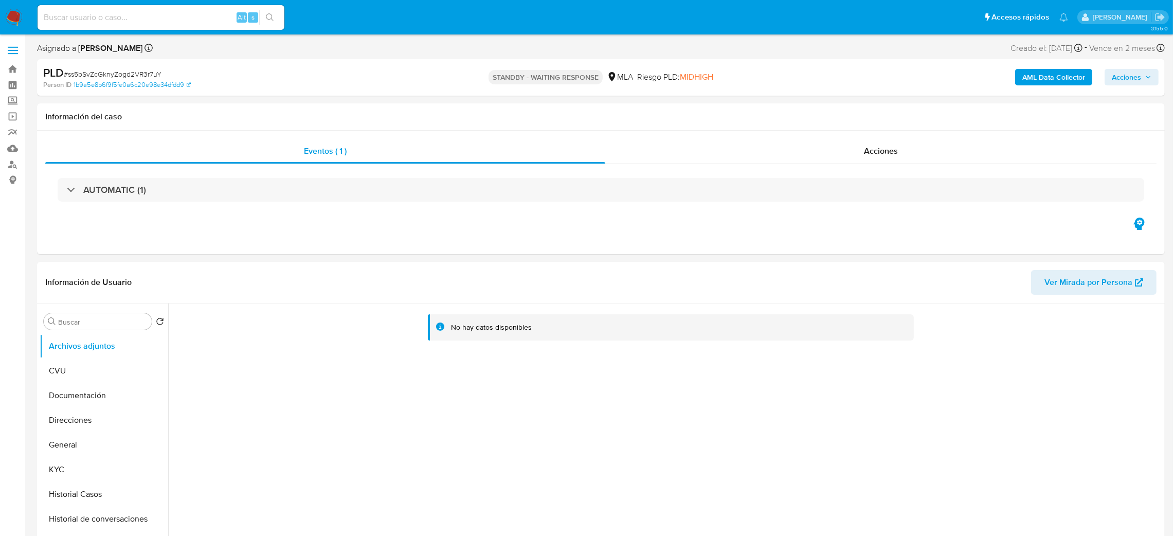
click at [175, 23] on input at bounding box center [161, 17] width 247 height 13
paste input "a5vQJZl5NXanIPJPo6YPl0Ks"
type input "a5vQJZl5NXanIPJPo6YPl0Ks"
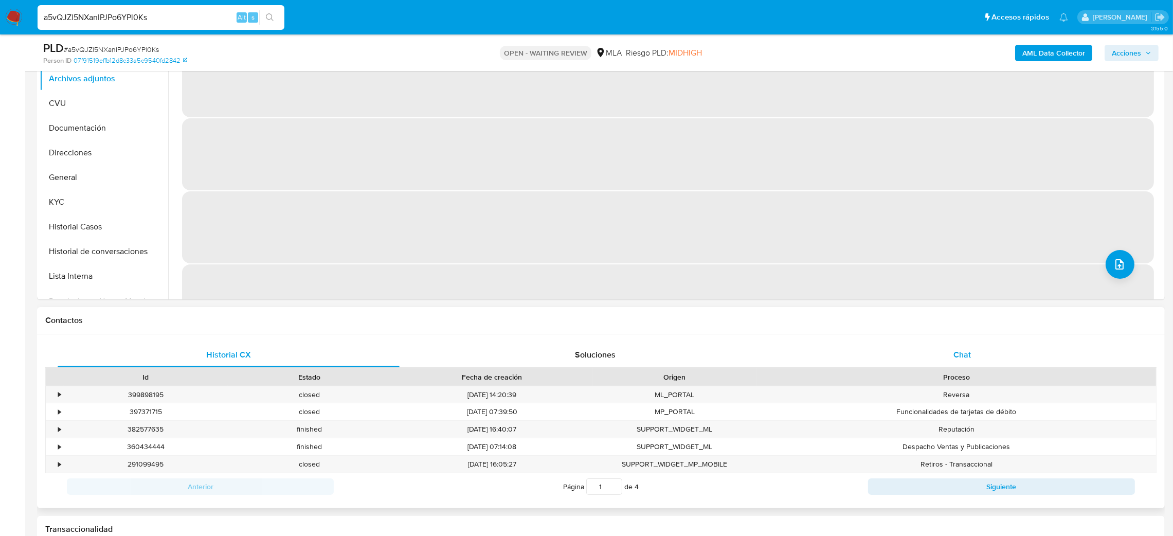
click at [953, 365] on div "Chat" at bounding box center [962, 354] width 342 height 25
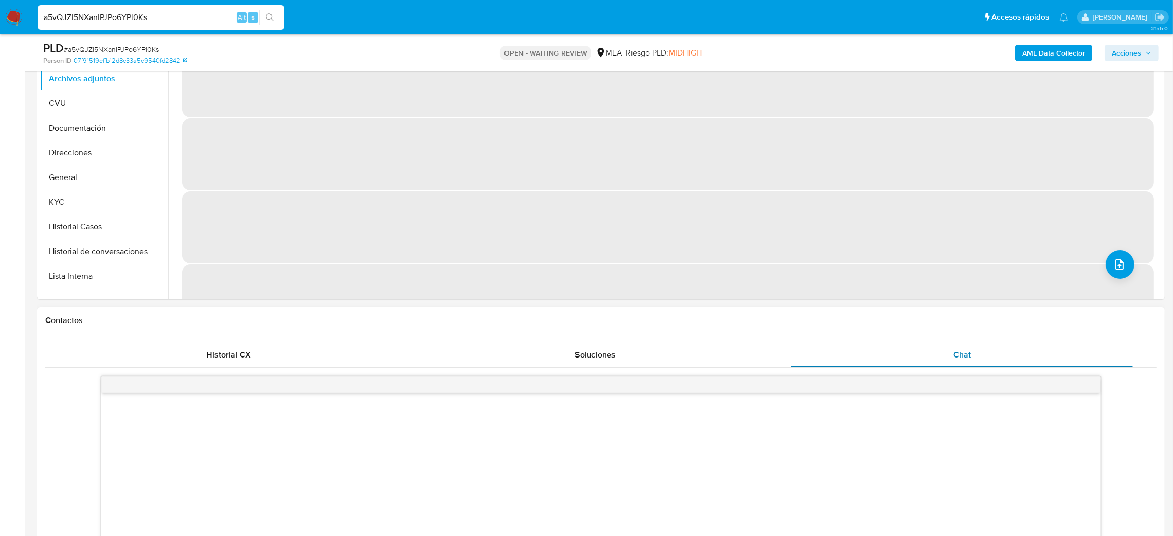
select select "10"
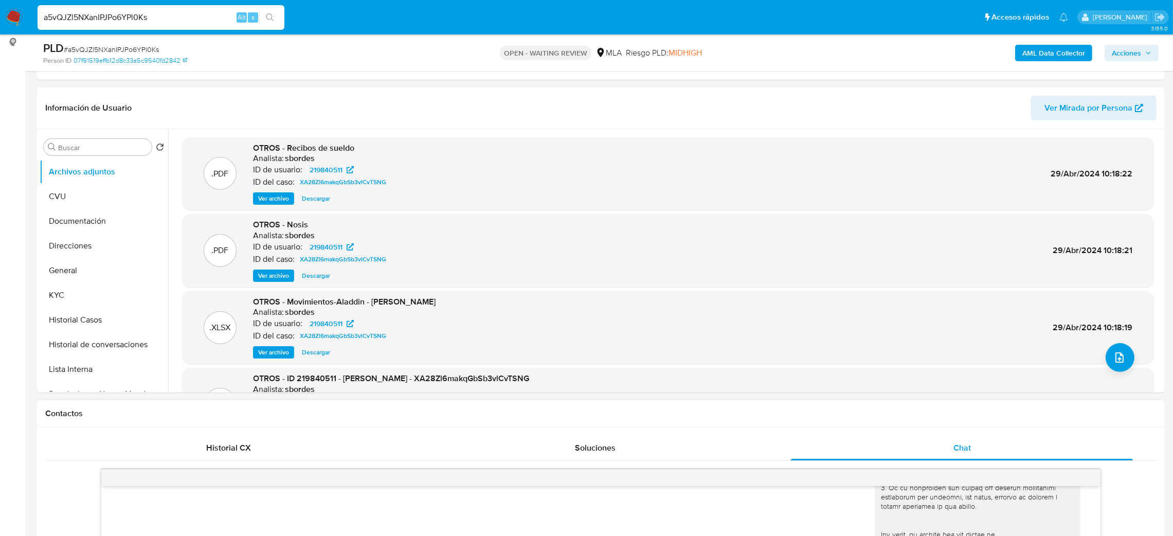
scroll to position [77, 0]
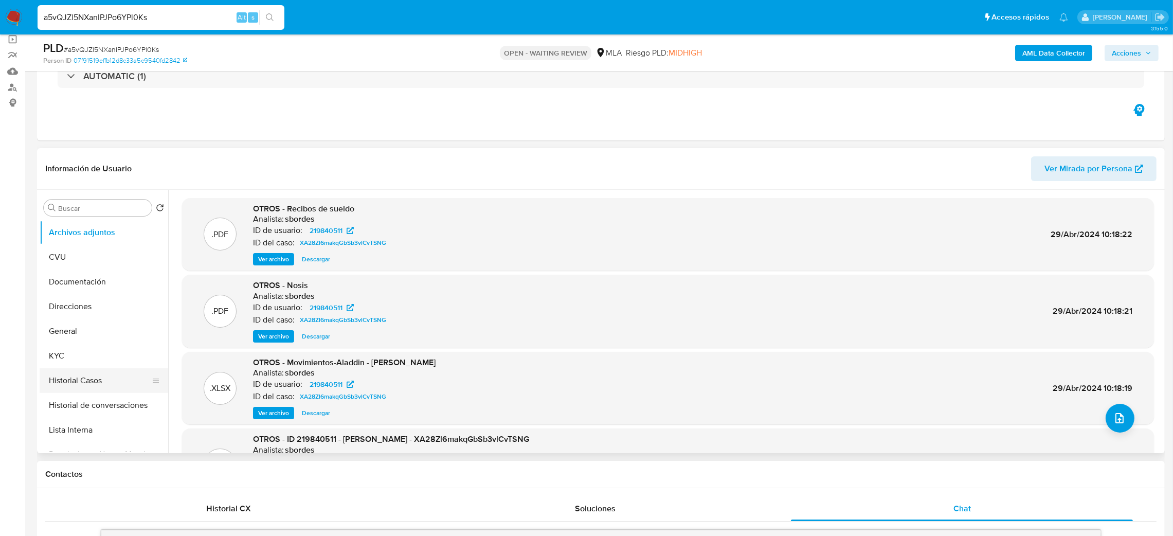
click at [70, 376] on button "Historial Casos" at bounding box center [100, 380] width 120 height 25
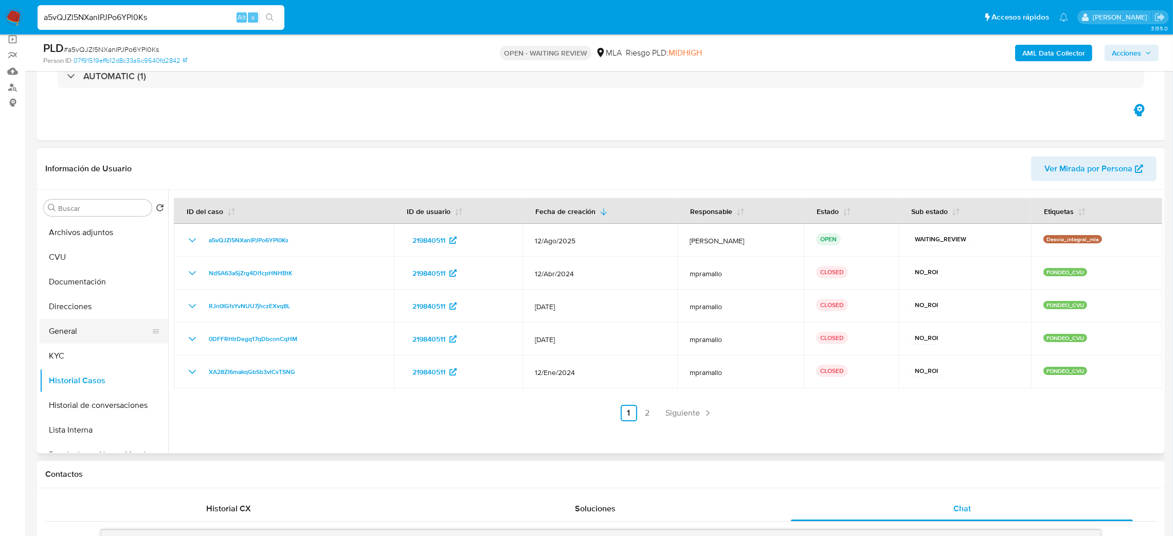
click at [78, 330] on button "General" at bounding box center [100, 331] width 120 height 25
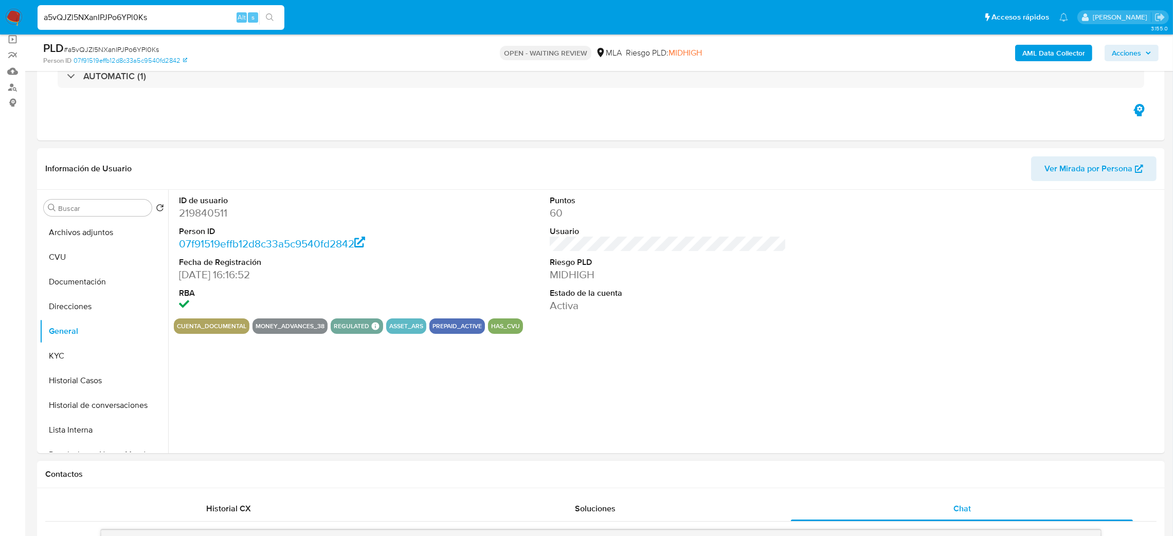
click at [204, 209] on dd "219840511" at bounding box center [297, 213] width 237 height 14
copy dd "219840511"
click at [84, 242] on button "Archivos adjuntos" at bounding box center [100, 232] width 120 height 25
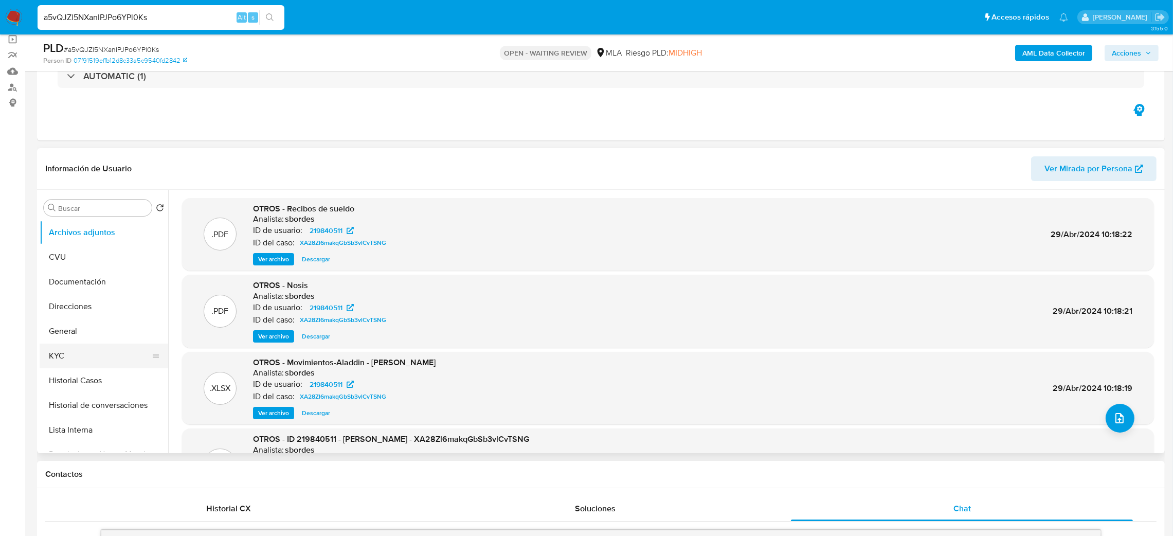
click at [69, 357] on button "KYC" at bounding box center [100, 356] width 120 height 25
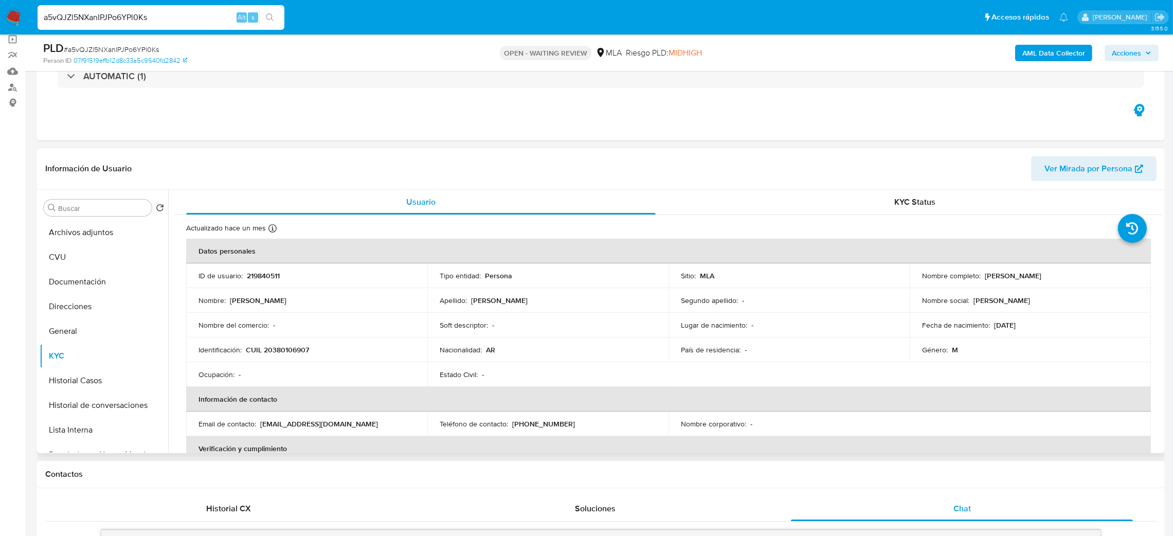
click at [279, 350] on p "CUIL 20380106907" at bounding box center [277, 349] width 63 height 9
copy p "20380106907"
click at [288, 321] on div "Nombre del comercio : -" at bounding box center [306, 324] width 216 height 9
drag, startPoint x: 273, startPoint y: 350, endPoint x: 303, endPoint y: 351, distance: 30.9
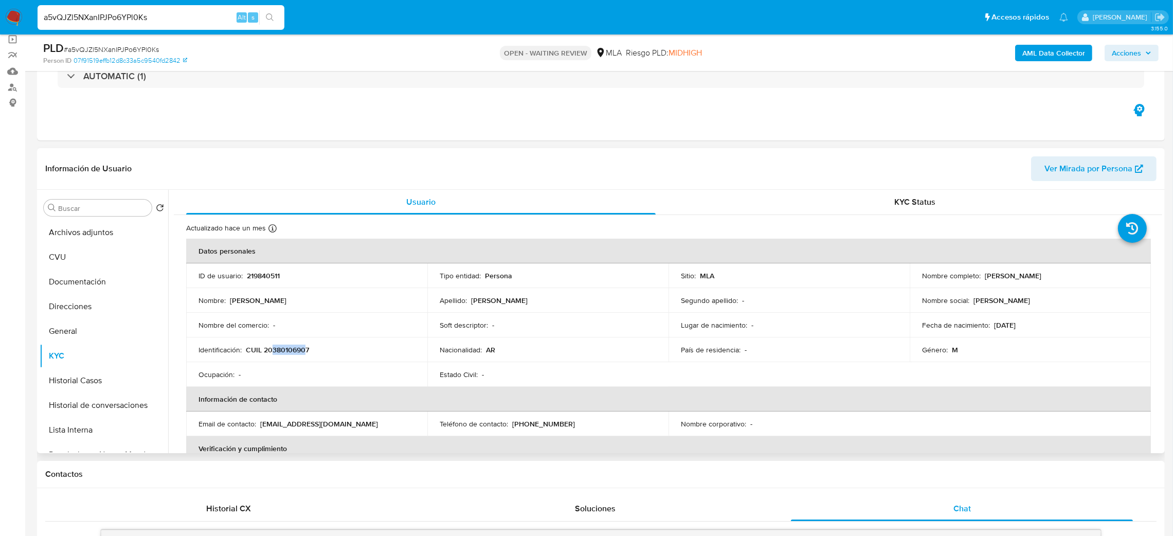
click at [303, 351] on p "CUIL 20380106907" at bounding box center [277, 349] width 63 height 9
copy p "38010690"
drag, startPoint x: 343, startPoint y: 360, endPoint x: 319, endPoint y: 357, distance: 24.4
click at [332, 358] on td "Identificación : CUIL 20380106907" at bounding box center [306, 349] width 241 height 25
click at [280, 348] on p "CUIL 20380106907" at bounding box center [277, 349] width 63 height 9
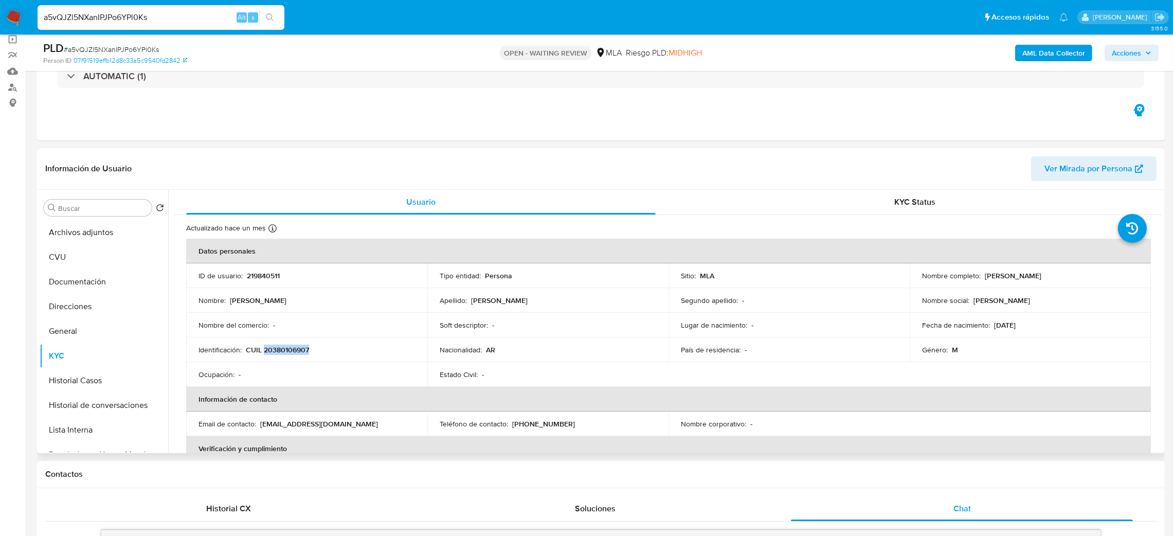
click at [280, 348] on p "CUIL 20380106907" at bounding box center [277, 349] width 63 height 9
copy p "20380106907"
drag, startPoint x: 982, startPoint y: 275, endPoint x: 1118, endPoint y: 275, distance: 135.8
click at [1118, 275] on div "Nombre completo : [PERSON_NAME]" at bounding box center [1030, 275] width 216 height 9
copy p "[PERSON_NAME]"
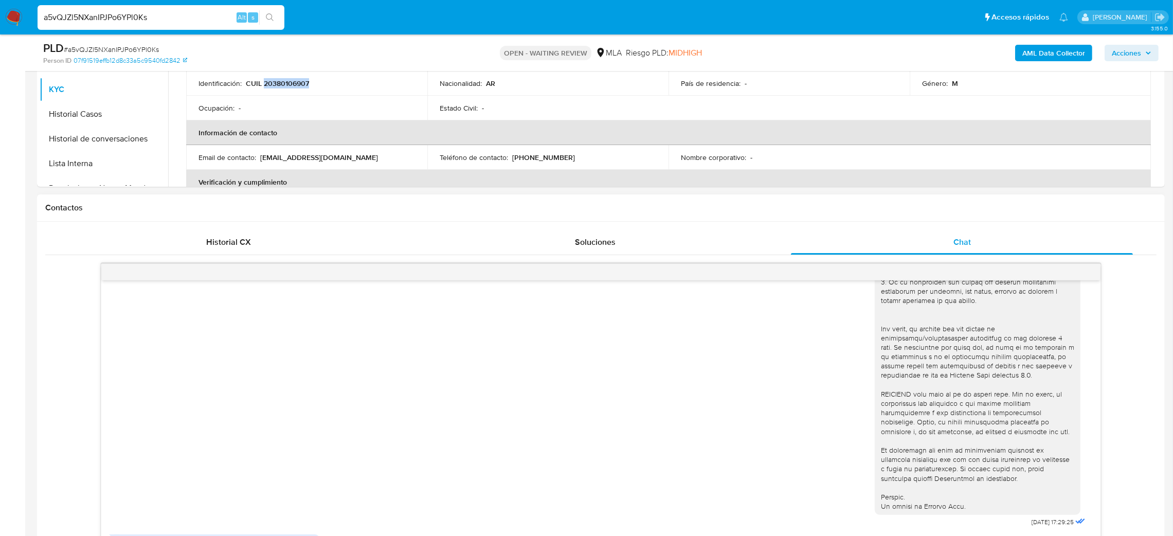
scroll to position [617, 0]
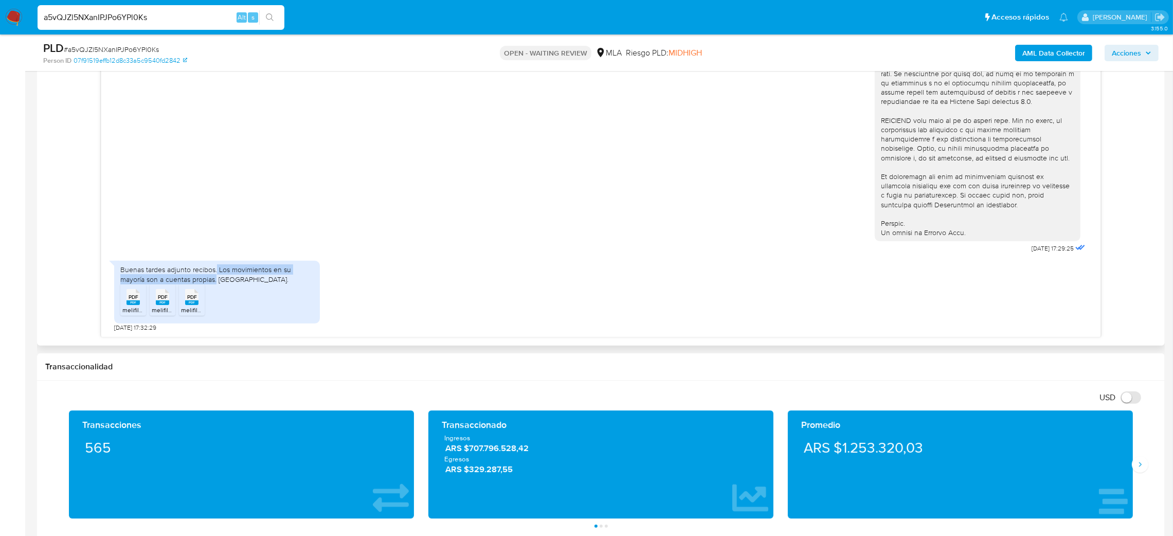
drag, startPoint x: 215, startPoint y: 272, endPoint x: 215, endPoint y: 281, distance: 9.3
click at [215, 281] on div "Buenas tardes adjunto recibos. Los movimientos en su mayoría son a cuentas prop…" at bounding box center [216, 274] width 193 height 19
copy div "Los movimientos en su mayoría son a cuentas propias."
click at [132, 302] on rect at bounding box center [133, 302] width 13 height 5
click at [162, 302] on rect at bounding box center [162, 302] width 13 height 5
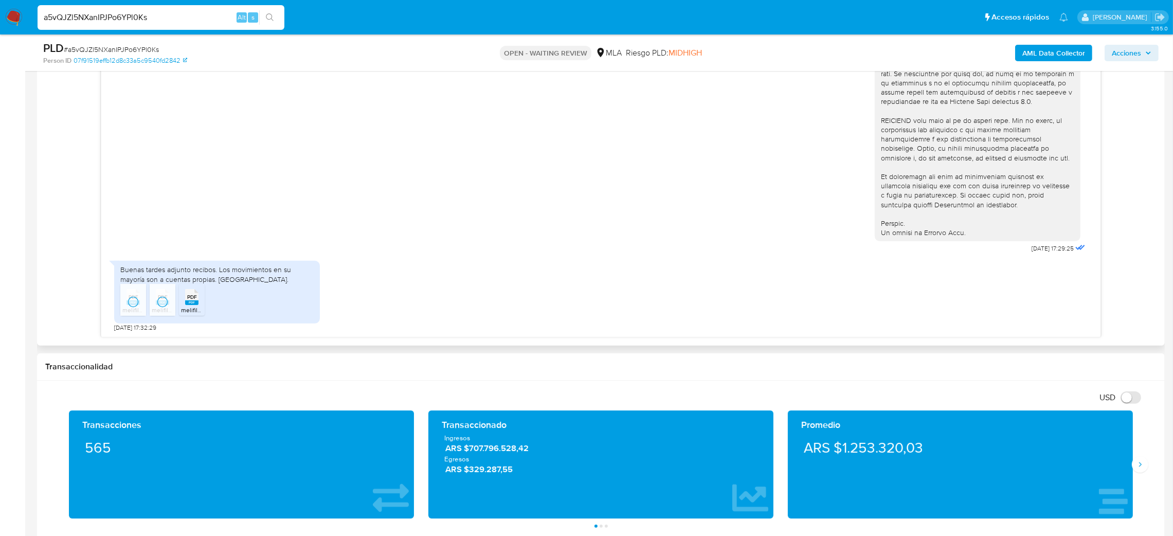
click at [193, 303] on rect at bounding box center [191, 302] width 13 height 5
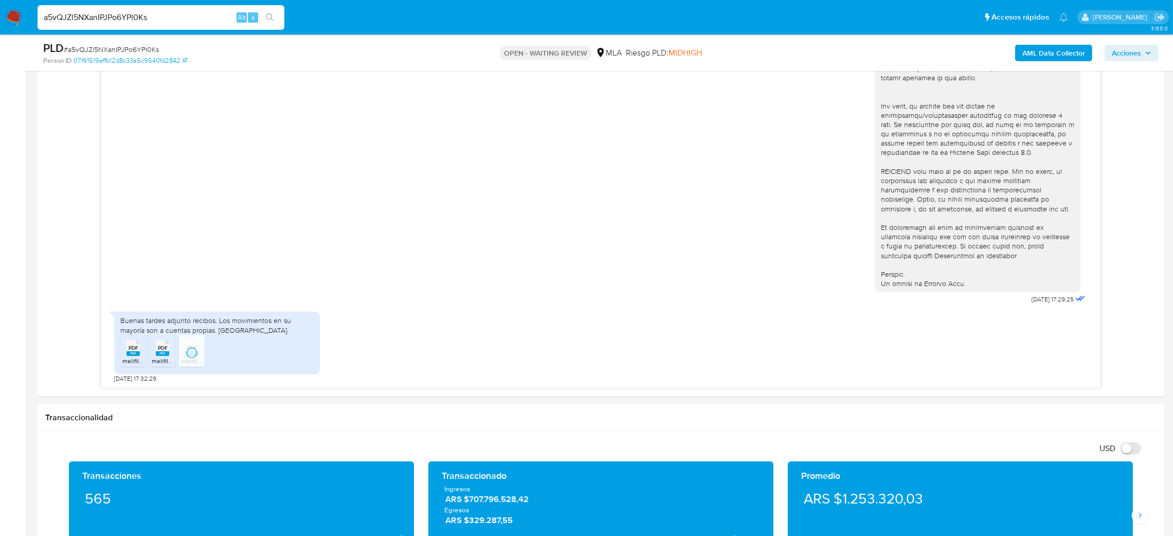
scroll to position [540, 0]
